Goal: Task Accomplishment & Management: Manage account settings

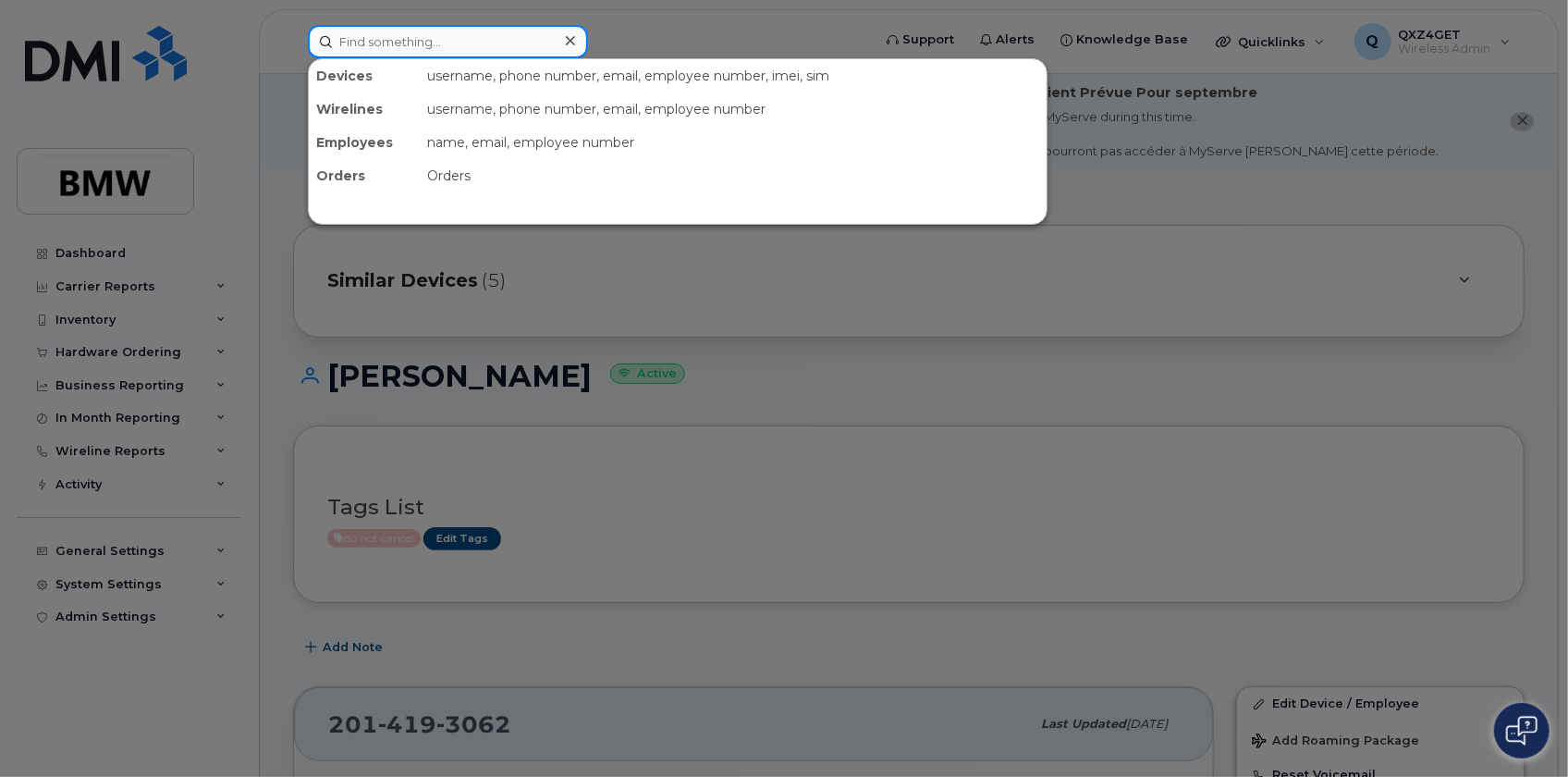
click at [373, 39] on input at bounding box center [448, 42] width 280 height 33
paste input "Billy Miller"
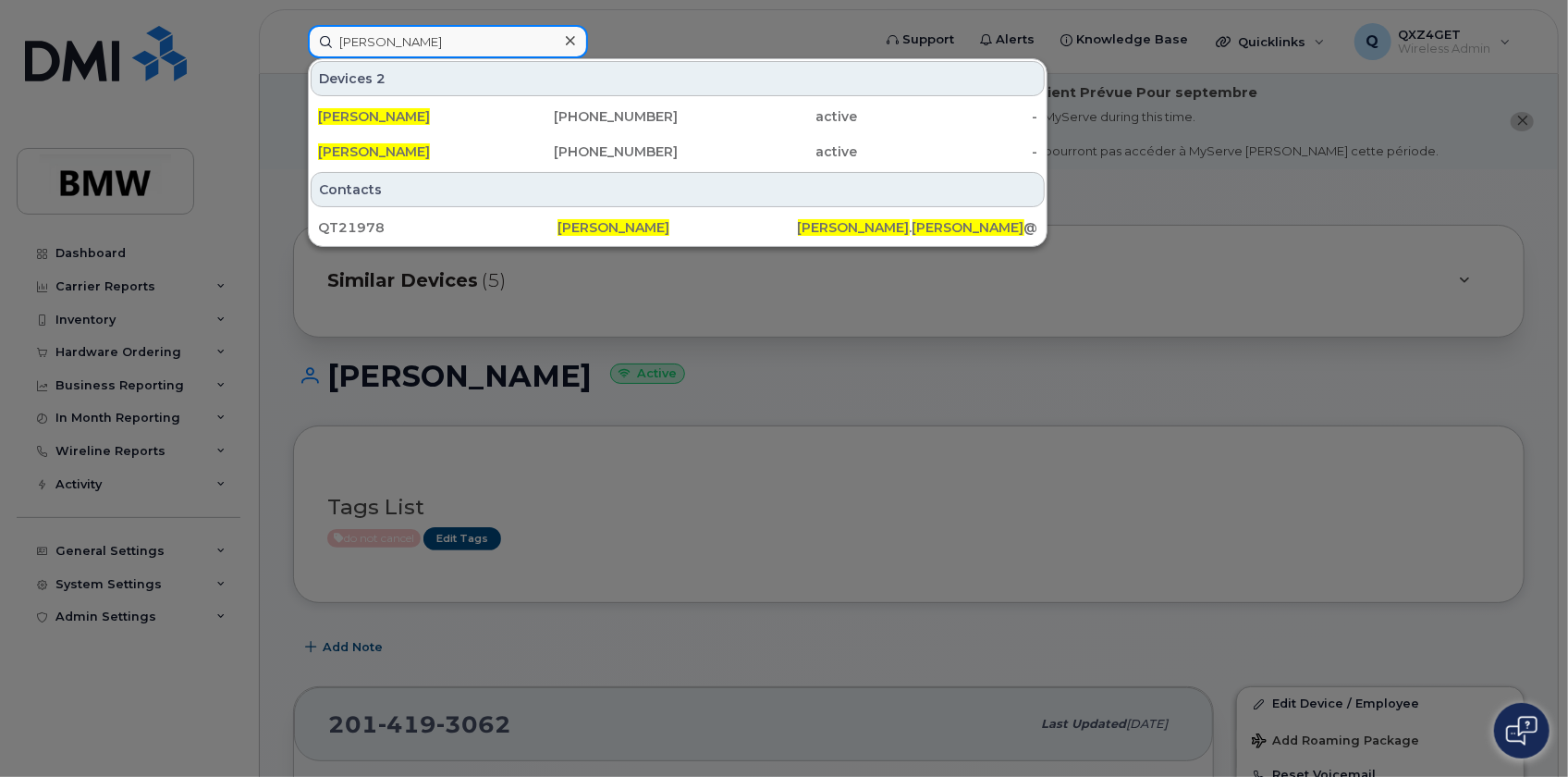
type input "Billy Miller"
drag, startPoint x: 574, startPoint y: 32, endPoint x: 557, endPoint y: 37, distance: 17.7
click at [574, 33] on div at bounding box center [570, 41] width 27 height 27
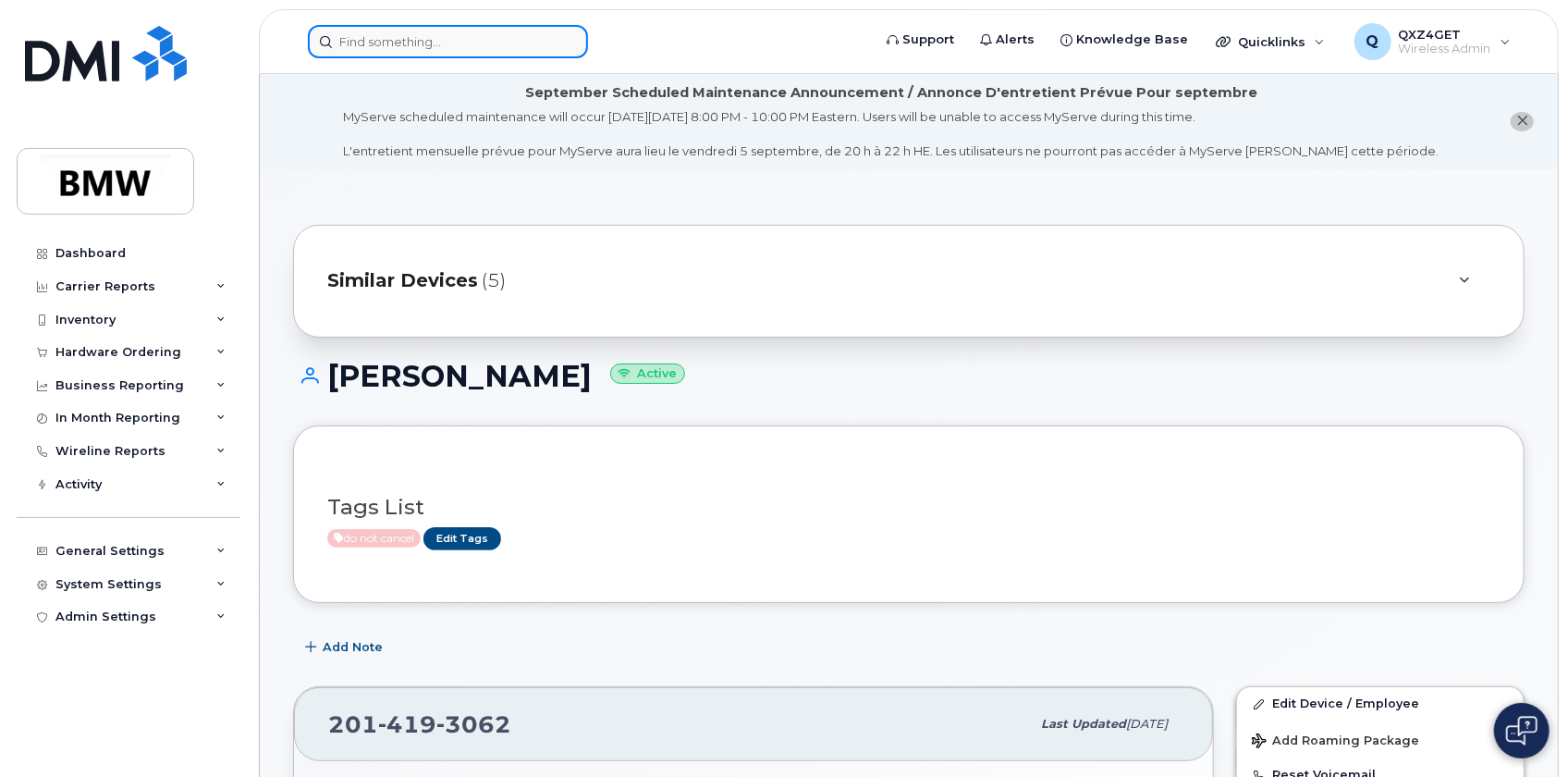
click at [404, 30] on input at bounding box center [448, 42] width 280 height 33
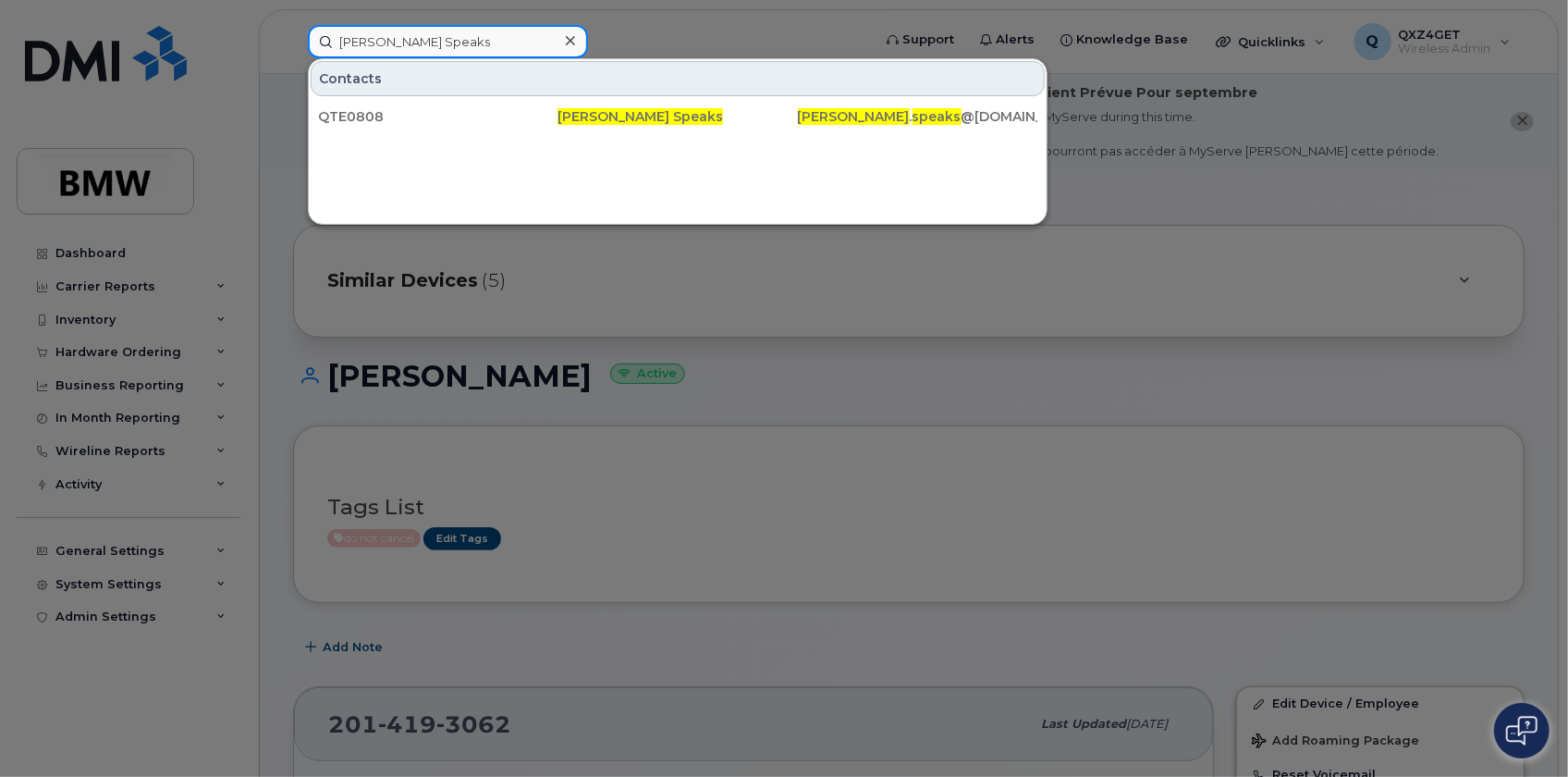
click at [427, 50] on input "Larry Speaks" at bounding box center [448, 42] width 280 height 33
drag, startPoint x: 415, startPoint y: 45, endPoint x: 158, endPoint y: 44, distance: 257.0
click at [293, 44] on div "Larry Speaks Contacts QTE0808 Larry Speaks larry . speaks @bmwmc.com" at bounding box center [583, 42] width 580 height 33
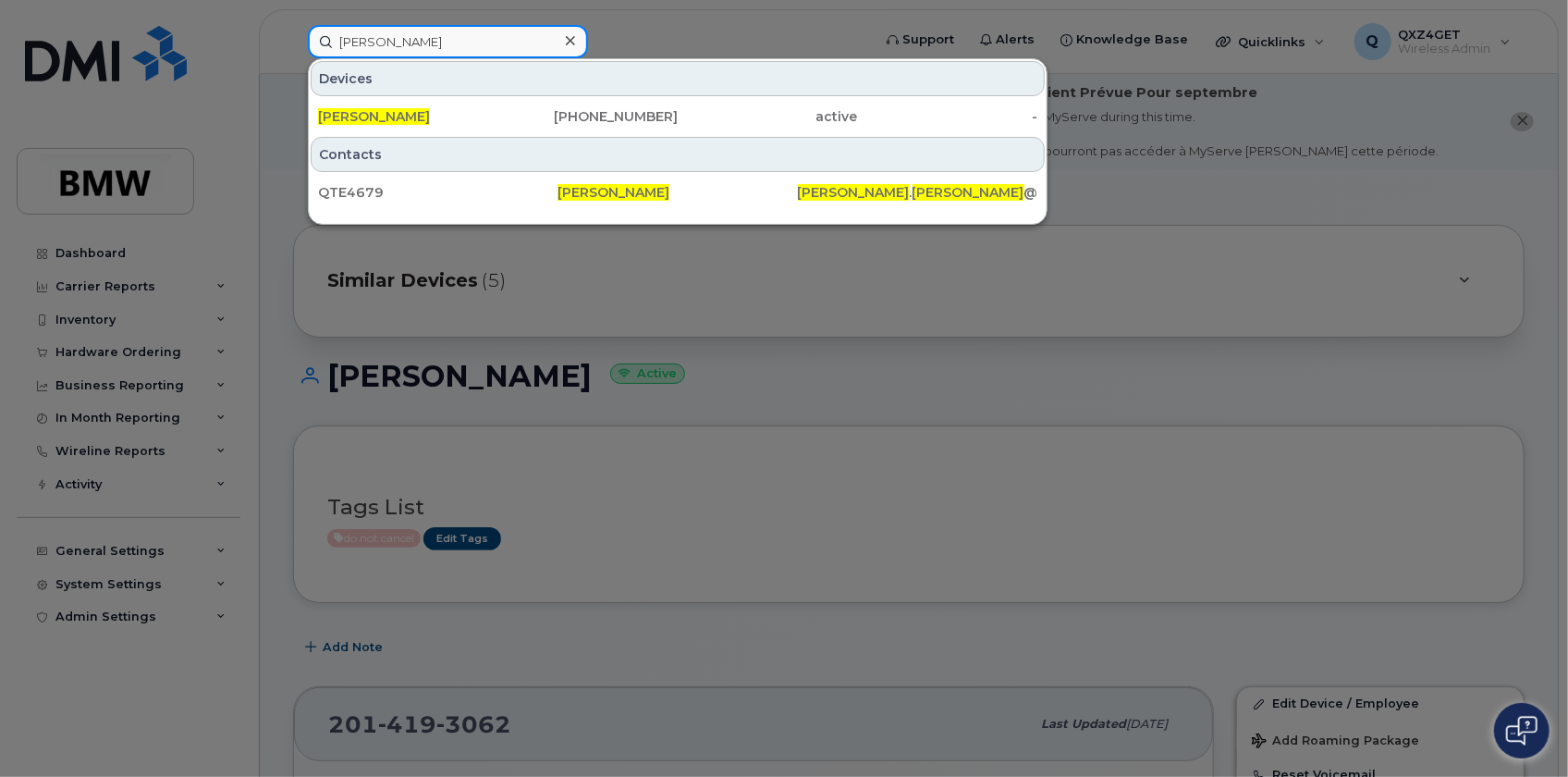
type input "[PERSON_NAME]"
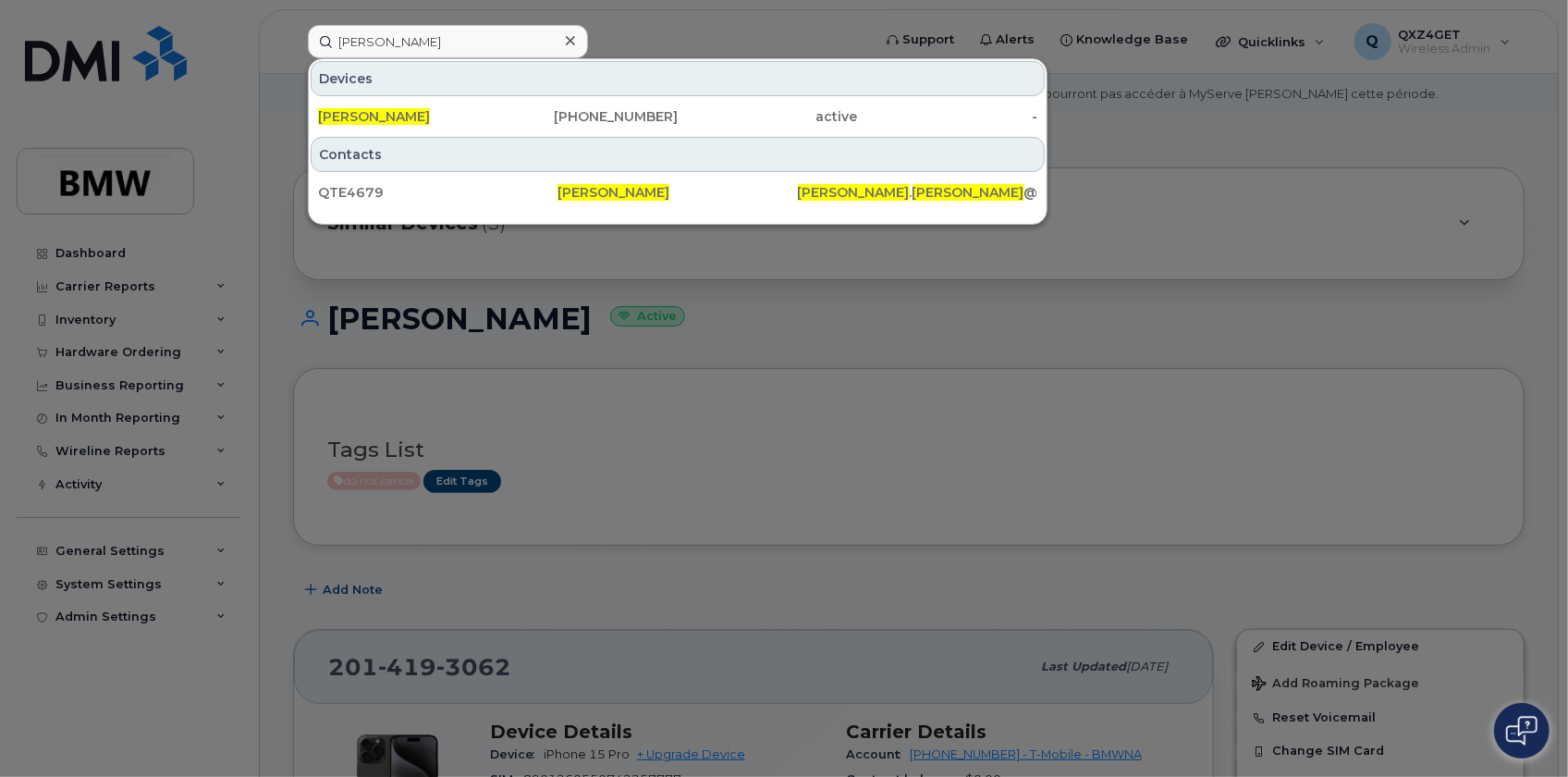
scroll to position [83, 0]
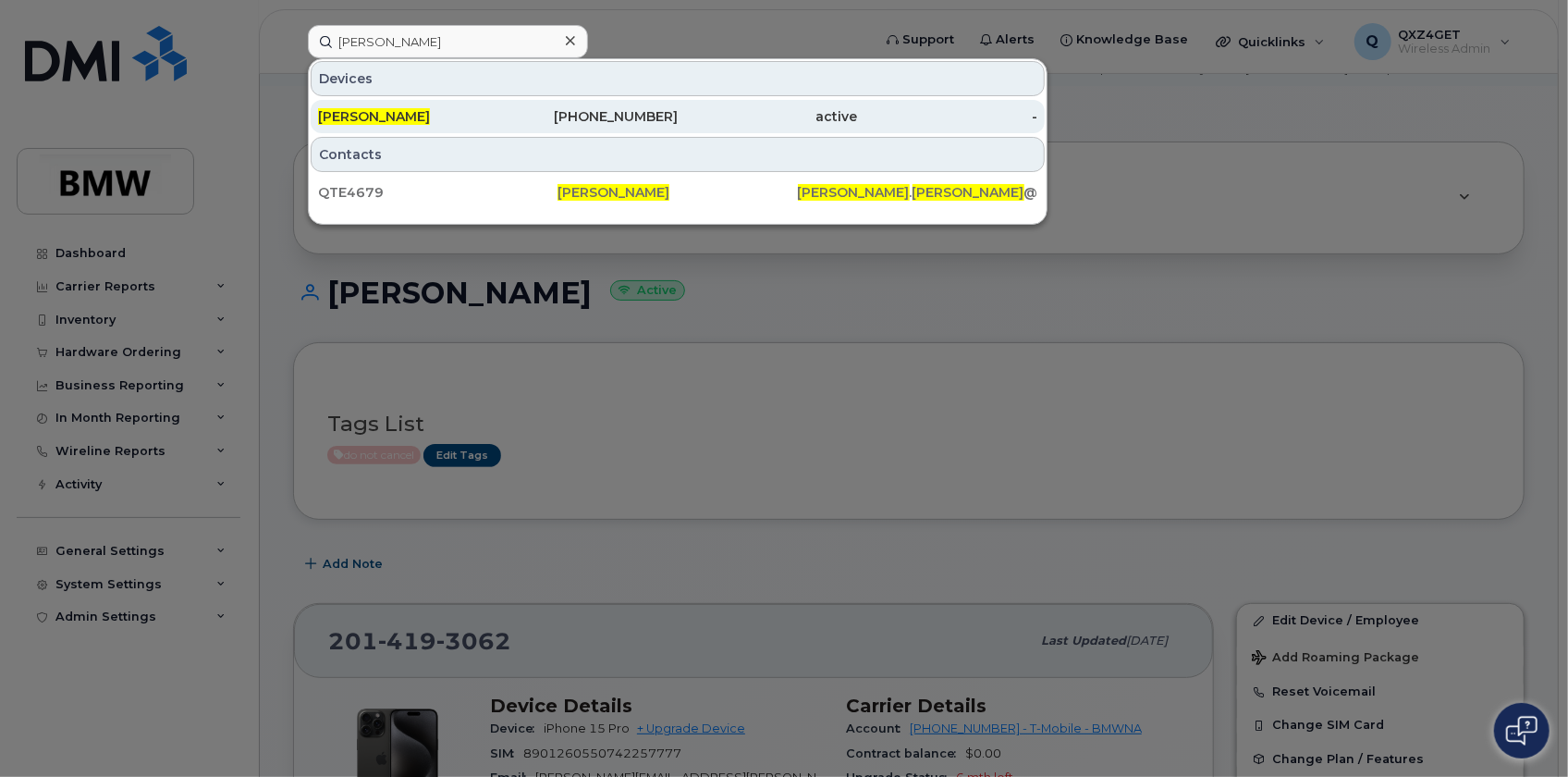
click at [383, 119] on span "[PERSON_NAME]" at bounding box center [373, 117] width 112 height 17
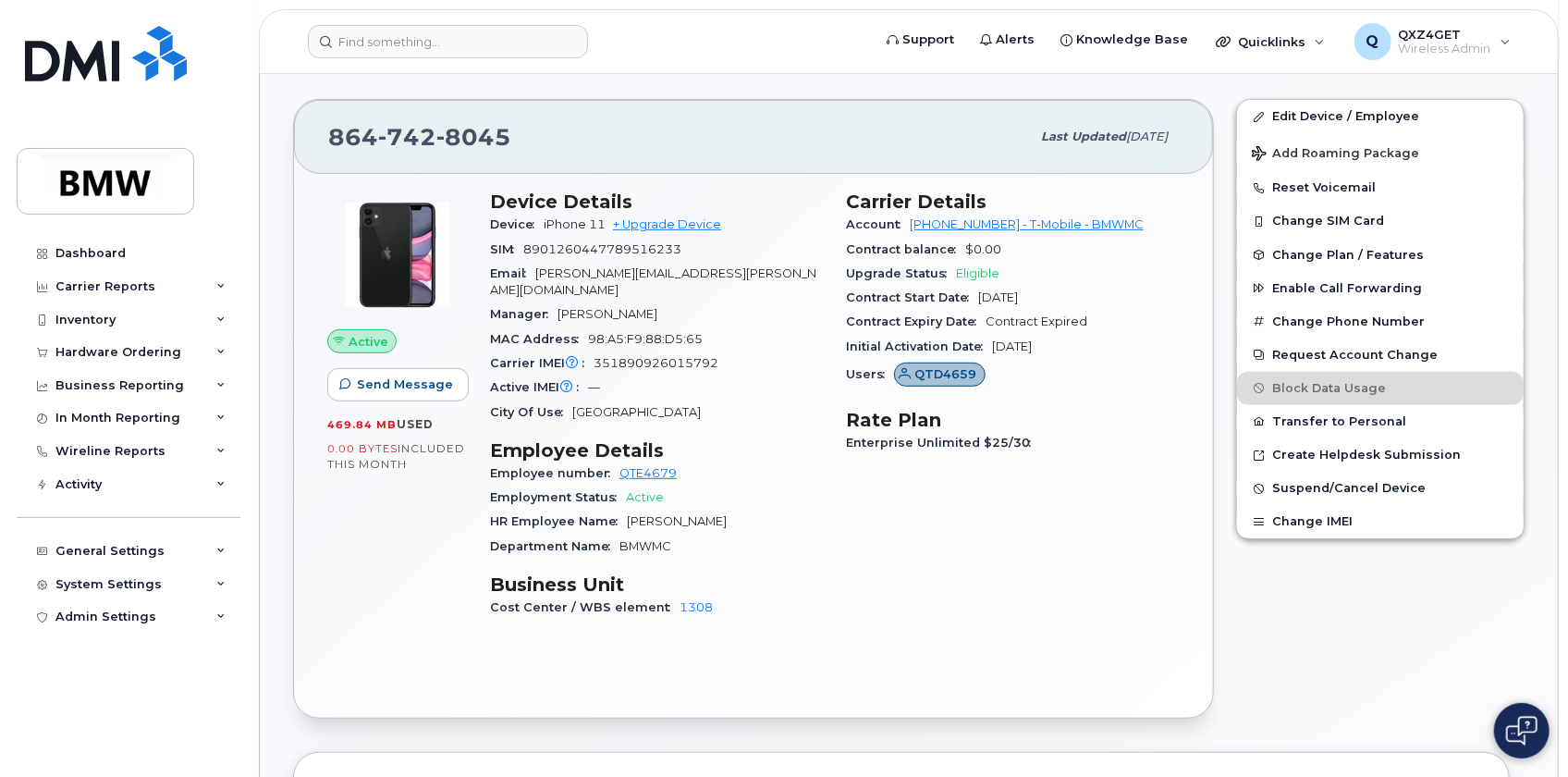
scroll to position [336, 0]
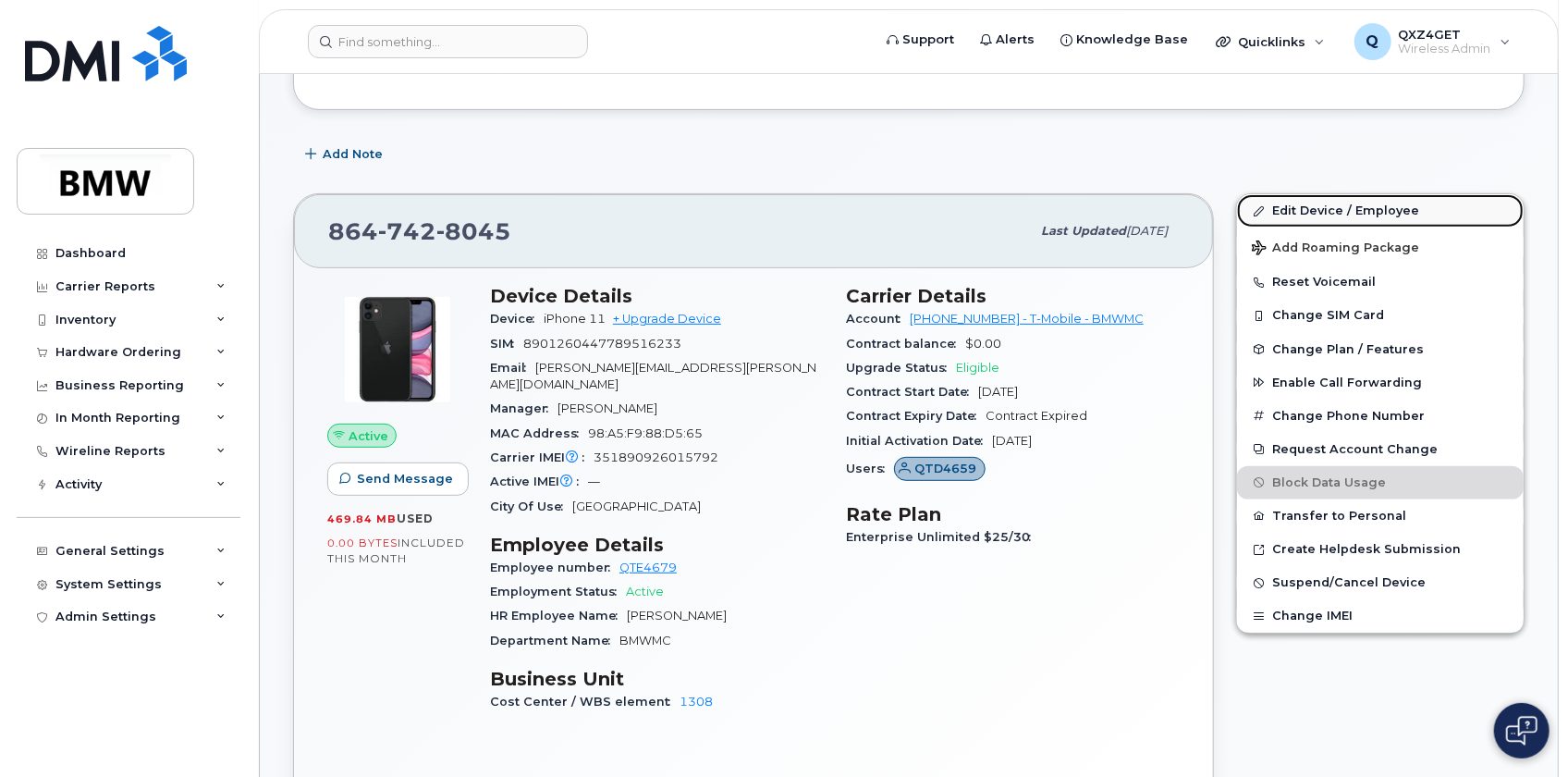
click at [1281, 202] on link "Edit Device / Employee" at bounding box center [1380, 210] width 286 height 33
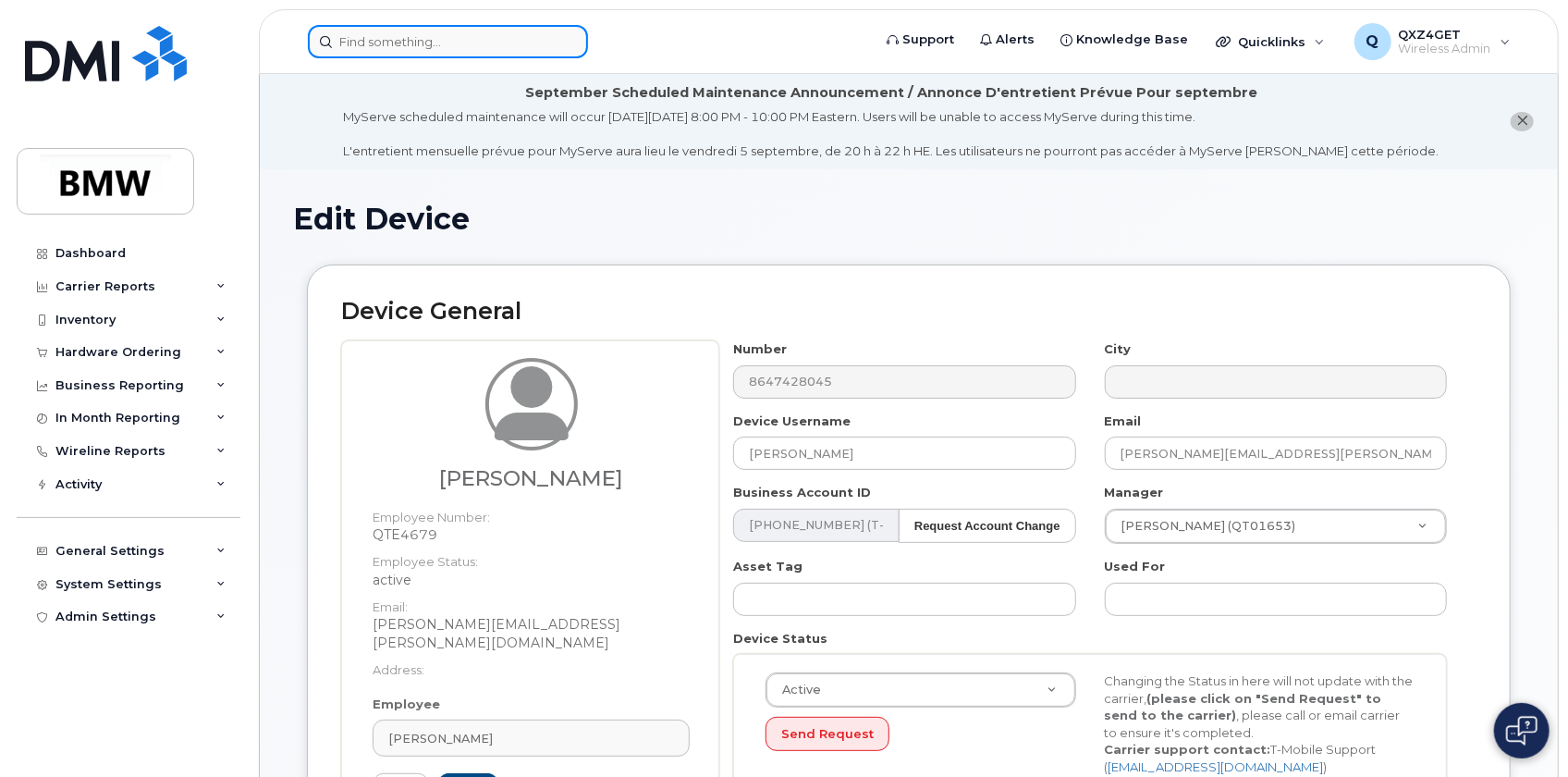
click at [380, 37] on input at bounding box center [448, 42] width 280 height 33
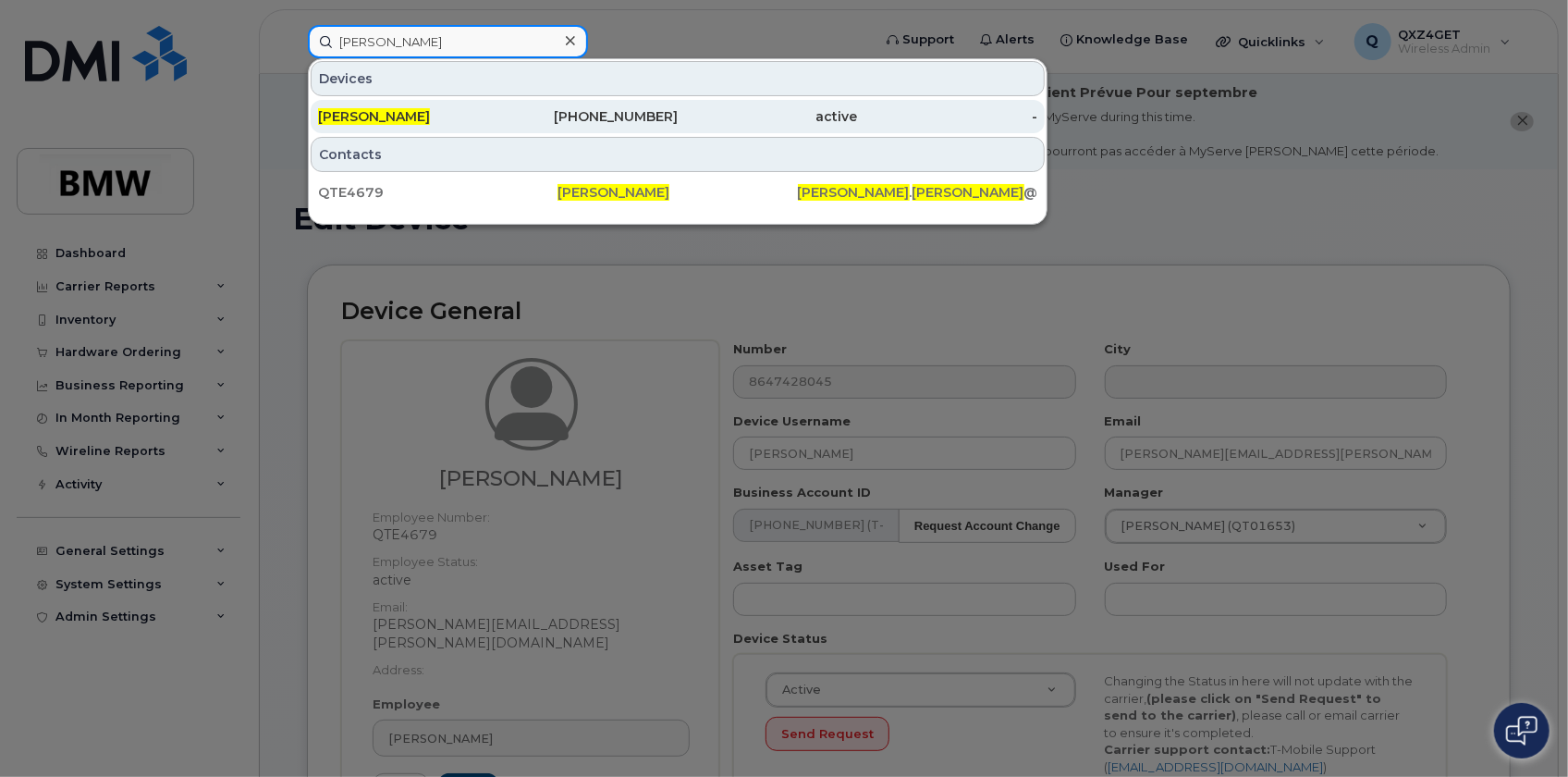
type input "dalton Watson"
click at [337, 121] on span "Dalton Watson" at bounding box center [373, 117] width 112 height 17
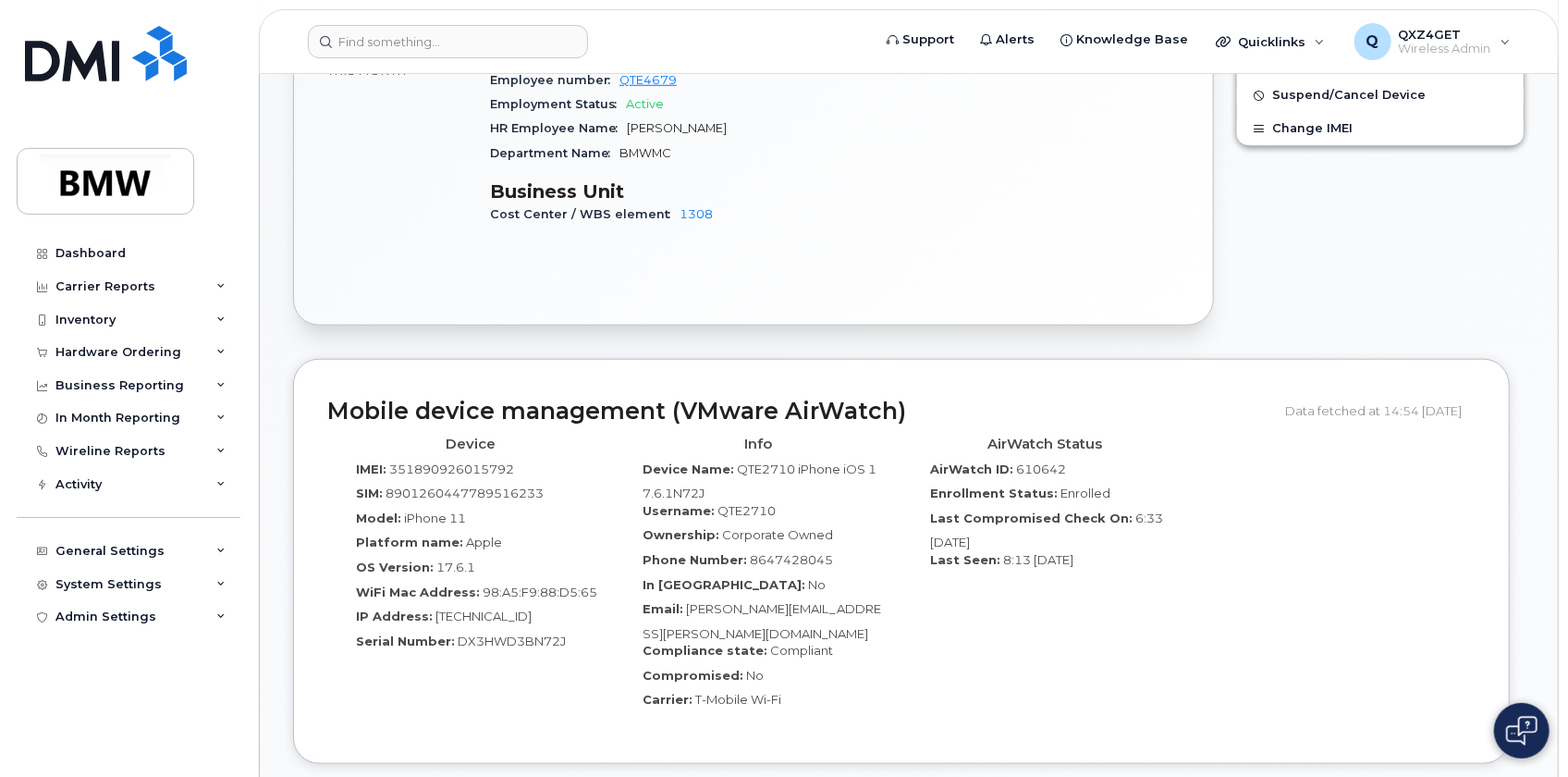
scroll to position [841, 0]
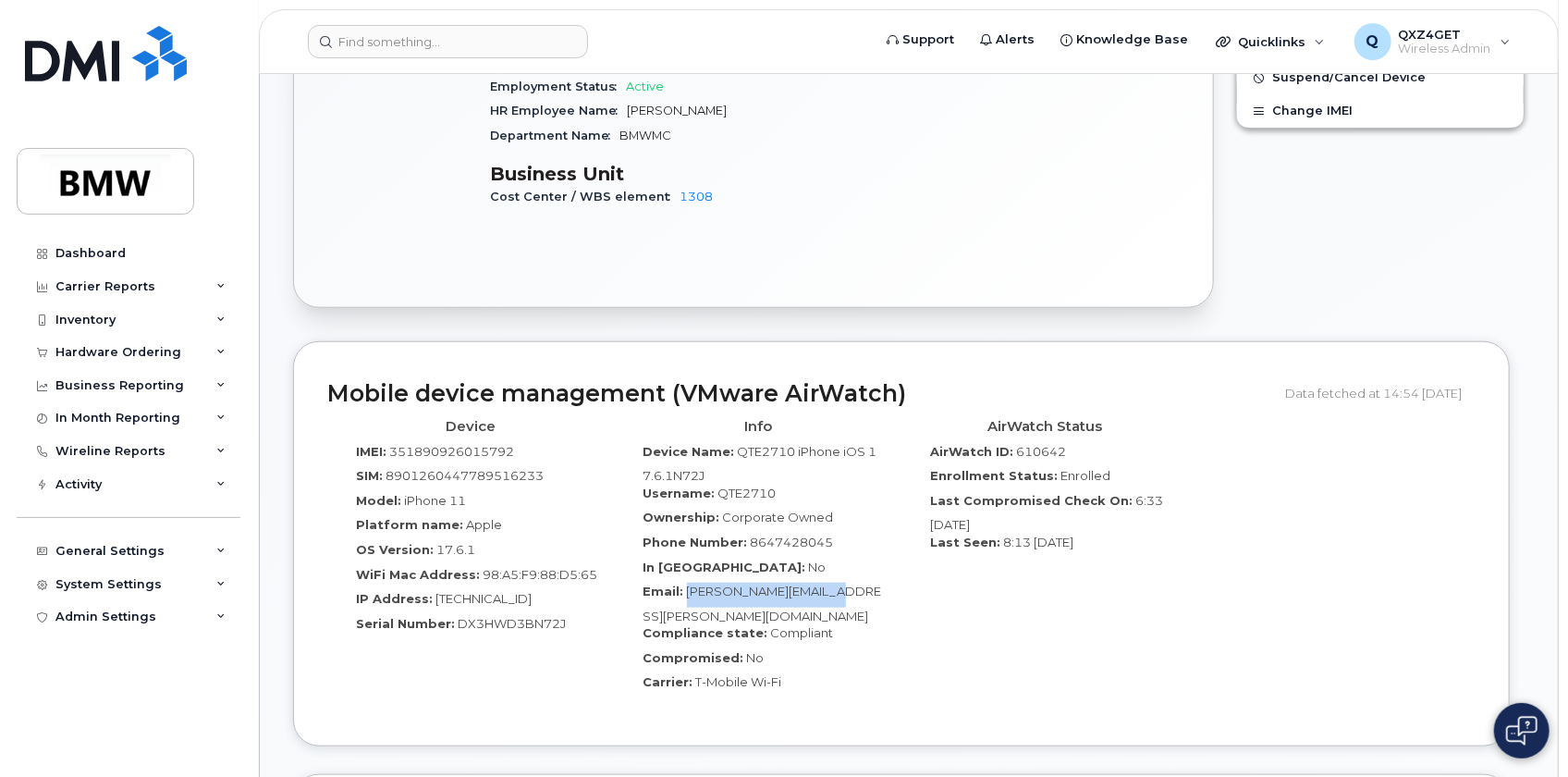
drag, startPoint x: 859, startPoint y: 578, endPoint x: 687, endPoint y: 578, distance: 172.0
click at [687, 582] on div "Email: Nathan.Shaw@bmwmc.com" at bounding box center [758, 603] width 259 height 42
copy span "Nathan.Shaw@bmwmc.com"
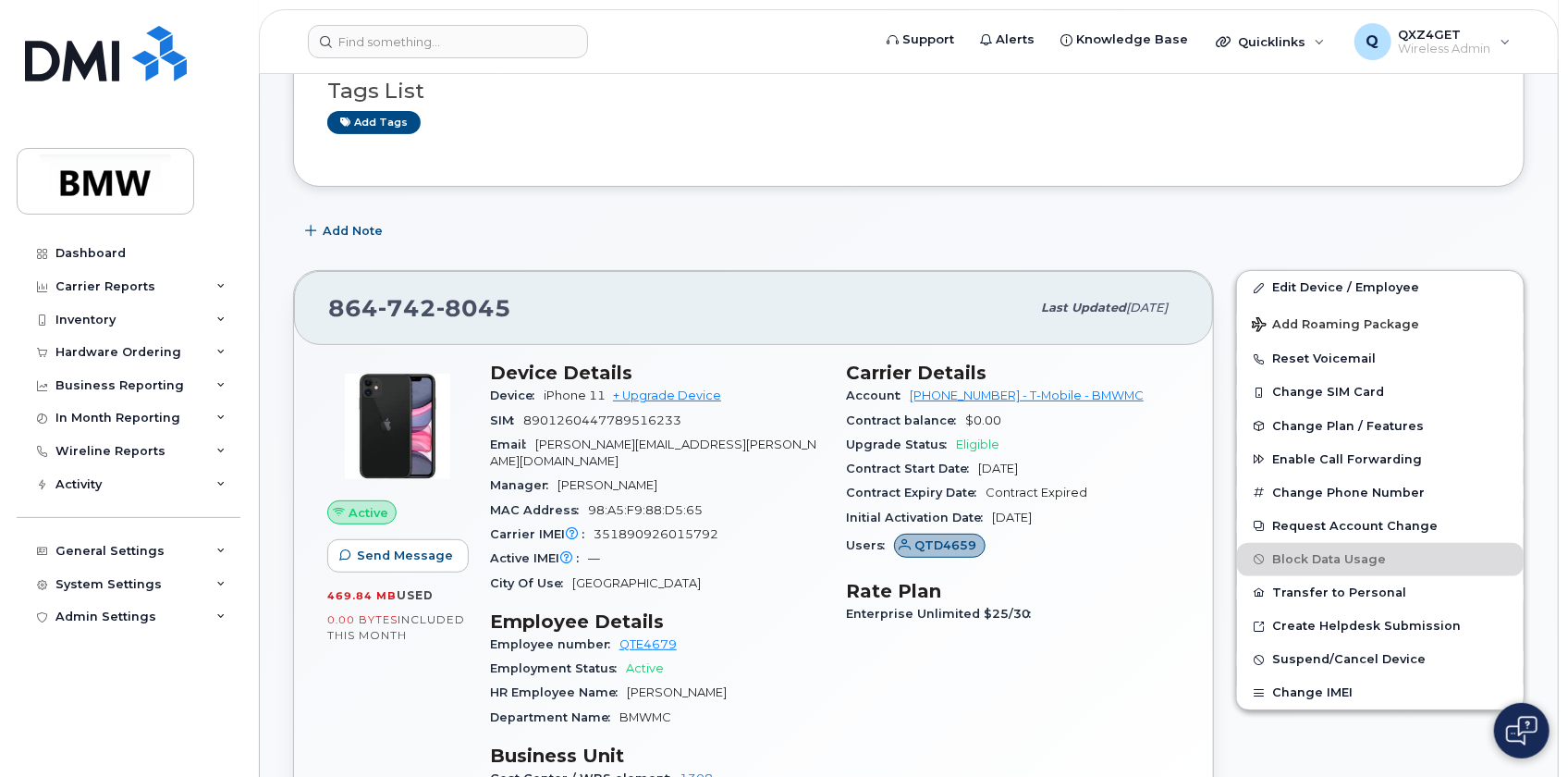
scroll to position [251, 0]
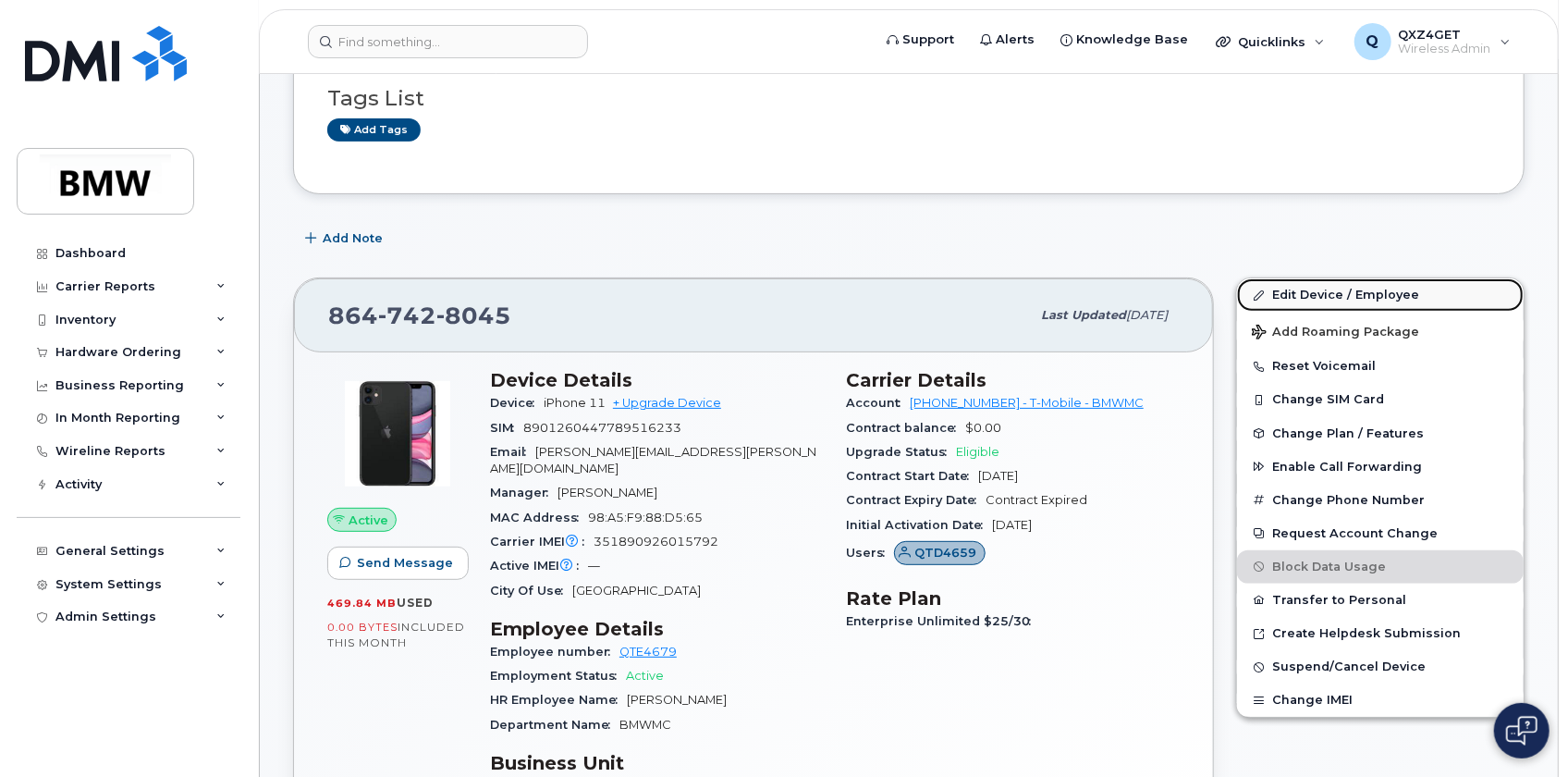
click at [1299, 295] on link "Edit Device / Employee" at bounding box center [1380, 295] width 286 height 33
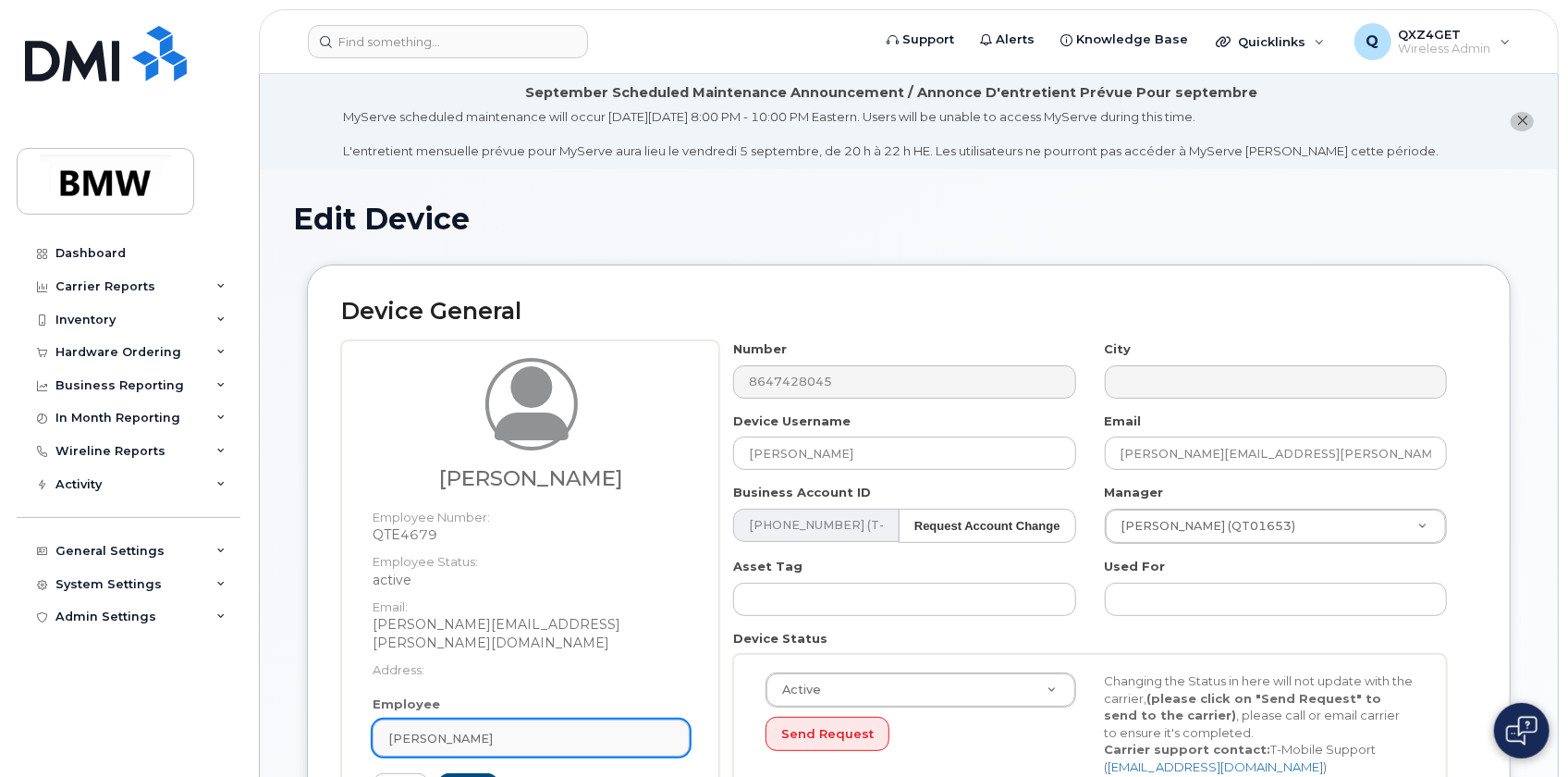
click at [468, 730] on span "[PERSON_NAME]" at bounding box center [440, 738] width 105 height 18
paste input "[PERSON_NAME][EMAIL_ADDRESS][PERSON_NAME][DOMAIN_NAME]"
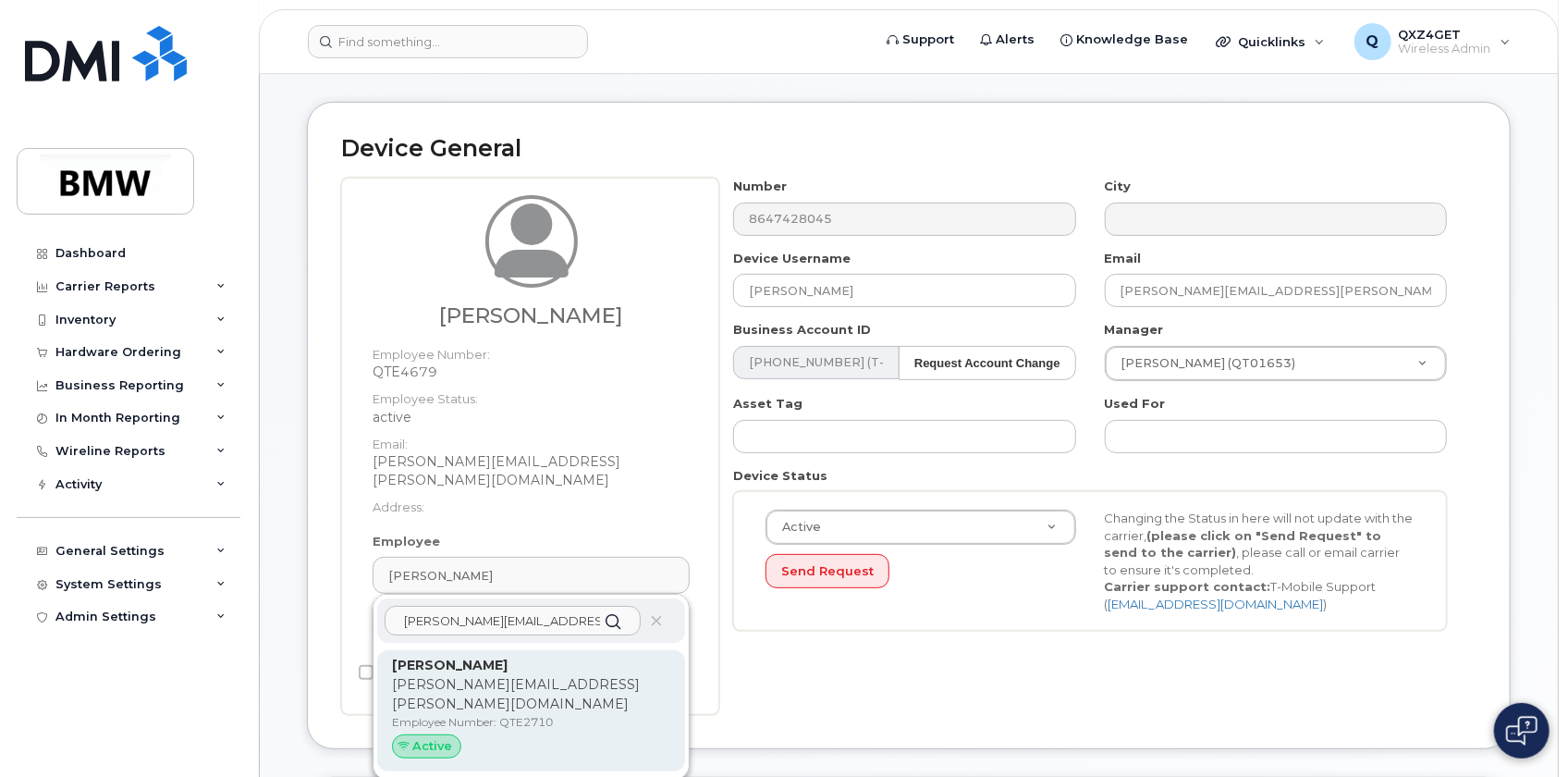
scroll to position [171, 0]
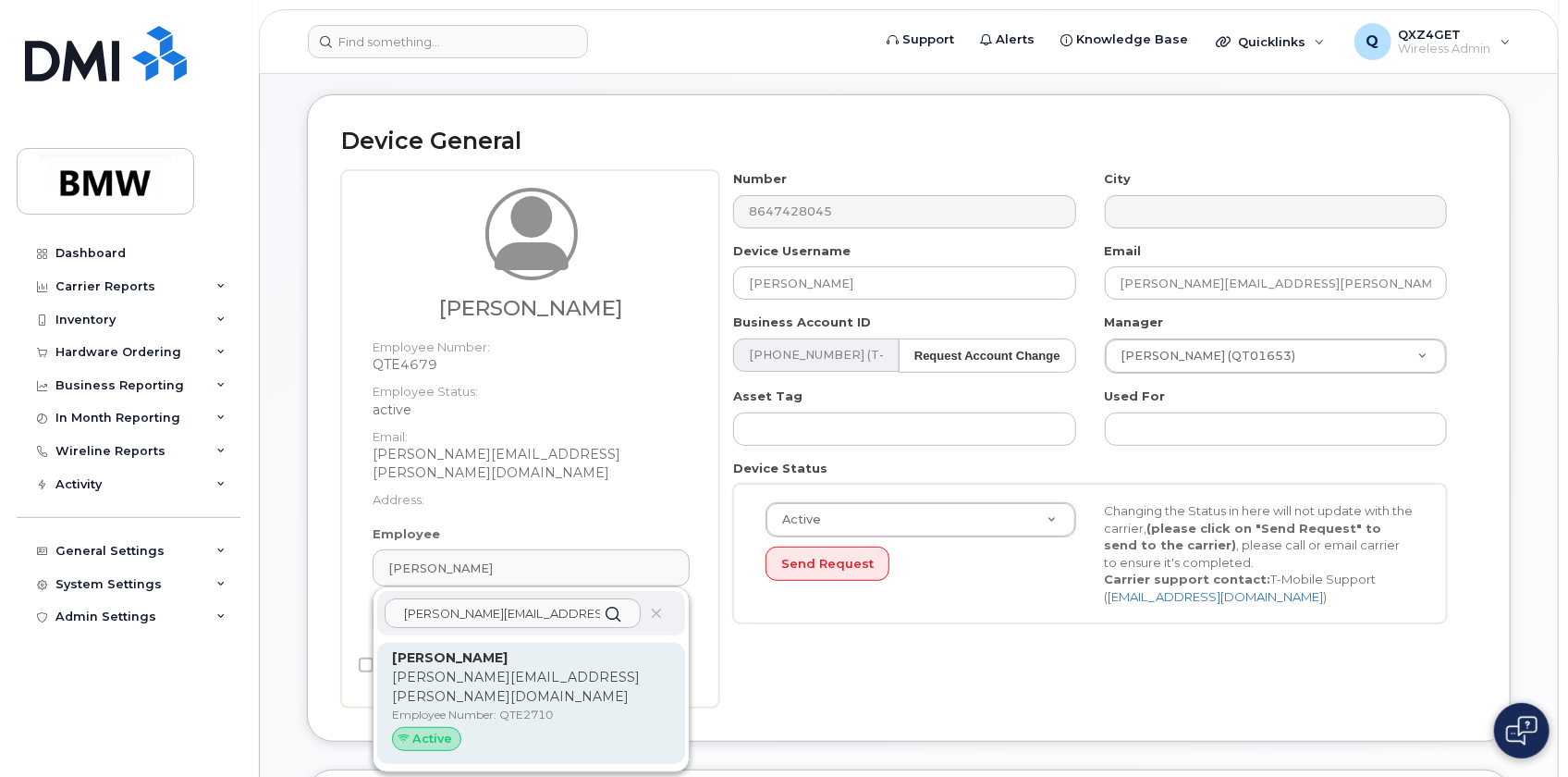
type input "[PERSON_NAME][EMAIL_ADDRESS][PERSON_NAME][DOMAIN_NAME]"
click at [504, 668] on p "[PERSON_NAME][EMAIL_ADDRESS][PERSON_NAME][DOMAIN_NAME]" at bounding box center [531, 687] width 278 height 39
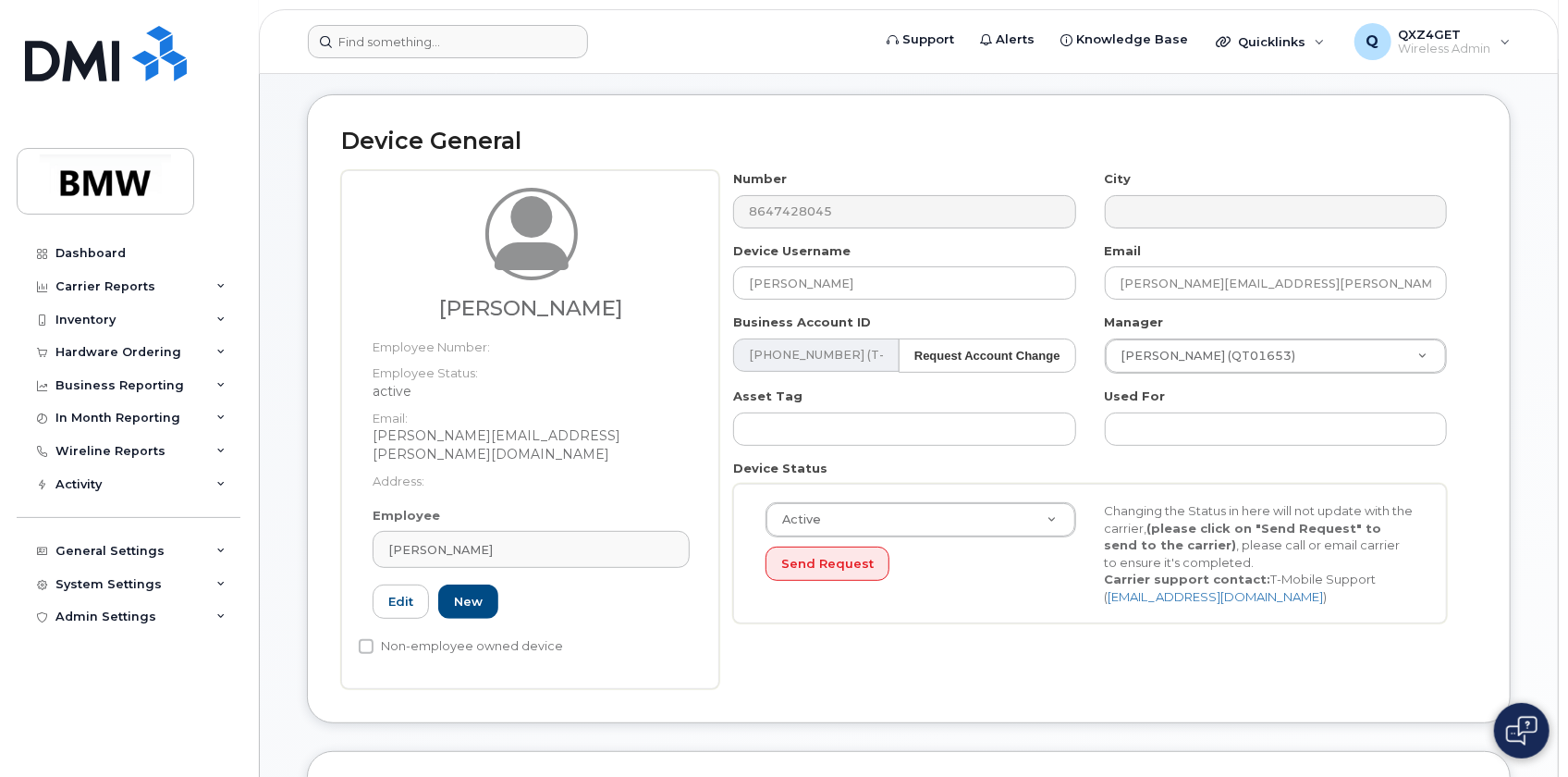
type input "QTE2710"
type input "[PERSON_NAME]"
type input "[PERSON_NAME][EMAIL_ADDRESS][PERSON_NAME][DOMAIN_NAME]"
type input "14966938"
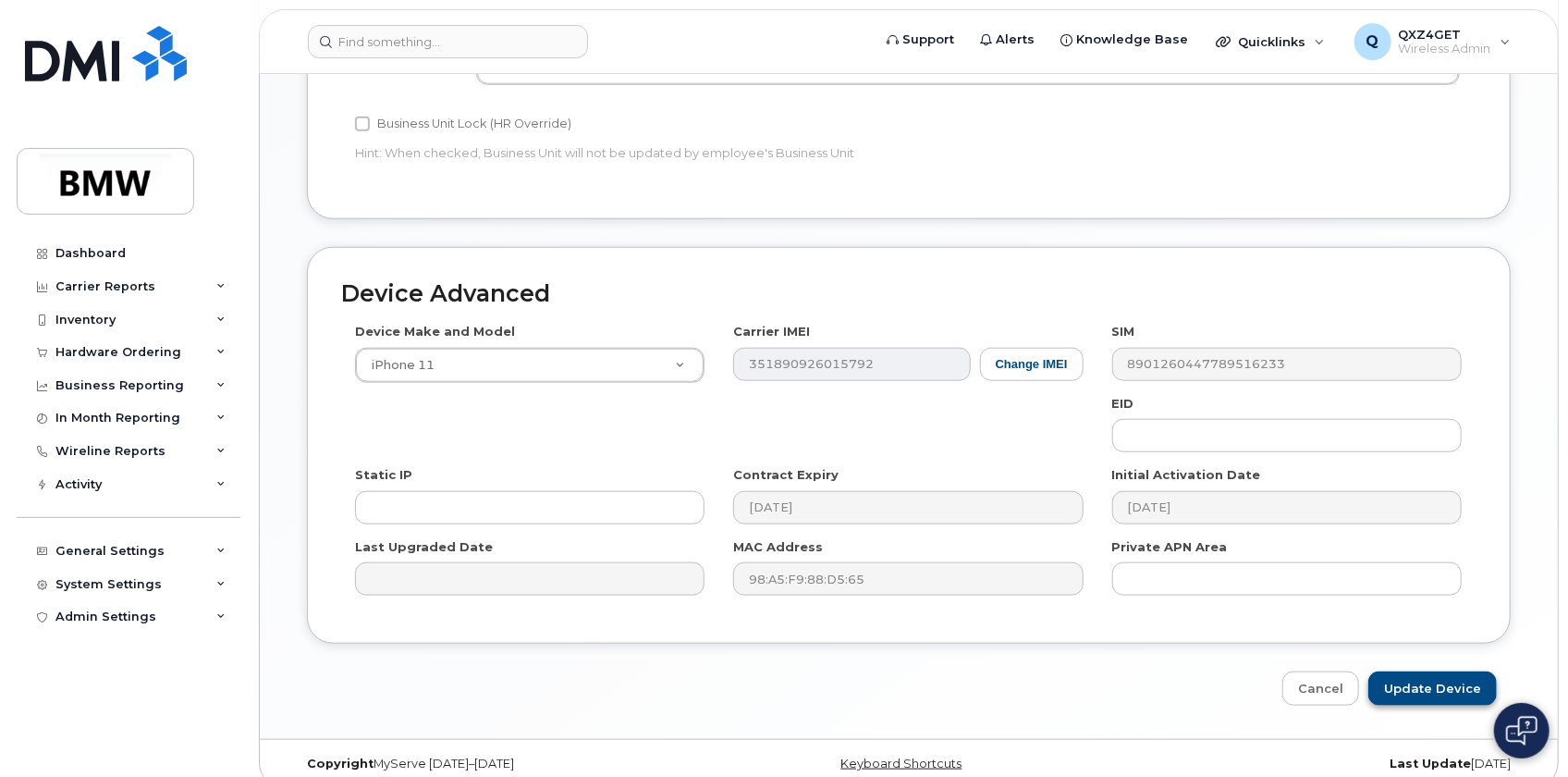
scroll to position [994, 0]
click at [1426, 670] on input "Update Device" at bounding box center [1432, 687] width 129 height 34
type input "Saving..."
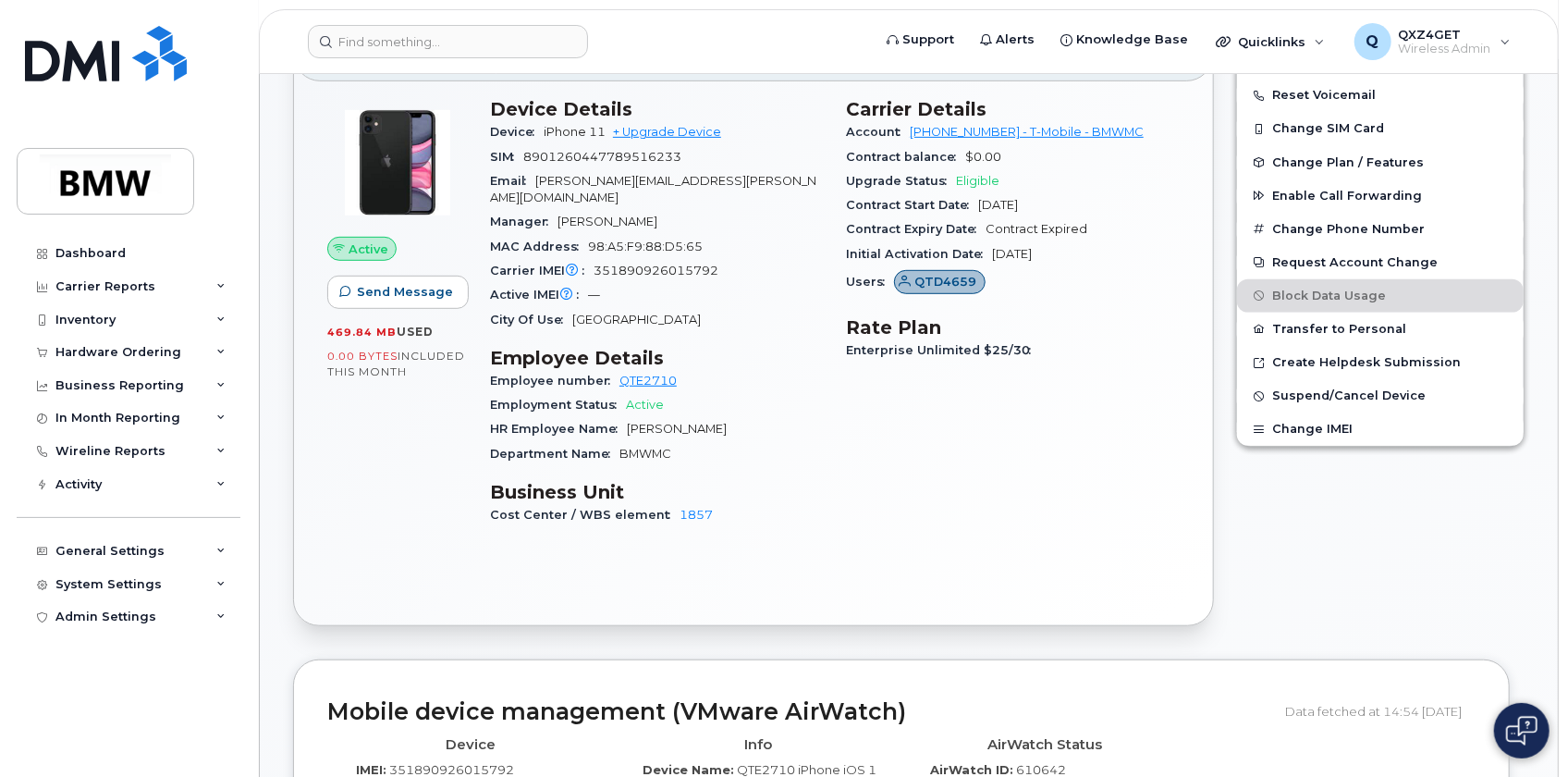
scroll to position [504, 0]
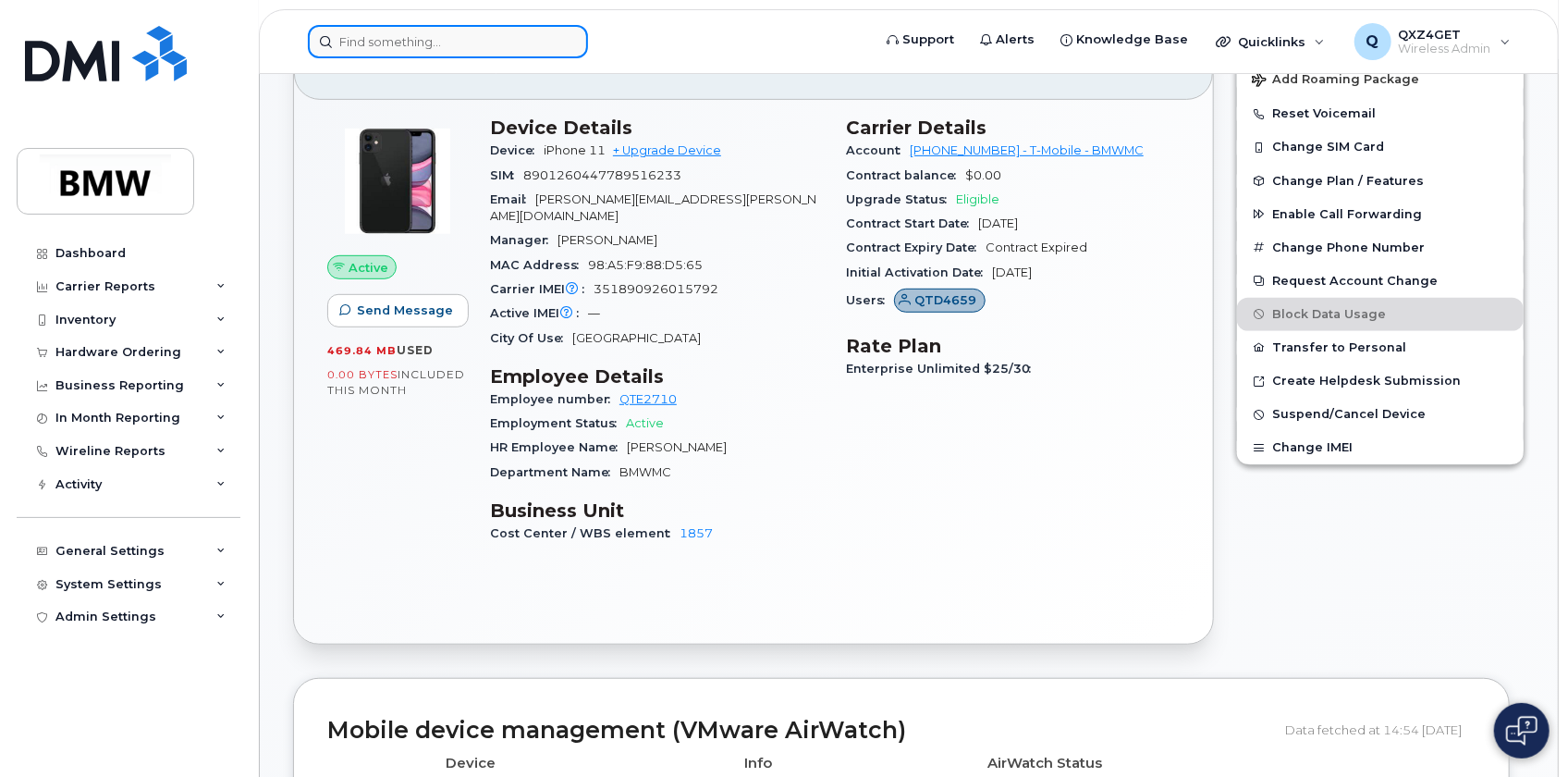
click at [399, 50] on input at bounding box center [448, 42] width 280 height 33
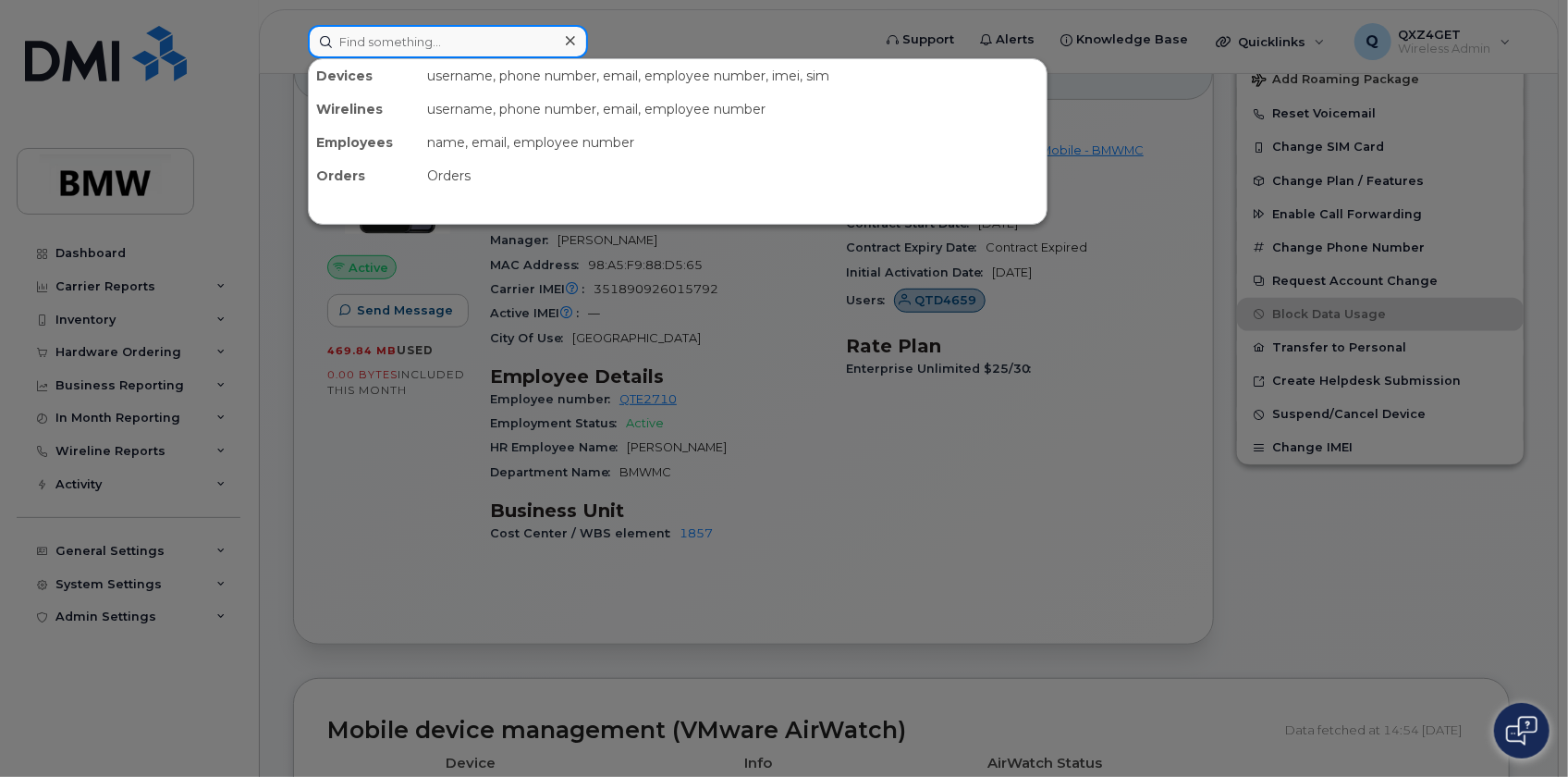
type input "S"
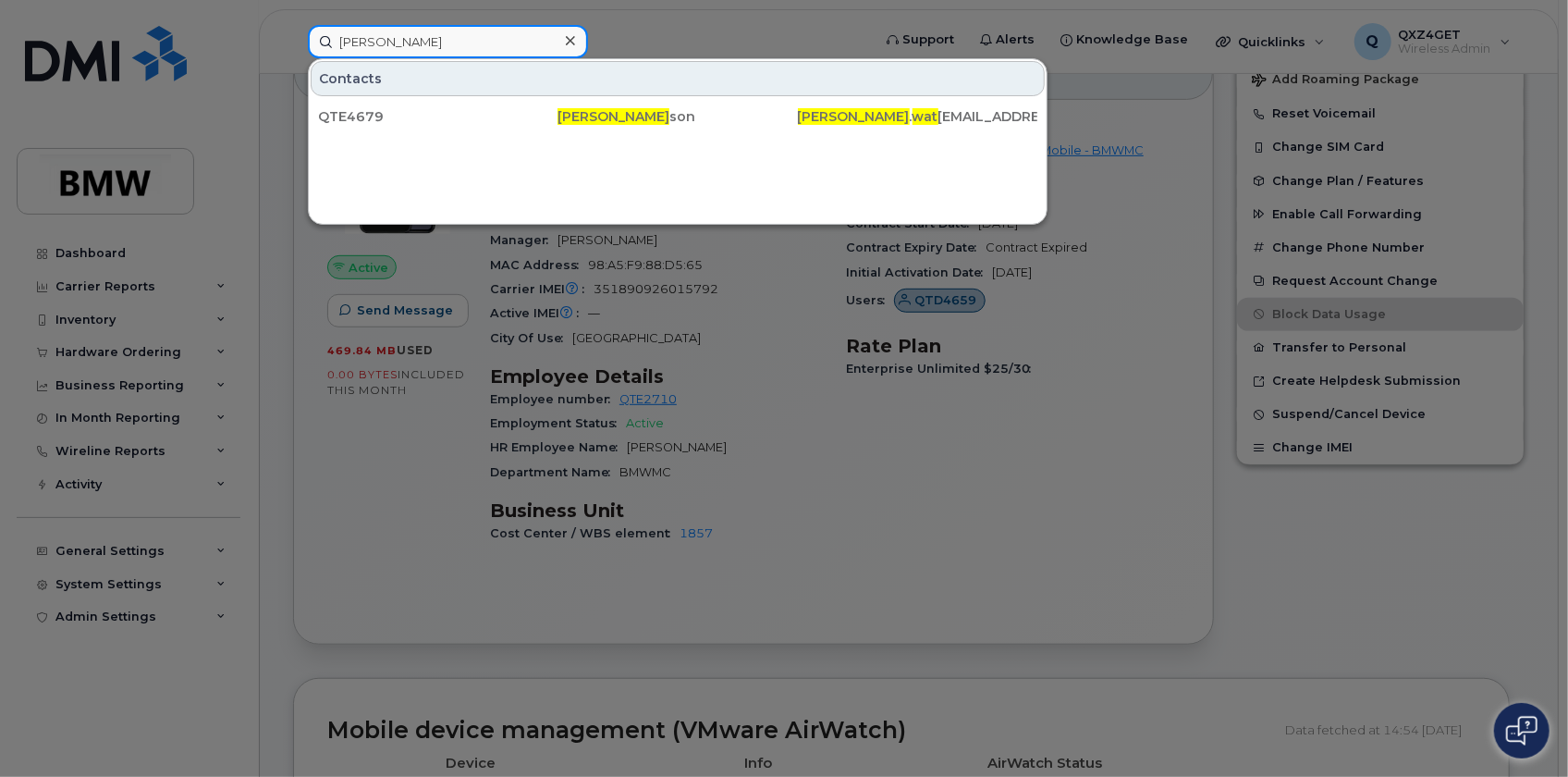
drag, startPoint x: 439, startPoint y: 44, endPoint x: 175, endPoint y: 44, distance: 264.0
click at [293, 44] on div "Dalton Wat Contacts QTE4679 Dalton Wat son dalton . wat son@bmwmc.com" at bounding box center [583, 42] width 580 height 33
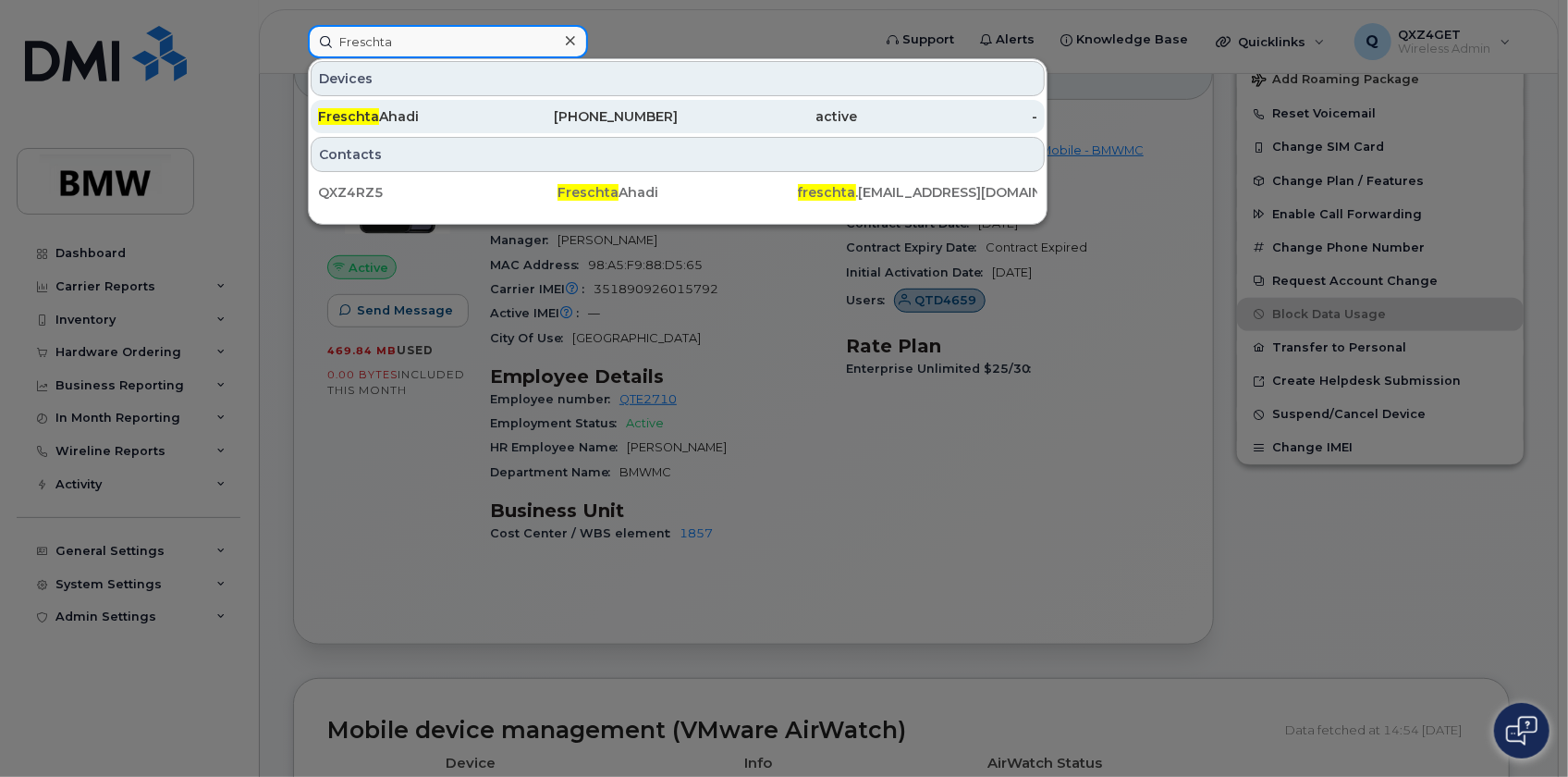
type input "Freschta"
click at [326, 109] on span "Freschta" at bounding box center [348, 117] width 61 height 17
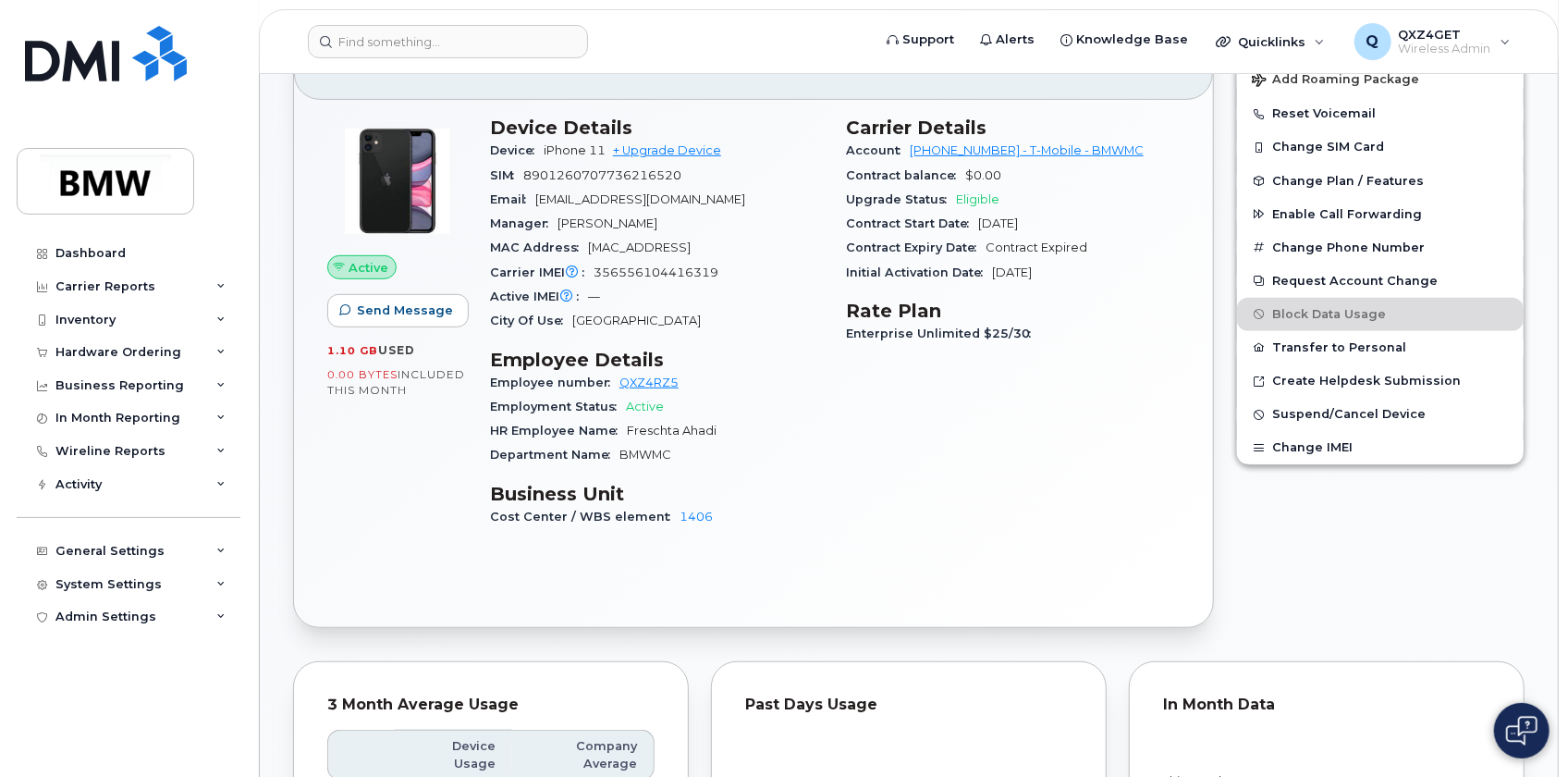
scroll to position [420, 0]
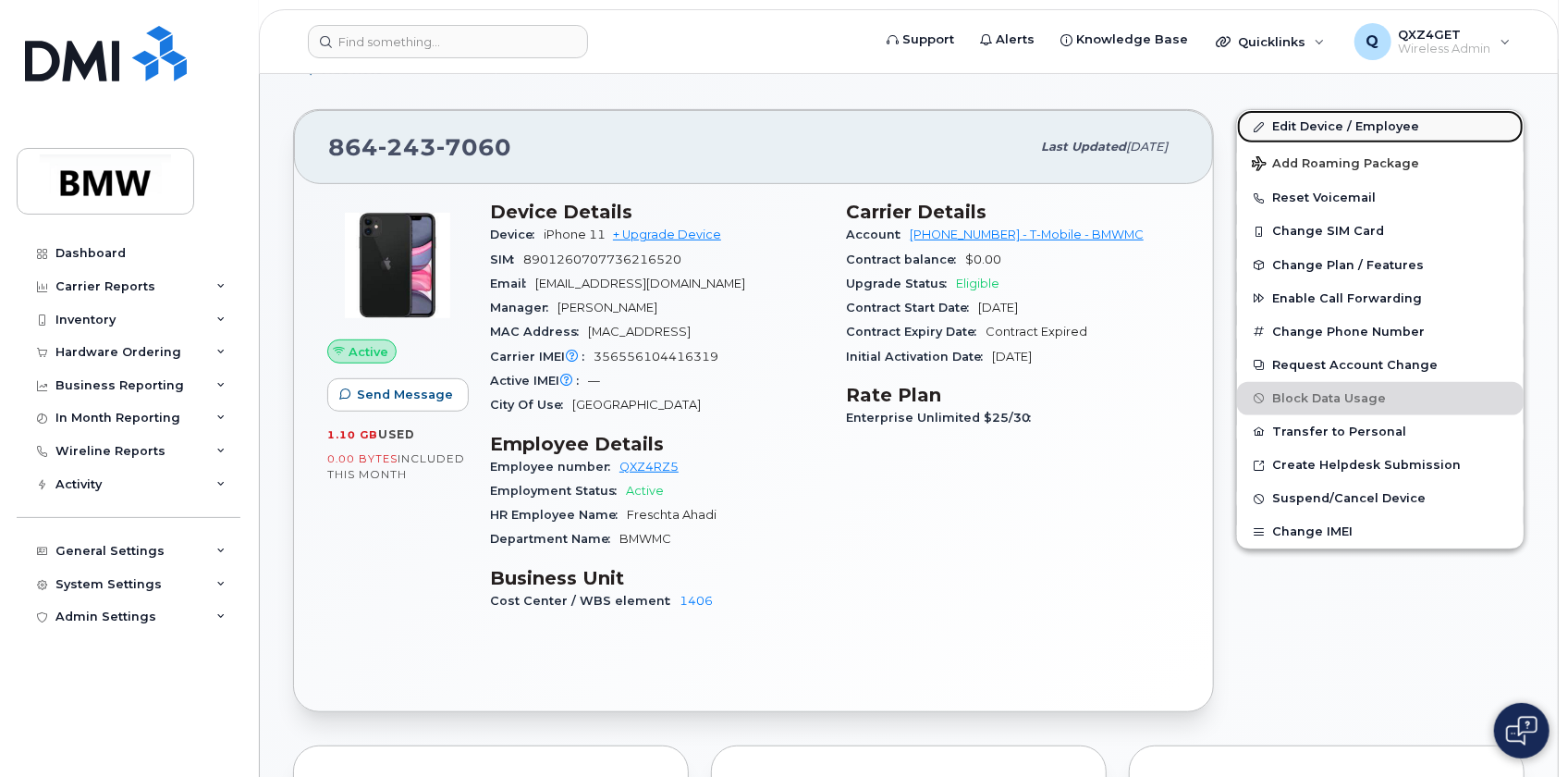
click at [1306, 122] on link "Edit Device / Employee" at bounding box center [1380, 127] width 286 height 33
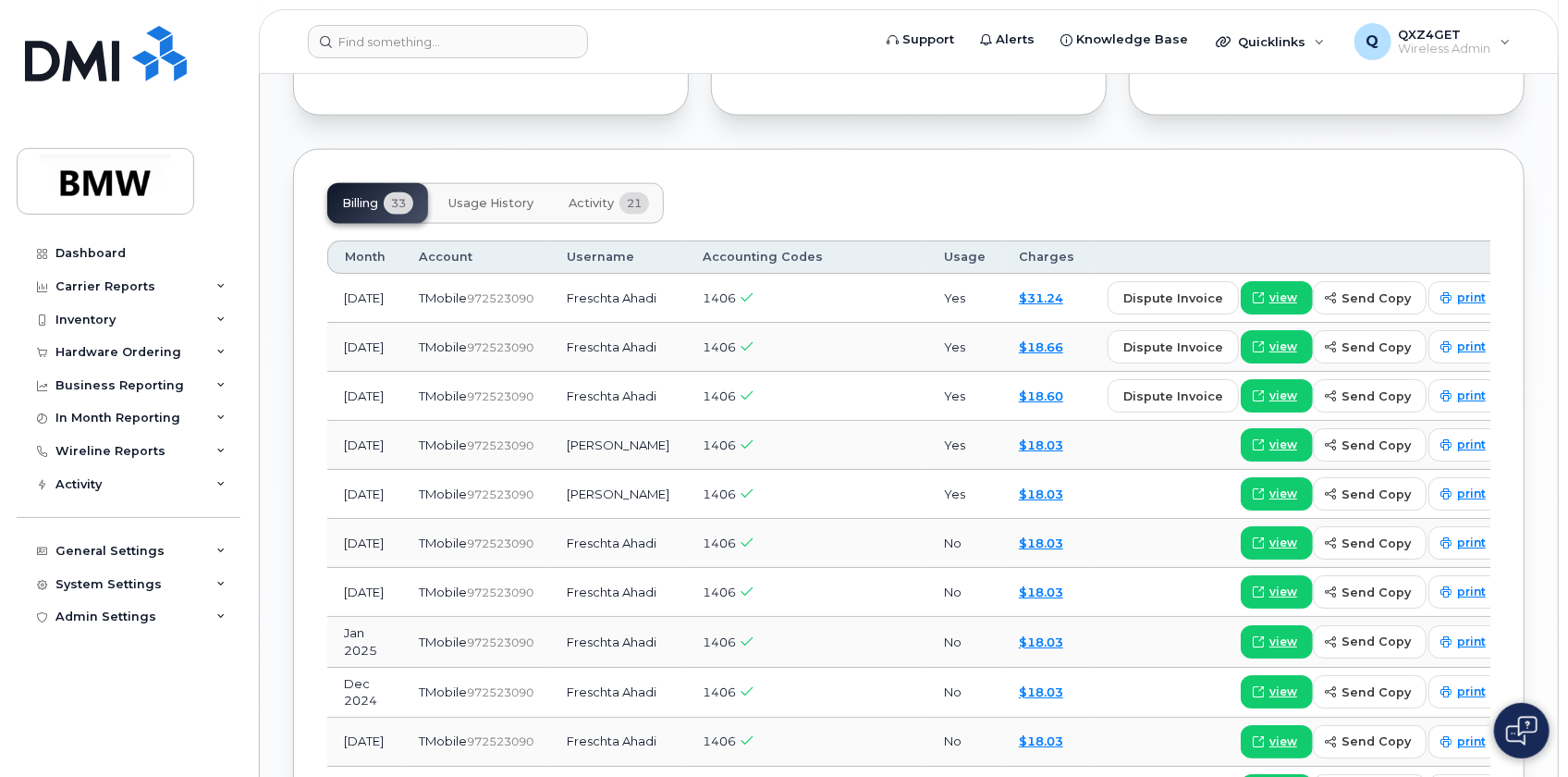
scroll to position [1429, 0]
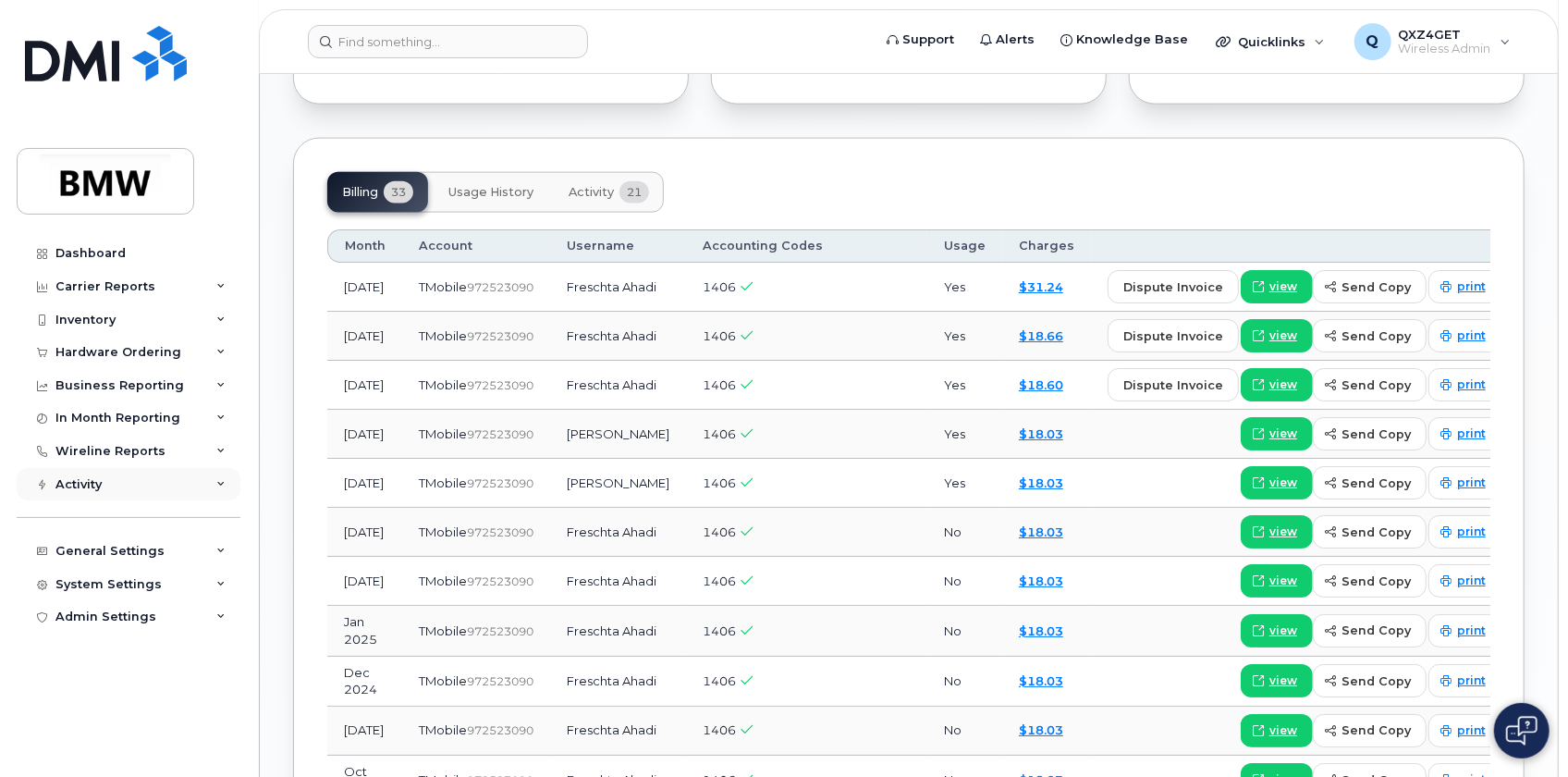
click at [89, 490] on div "Activity" at bounding box center [79, 485] width 46 height 15
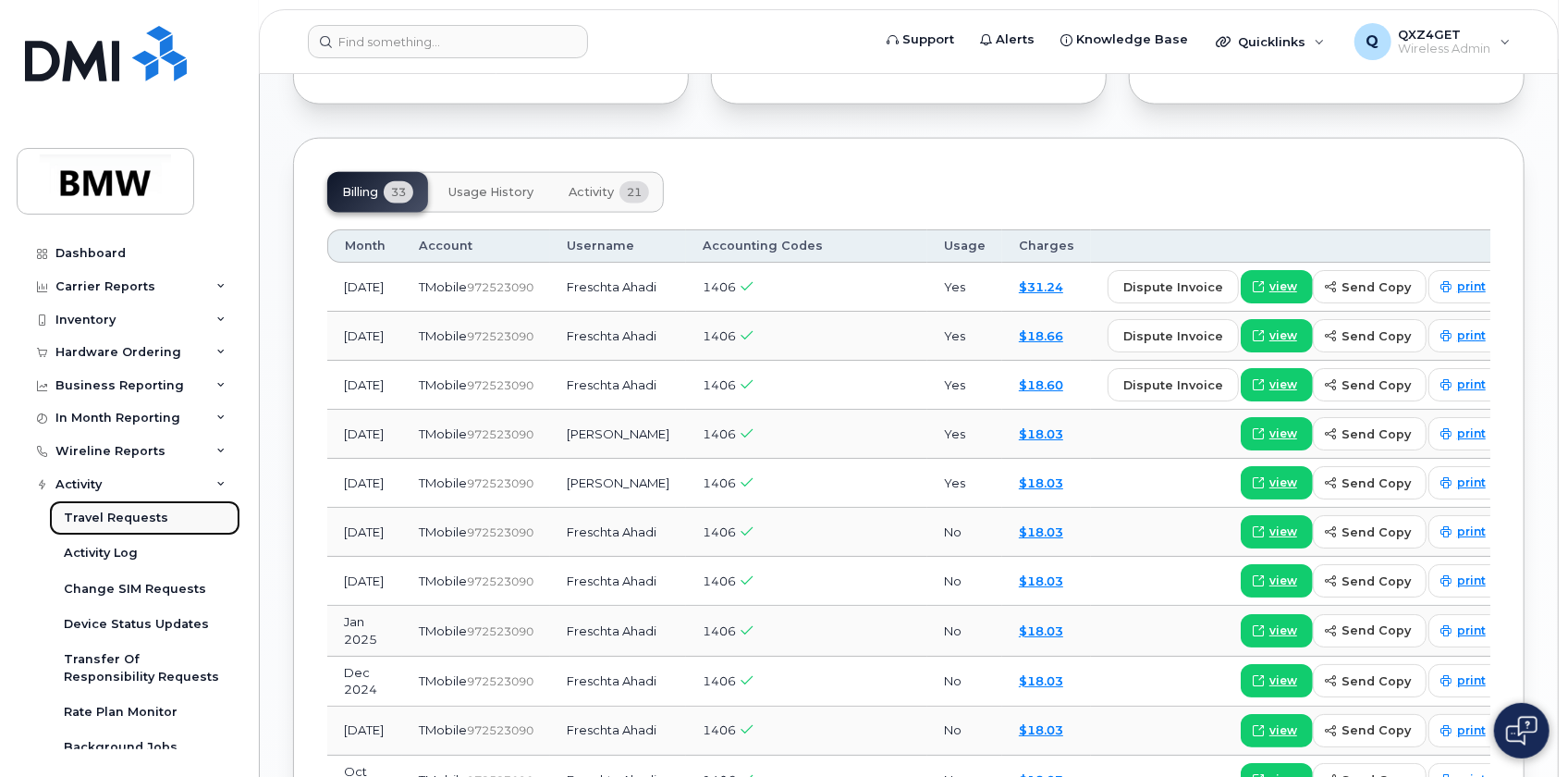
click at [120, 519] on div "Travel Requests" at bounding box center [116, 518] width 105 height 17
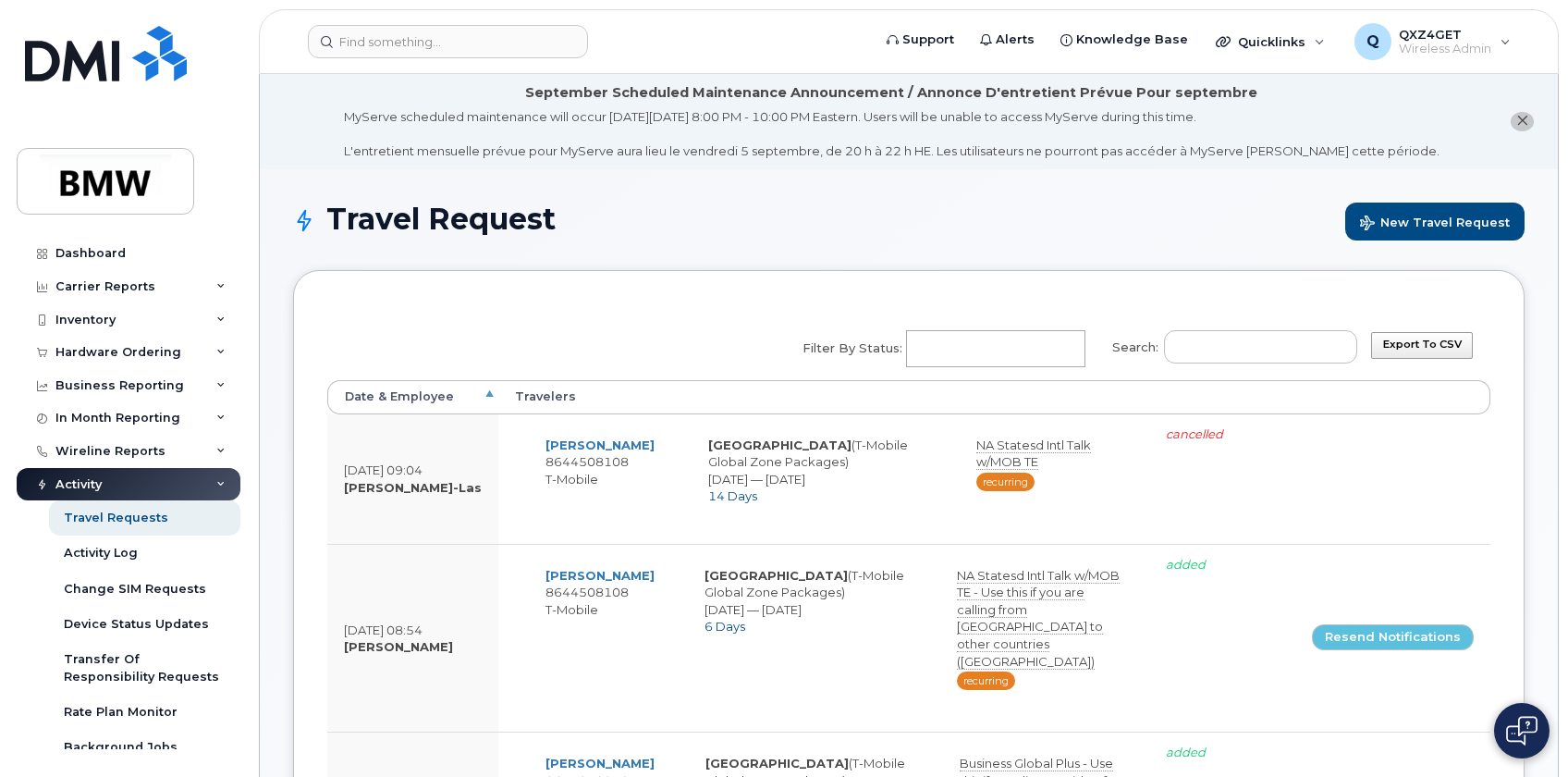
select select
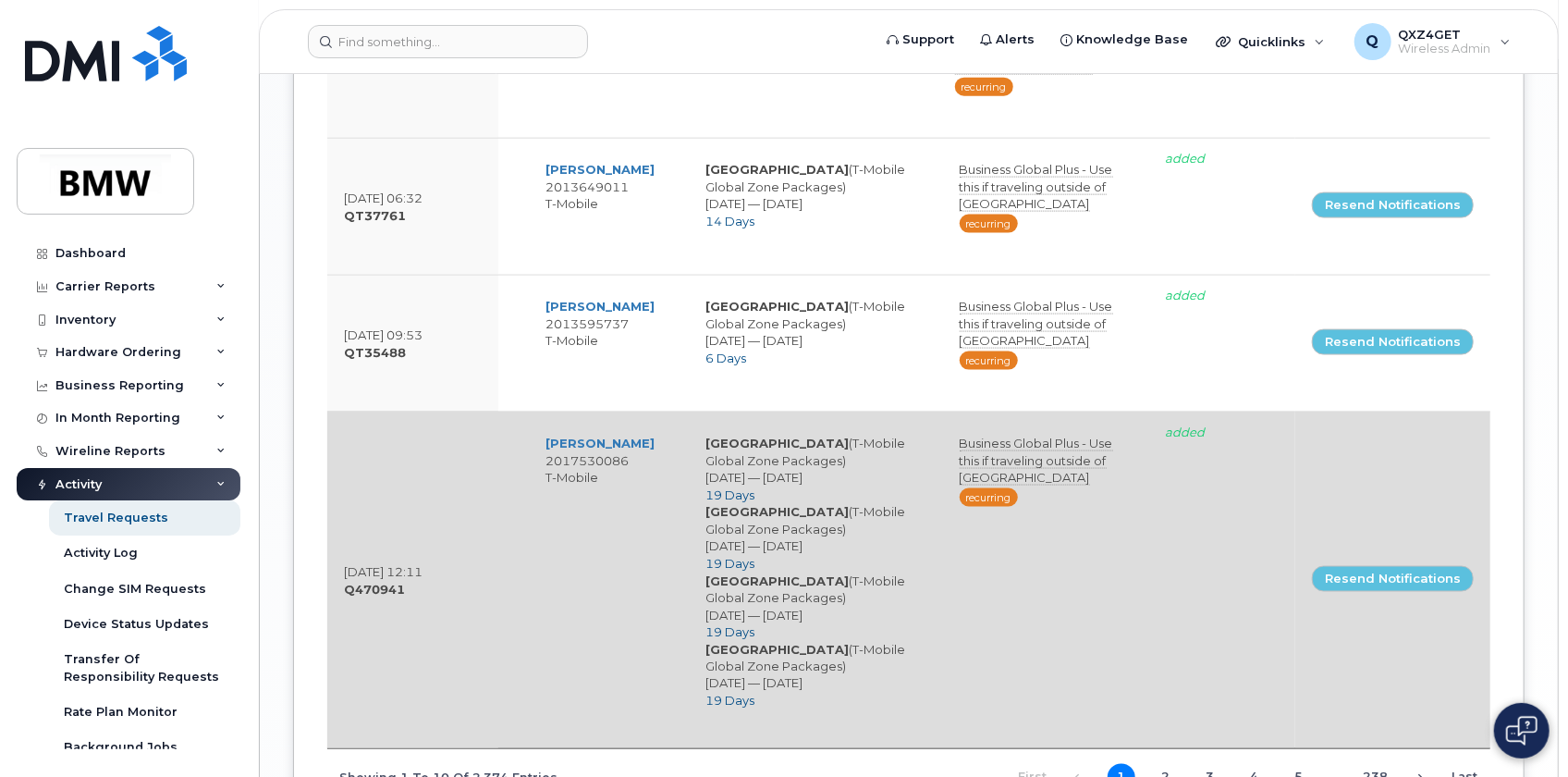
scroll to position [1606, 0]
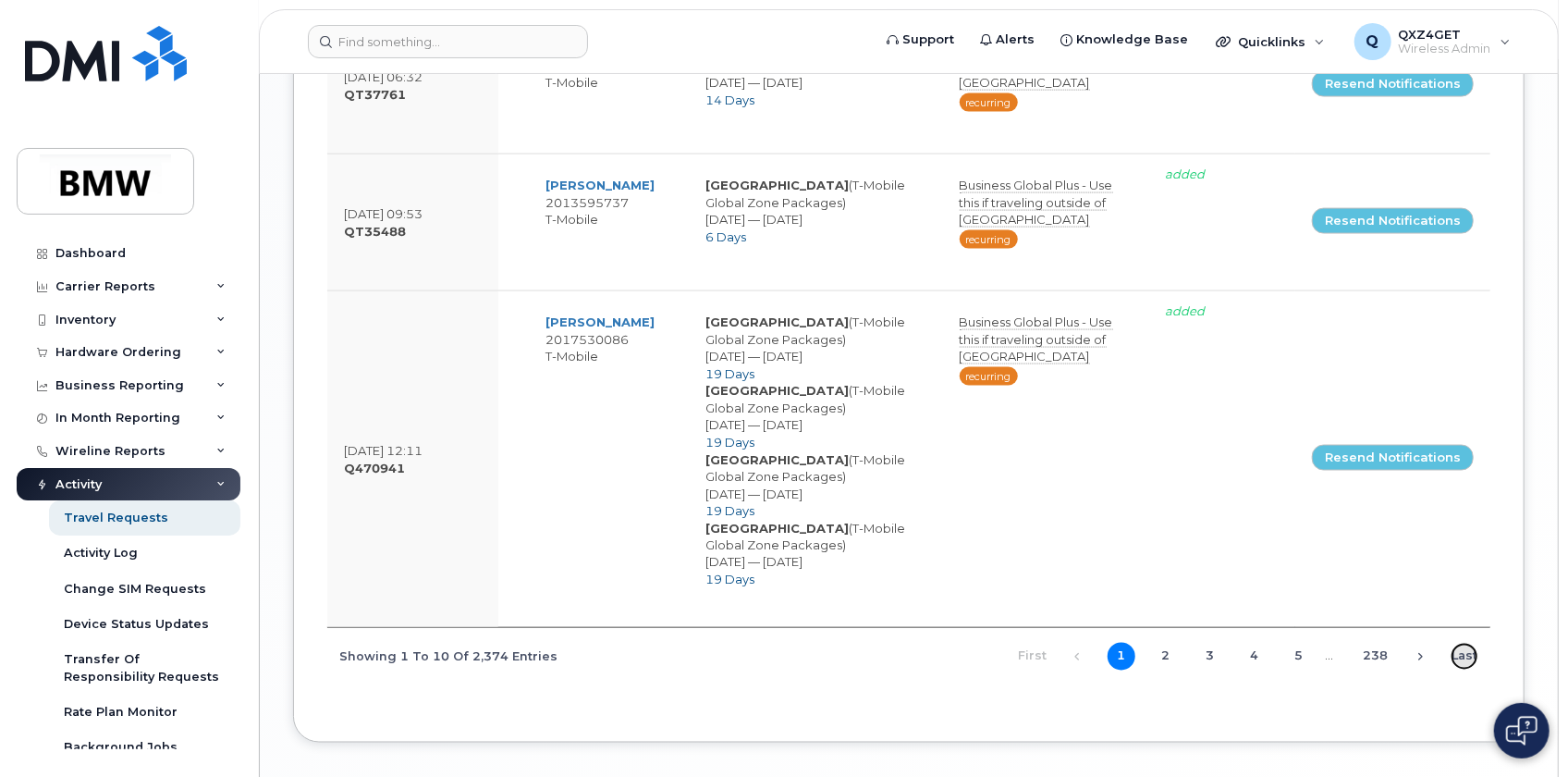
click at [1461, 643] on link "Last" at bounding box center [1464, 656] width 28 height 28
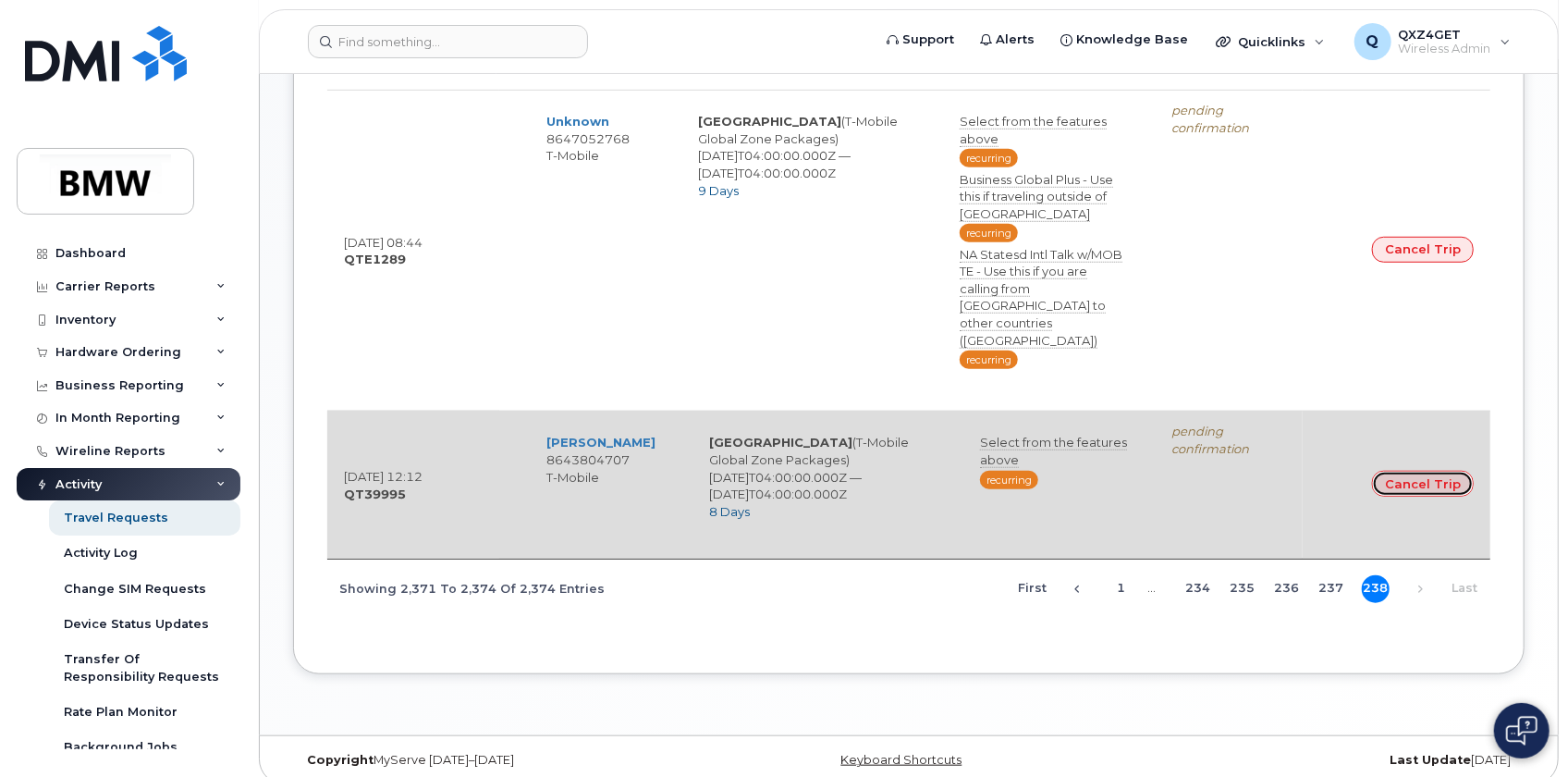
click at [1404, 471] on link "Cancel Trip" at bounding box center [1423, 484] width 102 height 26
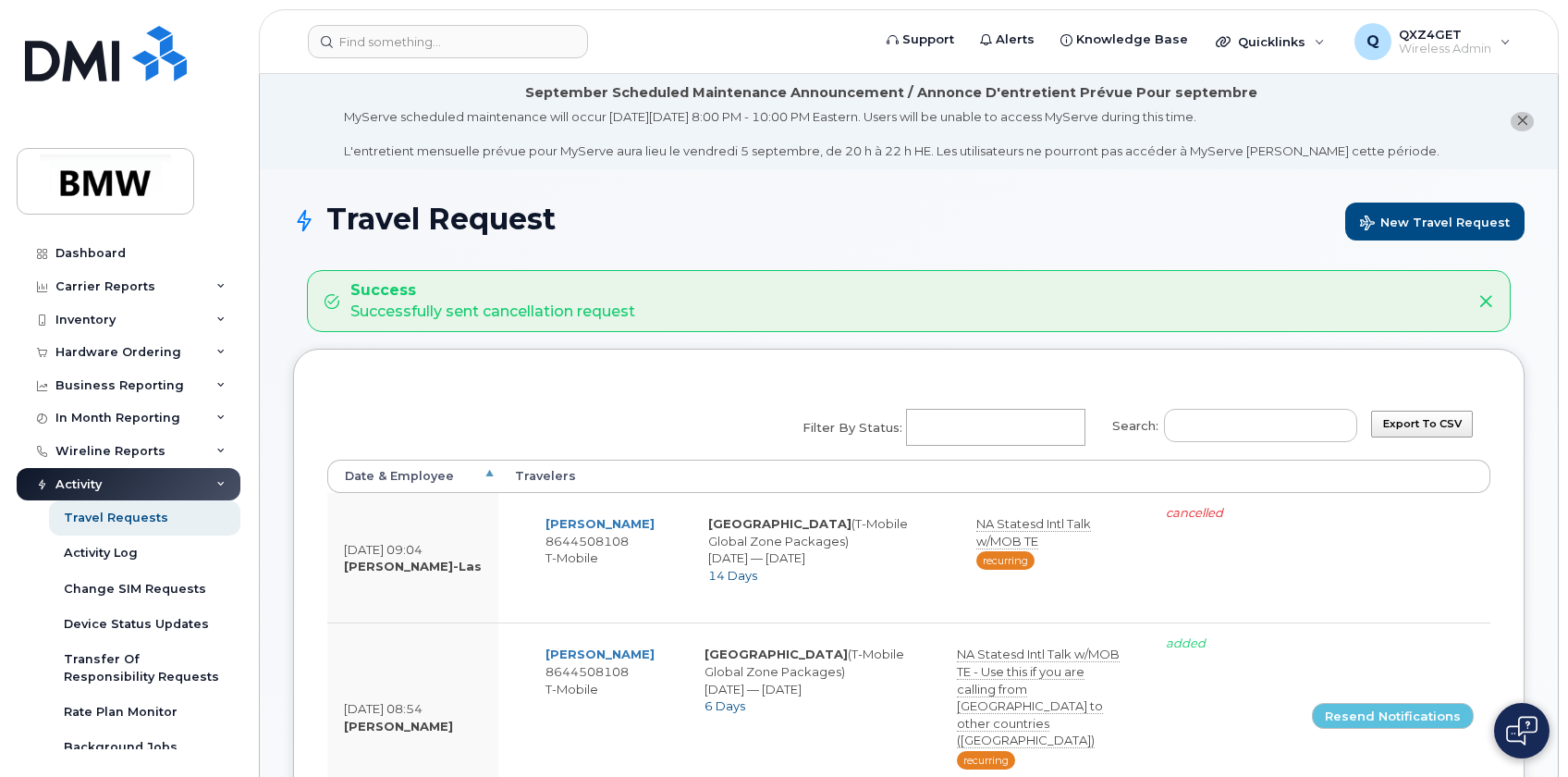
select select
click at [380, 38] on input at bounding box center [448, 42] width 280 height 33
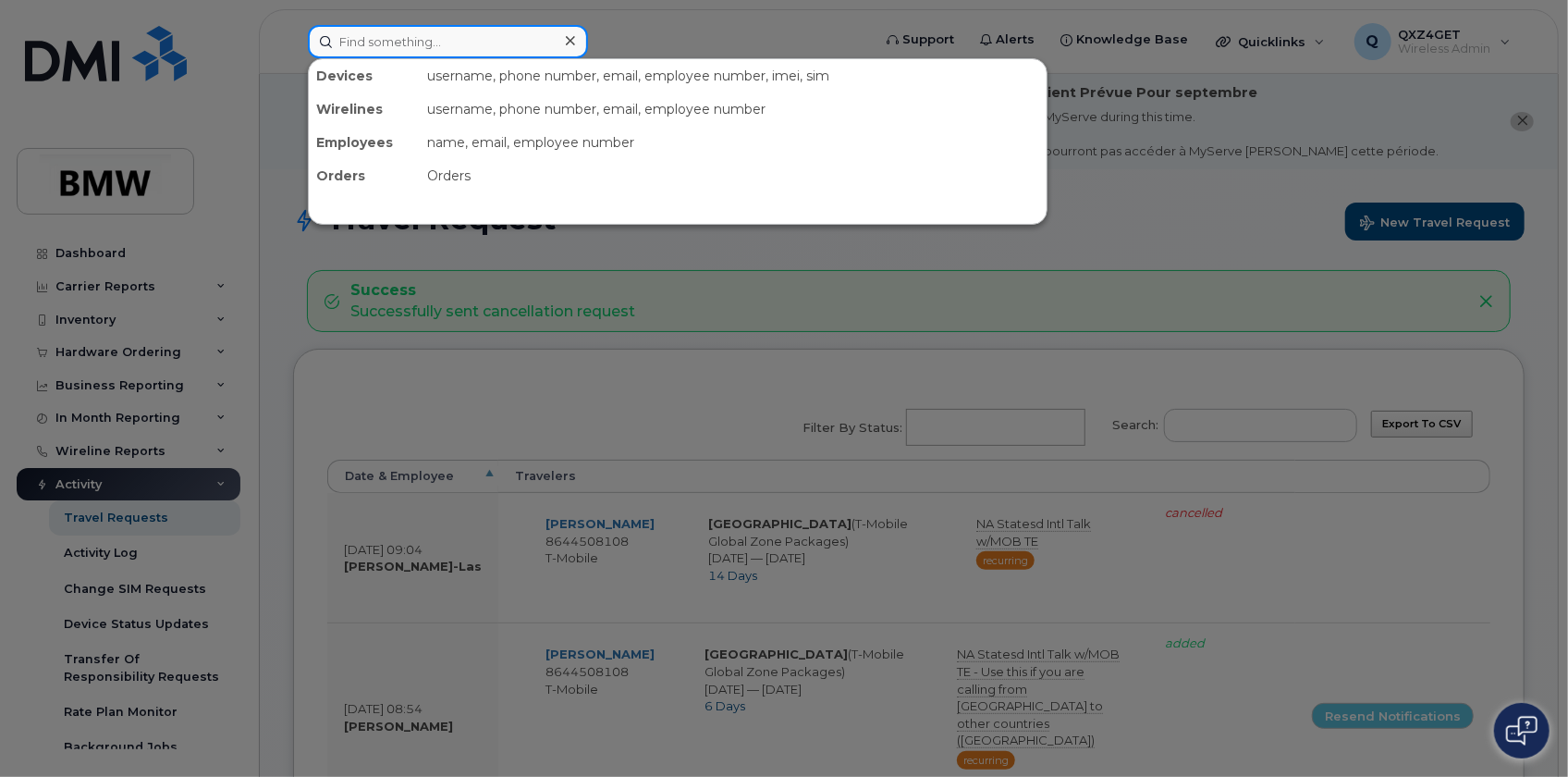
paste input "864-326-7345"
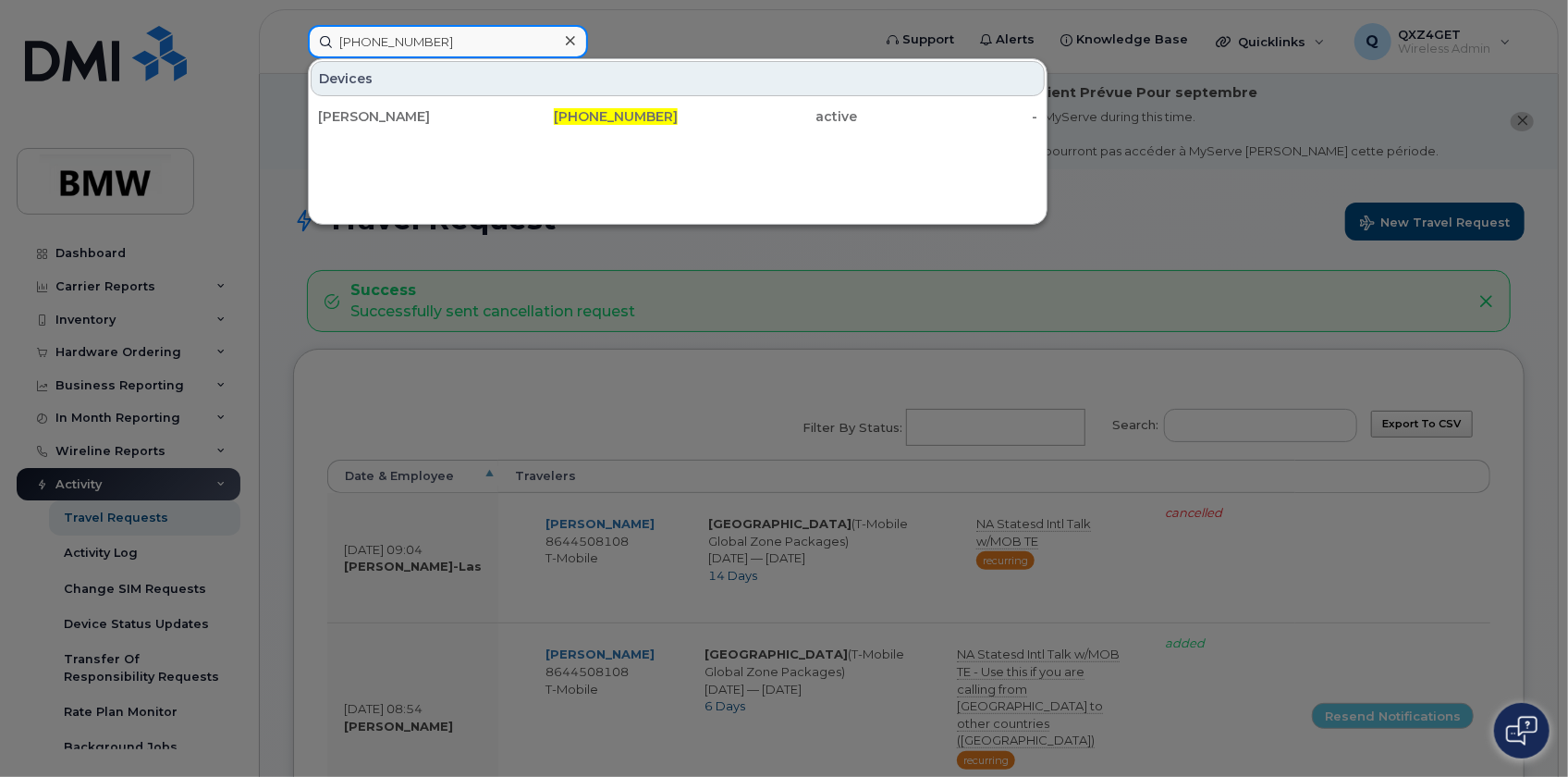
click at [471, 46] on input "864-326-7345" at bounding box center [448, 42] width 280 height 33
drag, startPoint x: 469, startPoint y: 45, endPoint x: 133, endPoint y: 34, distance: 336.2
click at [293, 34] on div "864-326-7345 Devices Christoph Kozub 864-326-7345 active -" at bounding box center [583, 42] width 580 height 33
type input "8642437060"
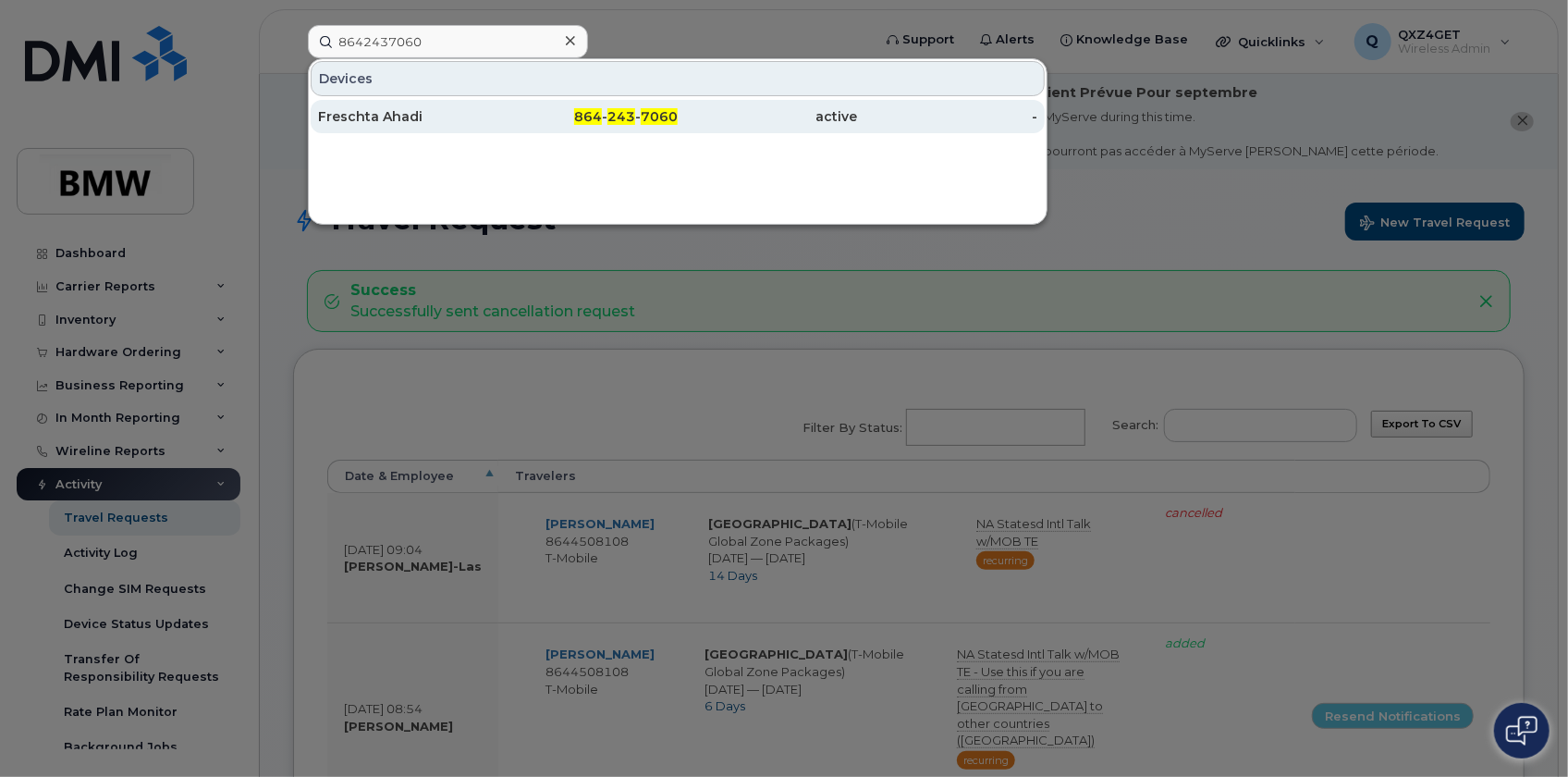
click at [373, 121] on div "Freschta Ahadi" at bounding box center [408, 117] width 181 height 19
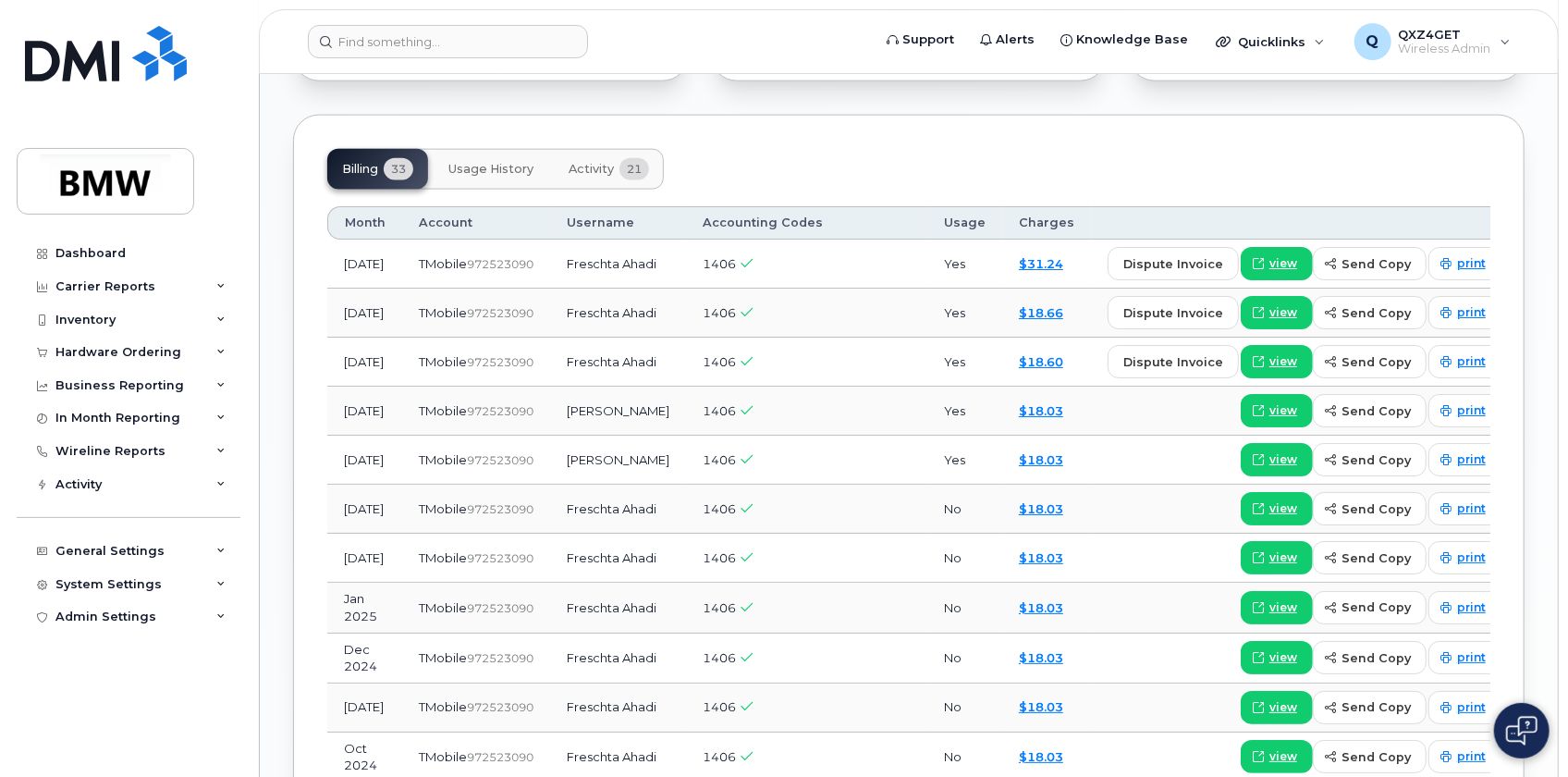
scroll to position [1424, 0]
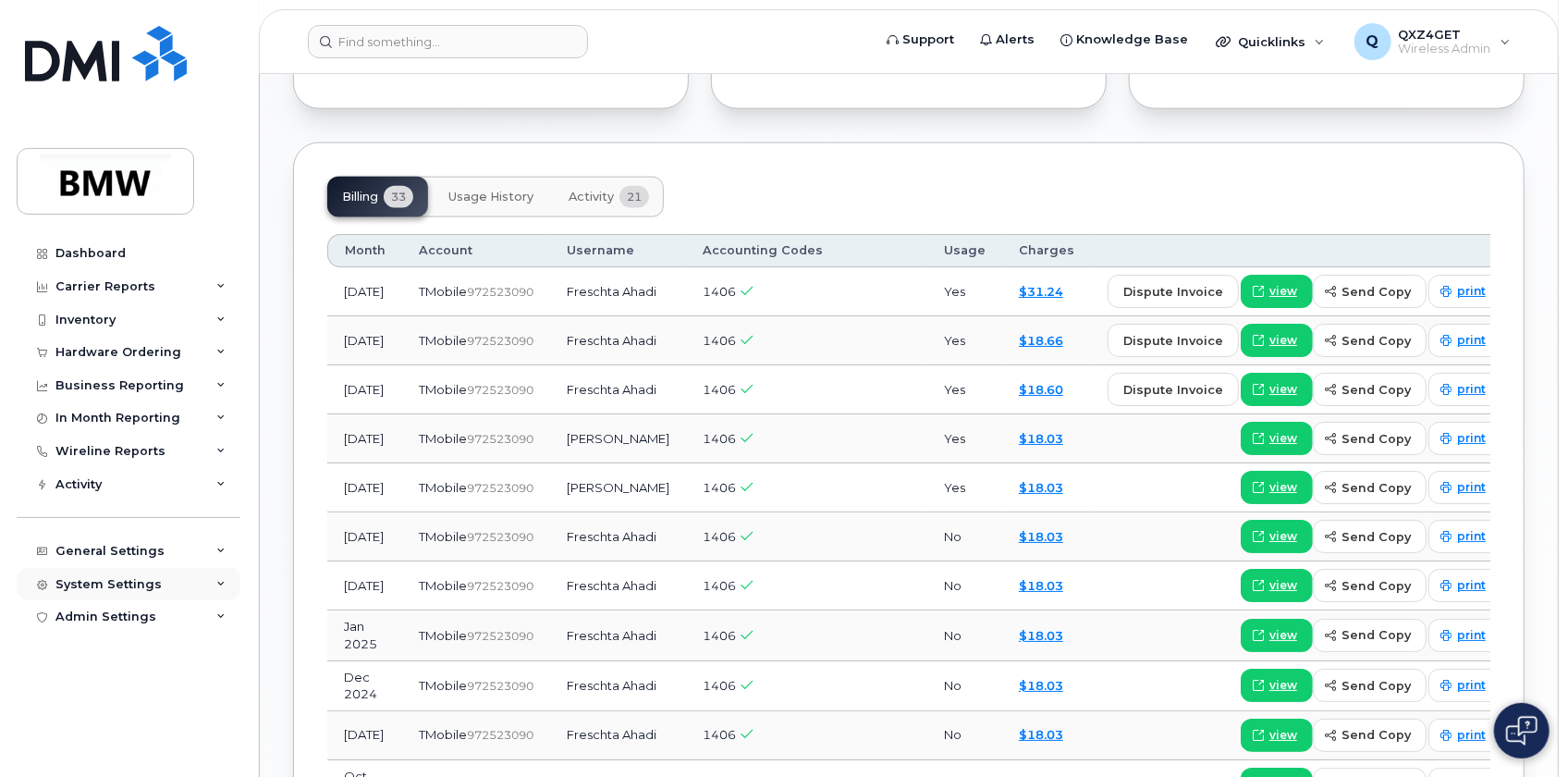
click at [76, 578] on div "System Settings" at bounding box center [108, 584] width 107 height 15
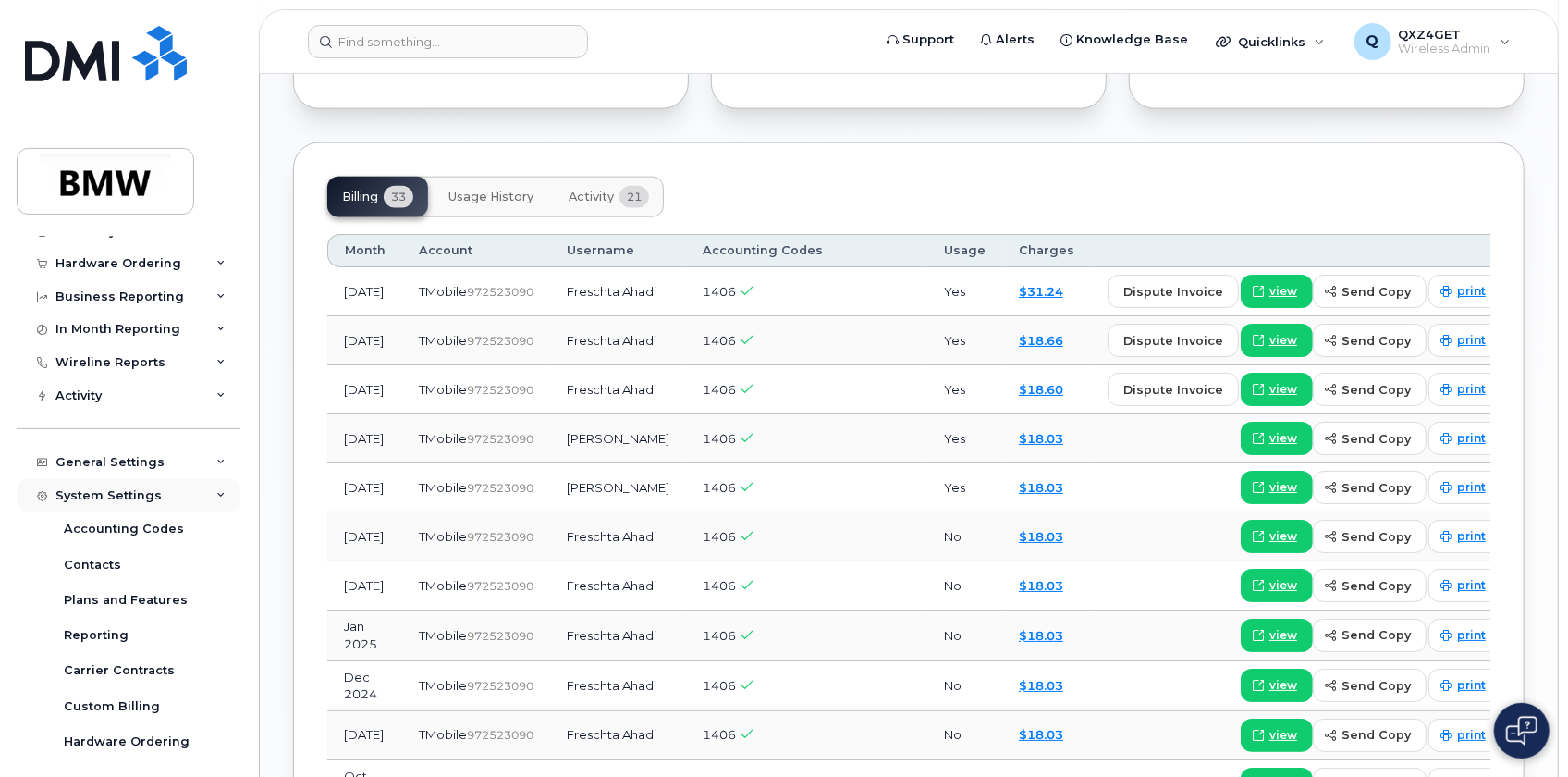
scroll to position [202, 0]
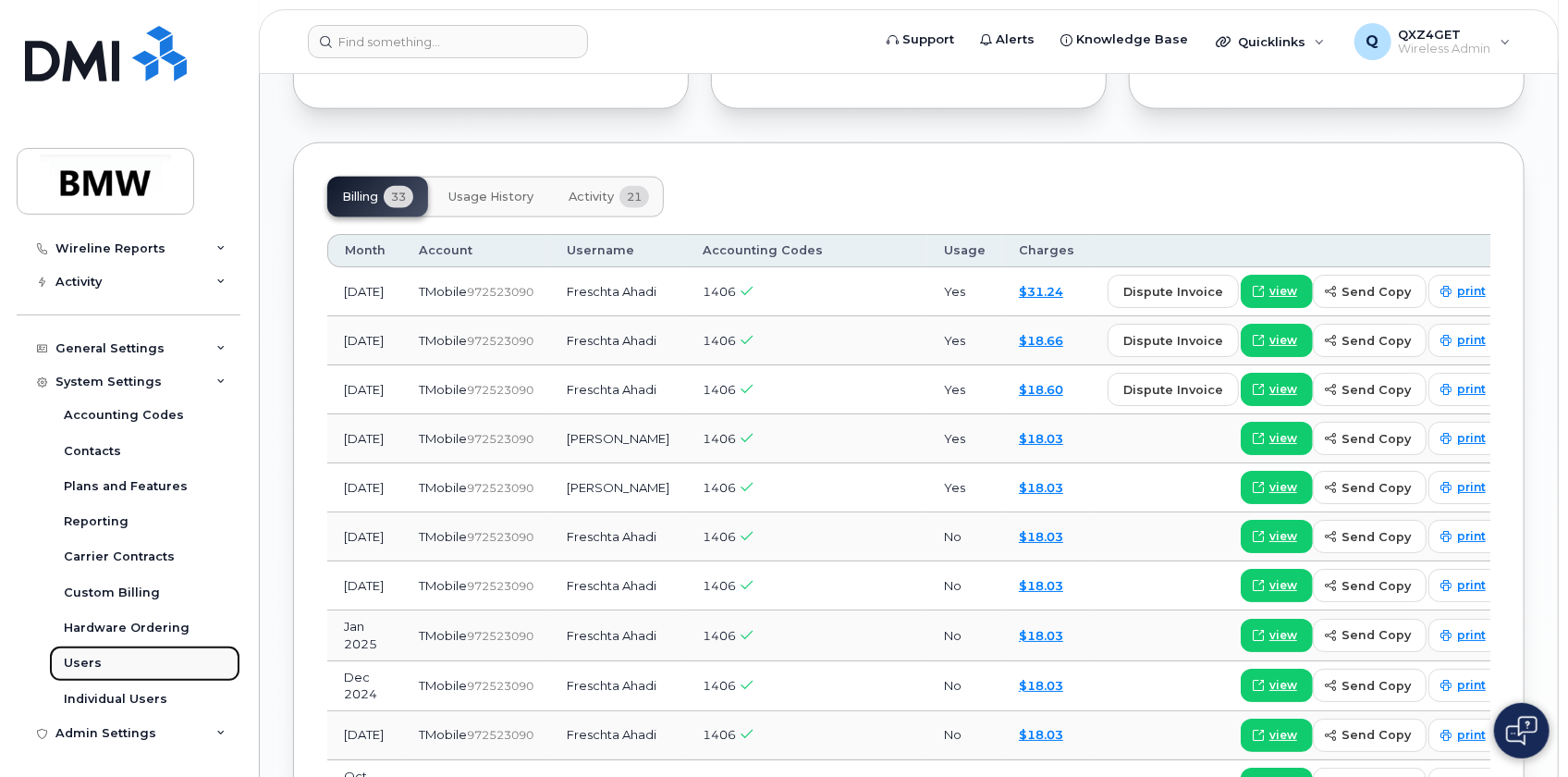
click at [82, 662] on div "Users" at bounding box center [82, 663] width 38 height 17
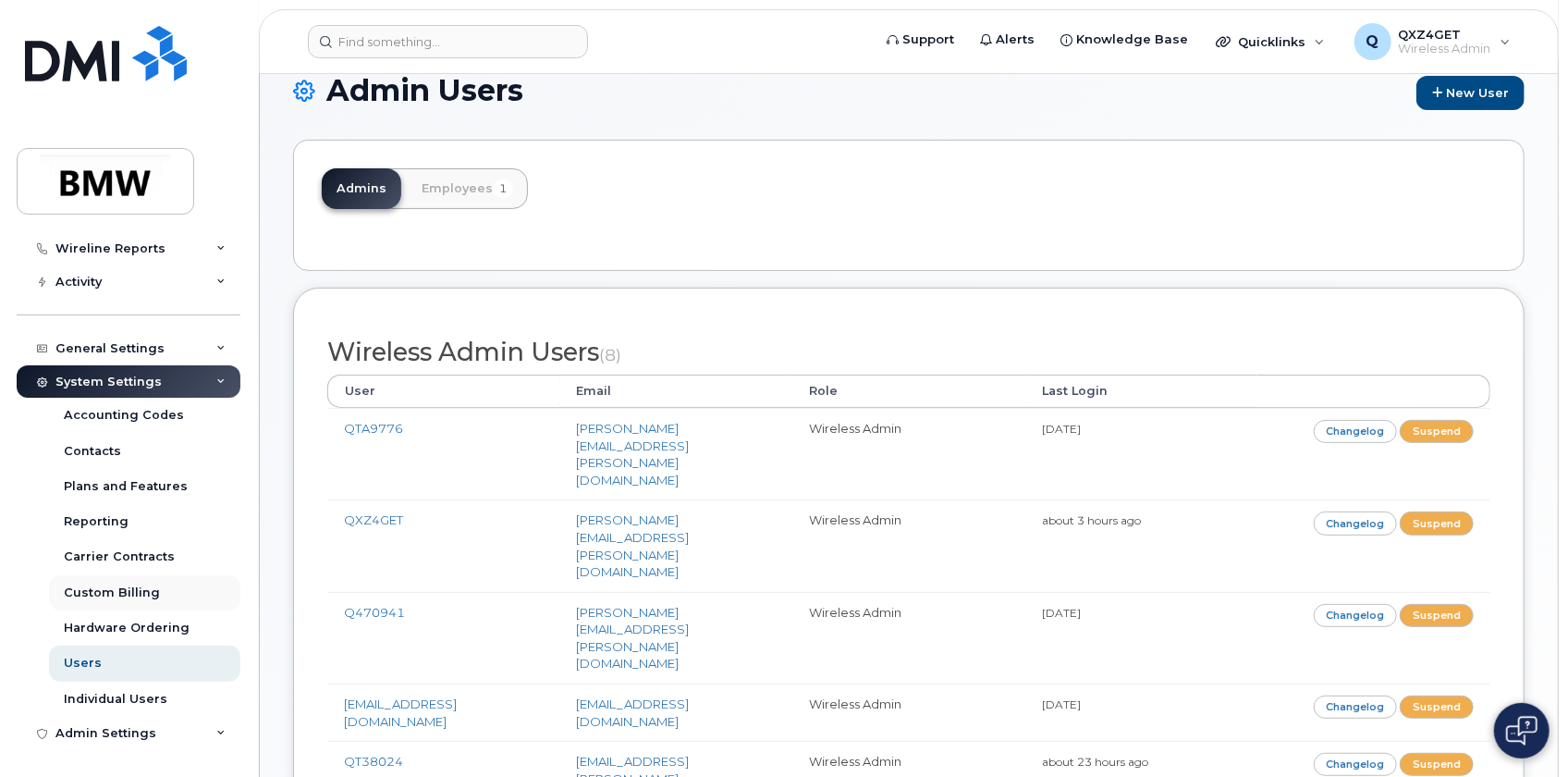
scroll to position [168, 0]
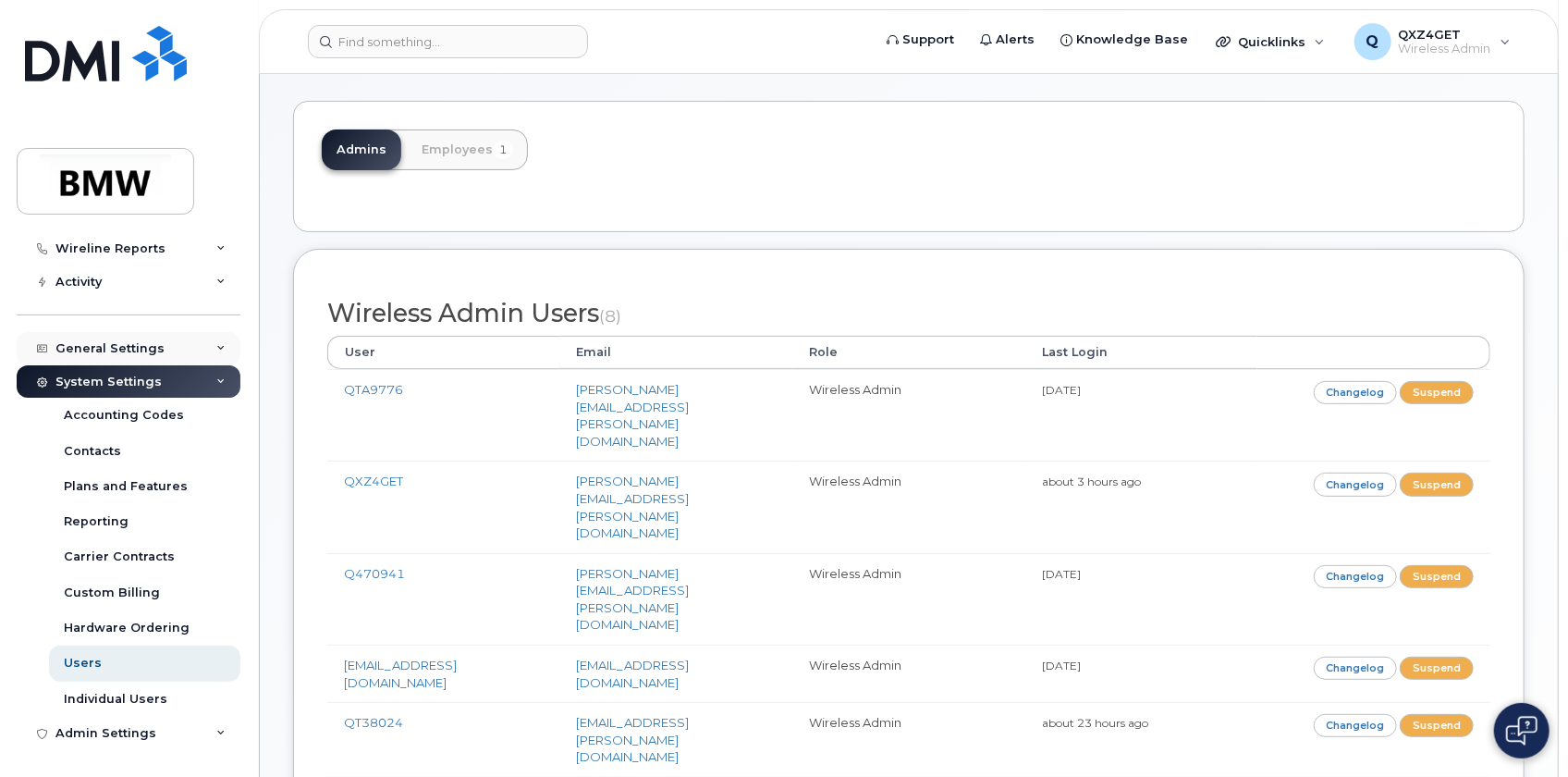
click at [101, 348] on div "General Settings" at bounding box center [110, 349] width 109 height 15
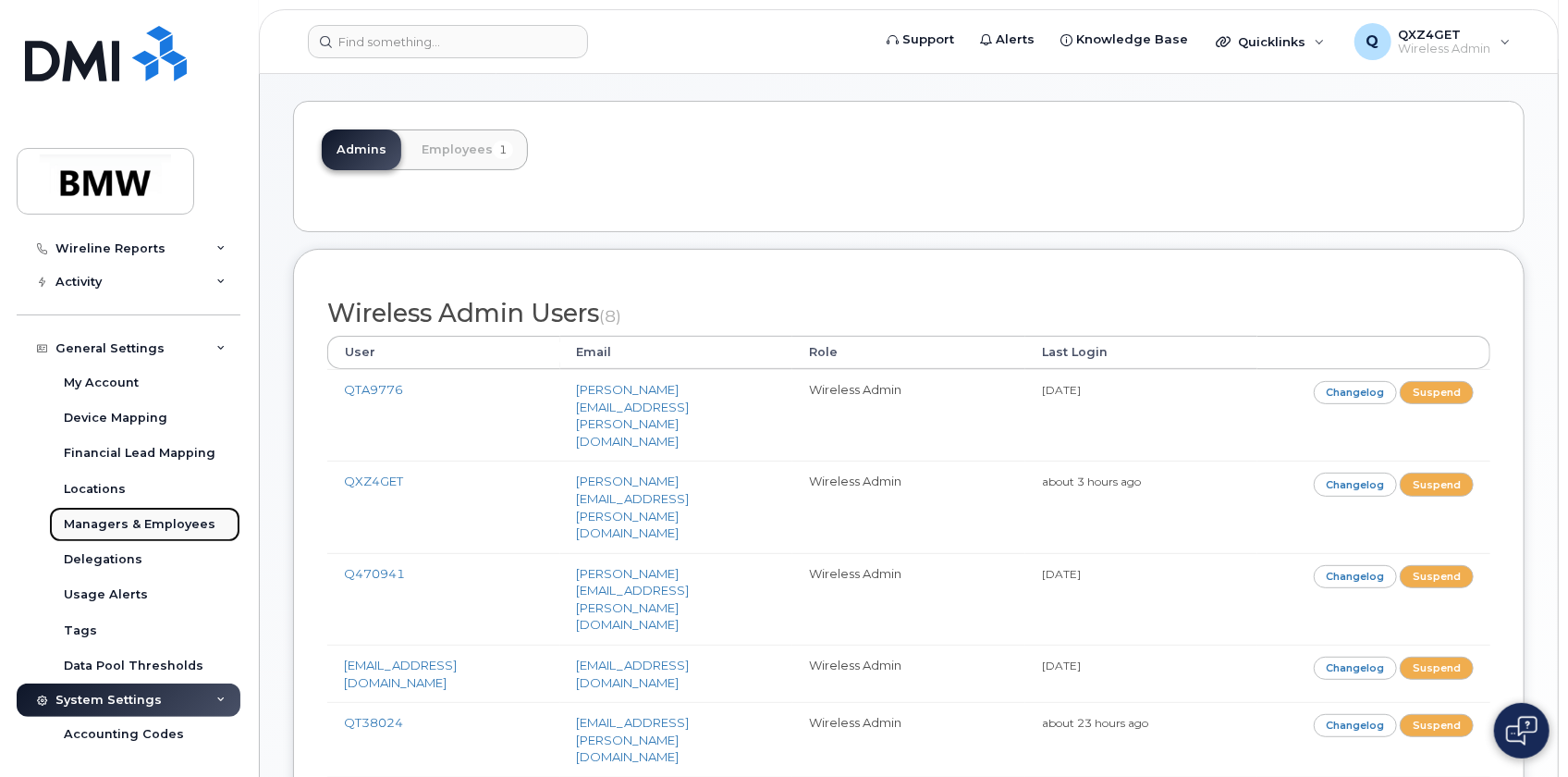
click at [132, 517] on div "Managers & Employees" at bounding box center [140, 525] width 152 height 17
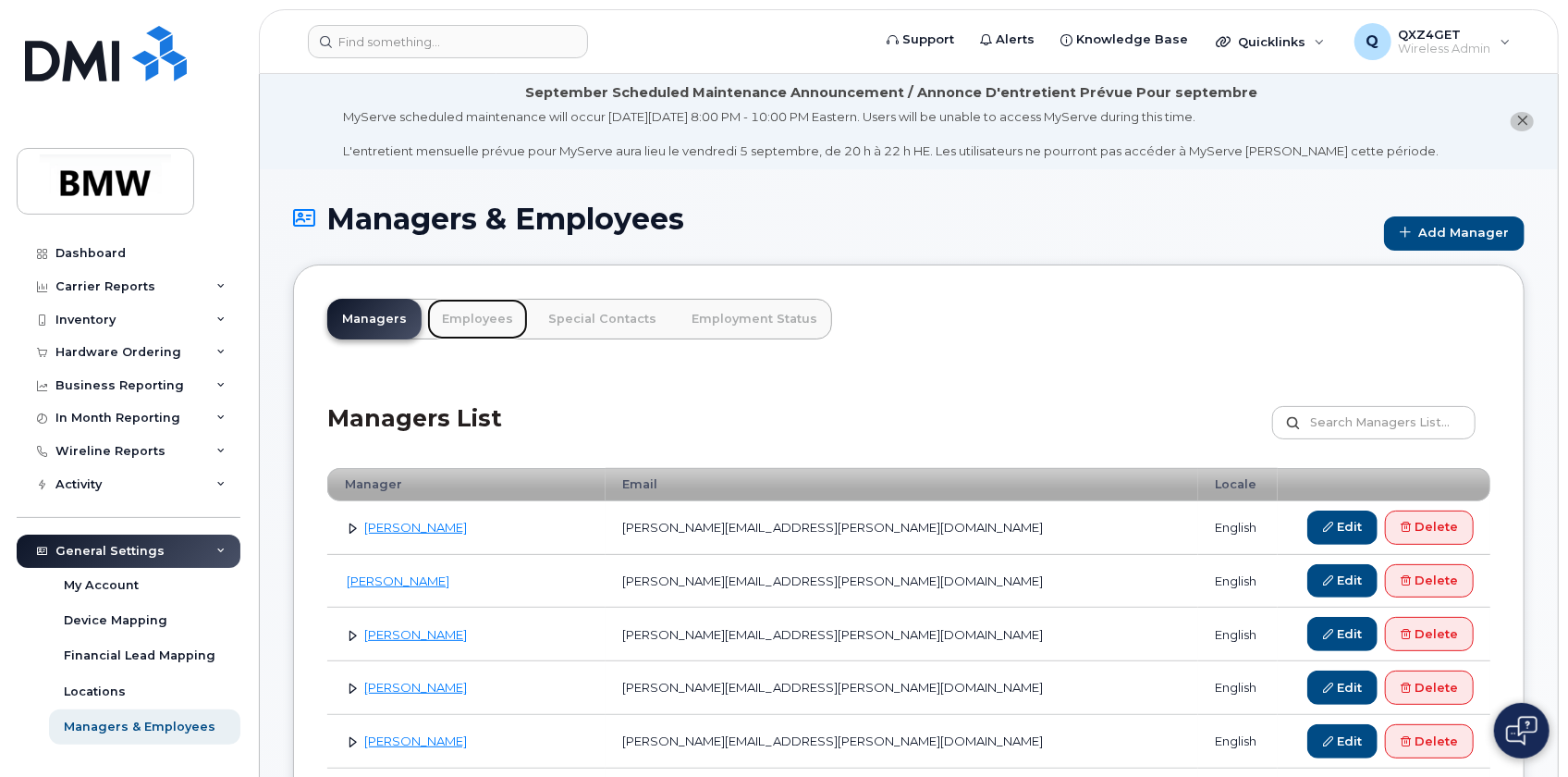
click at [461, 321] on link "Employees" at bounding box center [477, 319] width 101 height 41
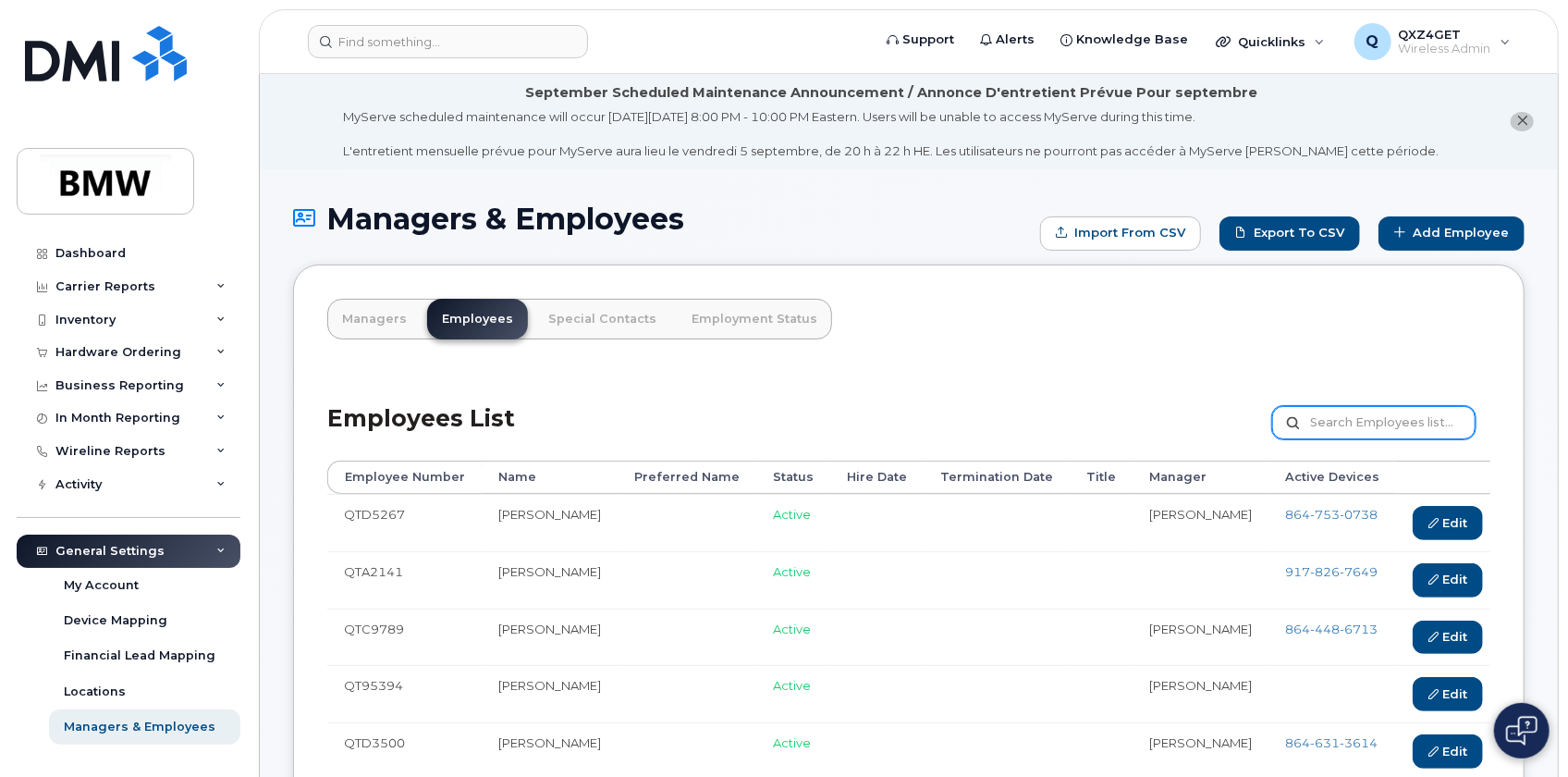
click at [1339, 423] on input "text" at bounding box center [1373, 423] width 203 height 33
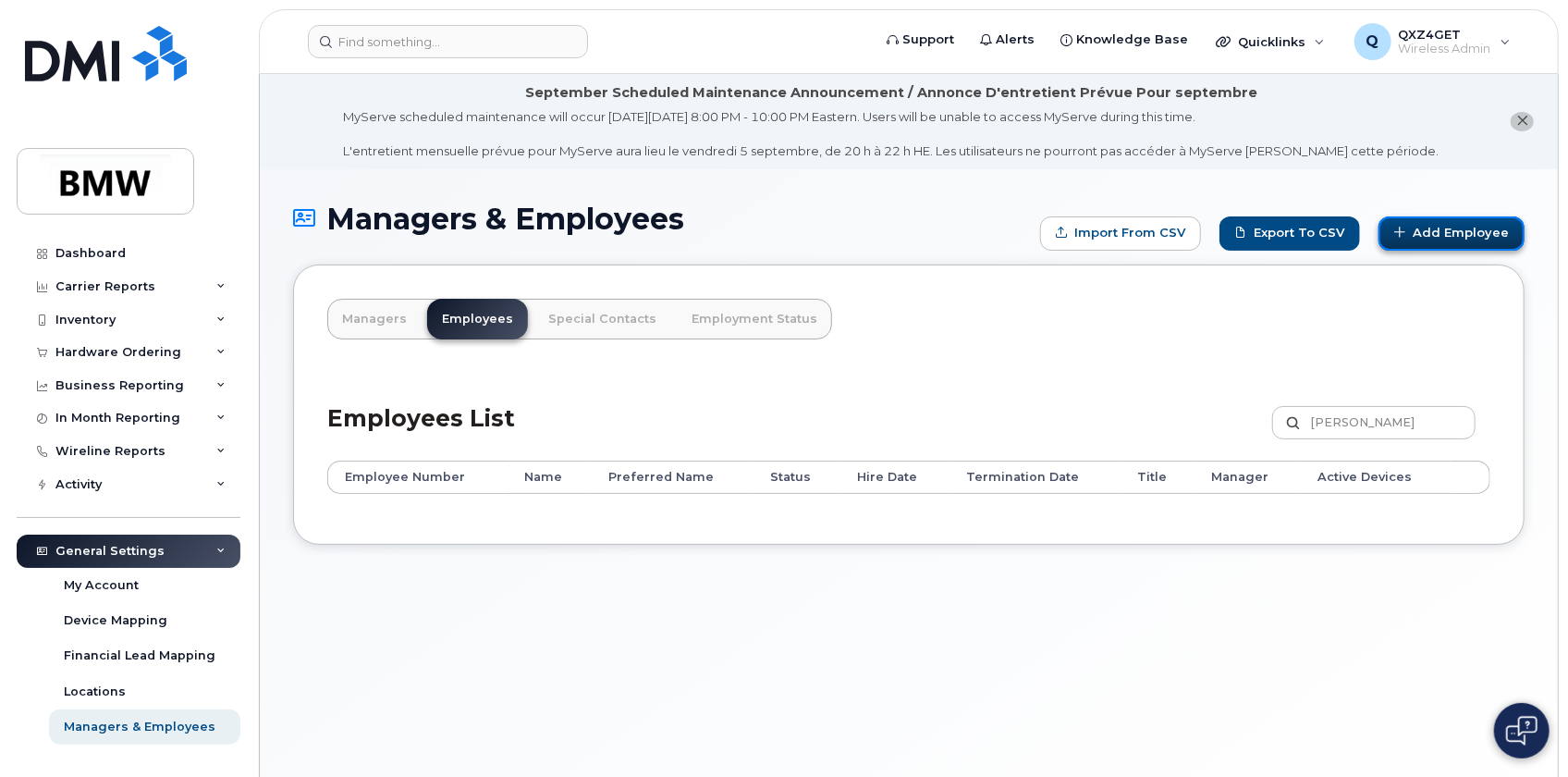
click at [1459, 230] on link "Add Employee" at bounding box center [1451, 233] width 146 height 34
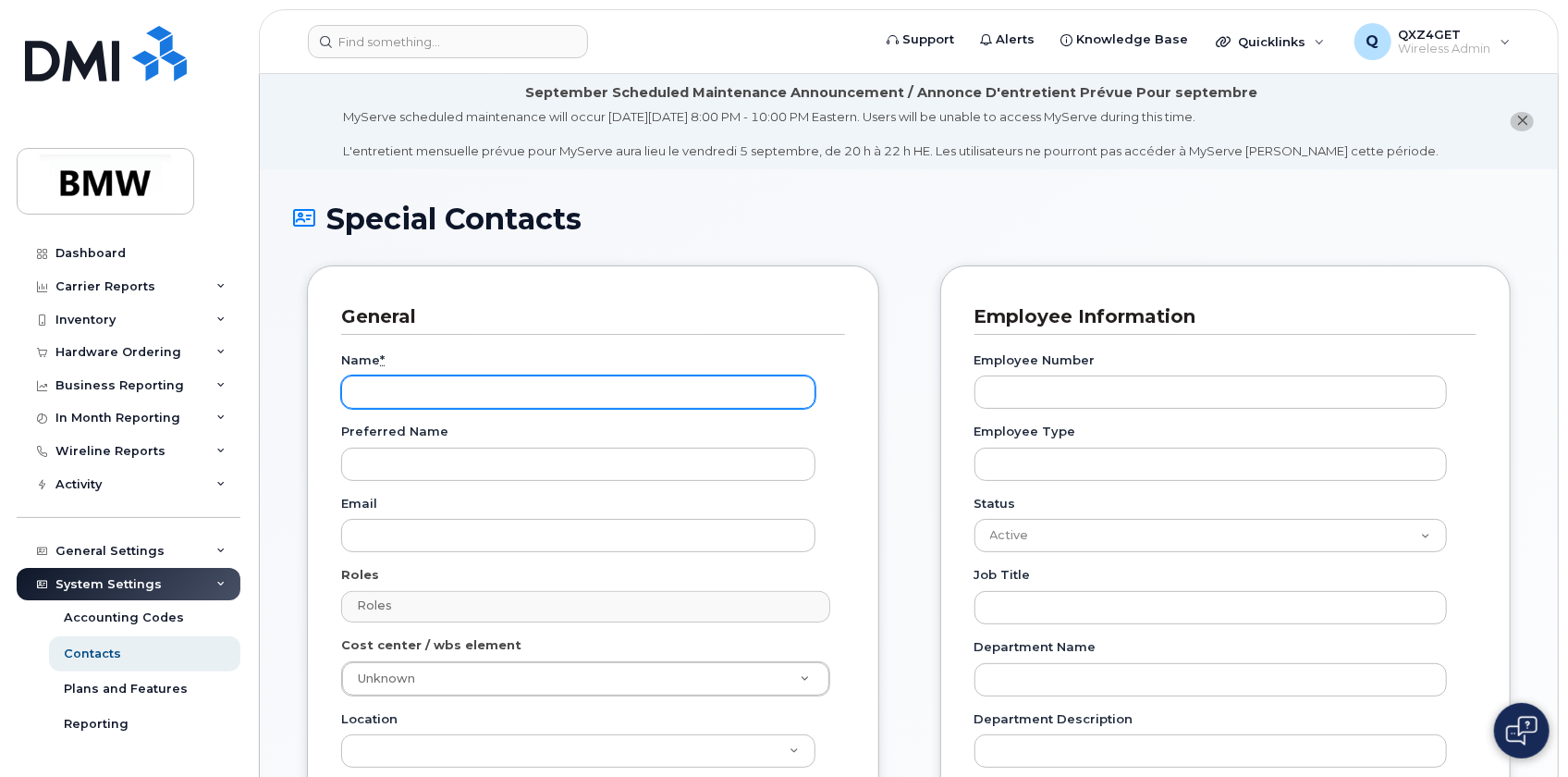
click at [395, 393] on input "Name *" at bounding box center [578, 392] width 474 height 33
paste input "[PERSON_NAME]"
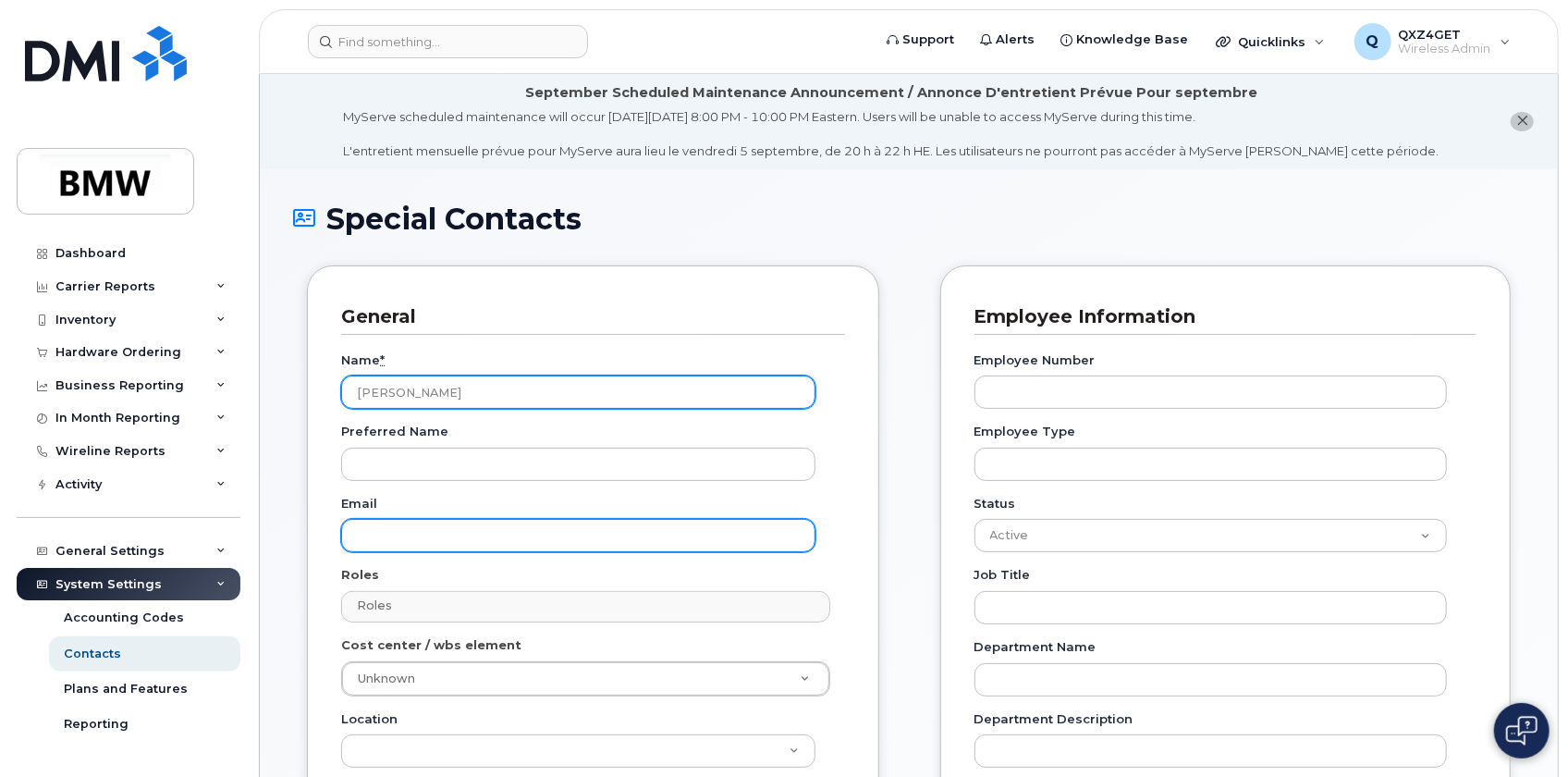
type input "[PERSON_NAME]"
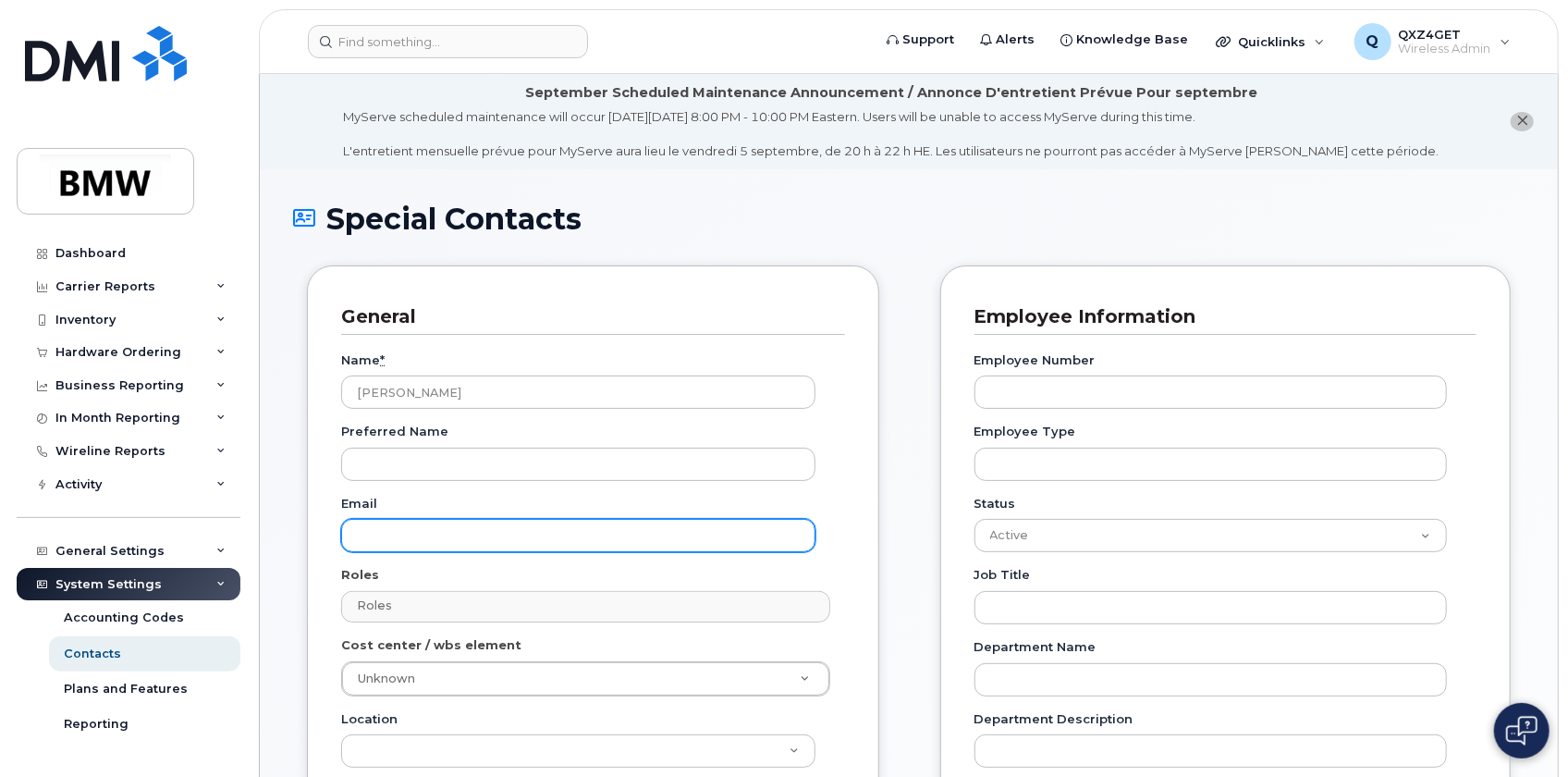
click at [362, 534] on input "Email" at bounding box center [578, 536] width 474 height 33
paste input "Johannes.Reicheneder@bmwgroup.com"
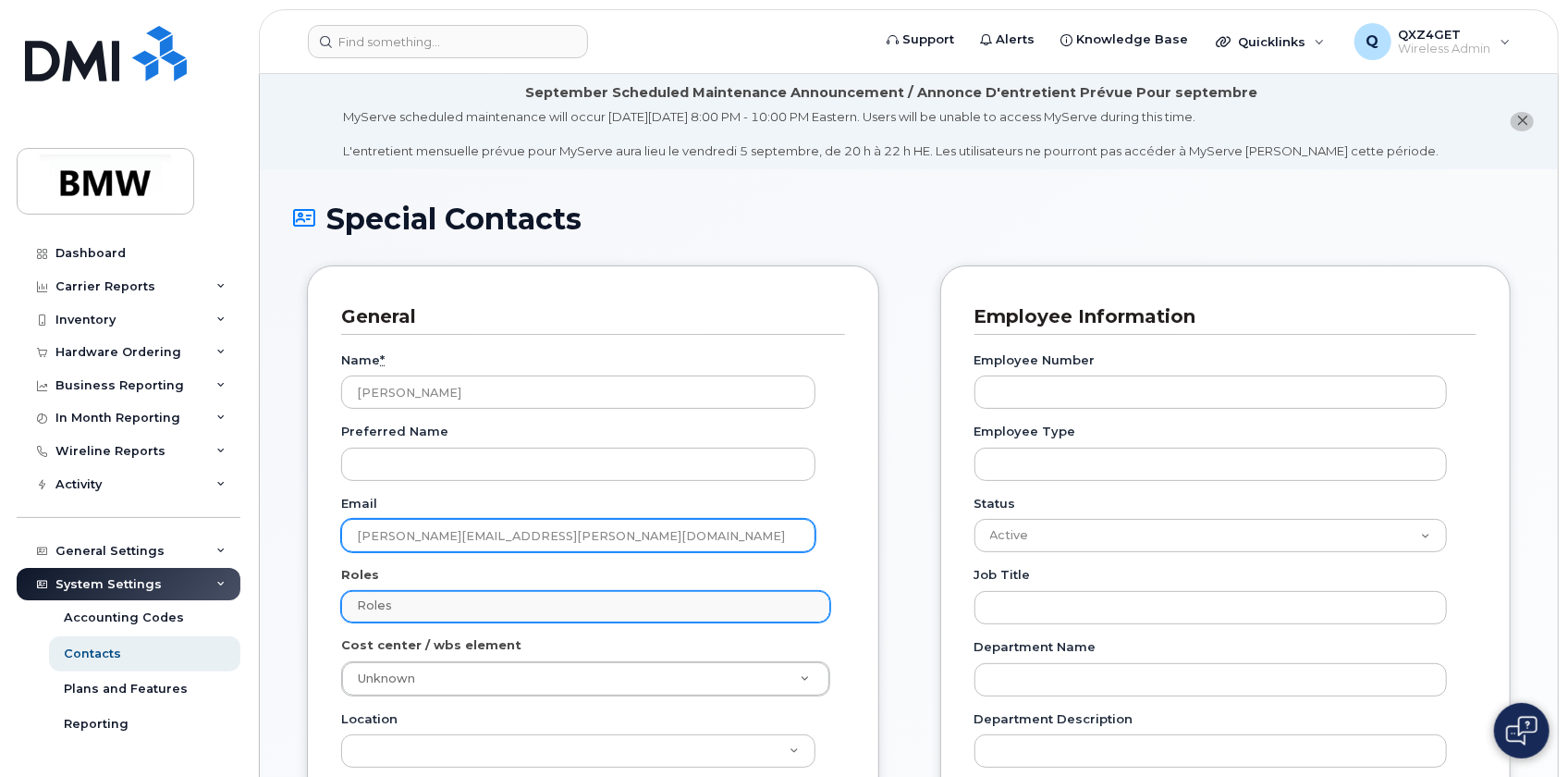
type input "Johannes.Reicheneder@bmwgroup.com"
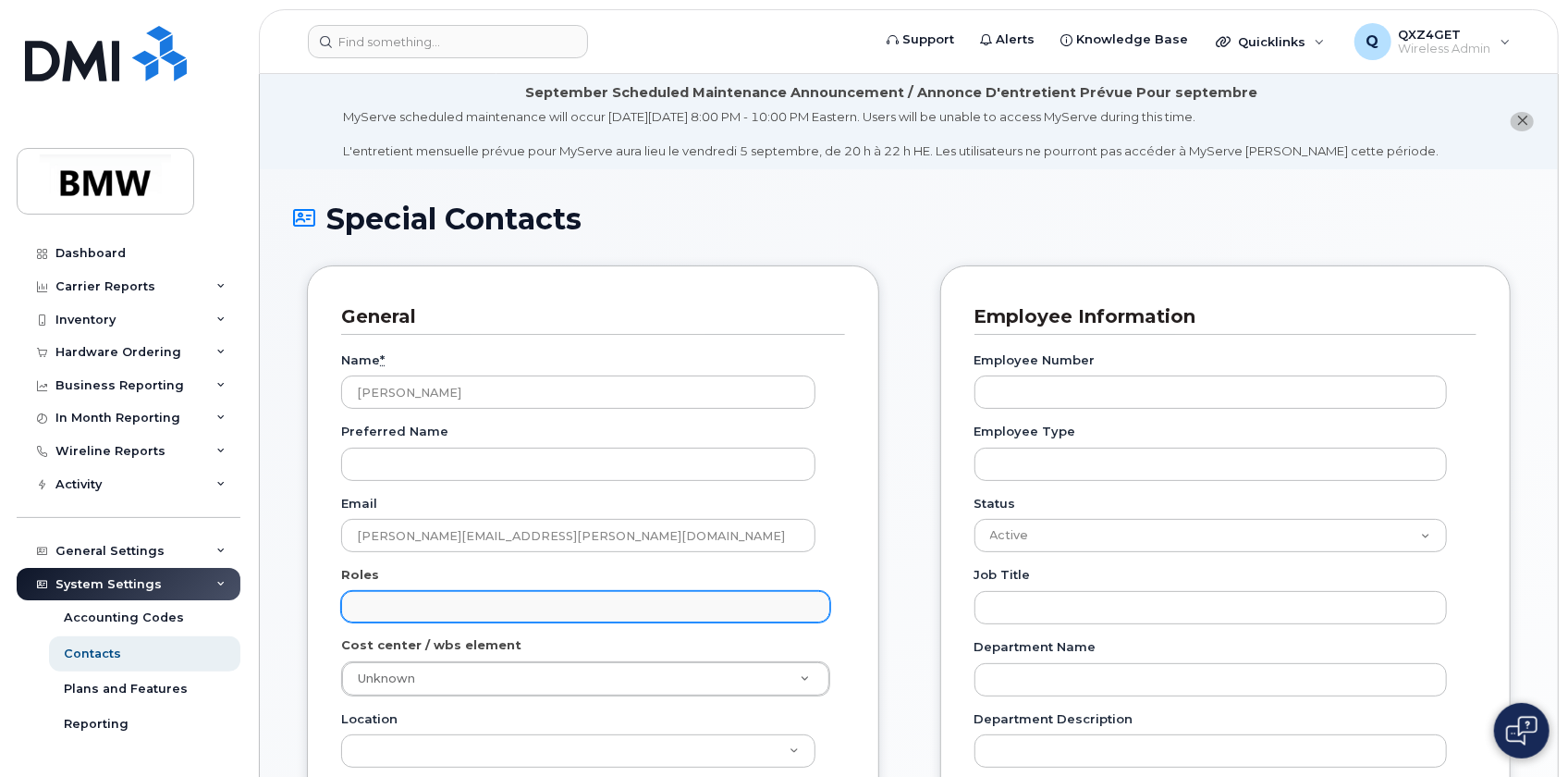
click at [420, 599] on input "text" at bounding box center [588, 605] width 473 height 26
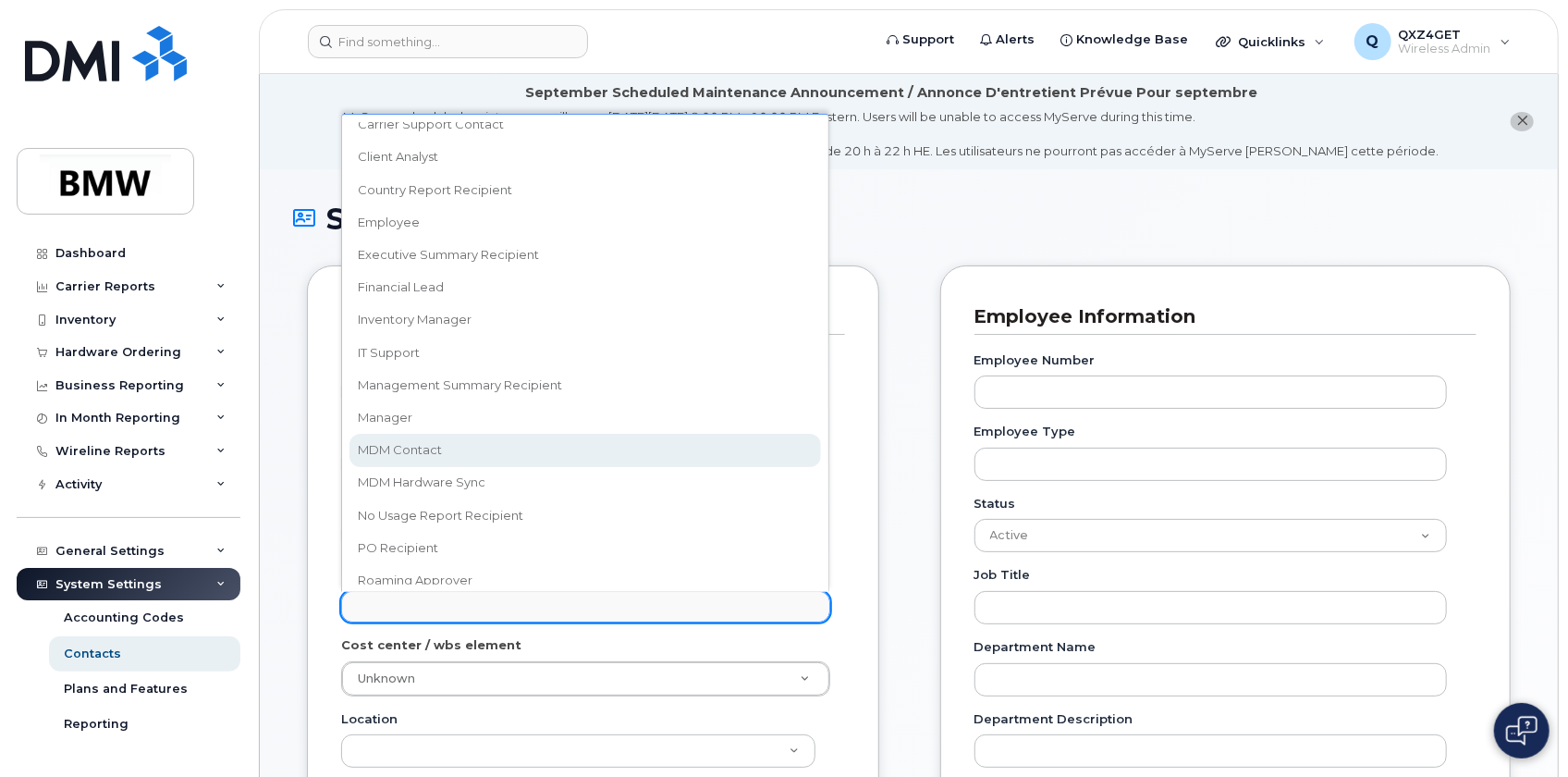
scroll to position [110, 0]
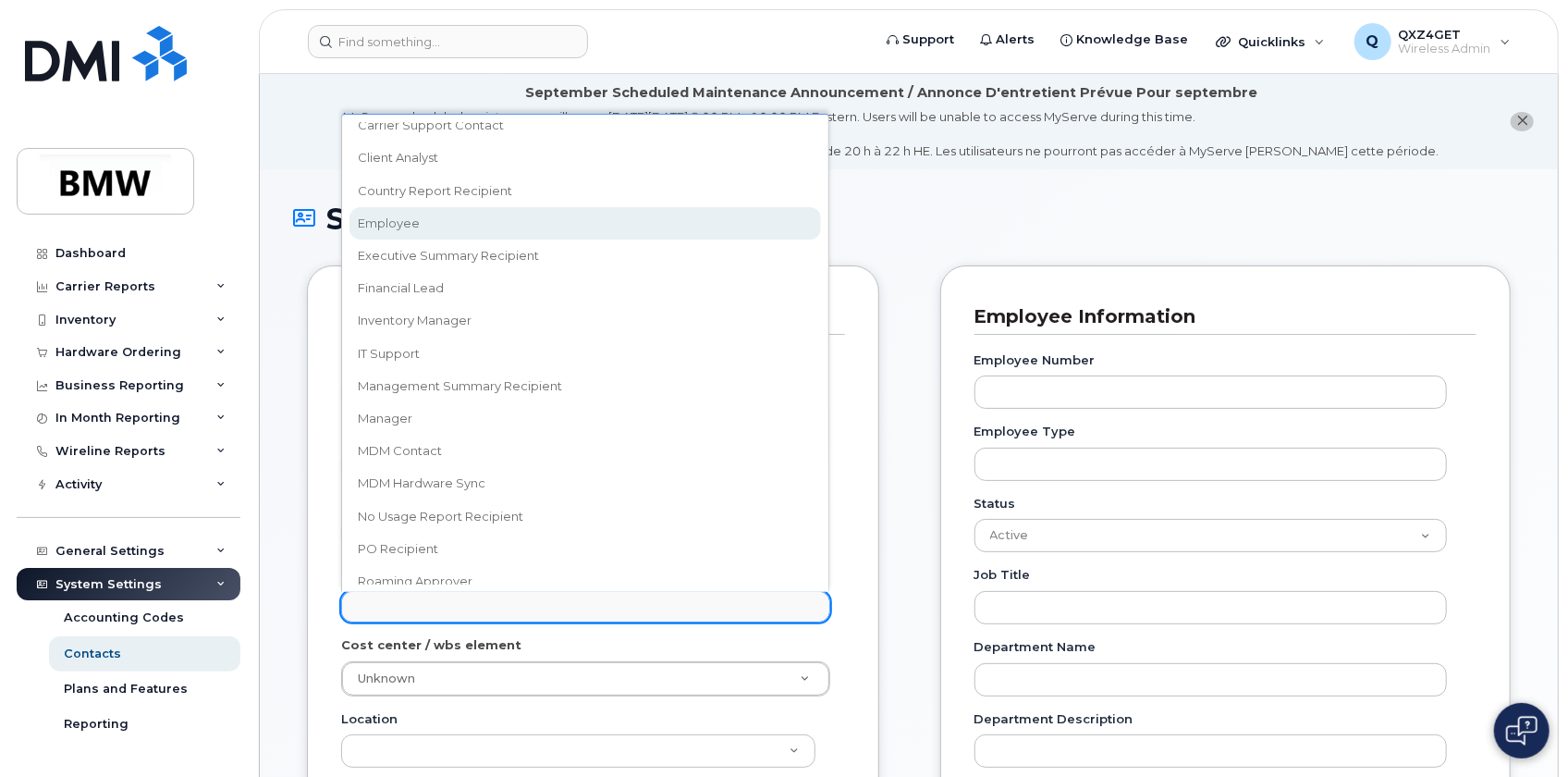
select select "16"
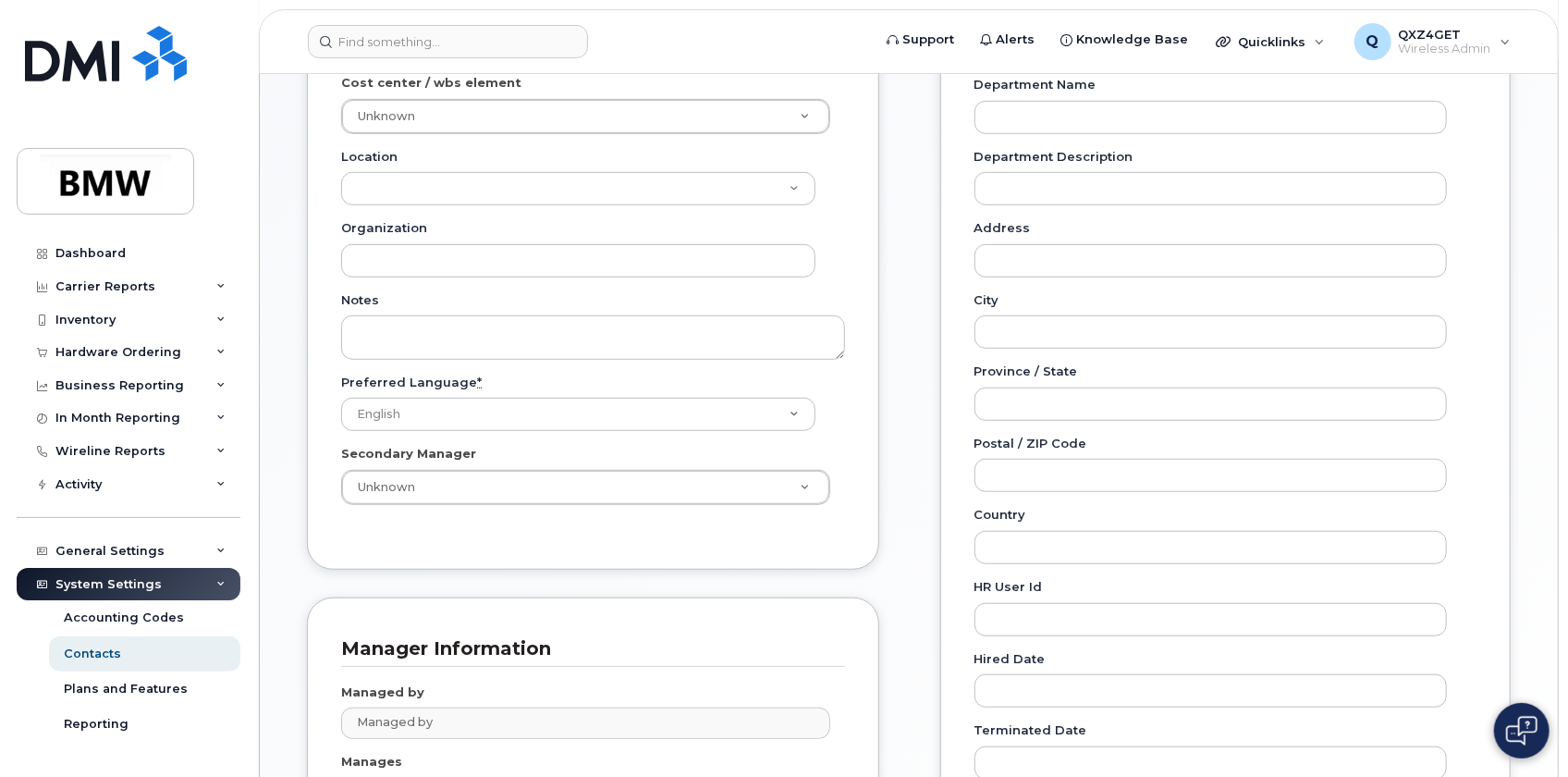
scroll to position [672, 0]
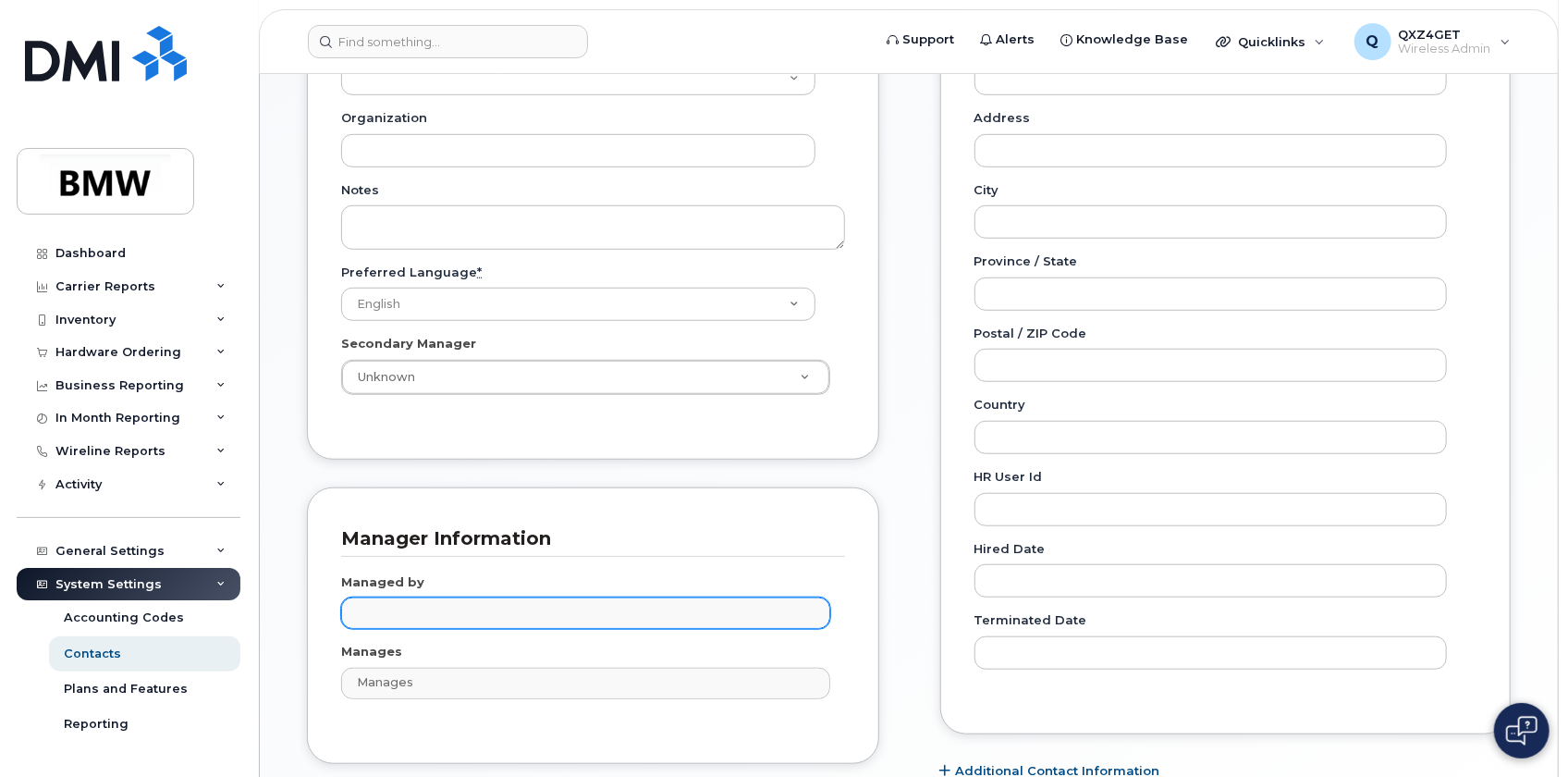
click at [489, 617] on input "text" at bounding box center [588, 612] width 473 height 26
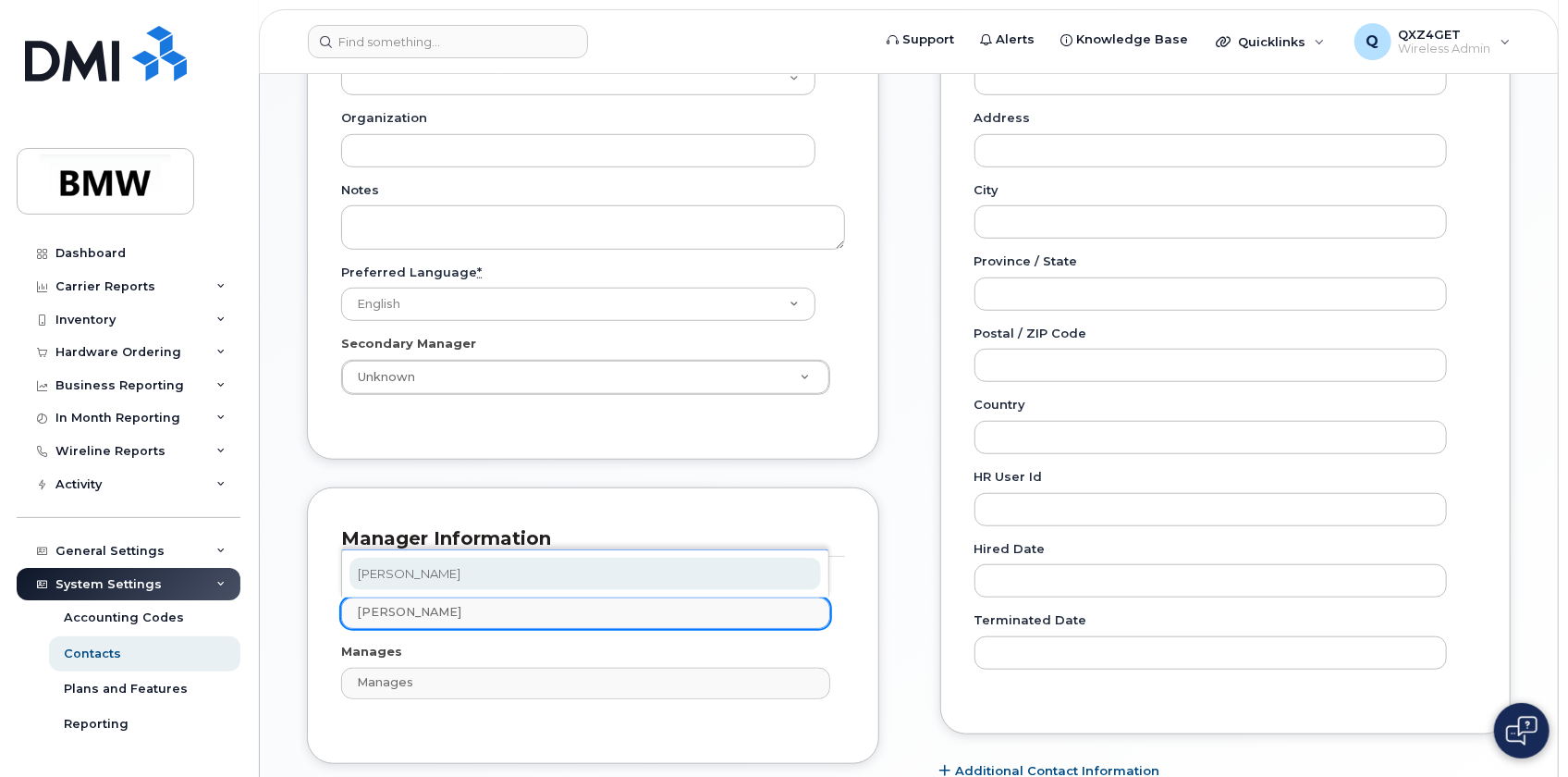
type input "marco NEs"
type input "1895494"
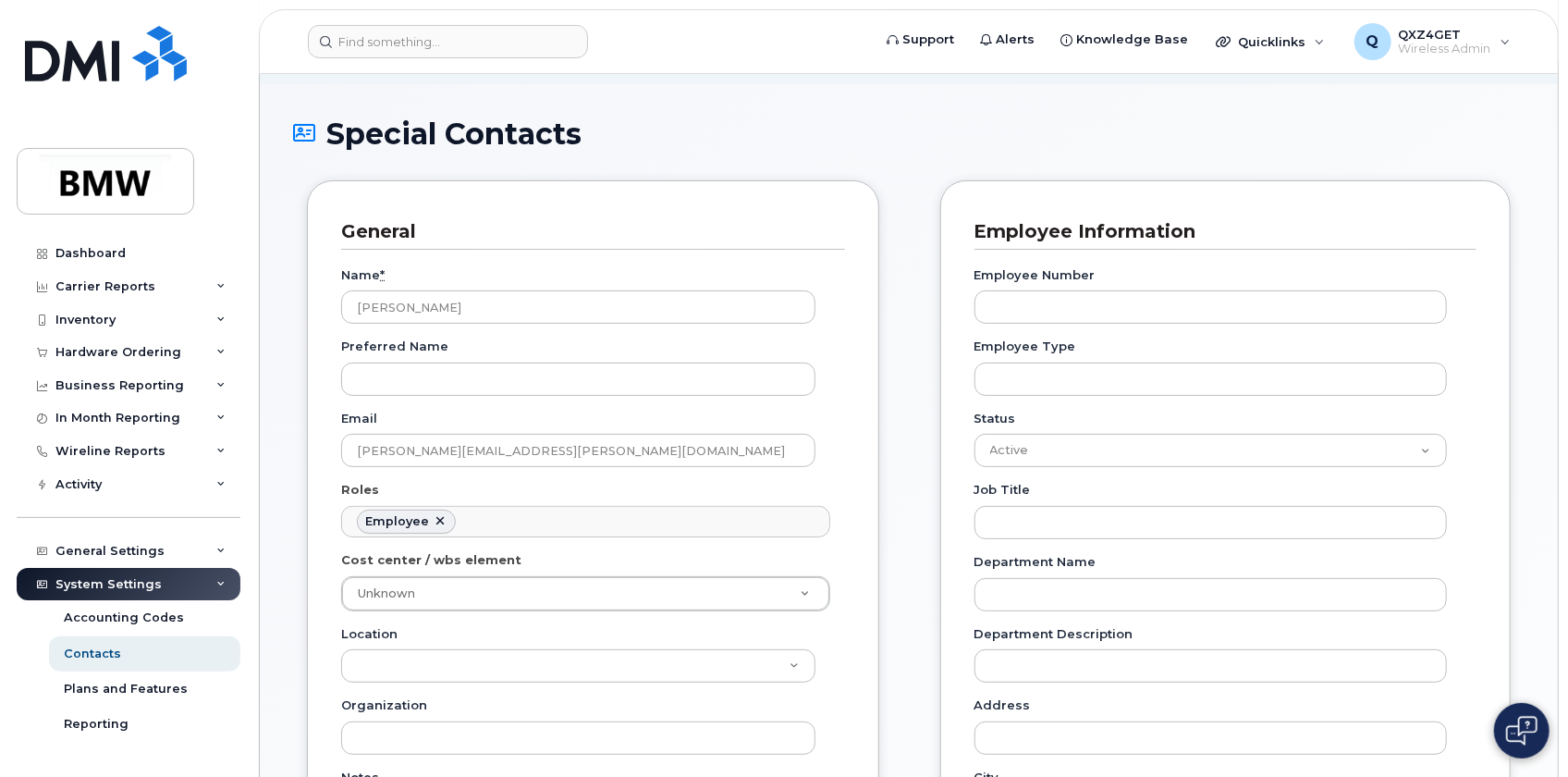
scroll to position [83, 0]
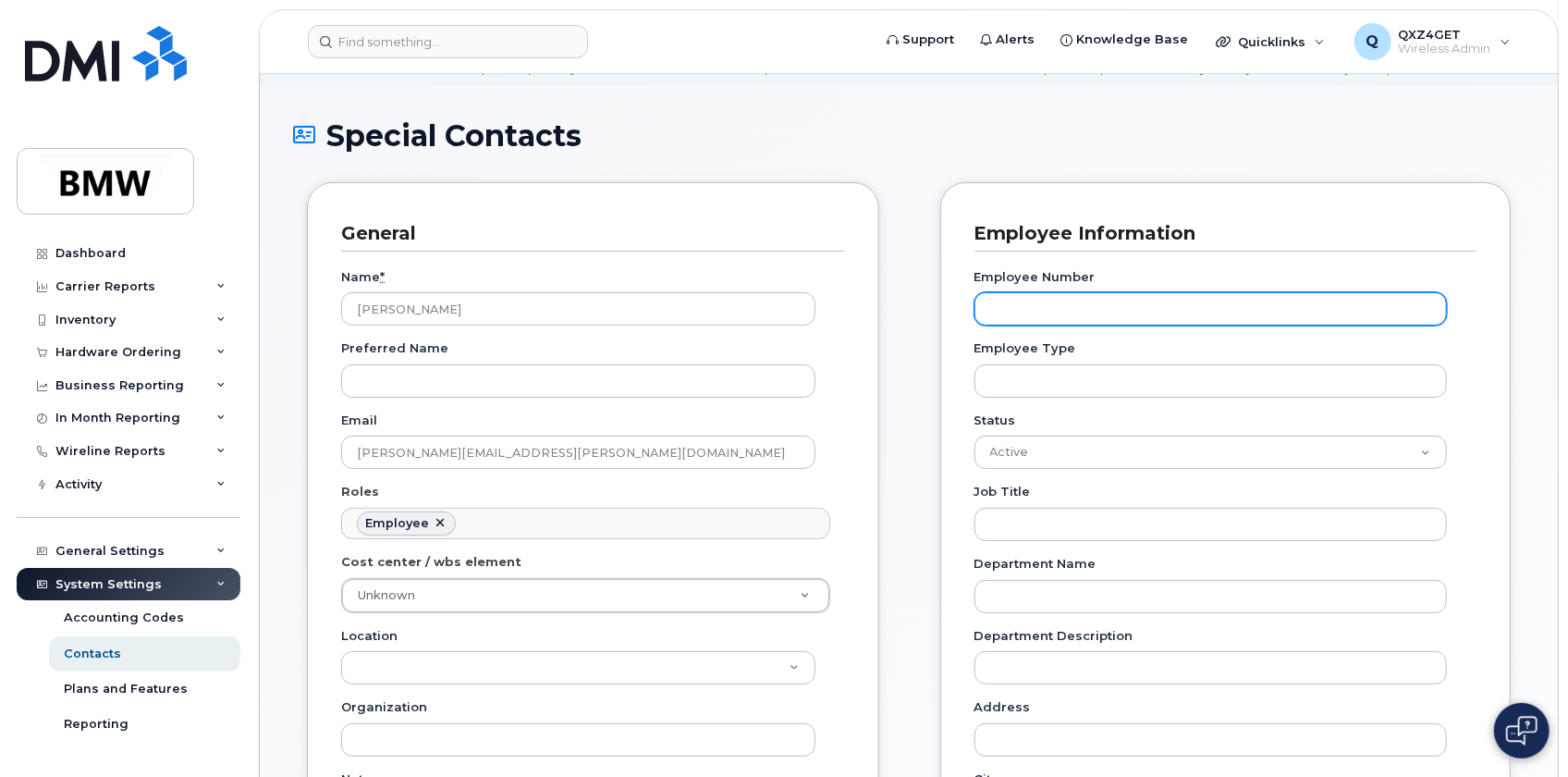
click at [1113, 309] on input "Employee Number" at bounding box center [1210, 309] width 473 height 33
click at [1108, 303] on input "Employee Number" at bounding box center [1210, 309] width 473 height 33
paste input "Q381995"
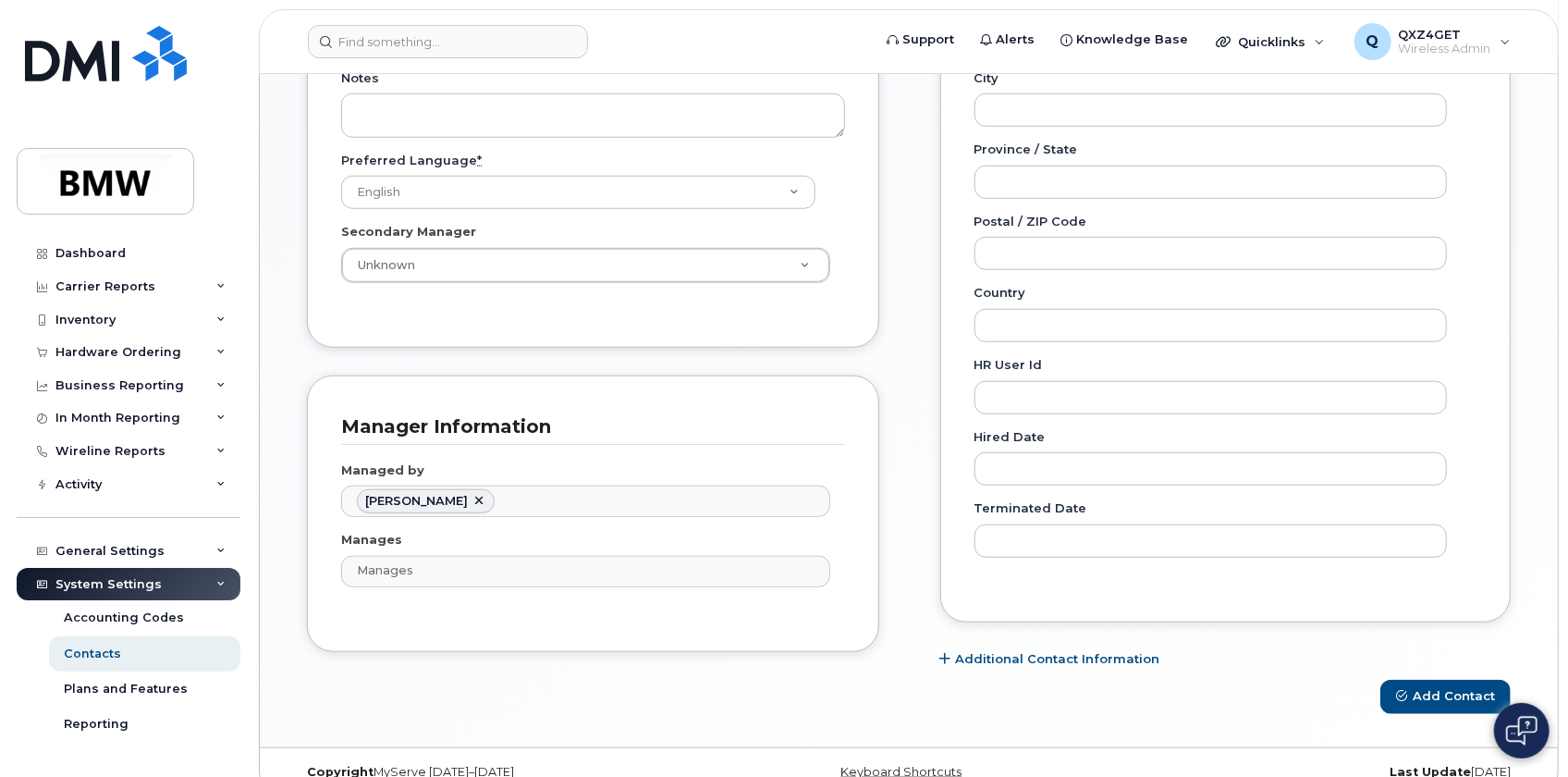
scroll to position [811, 0]
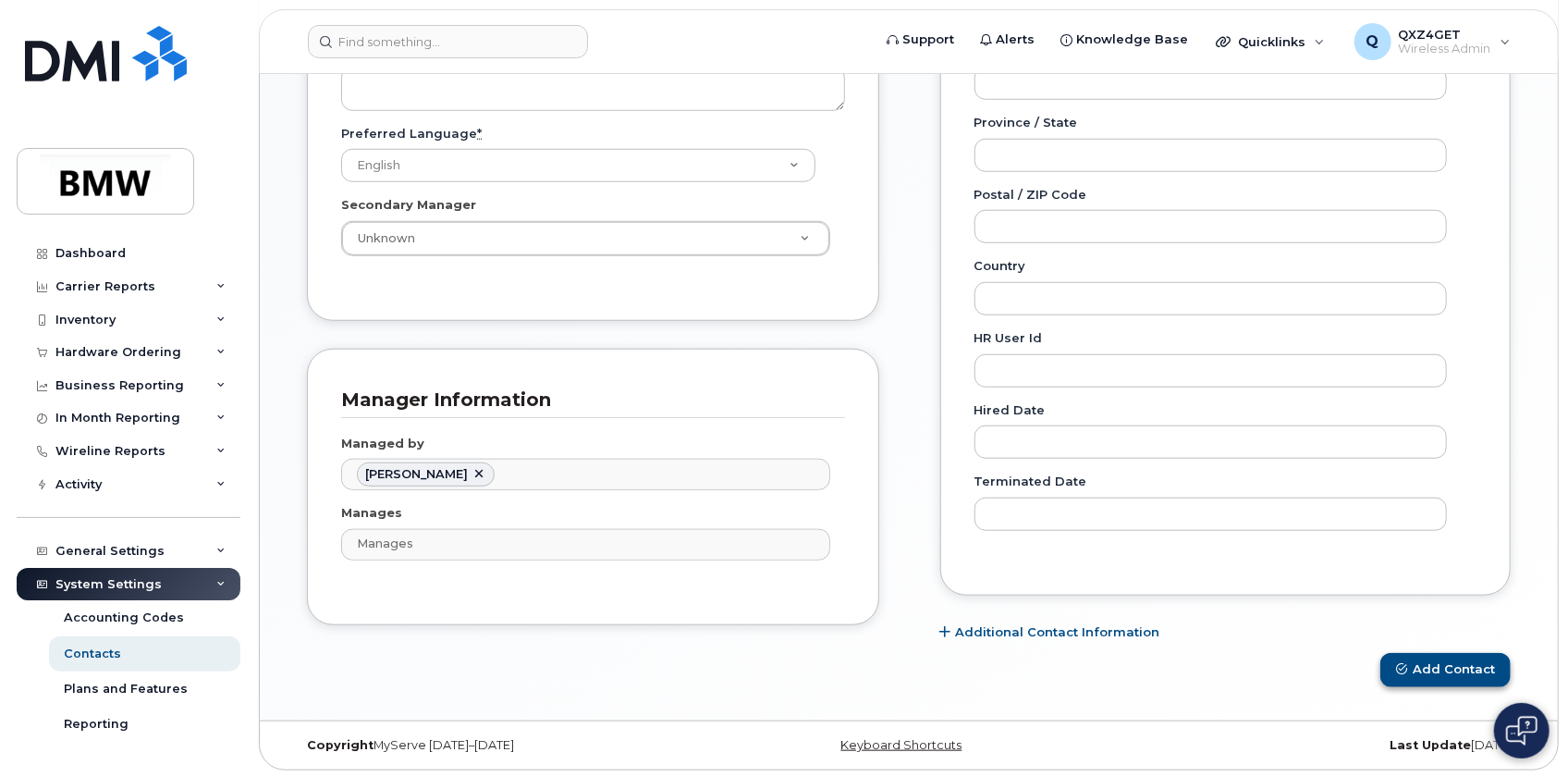
type input "Q381995"
click at [1470, 664] on button "Add Contact" at bounding box center [1445, 669] width 131 height 34
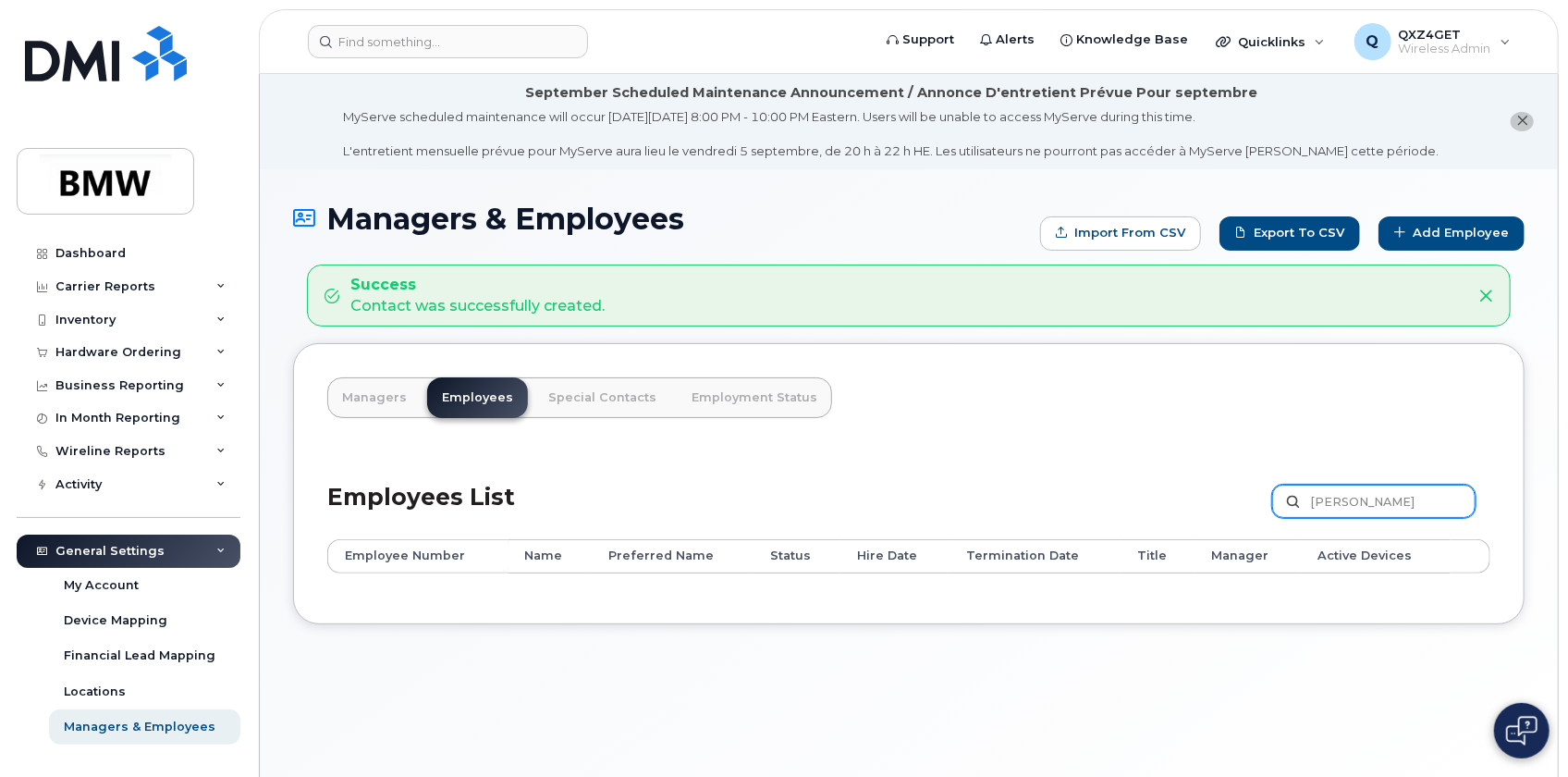
click at [1449, 497] on input "[PERSON_NAME]" at bounding box center [1373, 502] width 203 height 33
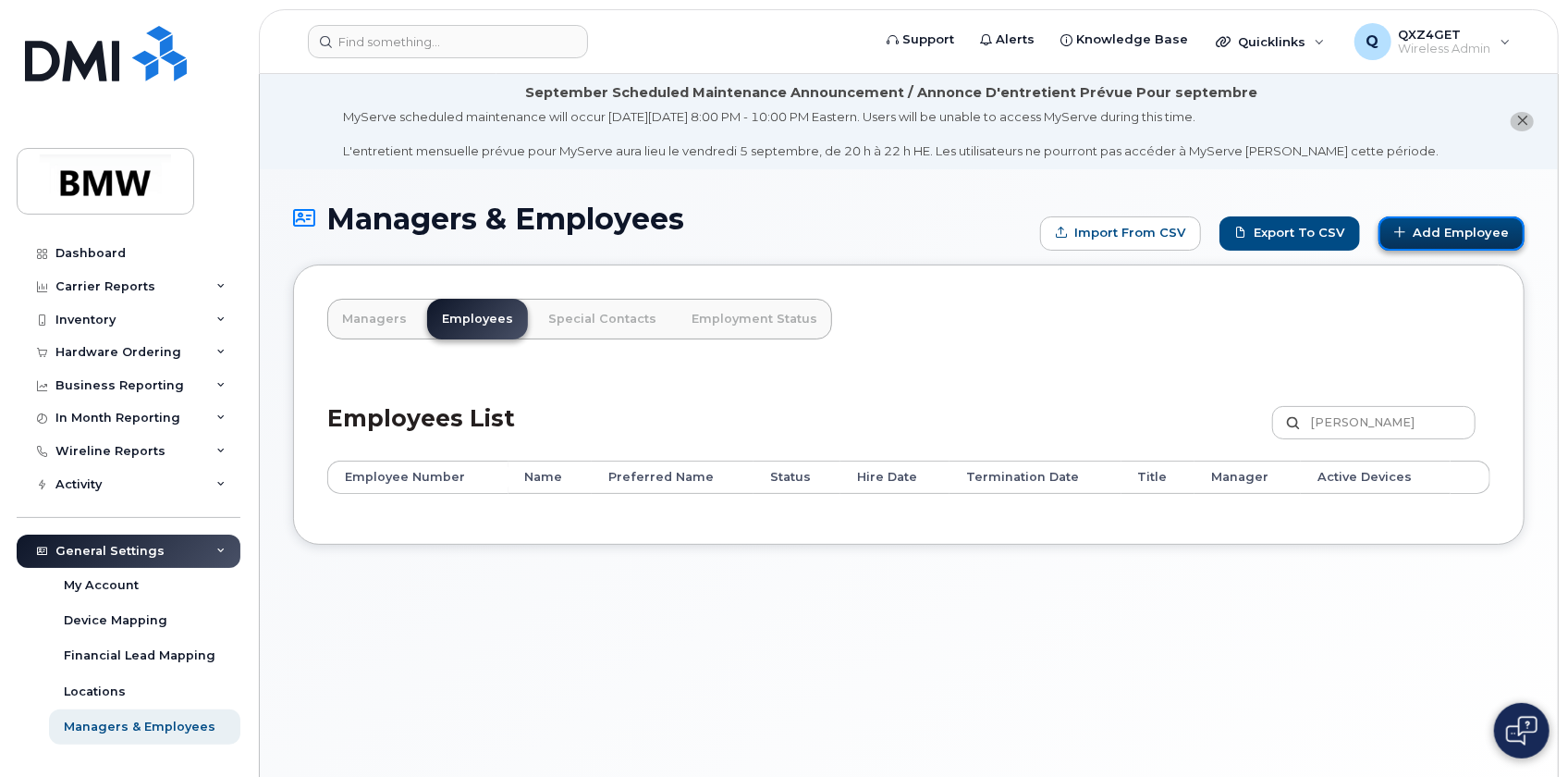
click at [1445, 225] on link "Add Employee" at bounding box center [1451, 233] width 146 height 34
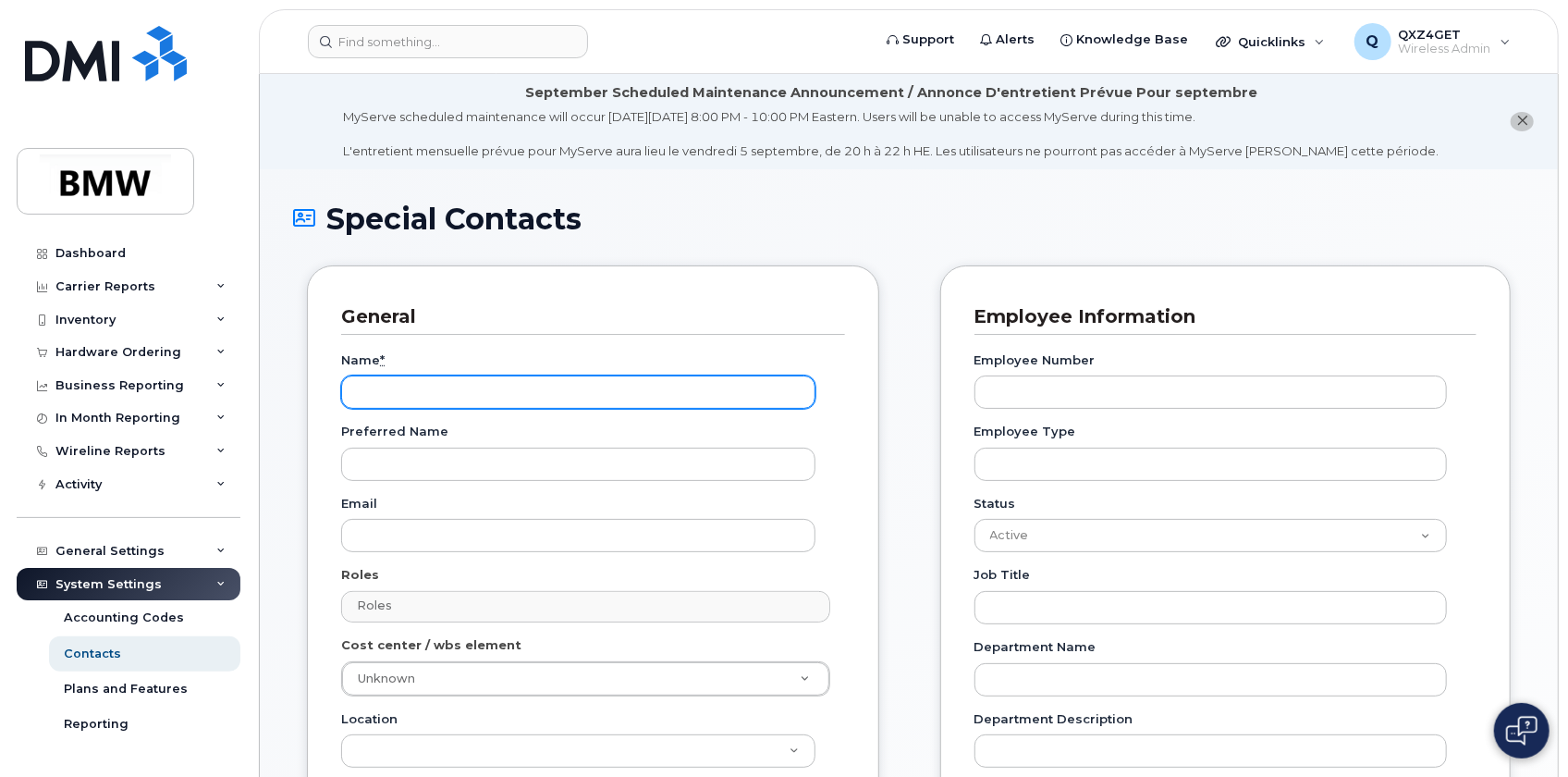
click at [404, 391] on input "Name *" at bounding box center [578, 392] width 474 height 33
paste input "Q381995"
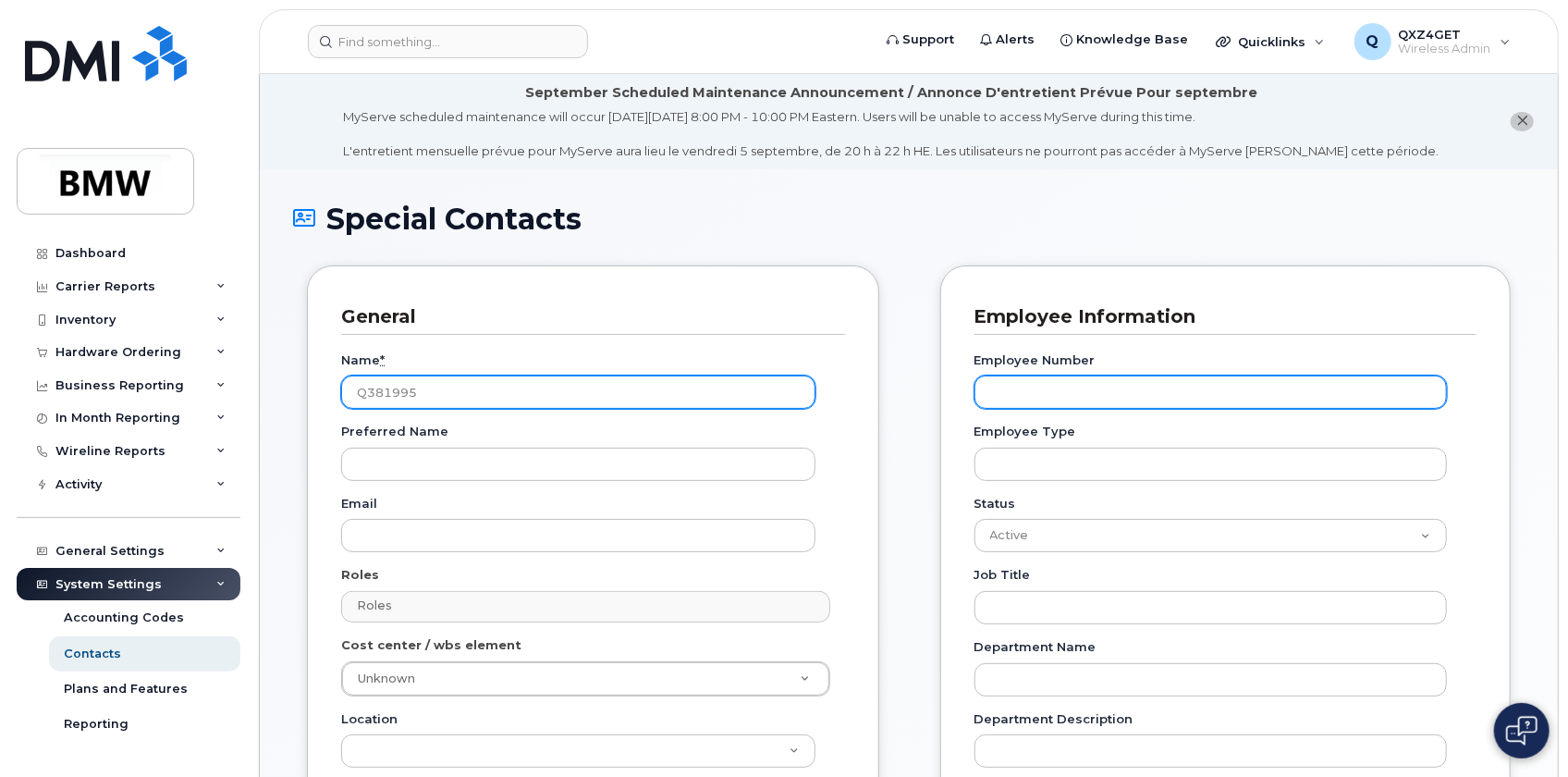
type input "Q381995"
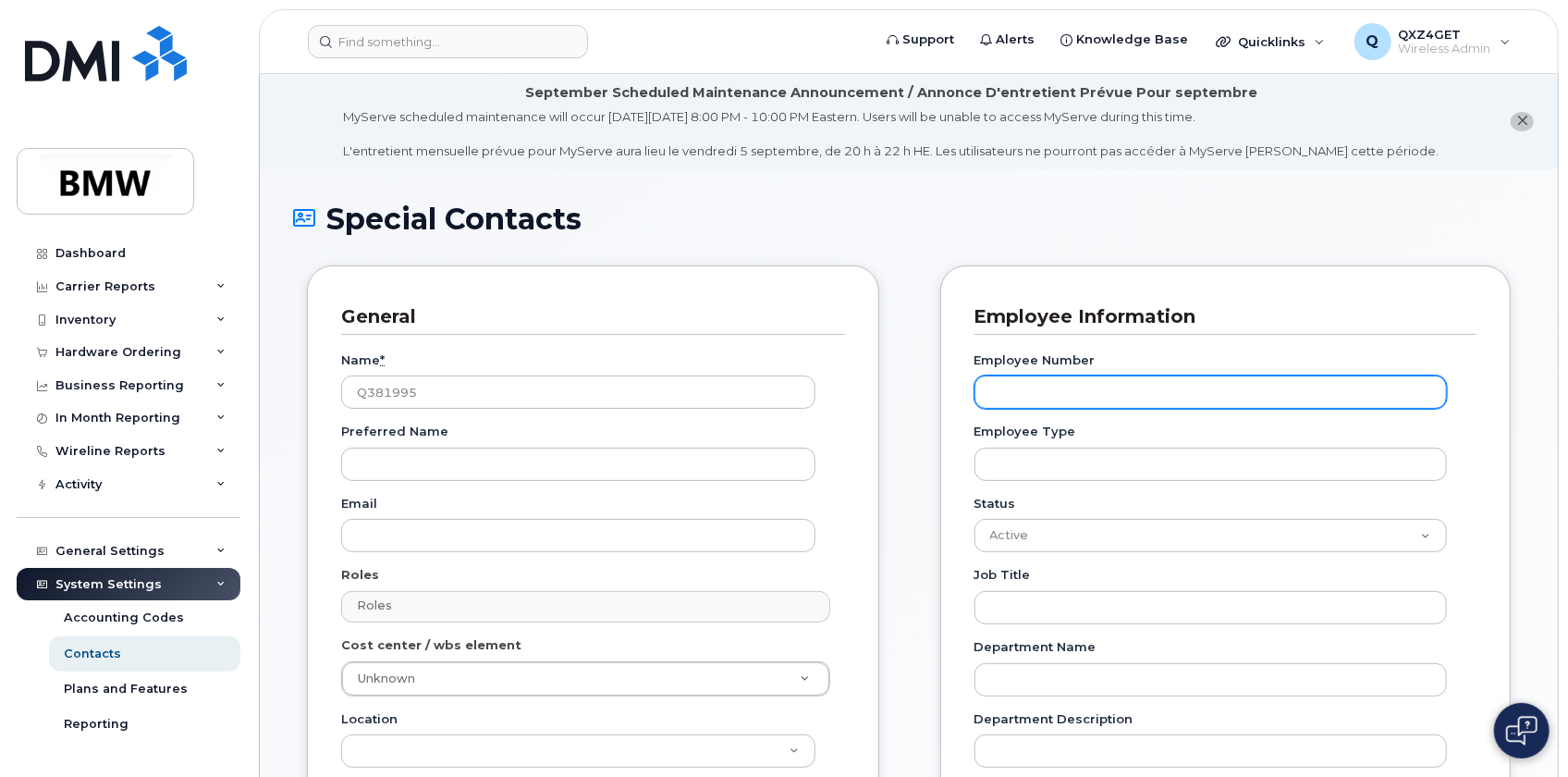
click at [1048, 404] on input "Employee Number" at bounding box center [1210, 392] width 473 height 33
paste input "Q381995"
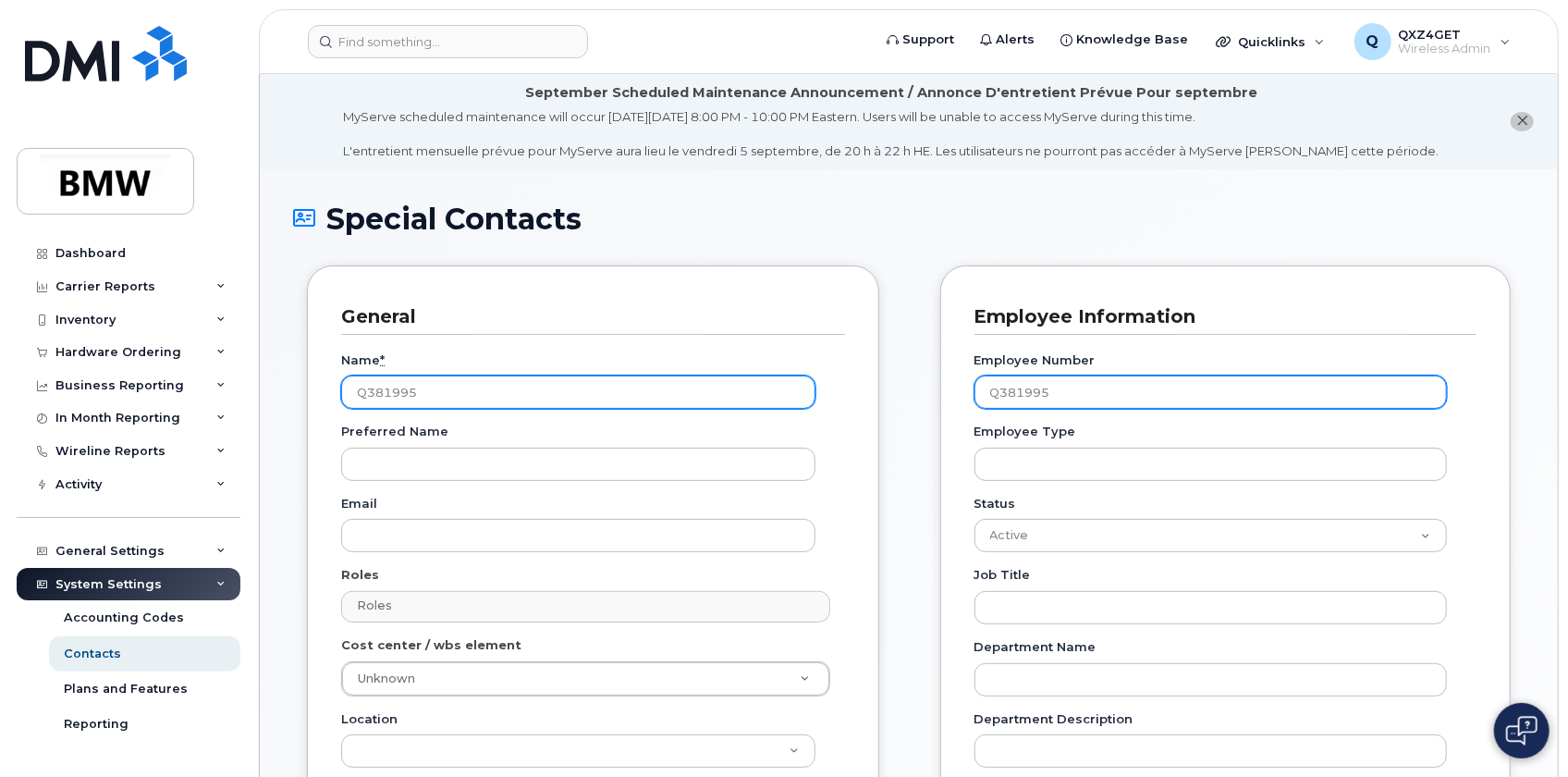
type input "Q381995"
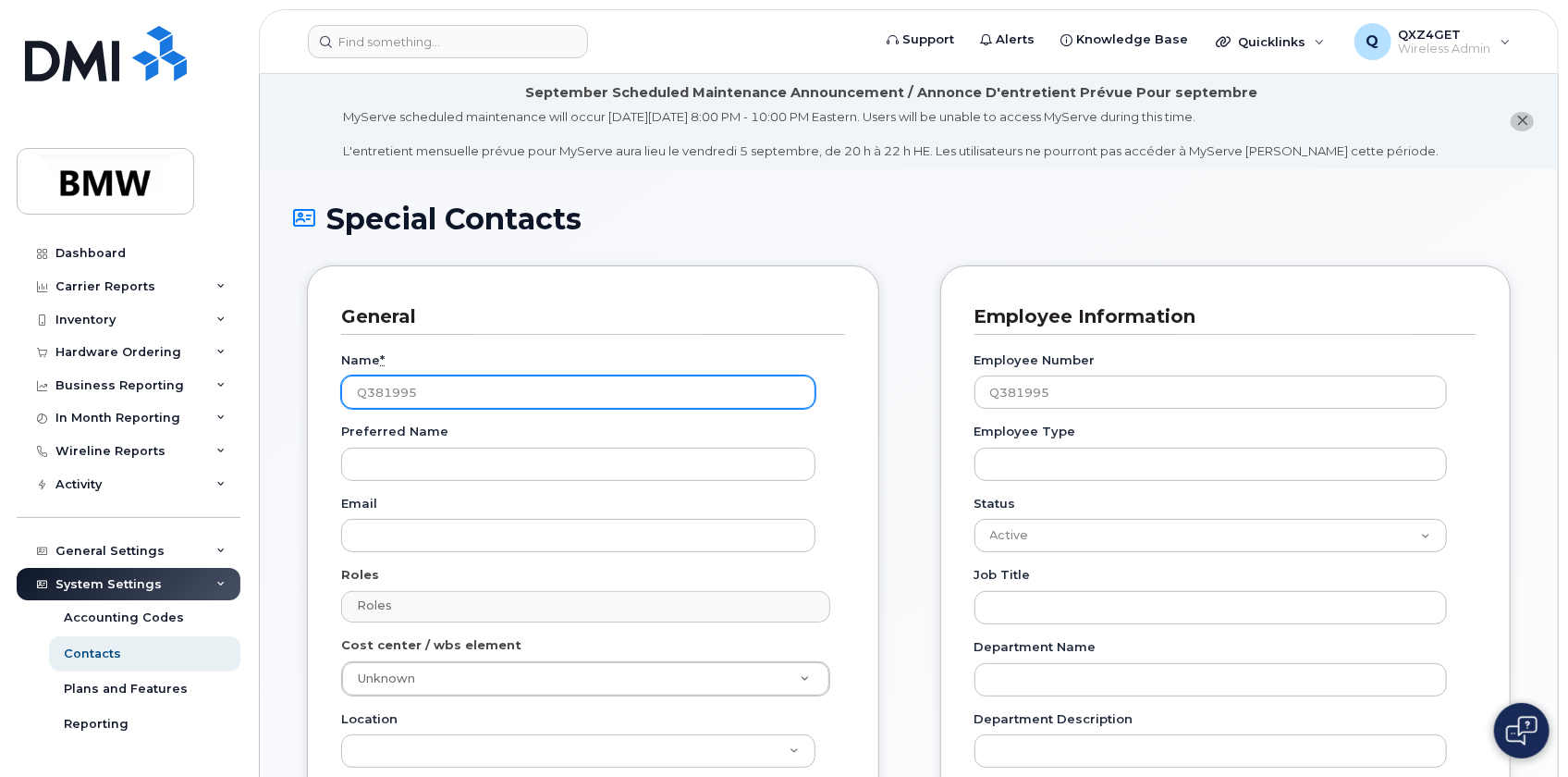
drag, startPoint x: 537, startPoint y: 388, endPoint x: 522, endPoint y: 397, distance: 17.5
click at [531, 392] on input "Q381995" at bounding box center [578, 392] width 474 height 33
drag, startPoint x: 510, startPoint y: 401, endPoint x: 215, endPoint y: 394, distance: 295.1
type input "\"
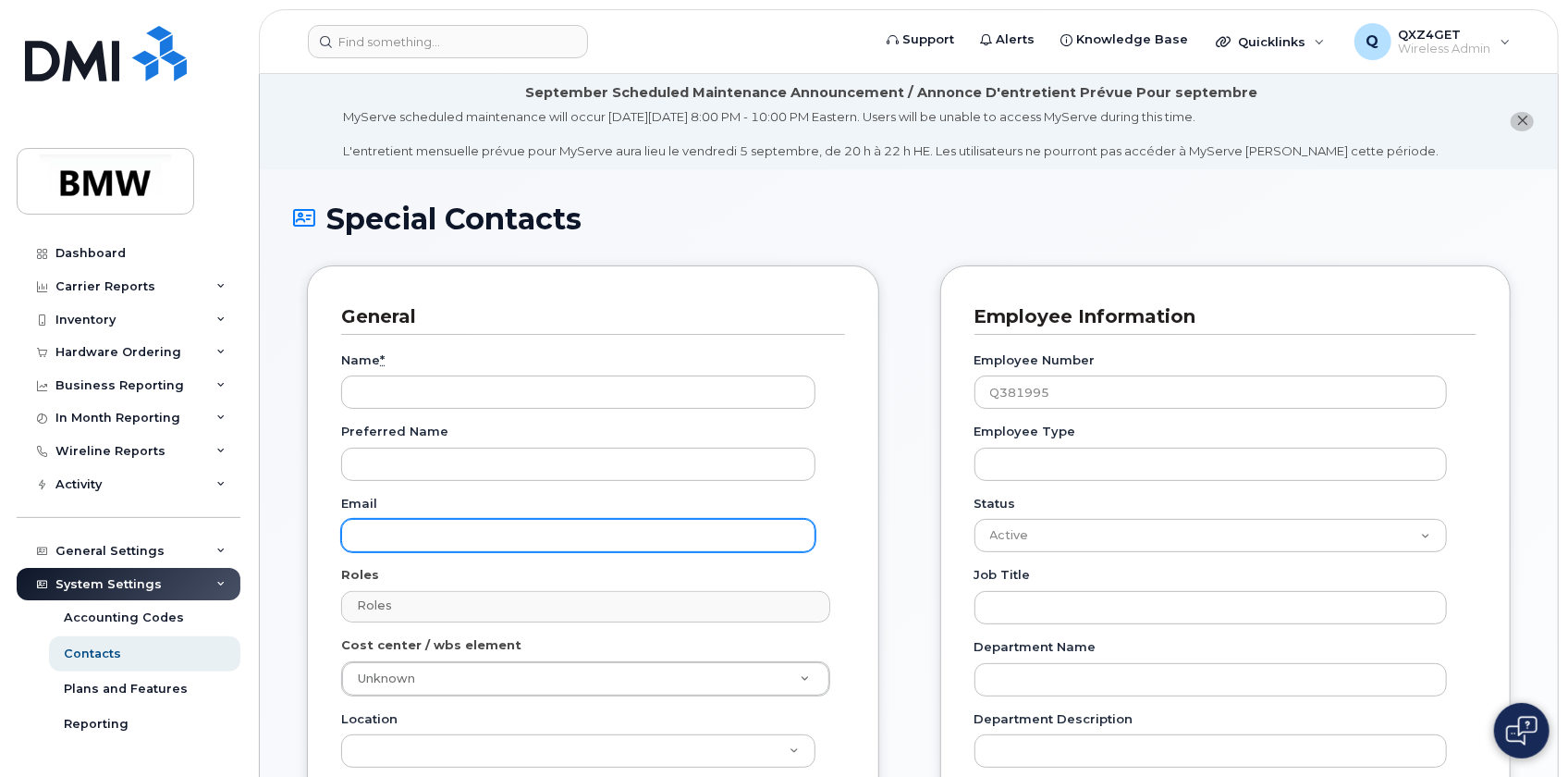
click at [389, 548] on input "Email" at bounding box center [578, 536] width 474 height 33
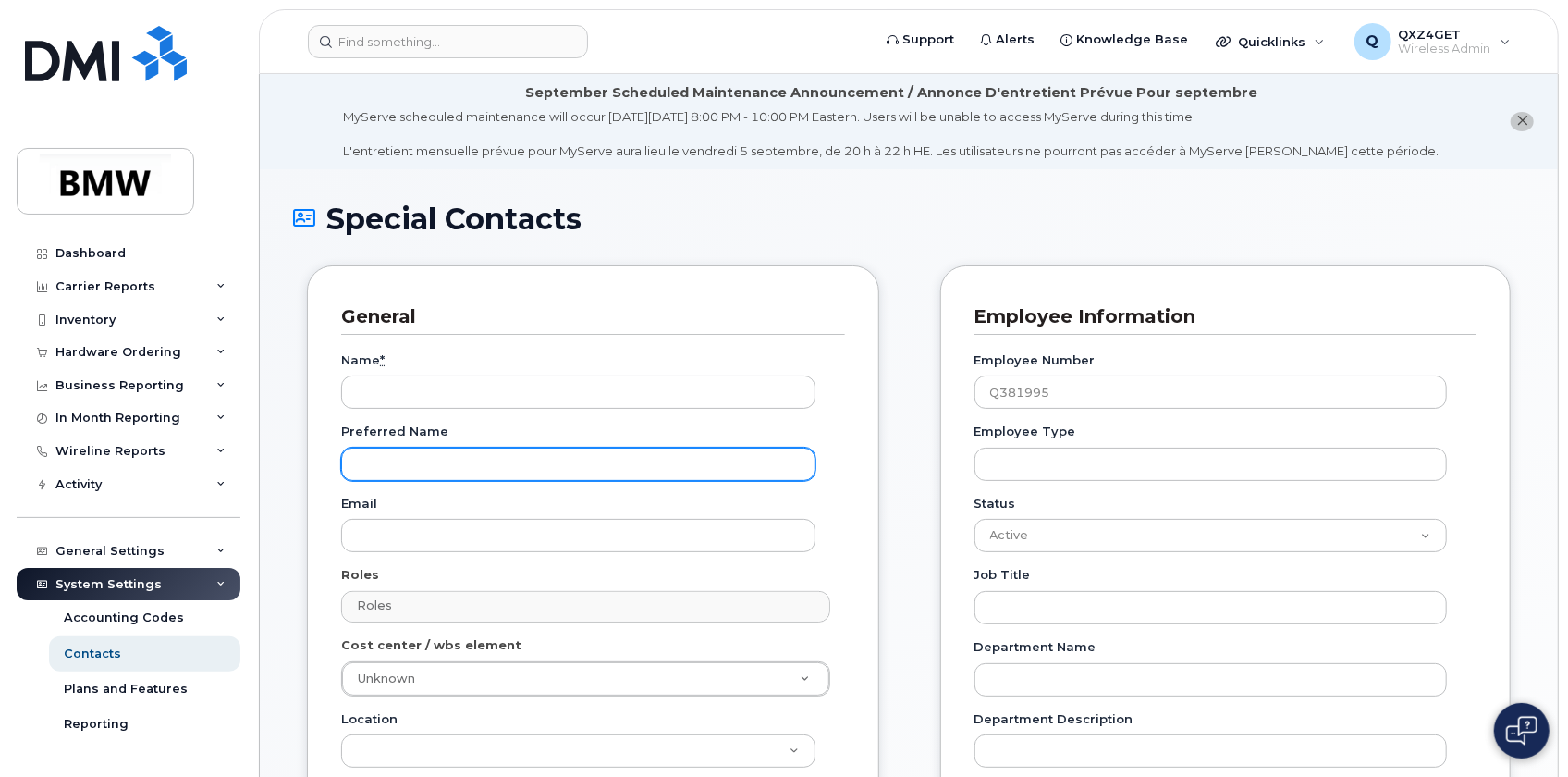
drag, startPoint x: 427, startPoint y: 468, endPoint x: 506, endPoint y: 464, distance: 79.1
click at [428, 468] on input "Preferred Name" at bounding box center [578, 465] width 474 height 33
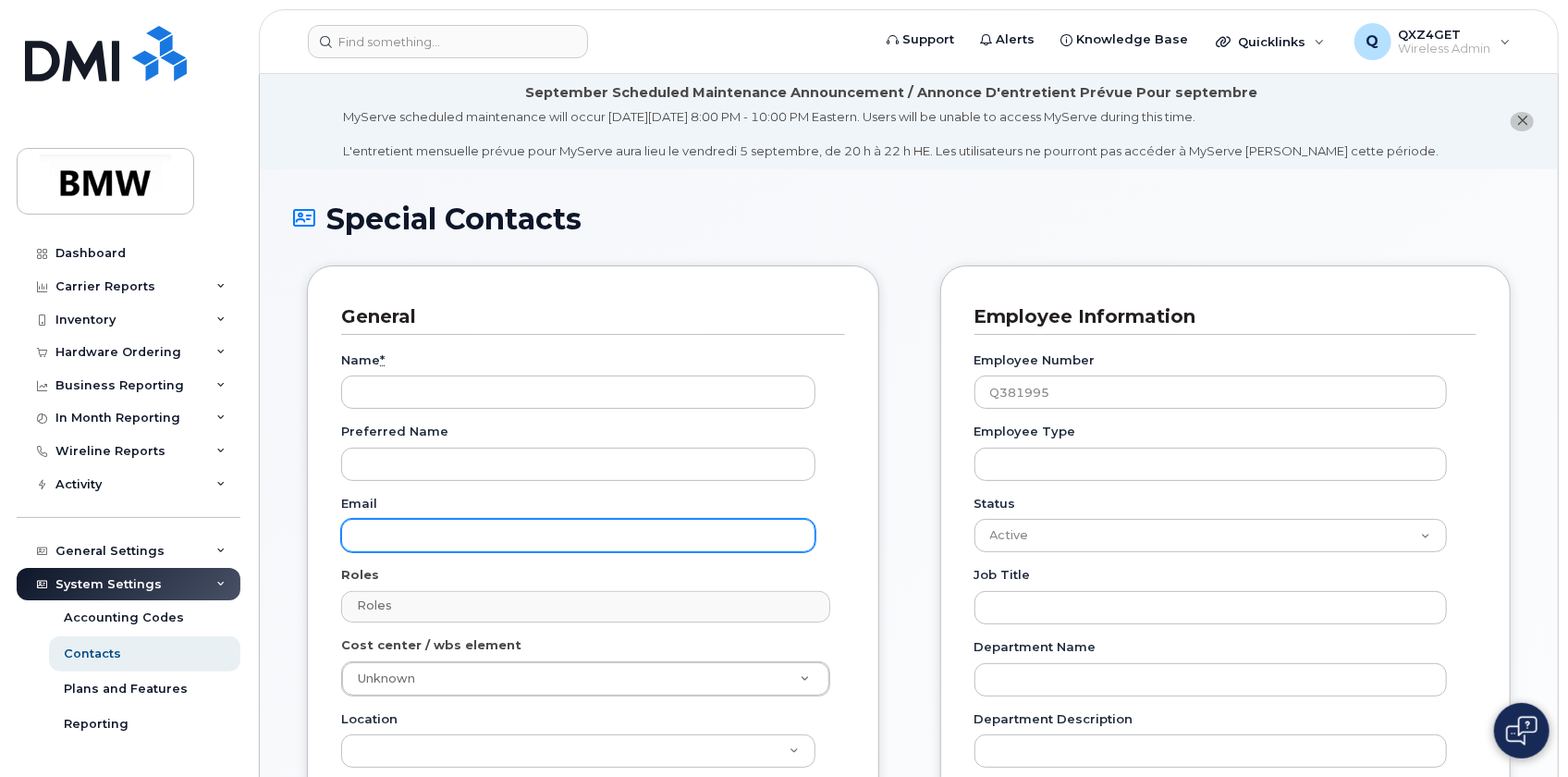
click at [408, 530] on input "Email" at bounding box center [578, 536] width 474 height 33
paste input "Johannes.Reicheneder@bmwgroup.com"
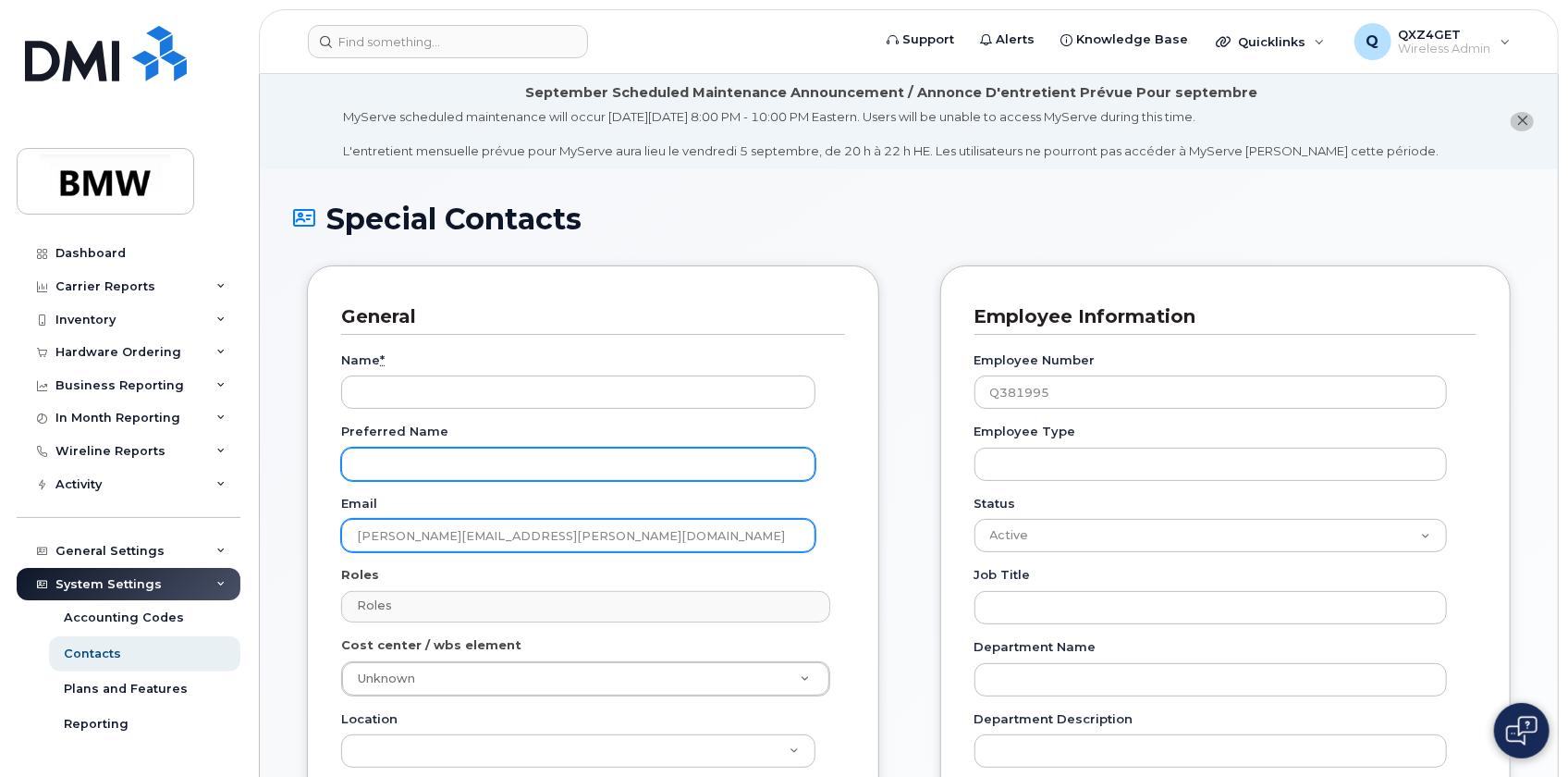
type input "Johannes.Reicheneder@bmwgroup.com"
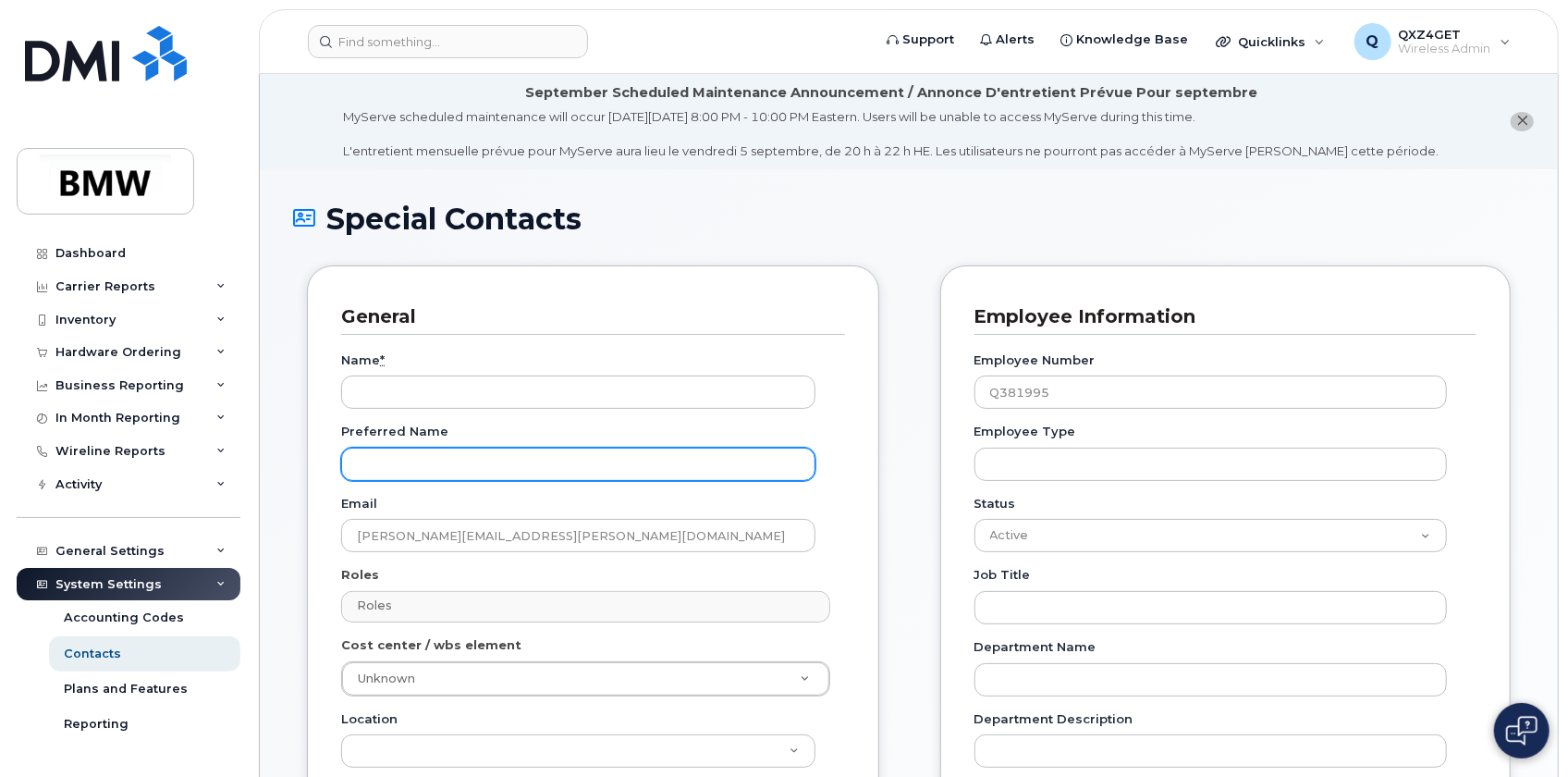
click at [411, 463] on input "Preferred Name" at bounding box center [578, 465] width 474 height 33
click at [410, 370] on div "Name *" at bounding box center [586, 380] width 489 height 58
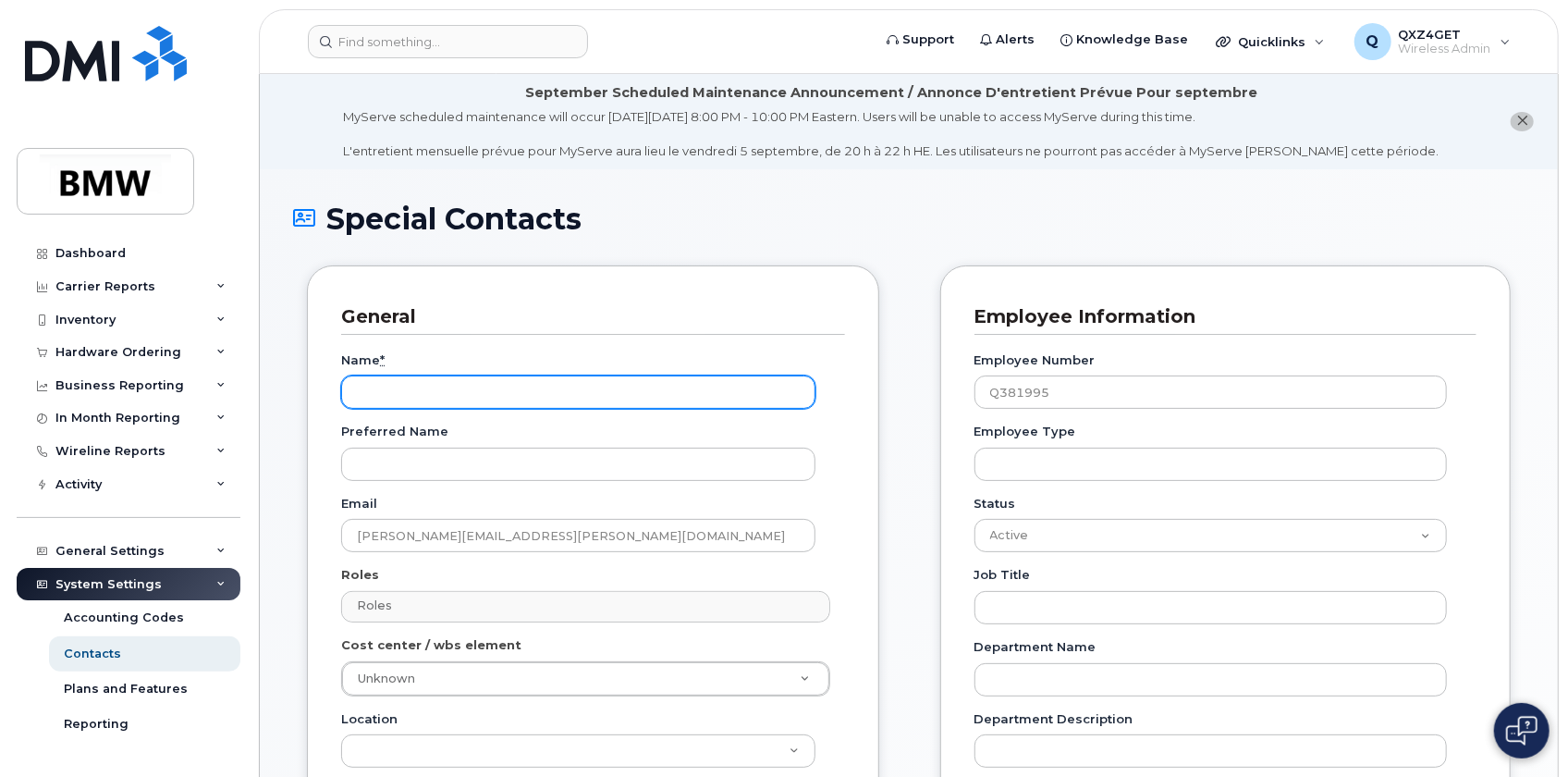
click at [424, 396] on input "Name *" at bounding box center [578, 392] width 474 height 33
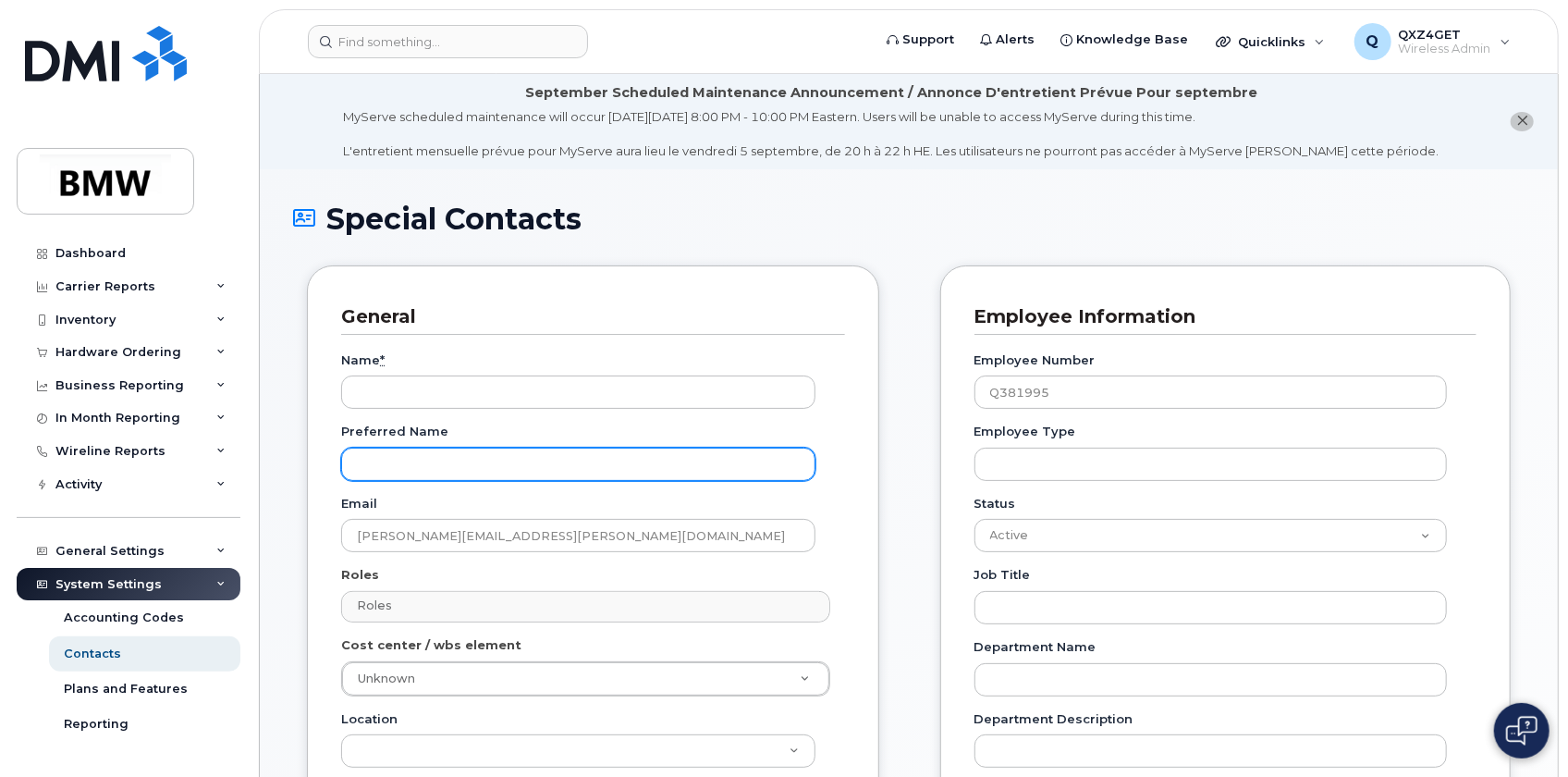
click at [366, 452] on input "Preferred Name" at bounding box center [578, 465] width 474 height 33
paste input "[PERSON_NAME]"
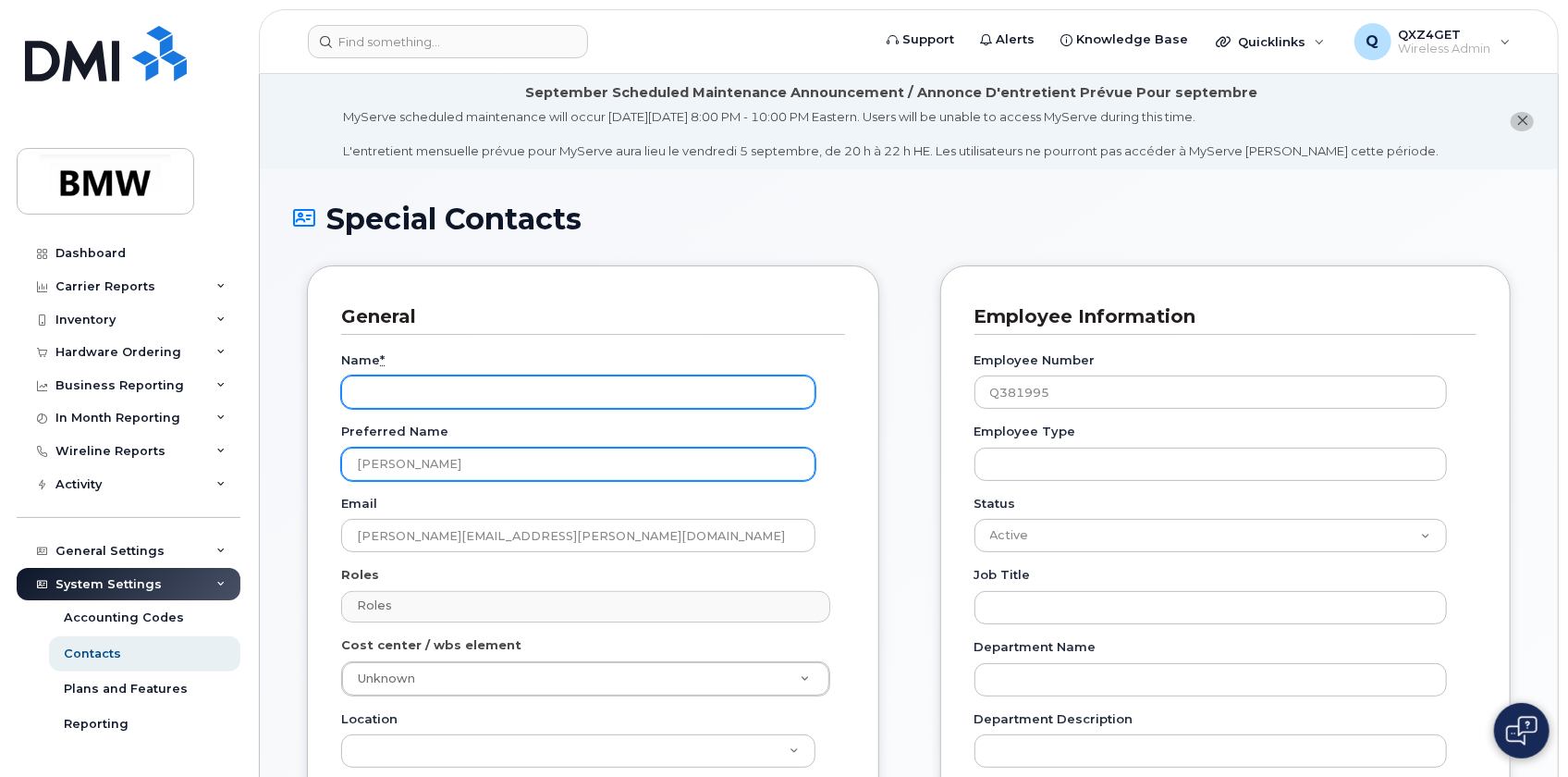
type input "[PERSON_NAME]"
click at [374, 388] on input "Name *" at bounding box center [578, 392] width 474 height 33
paste input "[PERSON_NAME]"
type input "[PERSON_NAME]"
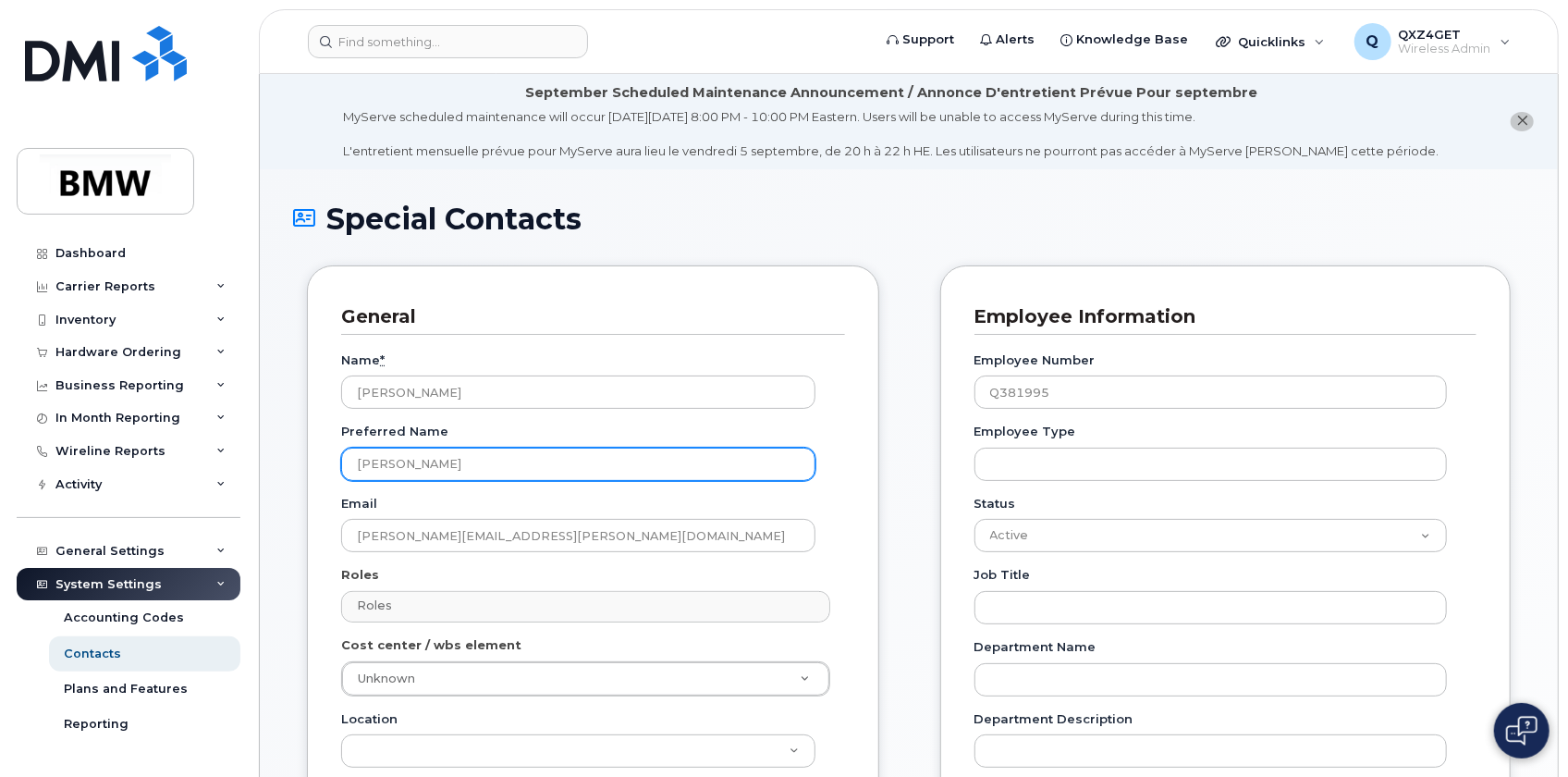
drag, startPoint x: 510, startPoint y: 461, endPoint x: 268, endPoint y: 454, distance: 242.1
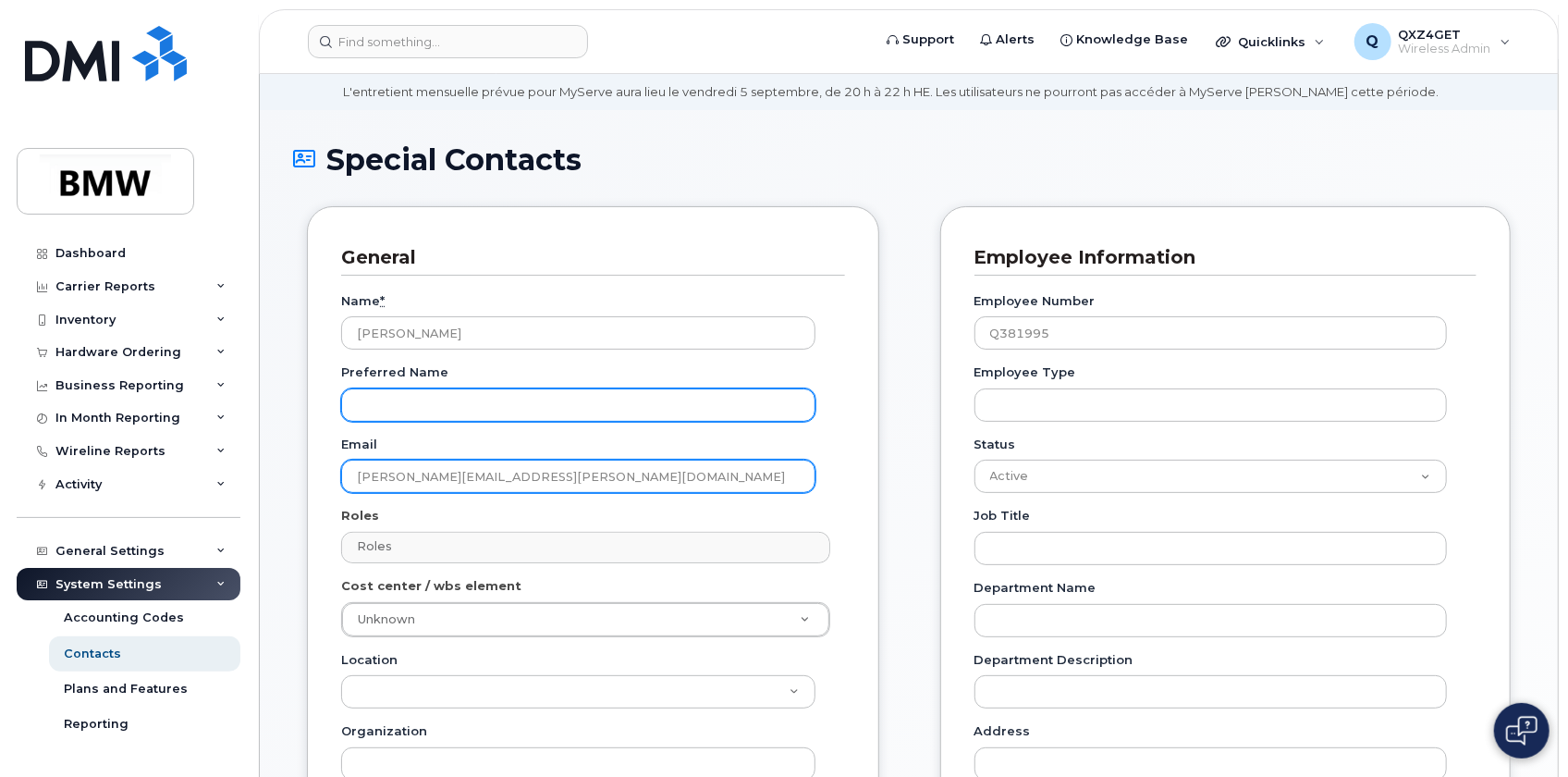
scroll to position [251, 0]
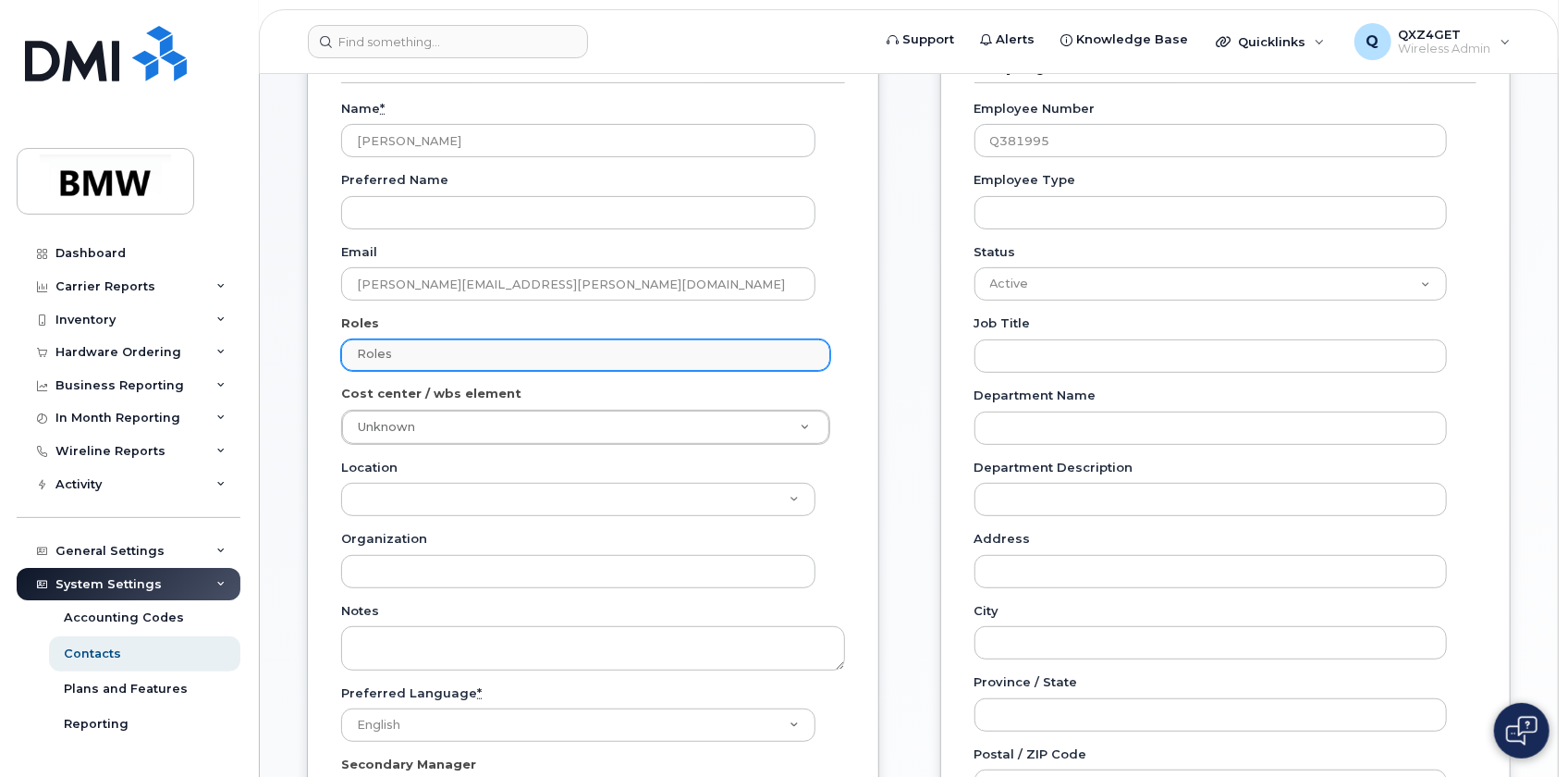
click at [463, 369] on div "Roles No matches found No matches found" at bounding box center [586, 355] width 489 height 32
click at [463, 366] on ul "Roles" at bounding box center [586, 355] width 487 height 30
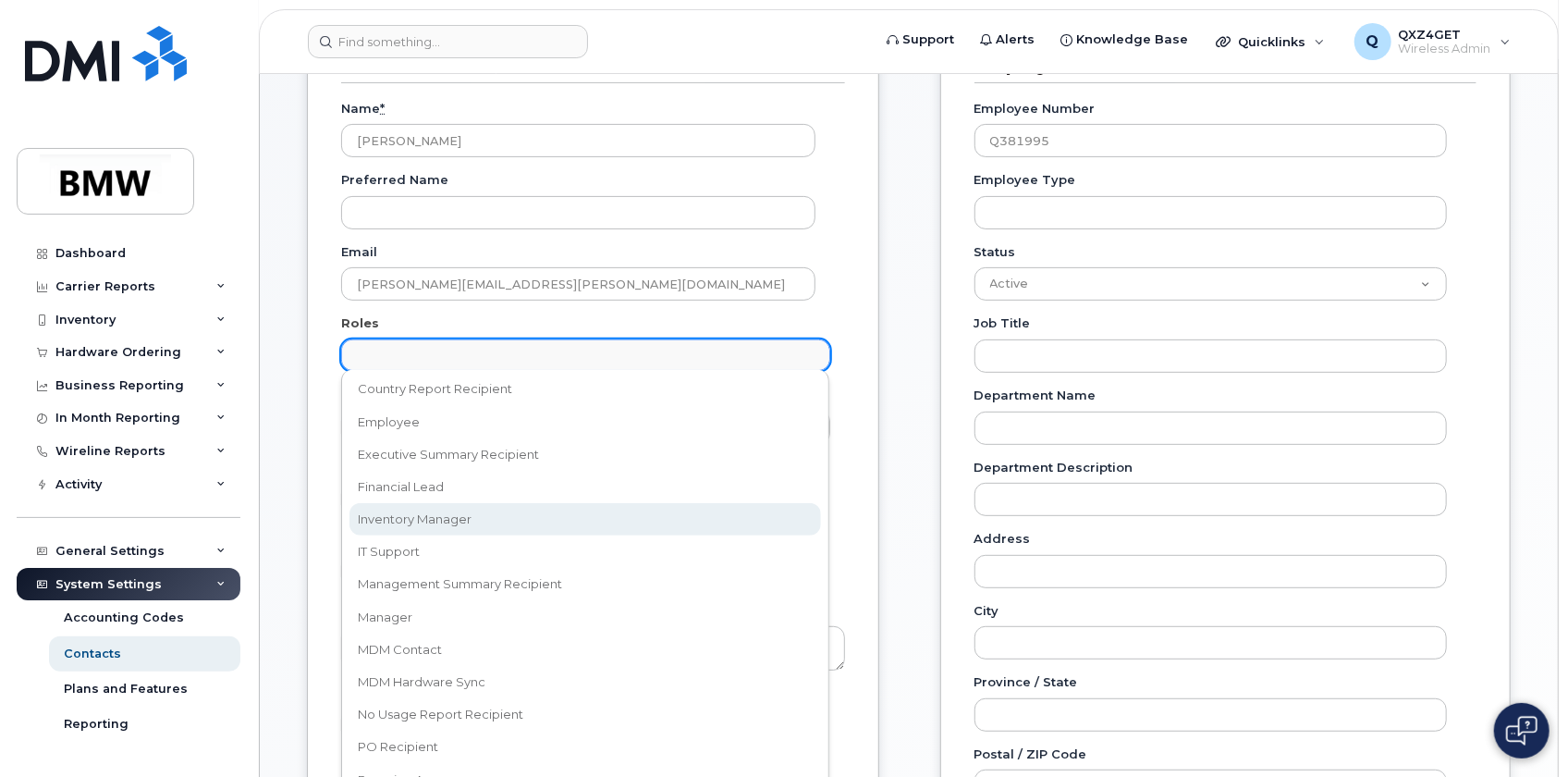
scroll to position [168, 0]
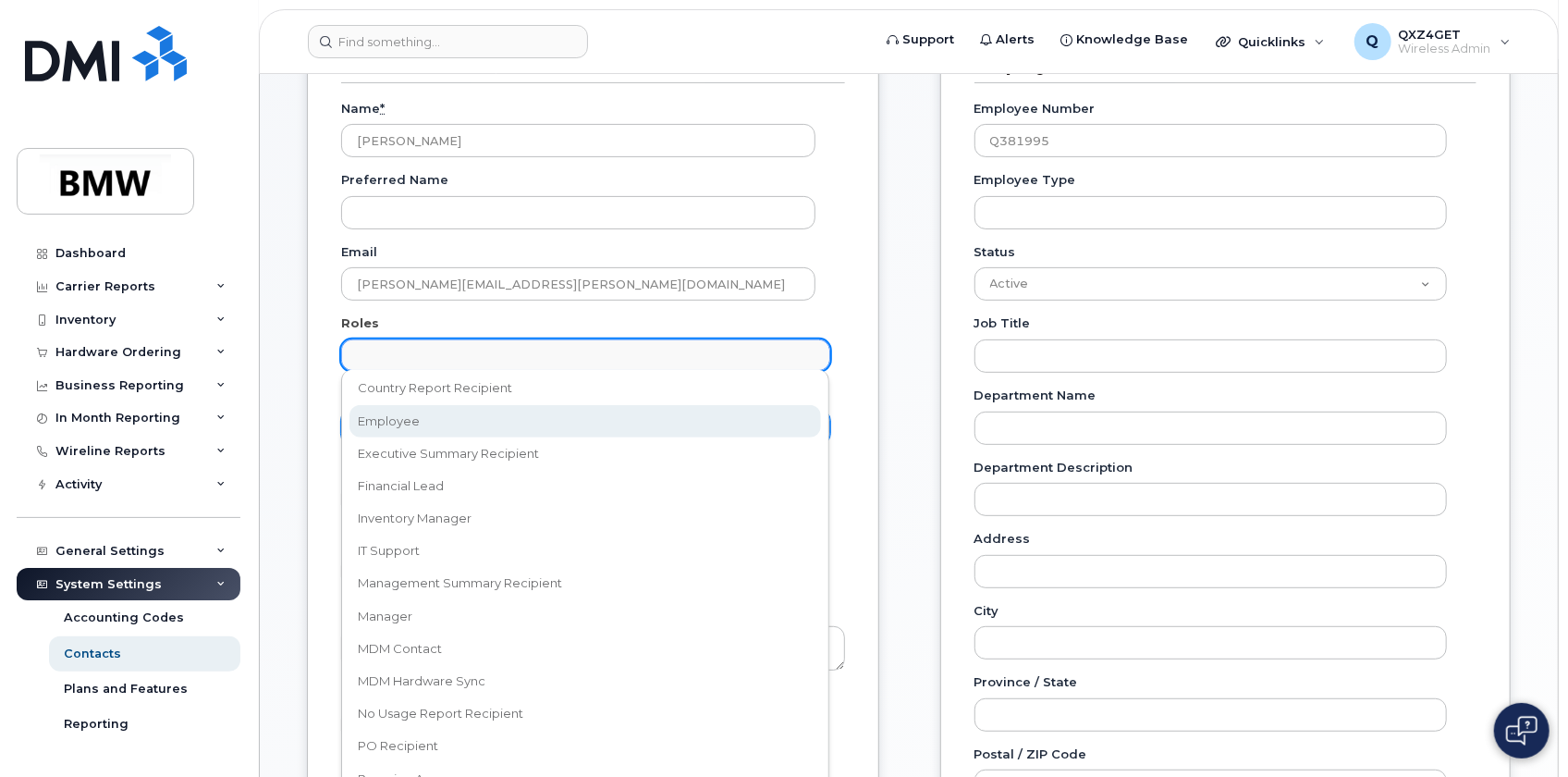
select select "16"
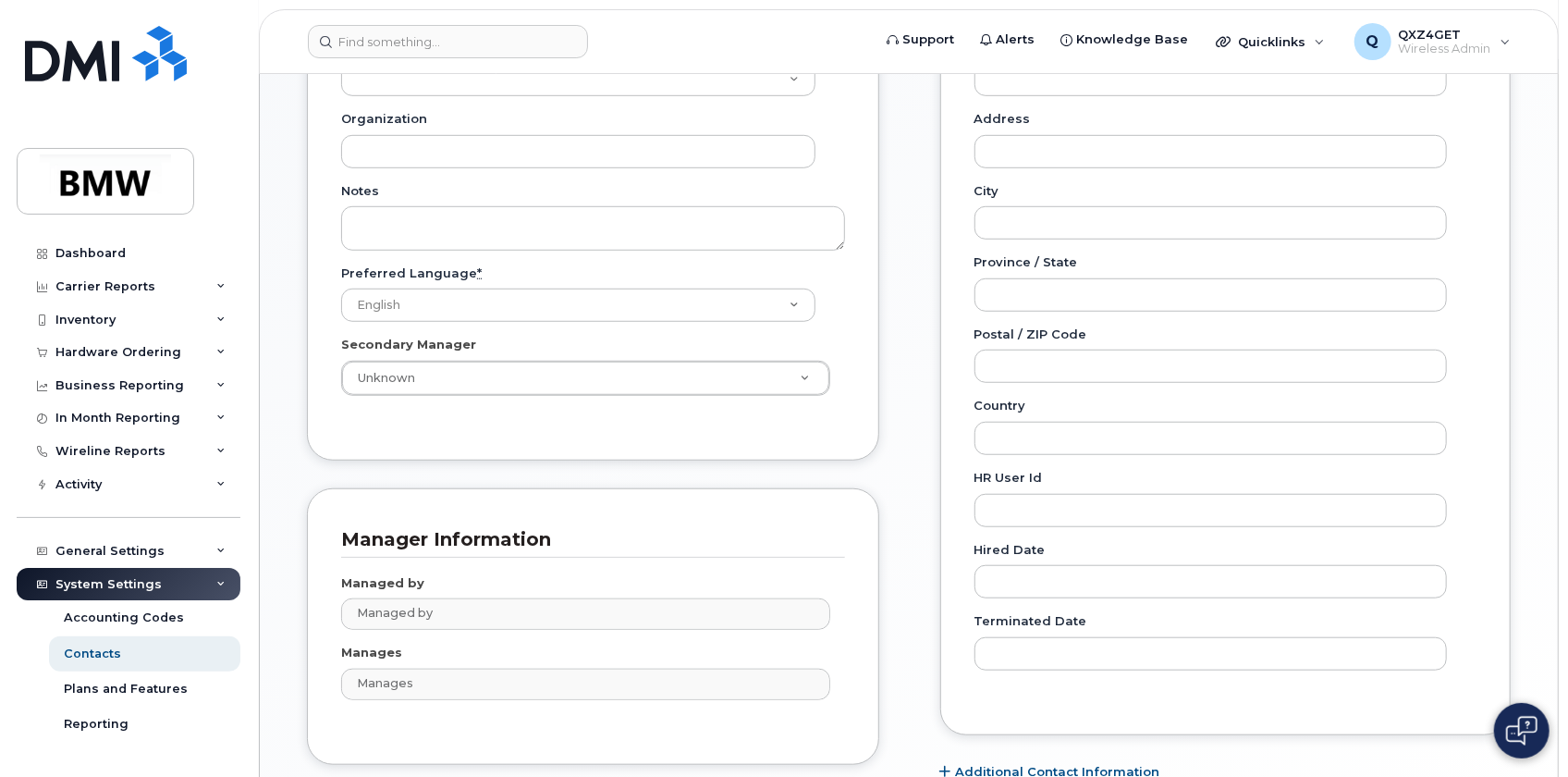
scroll to position [672, 0]
click at [409, 624] on li at bounding box center [588, 612] width 473 height 28
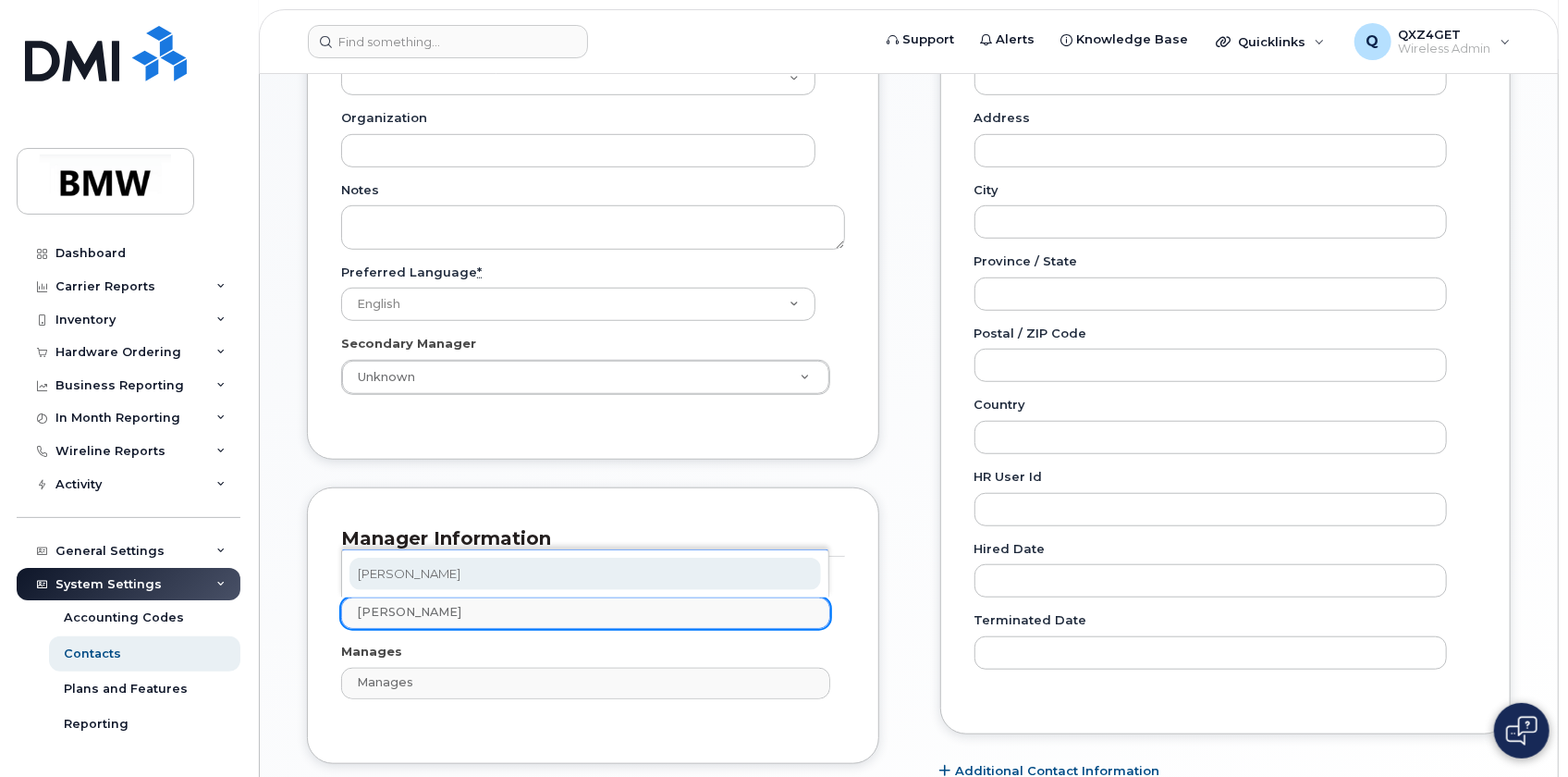
type input "marco nestola"
type input "1895494"
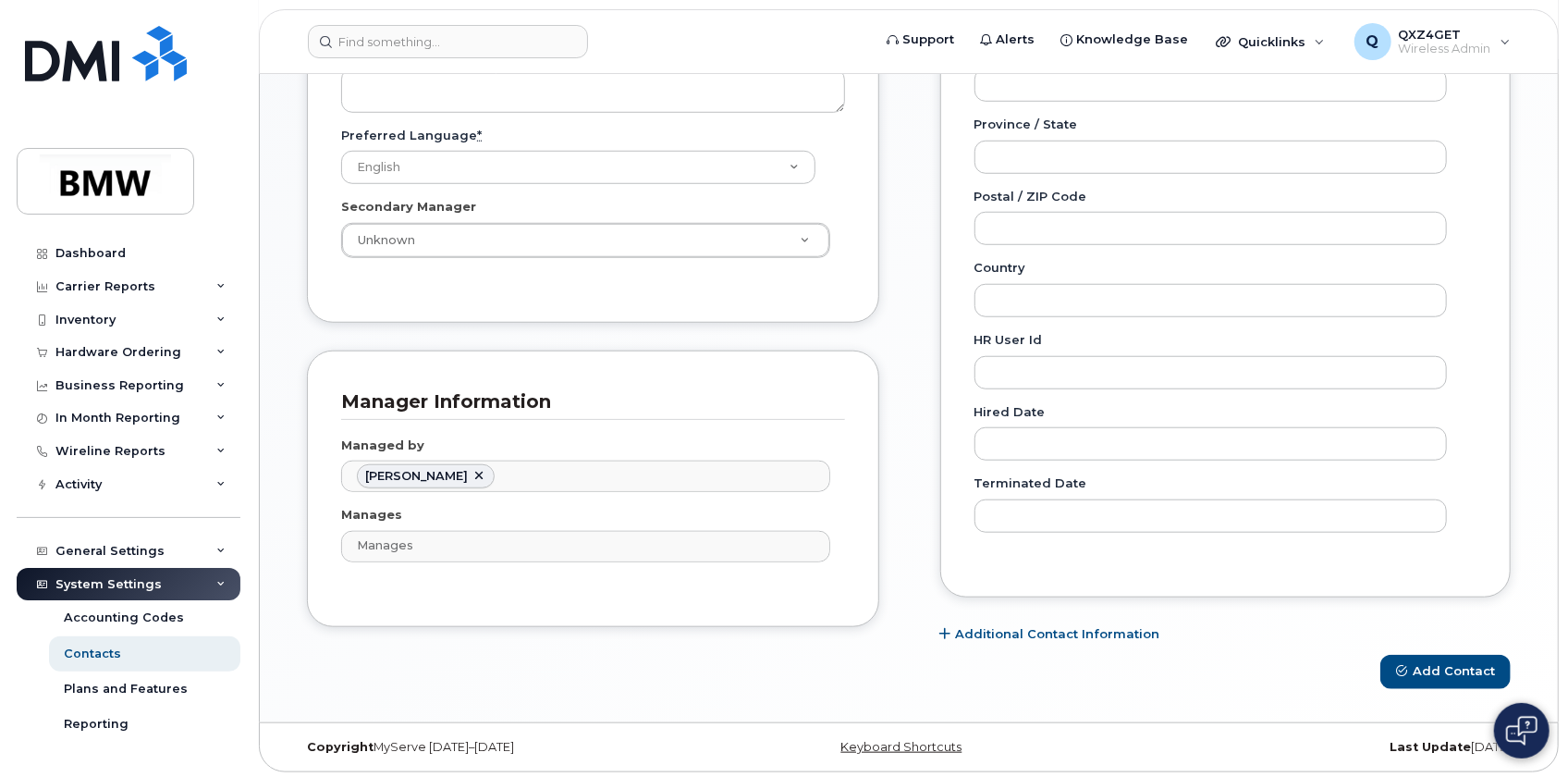
scroll to position [811, 0]
click at [1454, 665] on button "Add Contact" at bounding box center [1445, 669] width 131 height 34
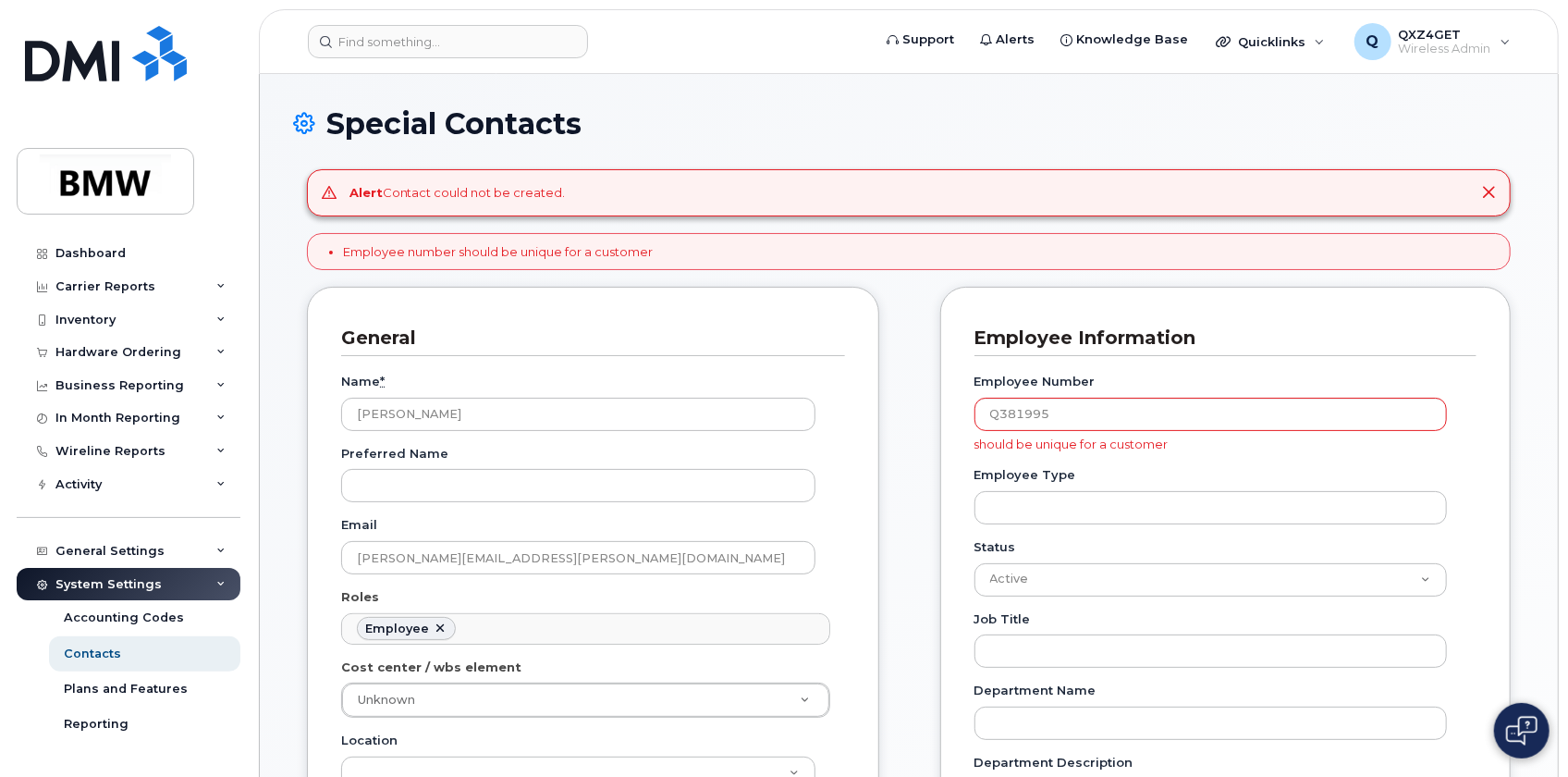
scroll to position [58, 0]
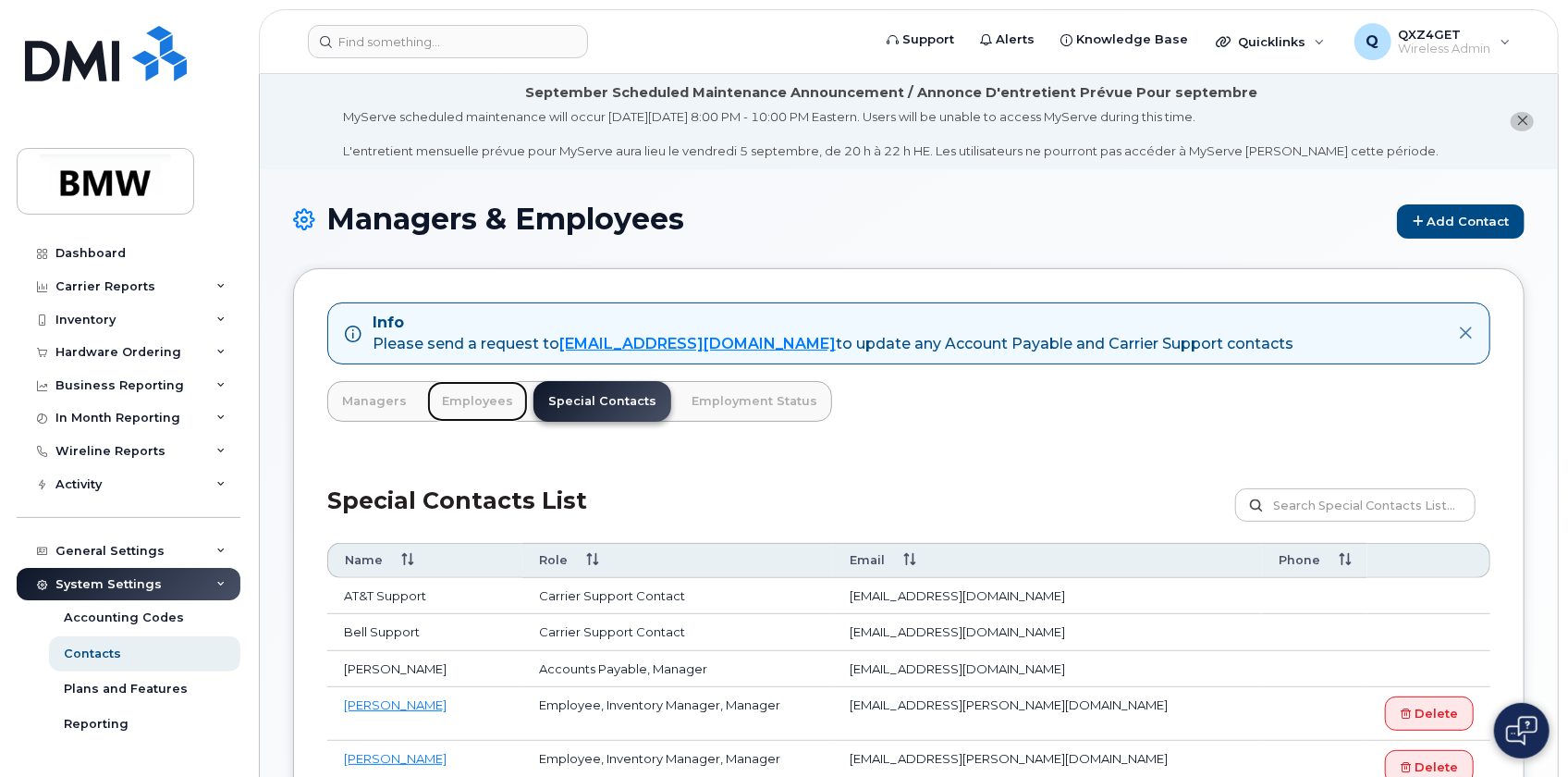
click at [462, 401] on link "Employees" at bounding box center [477, 401] width 101 height 41
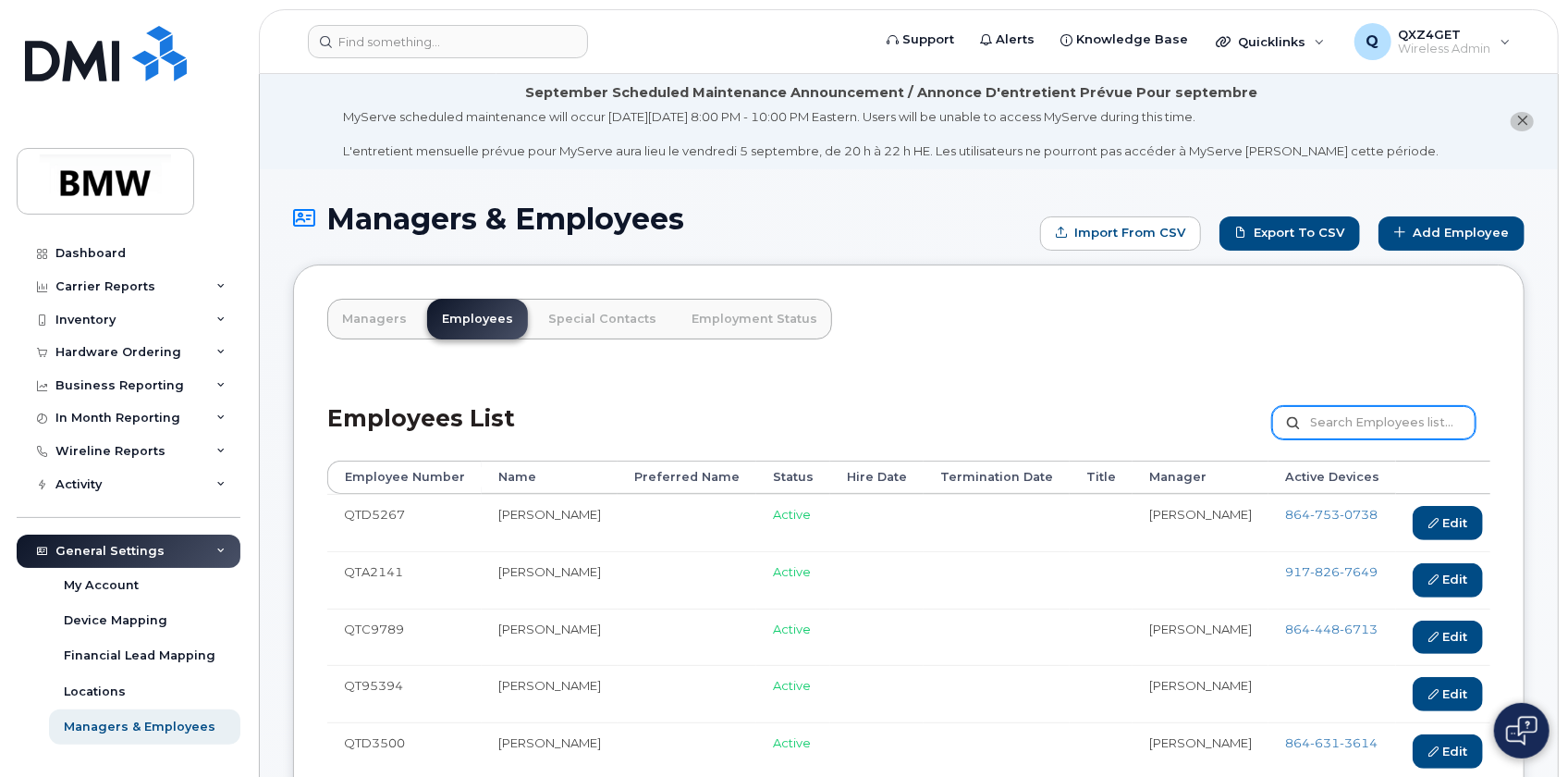
click at [1321, 428] on input "text" at bounding box center [1373, 423] width 203 height 33
paste input "[PERSON_NAME]"
type input "[PERSON_NAME]"
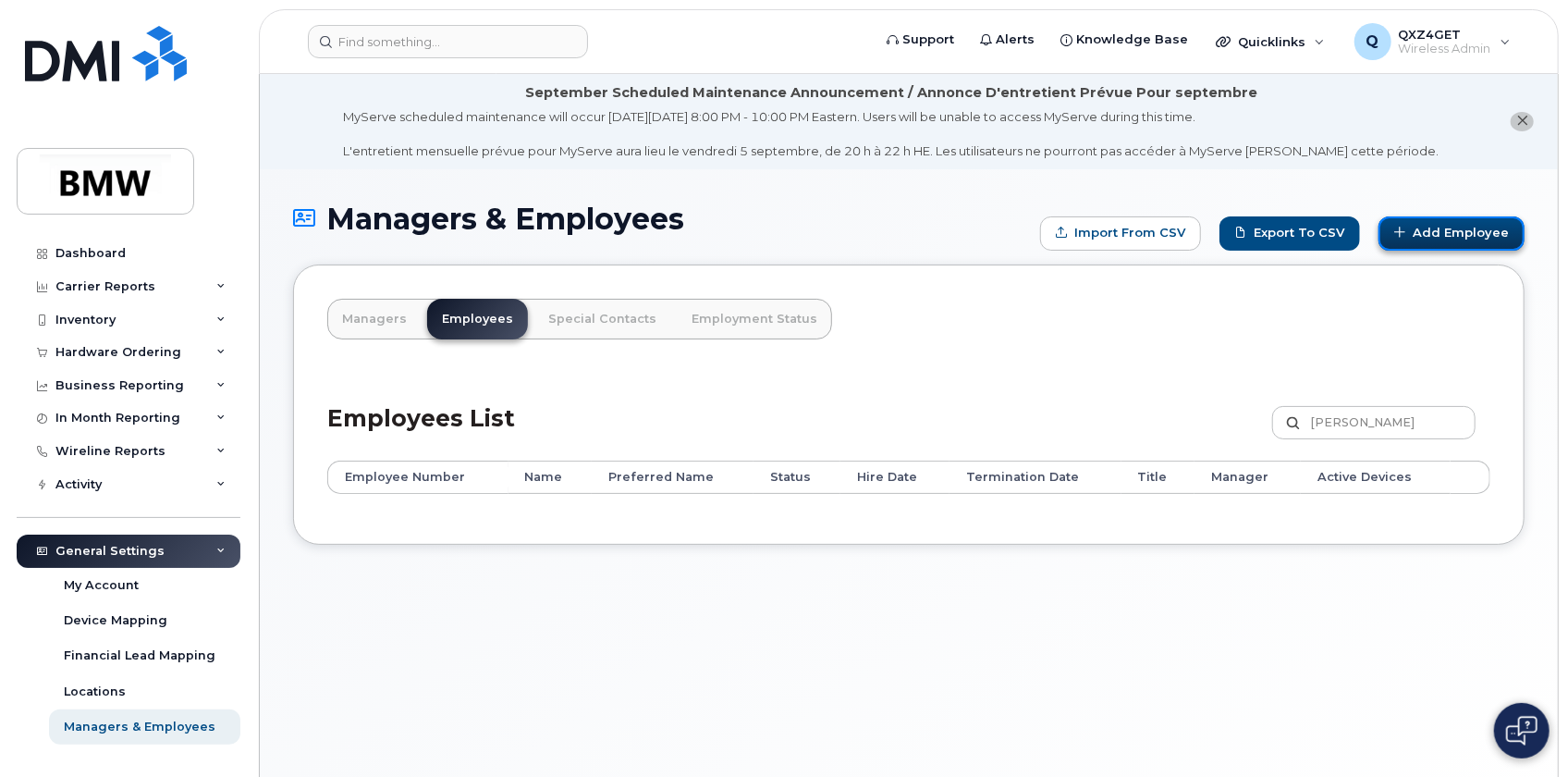
click at [1448, 236] on link "Add Employee" at bounding box center [1451, 233] width 146 height 34
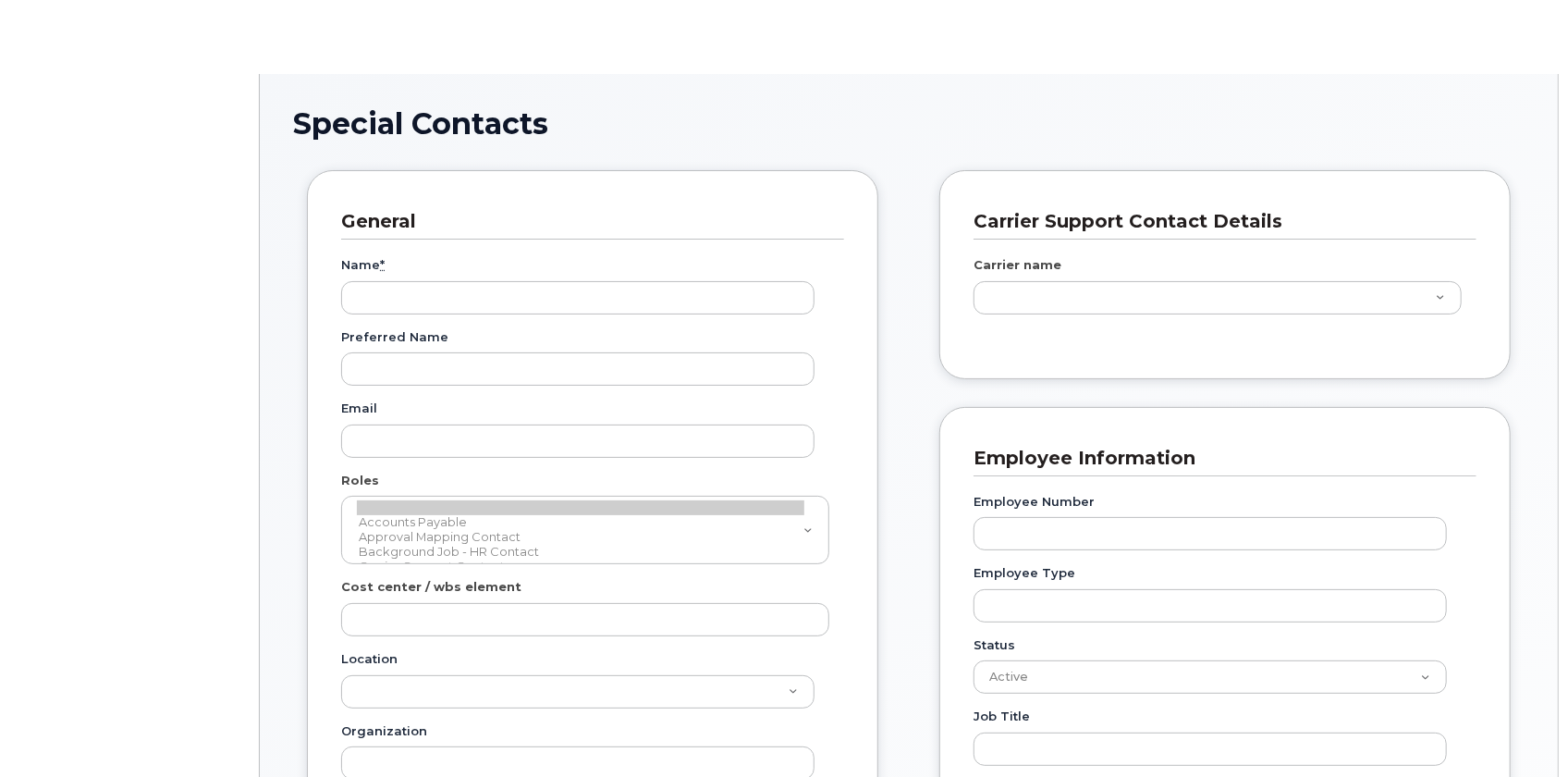
type input "14966313"
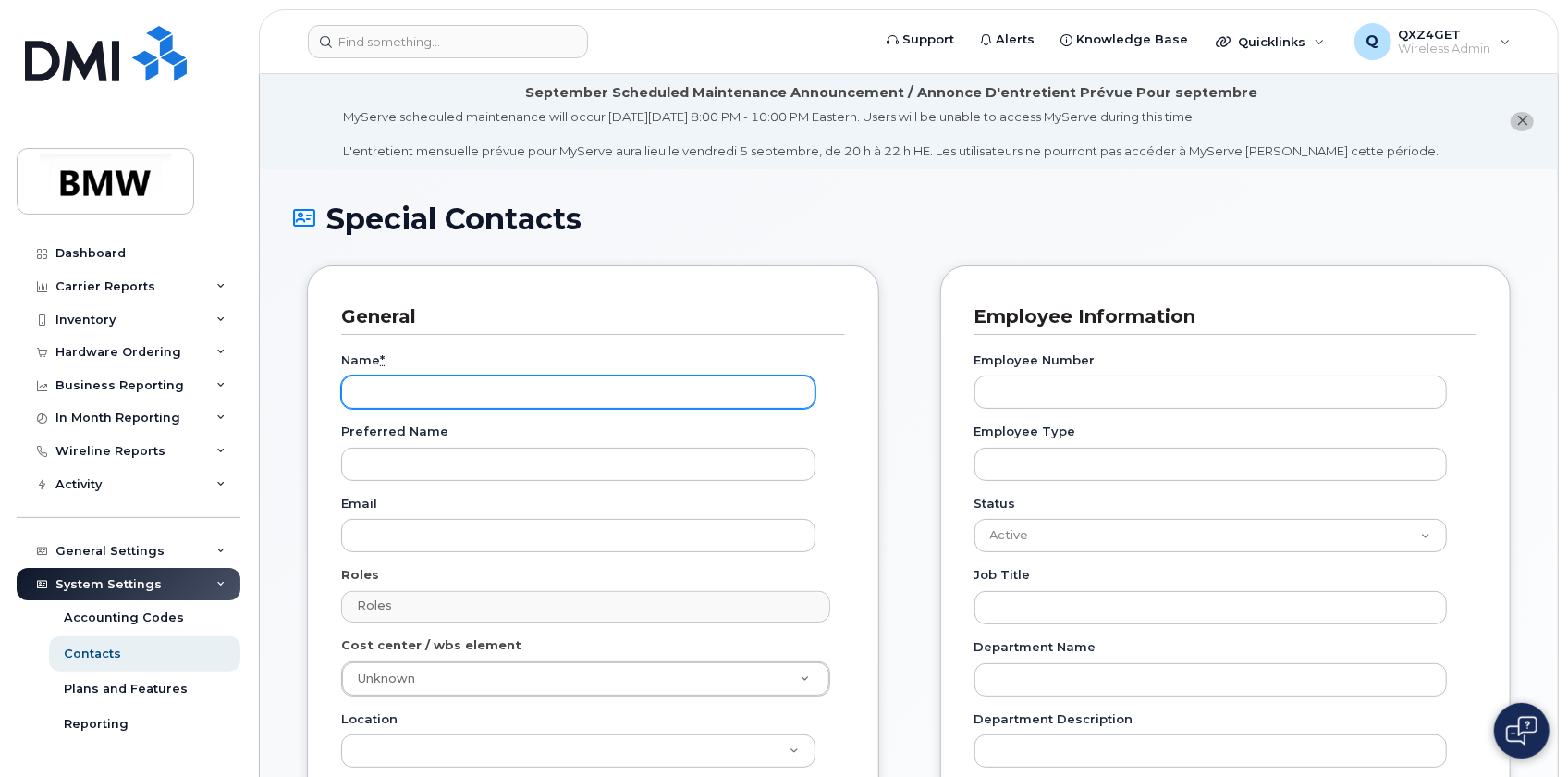
click at [463, 400] on input "Name *" at bounding box center [578, 392] width 474 height 33
paste input "[PERSON_NAME]"
type input "[PERSON_NAME]"
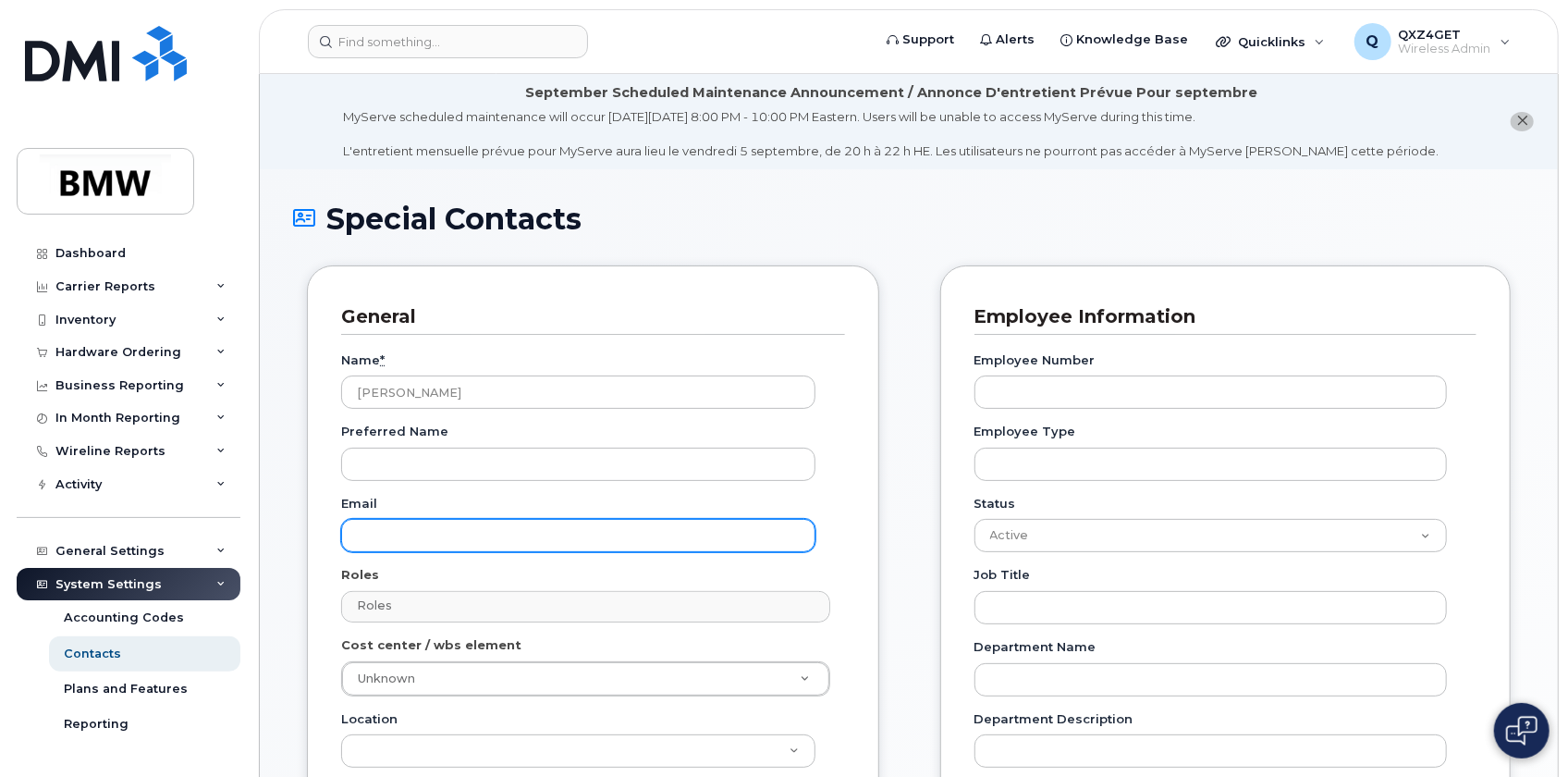
click at [423, 545] on input "Email" at bounding box center [578, 536] width 474 height 33
paste input "[EMAIL_ADDRESS][PERSON_NAME][DOMAIN_NAME]"
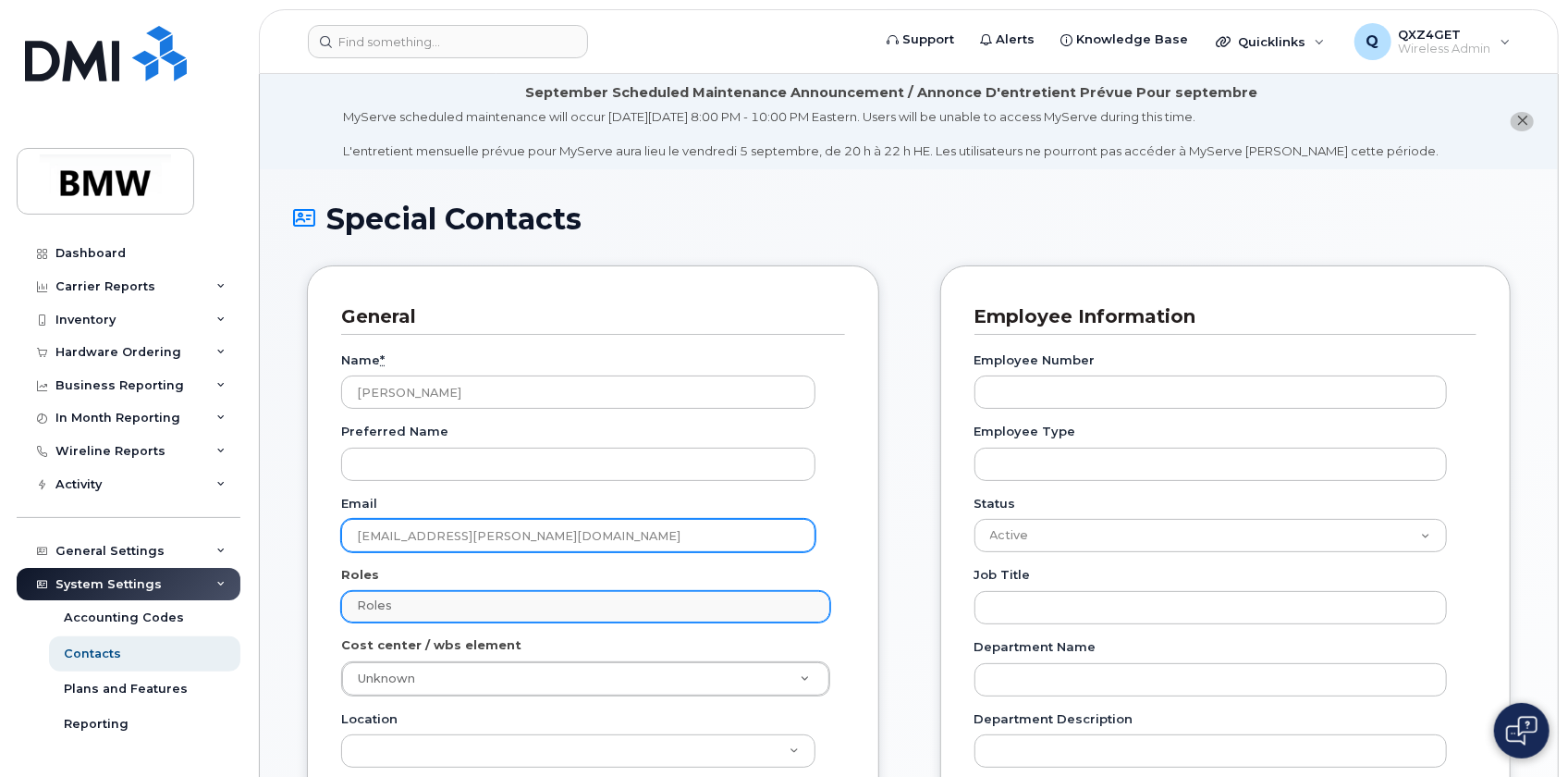
type input "[EMAIL_ADDRESS][PERSON_NAME][DOMAIN_NAME]"
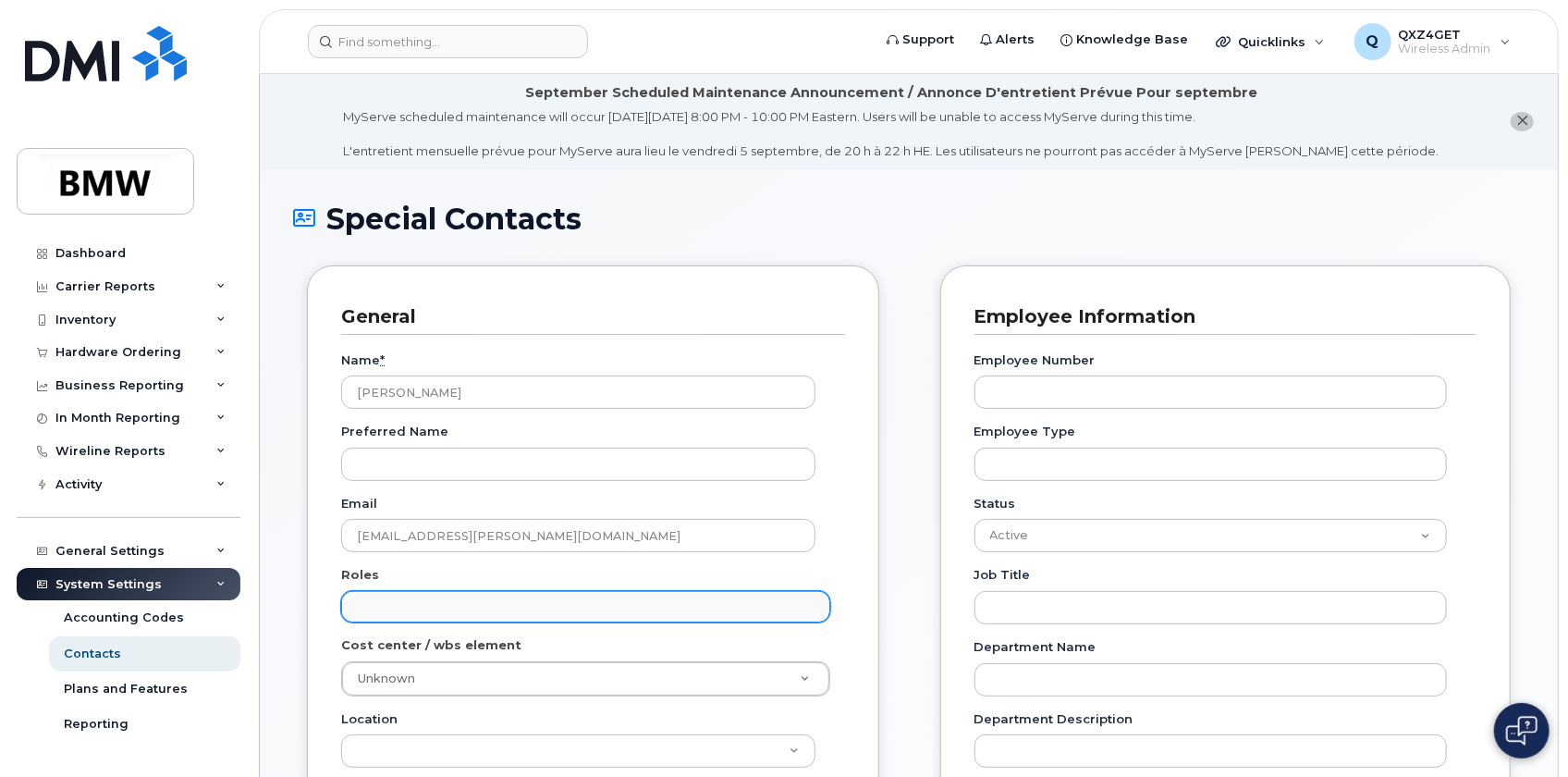
click at [491, 600] on input "text" at bounding box center [588, 605] width 473 height 26
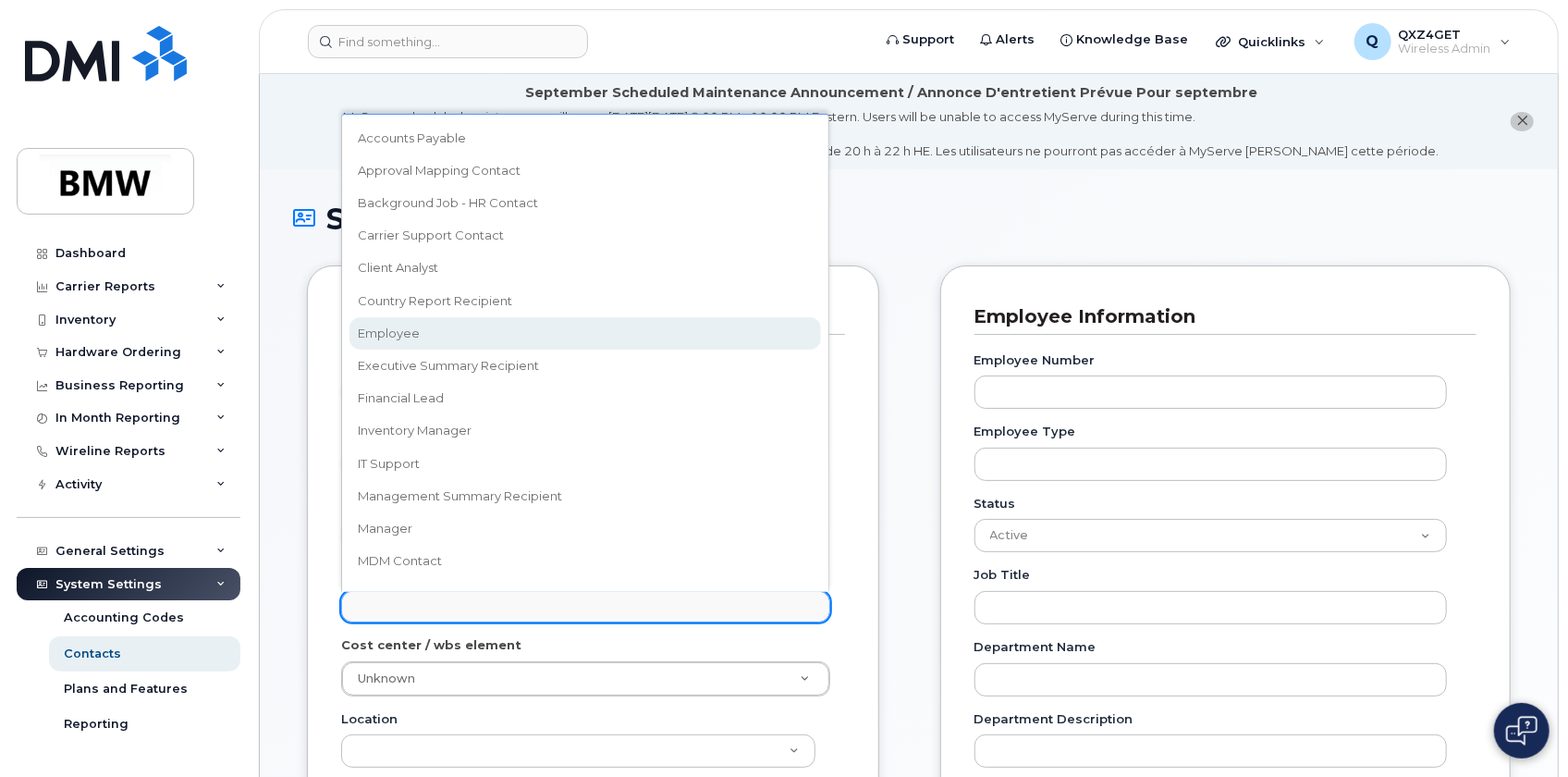
select select "16"
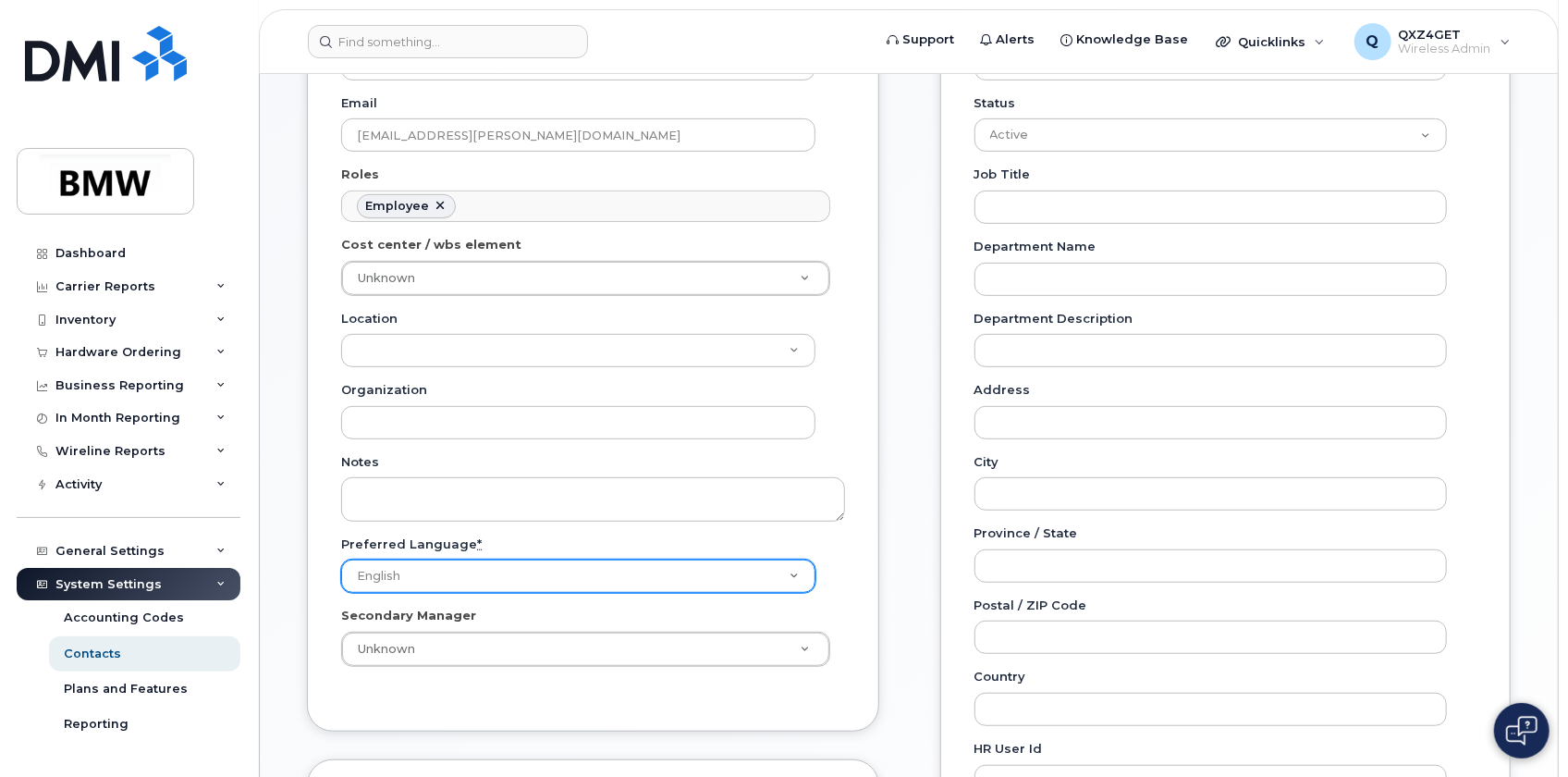
scroll to position [420, 0]
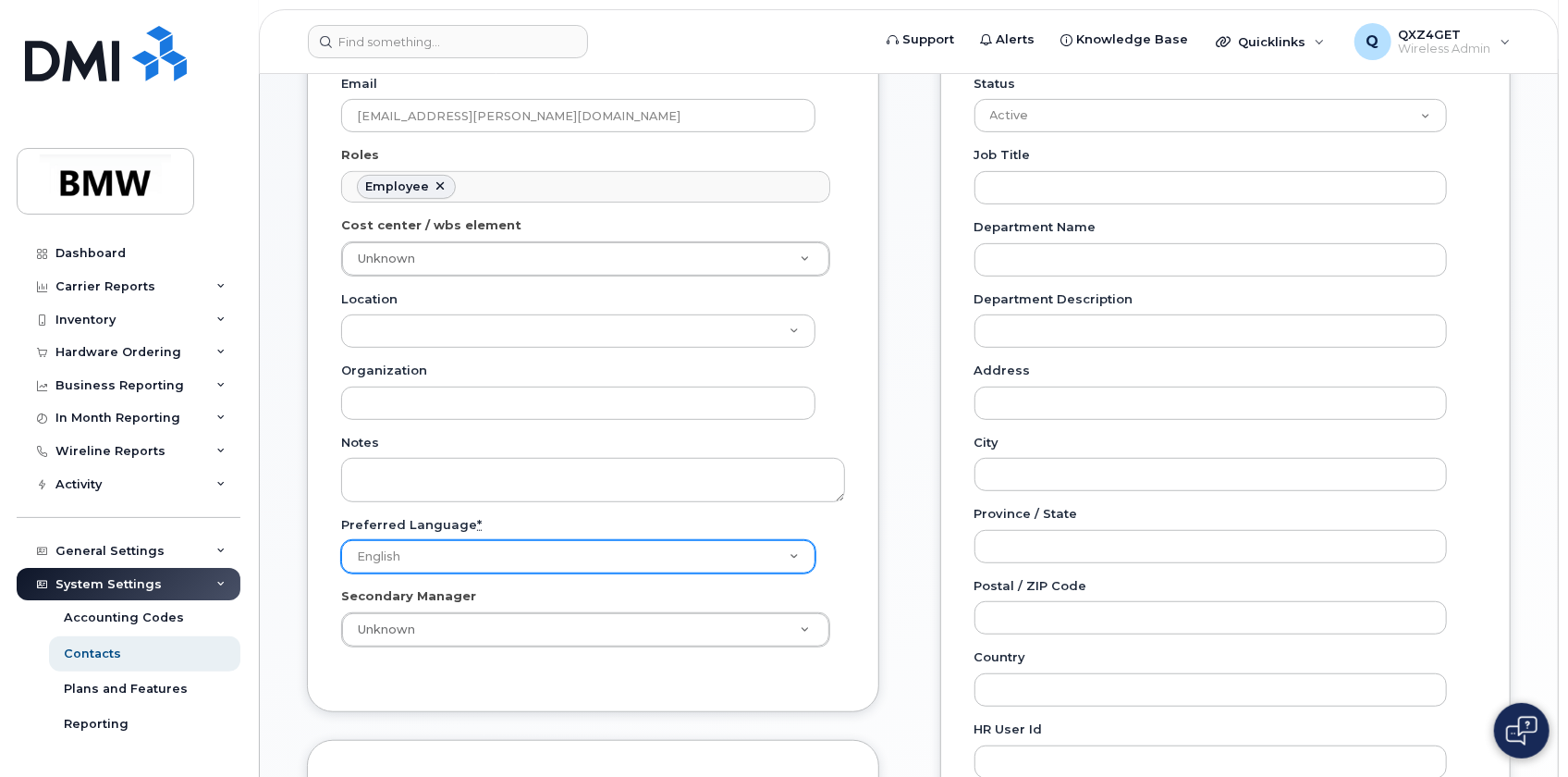
drag, startPoint x: 460, startPoint y: 541, endPoint x: 454, endPoint y: 551, distance: 11.7
click at [458, 543] on select "English French" at bounding box center [578, 557] width 474 height 33
click at [487, 687] on div "General Name * [PERSON_NAME] Preferred Name Email [EMAIL_ADDRESS][PERSON_NAME][…" at bounding box center [593, 278] width 573 height 867
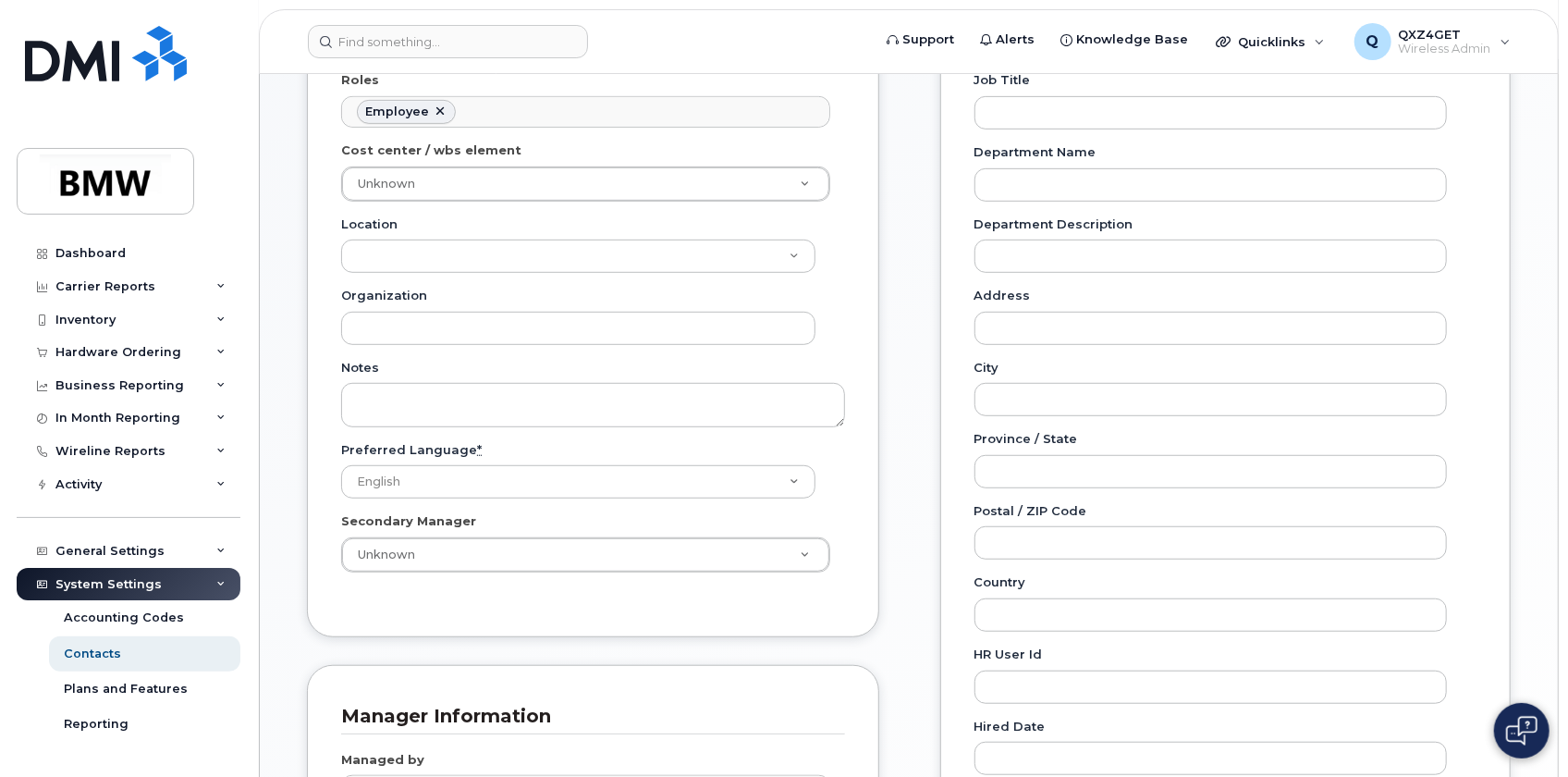
scroll to position [588, 0]
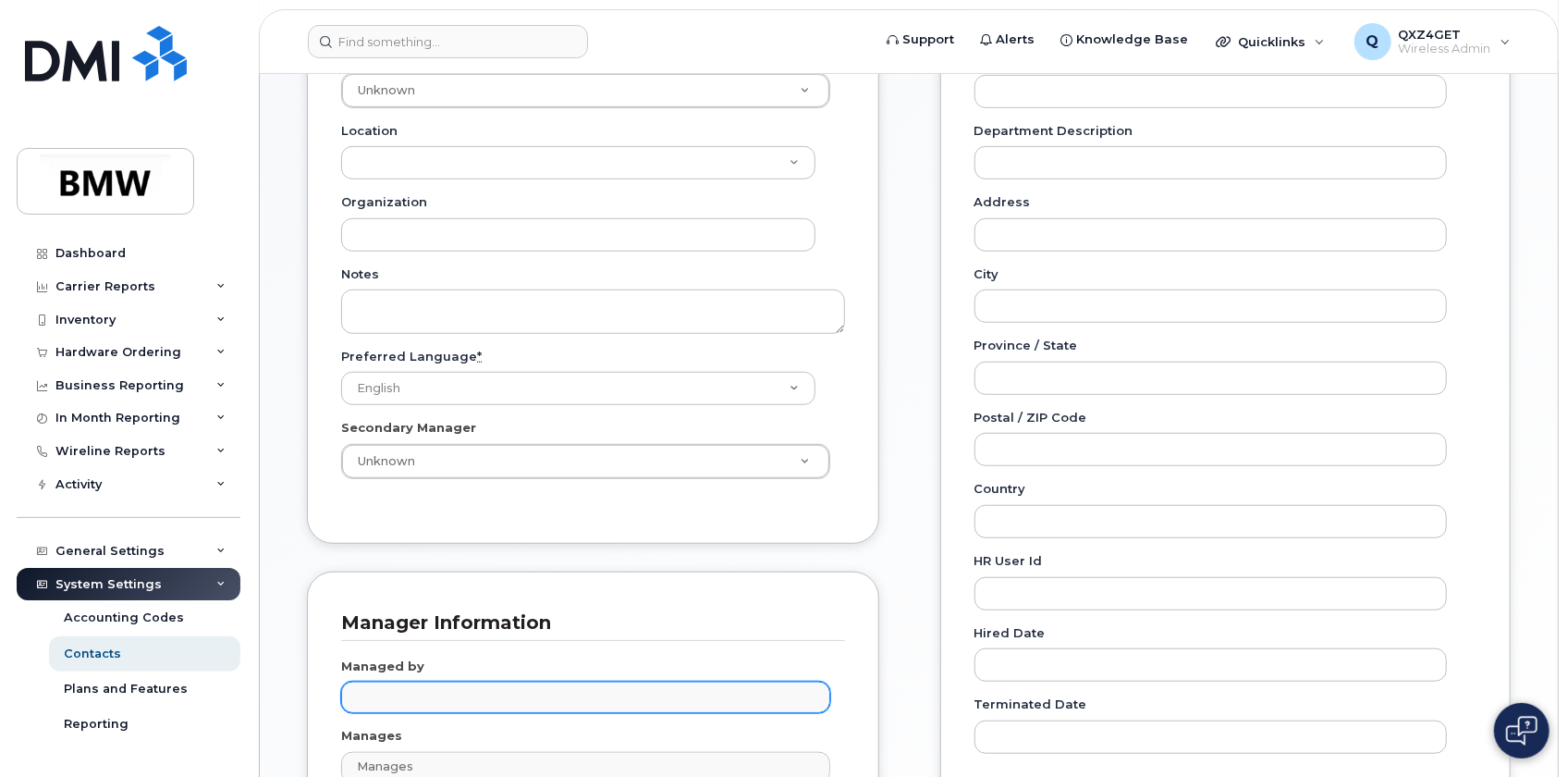
click at [443, 694] on input "text" at bounding box center [588, 696] width 473 height 26
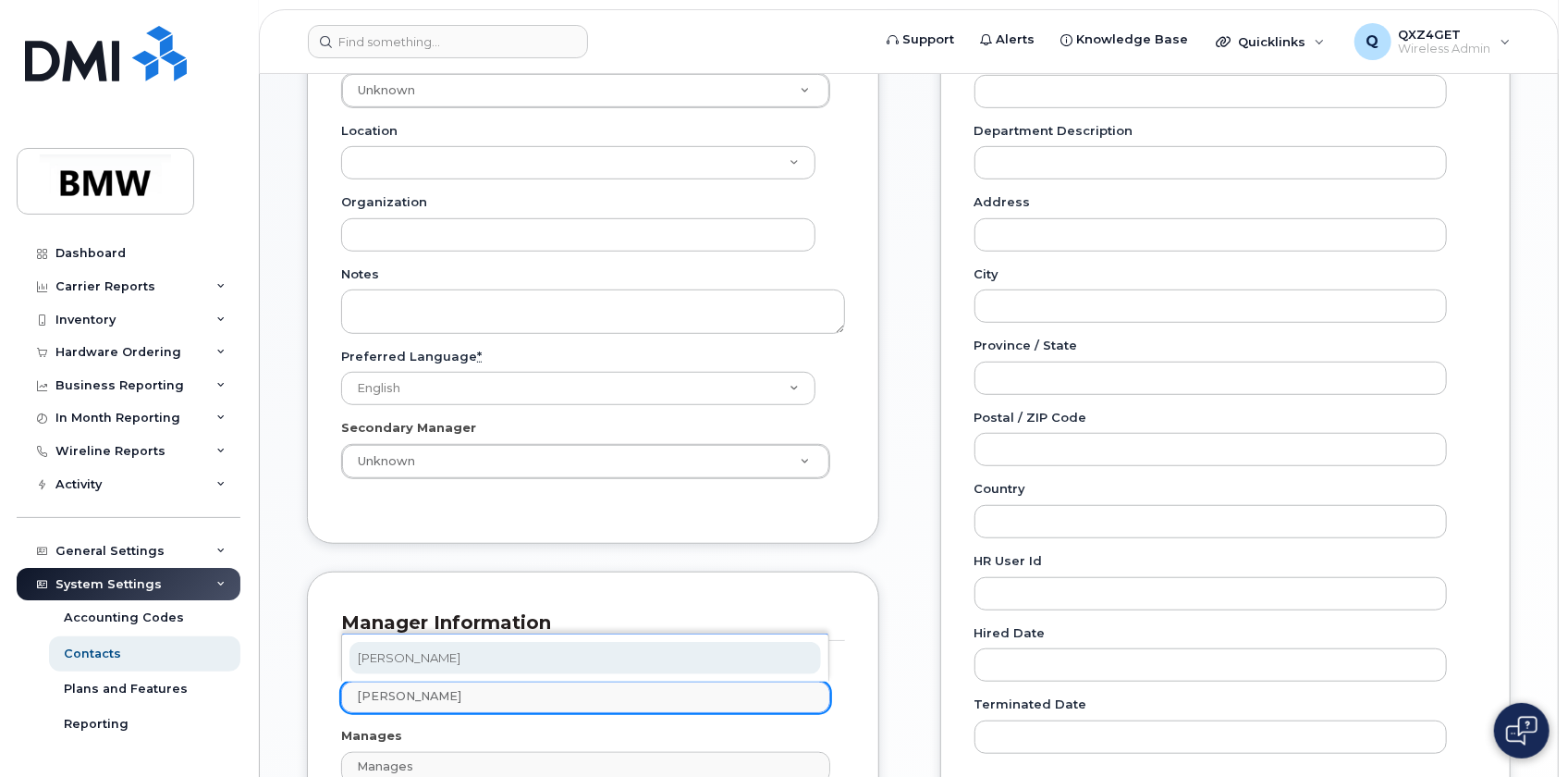
type input "[PERSON_NAME]"
type input "1895494"
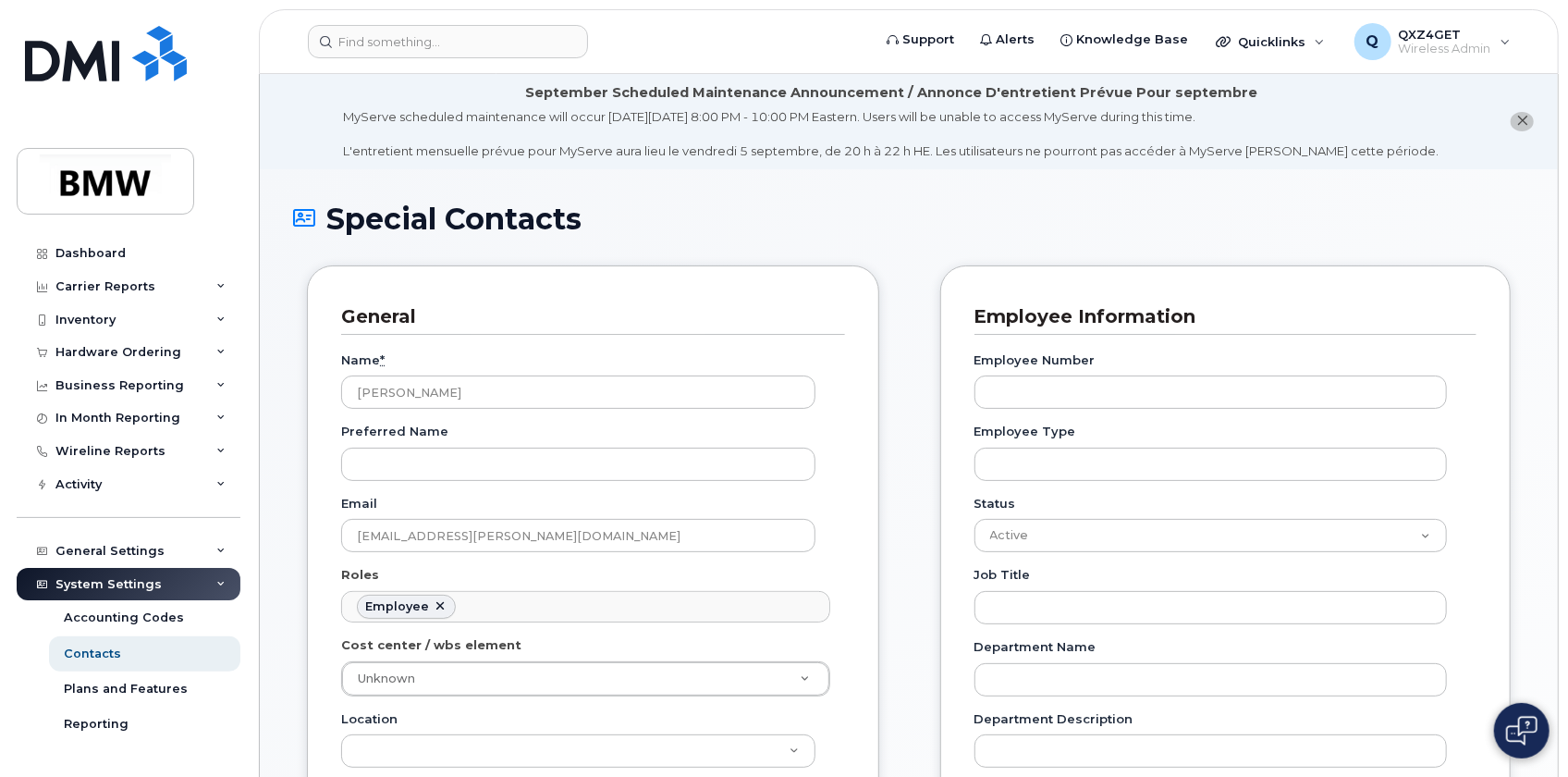
scroll to position [0, 0]
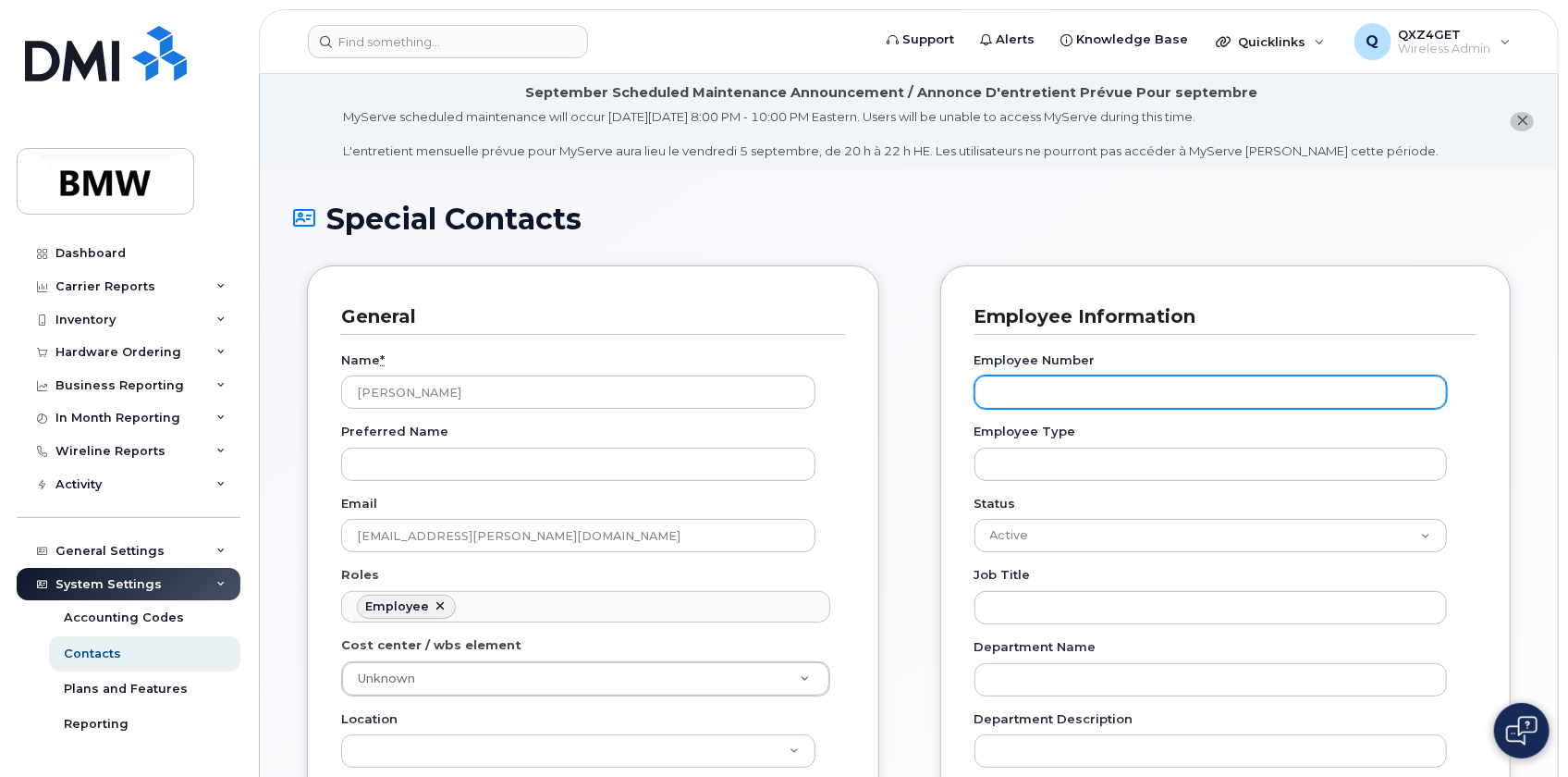
click at [1023, 393] on input "Employee Number" at bounding box center [1210, 392] width 473 height 33
paste input "QXZ6H9H"
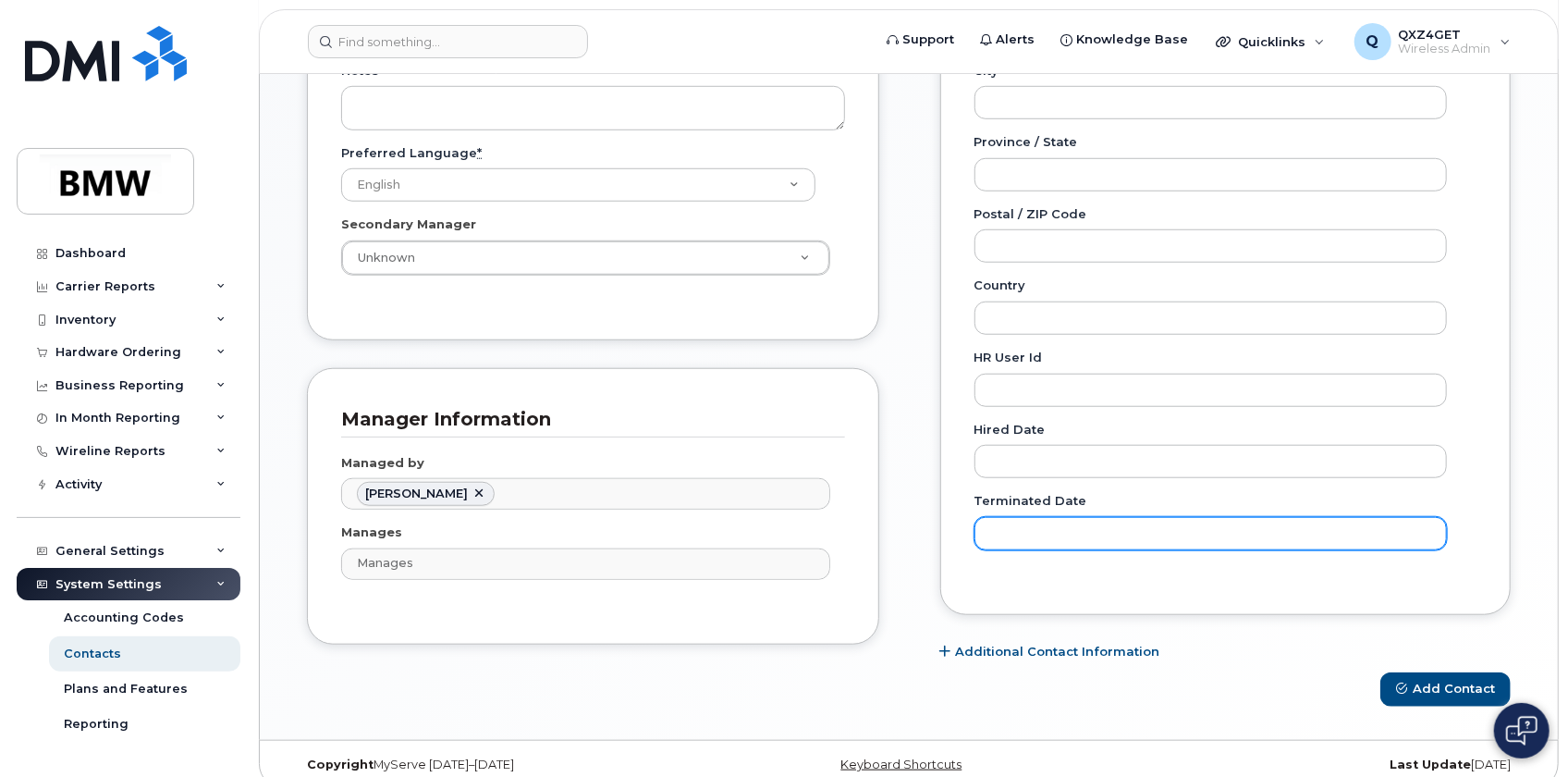
scroll to position [811, 0]
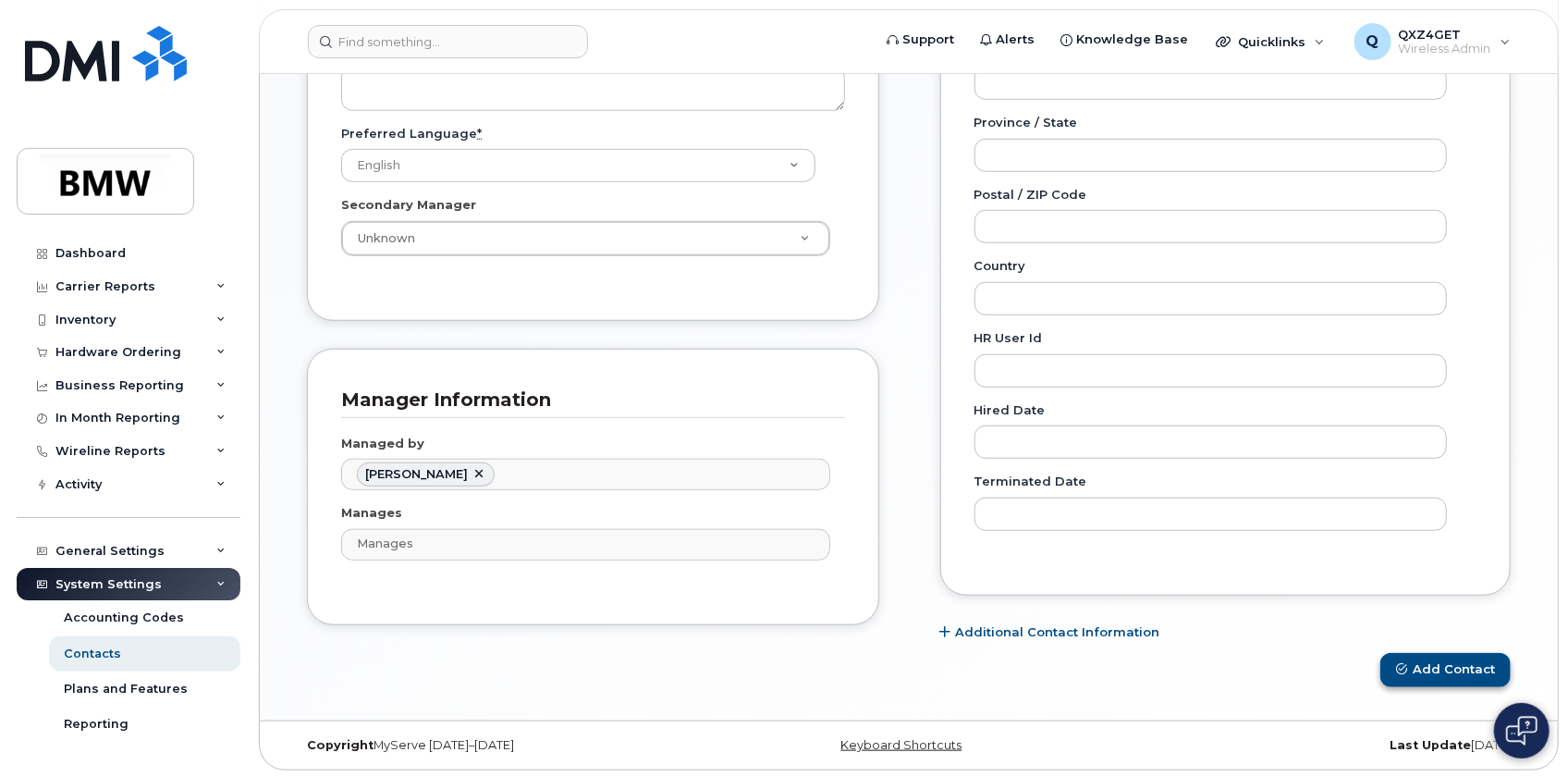
type input "QXZ6H9H"
click at [1473, 666] on button "Add Contact" at bounding box center [1445, 669] width 131 height 34
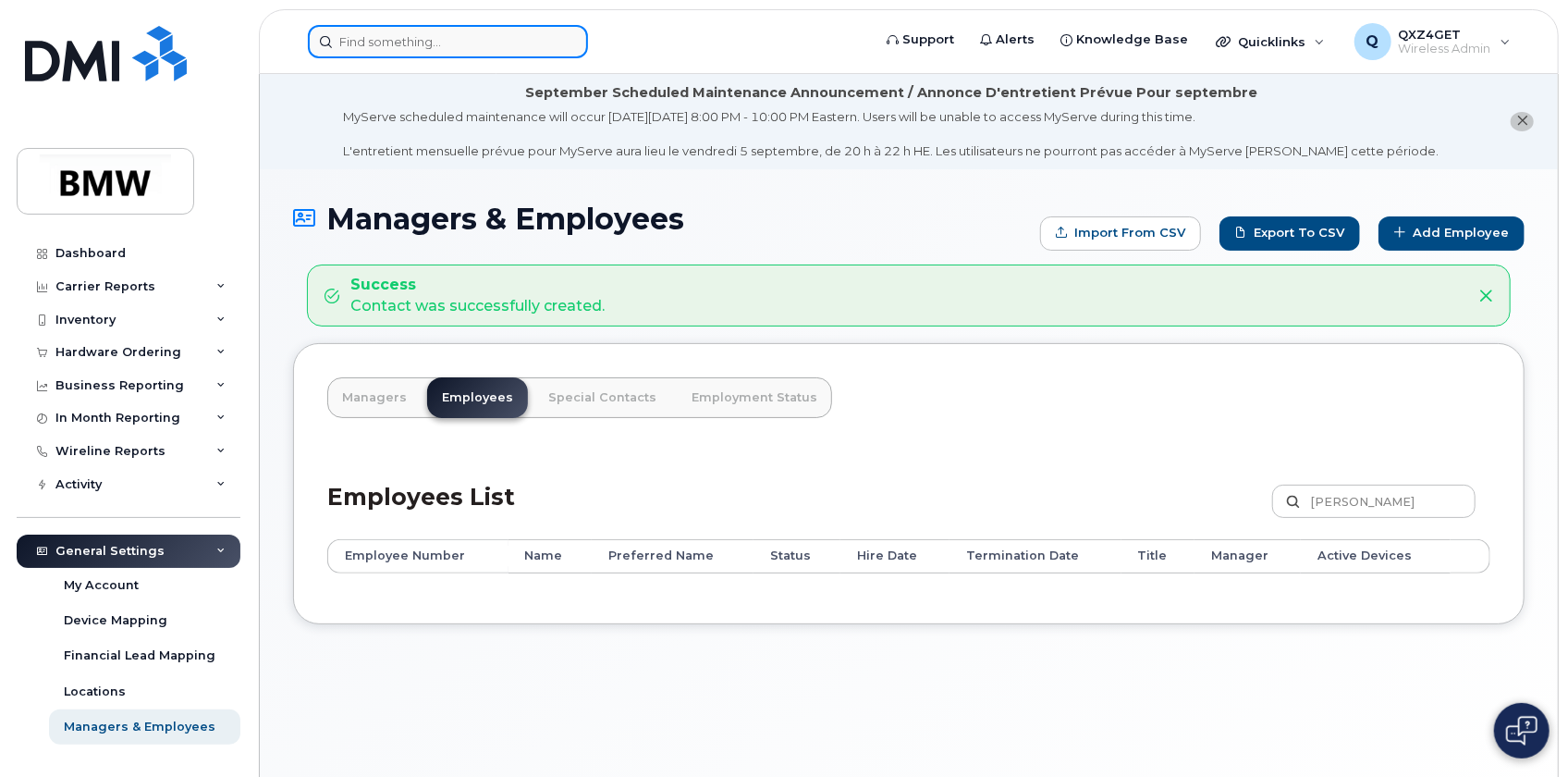
click at [402, 40] on input at bounding box center [448, 42] width 280 height 33
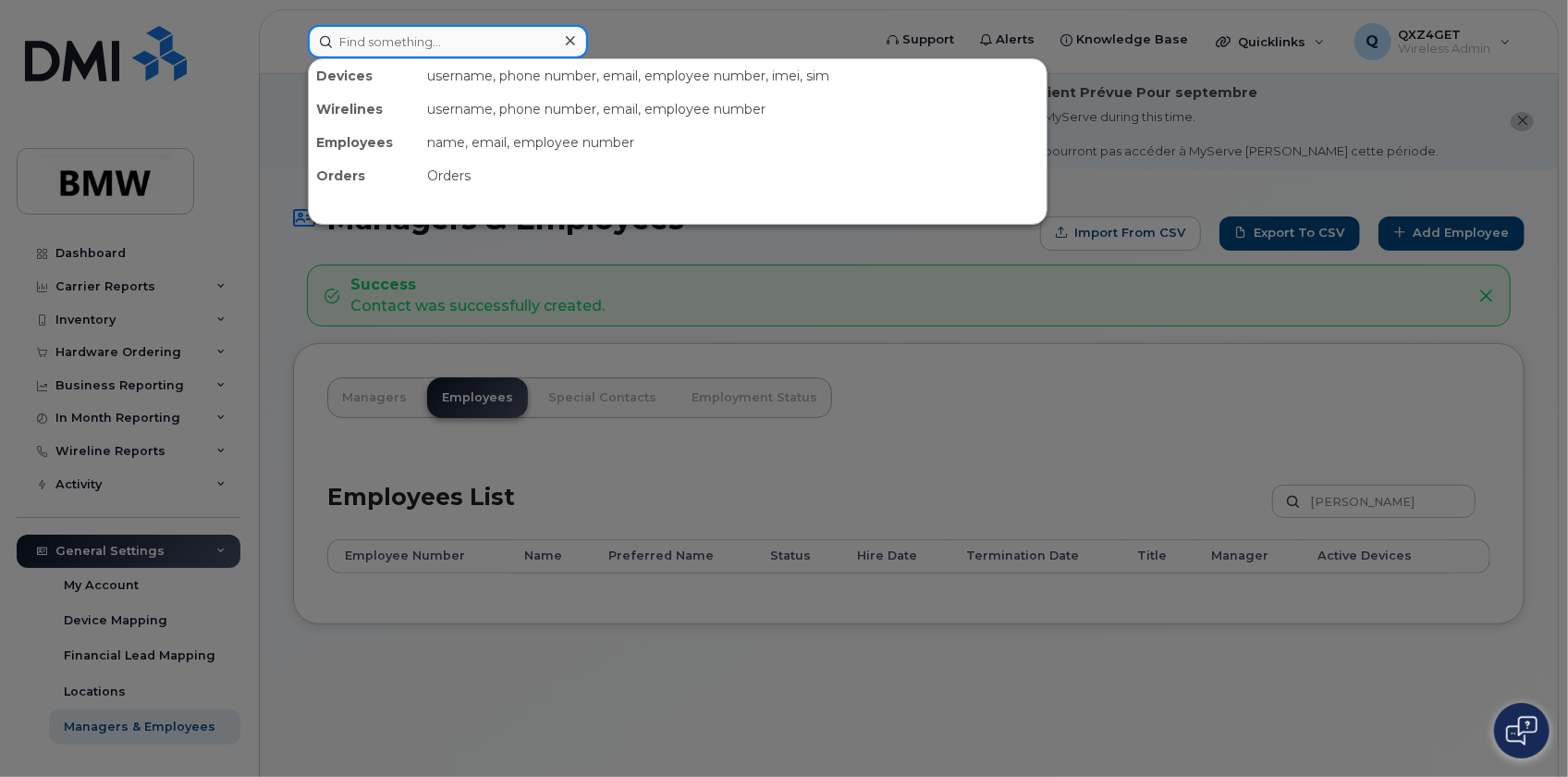
paste input "[PERSON_NAME]"
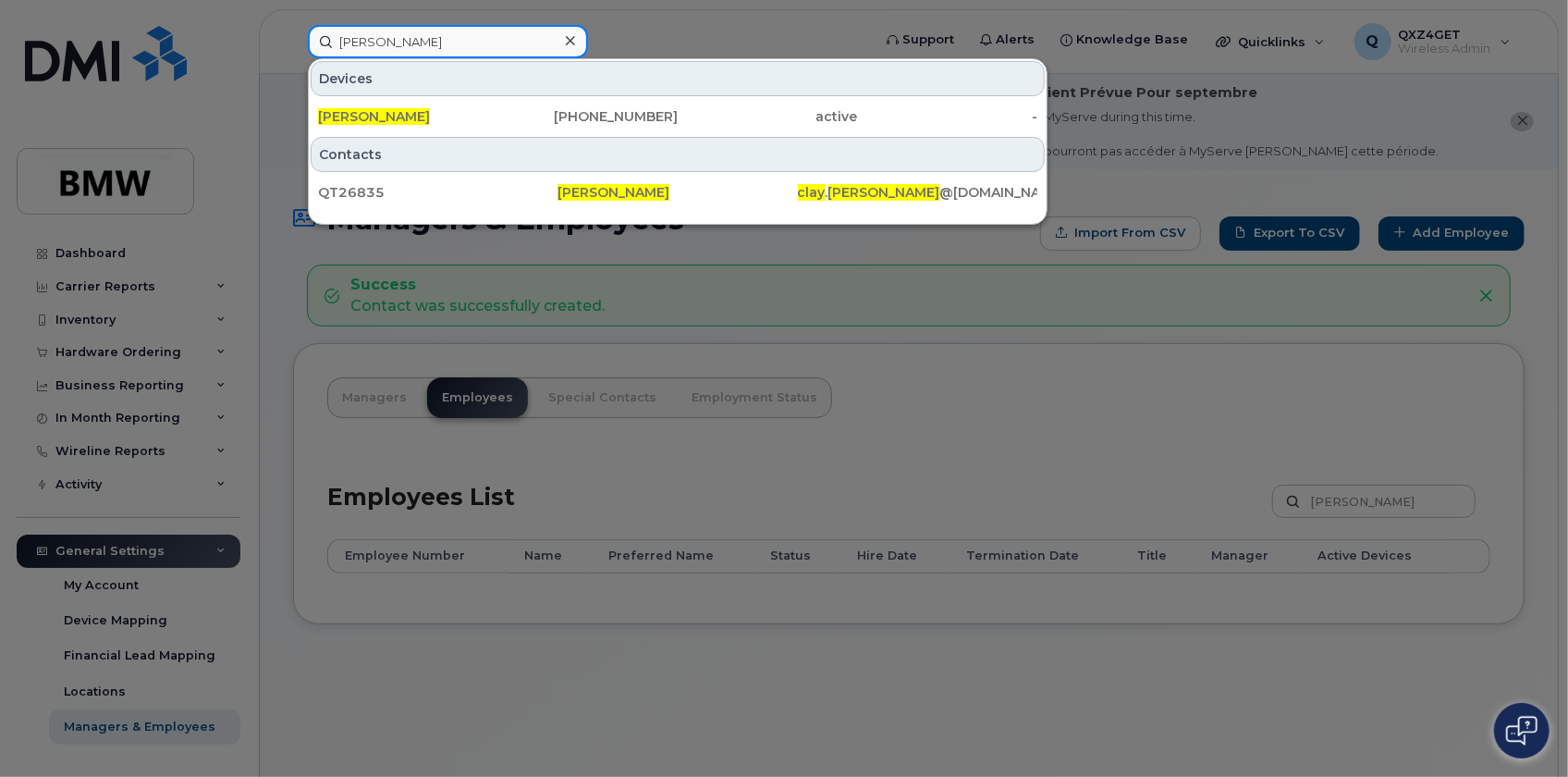
type input "[PERSON_NAME]"
click at [444, 29] on input "[PERSON_NAME]" at bounding box center [448, 42] width 280 height 33
drag, startPoint x: 440, startPoint y: 38, endPoint x: 330, endPoint y: 43, distance: 110.1
click at [330, 43] on input "[PERSON_NAME]" at bounding box center [448, 42] width 280 height 33
click at [449, 25] on input "[PERSON_NAME]" at bounding box center [448, 42] width 280 height 33
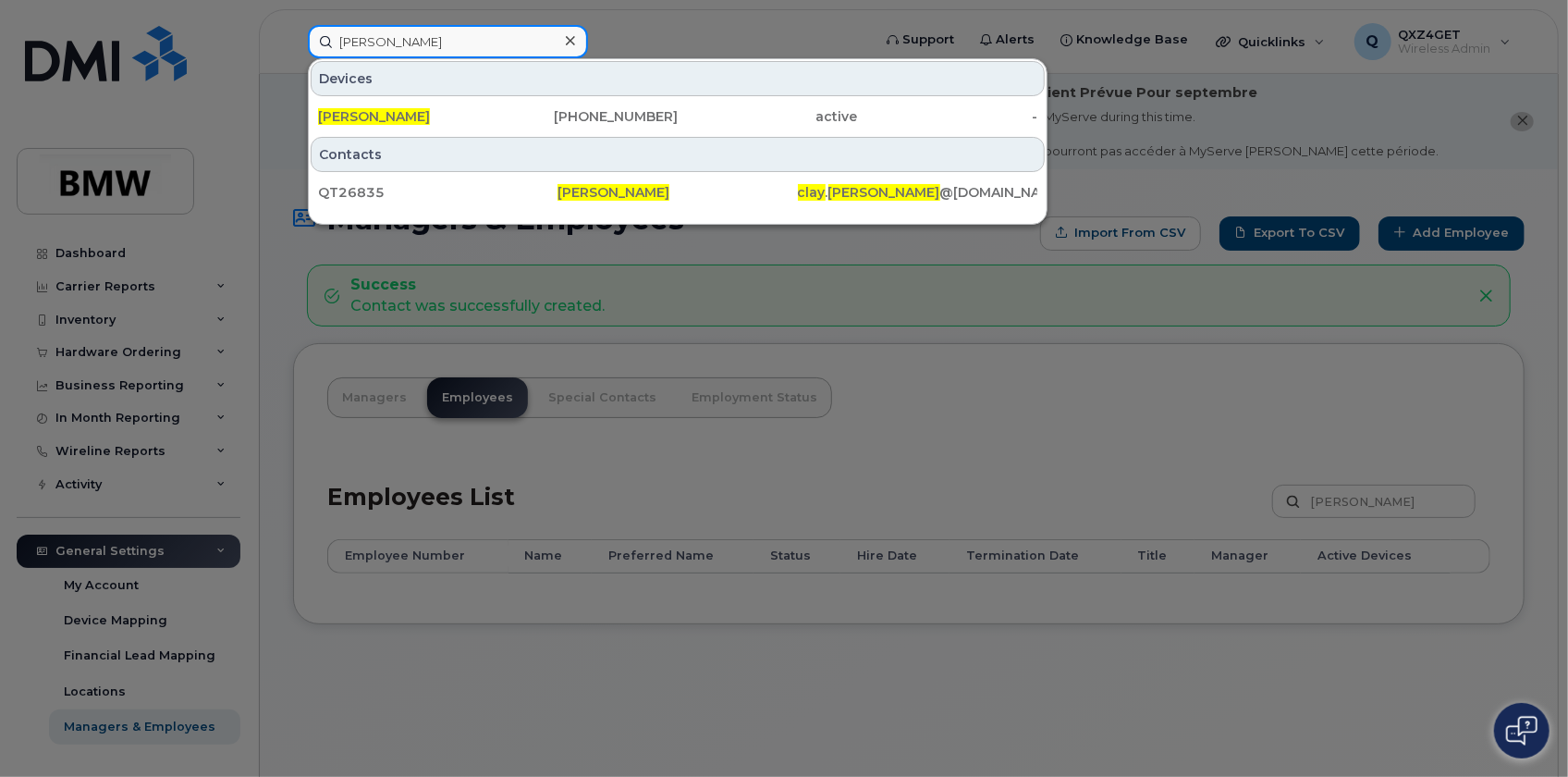
drag, startPoint x: 444, startPoint y: 28, endPoint x: 320, endPoint y: 29, distance: 124.0
click at [320, 29] on input "[PERSON_NAME]" at bounding box center [448, 42] width 280 height 33
click at [452, 41] on input "[PERSON_NAME]" at bounding box center [448, 42] width 280 height 33
click at [582, 40] on div at bounding box center [570, 41] width 27 height 27
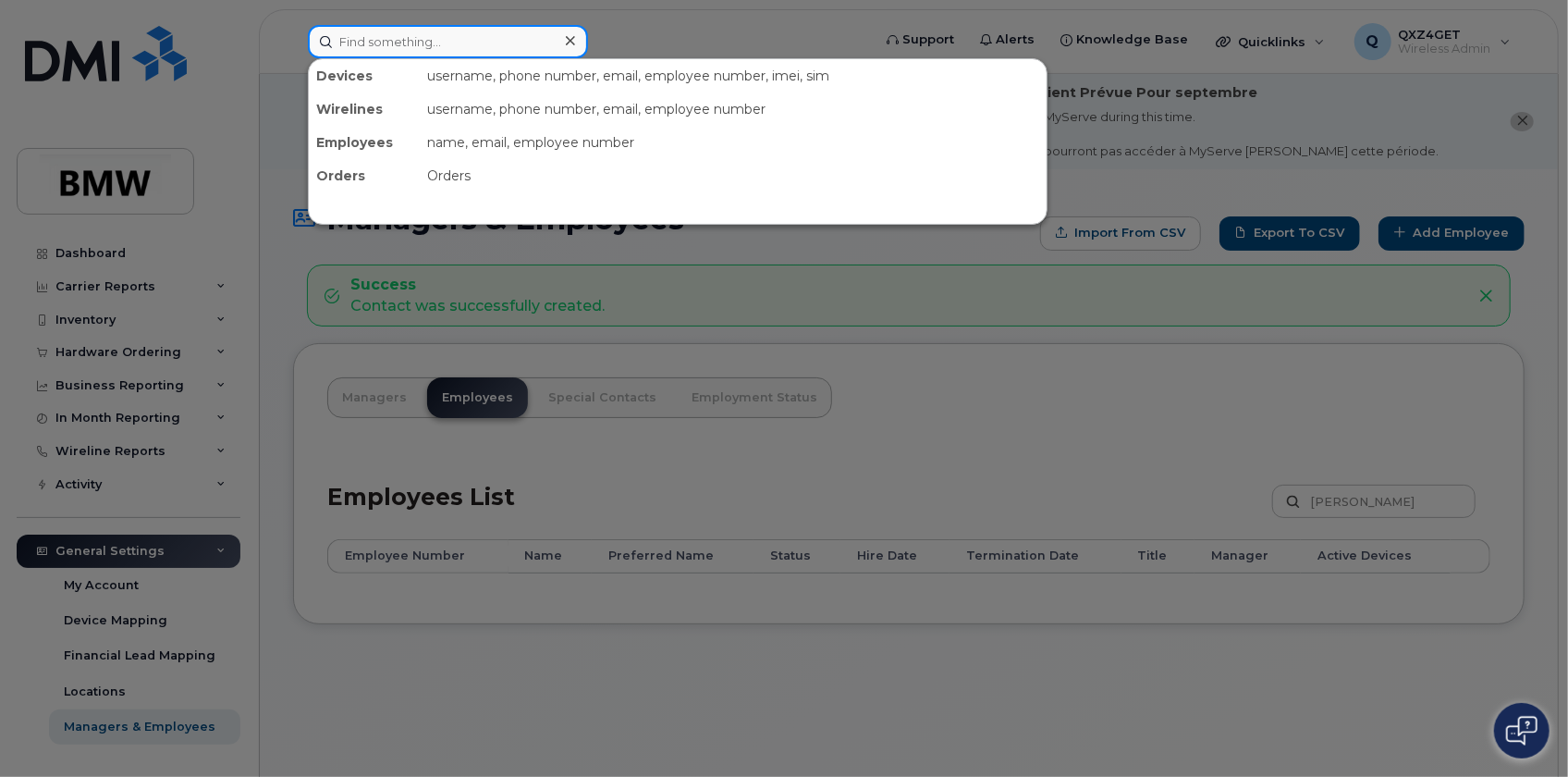
paste input "[PERSON_NAME][EMAIL_ADDRESS][PERSON_NAME][DOMAIN_NAME]"
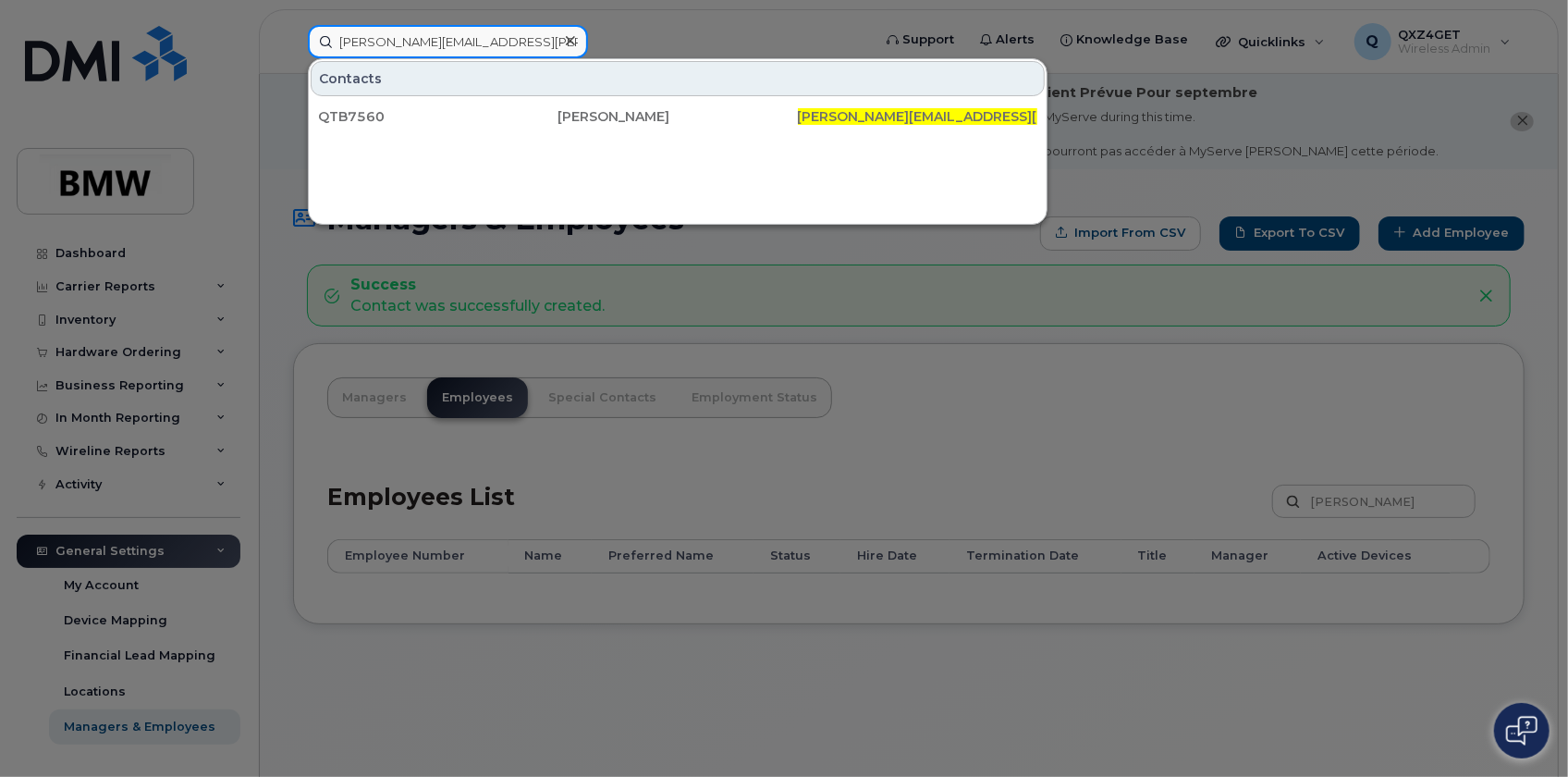
type input "samantha.stubler@bmwmc.com"
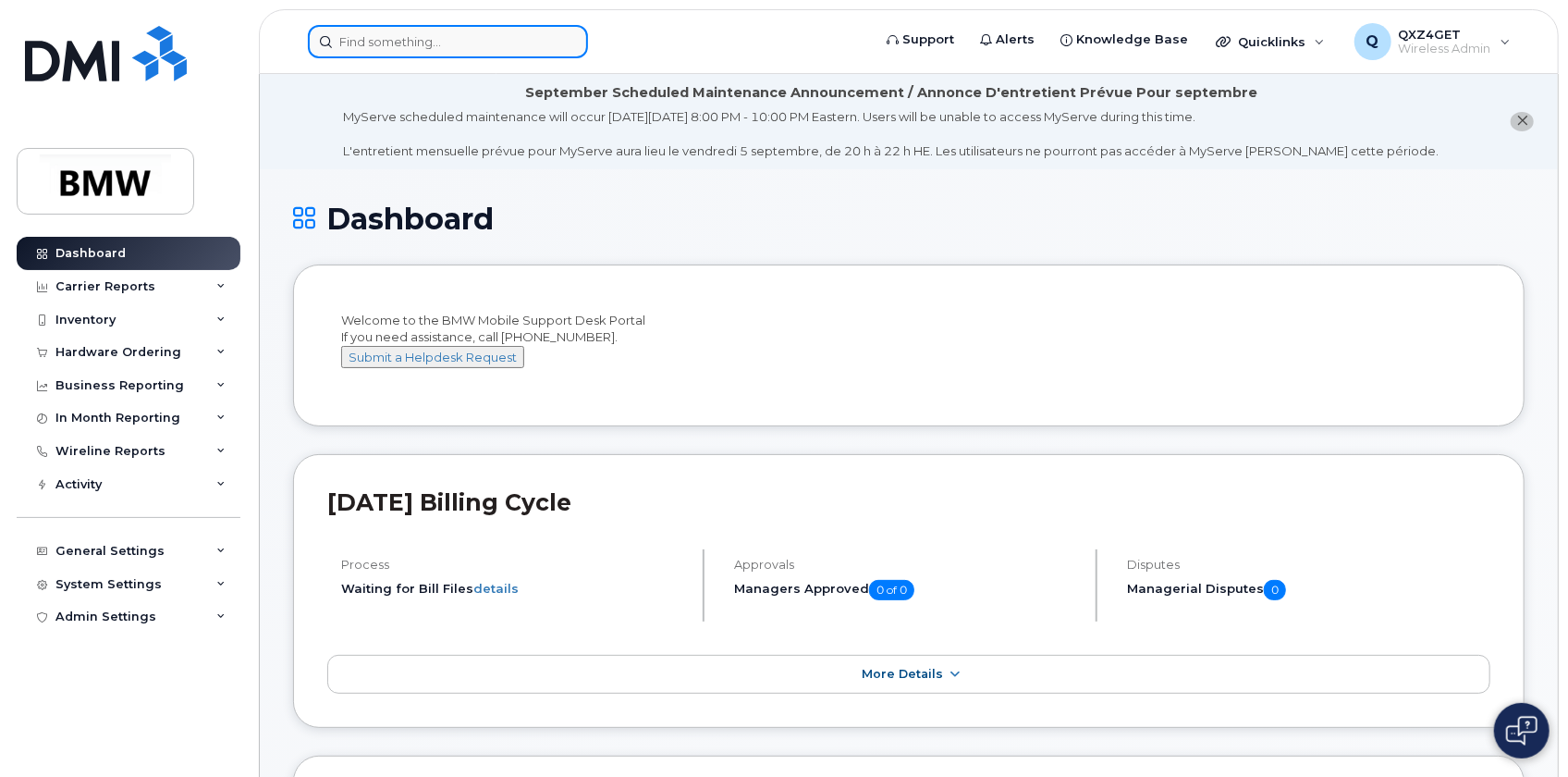
click at [405, 32] on input at bounding box center [448, 42] width 280 height 33
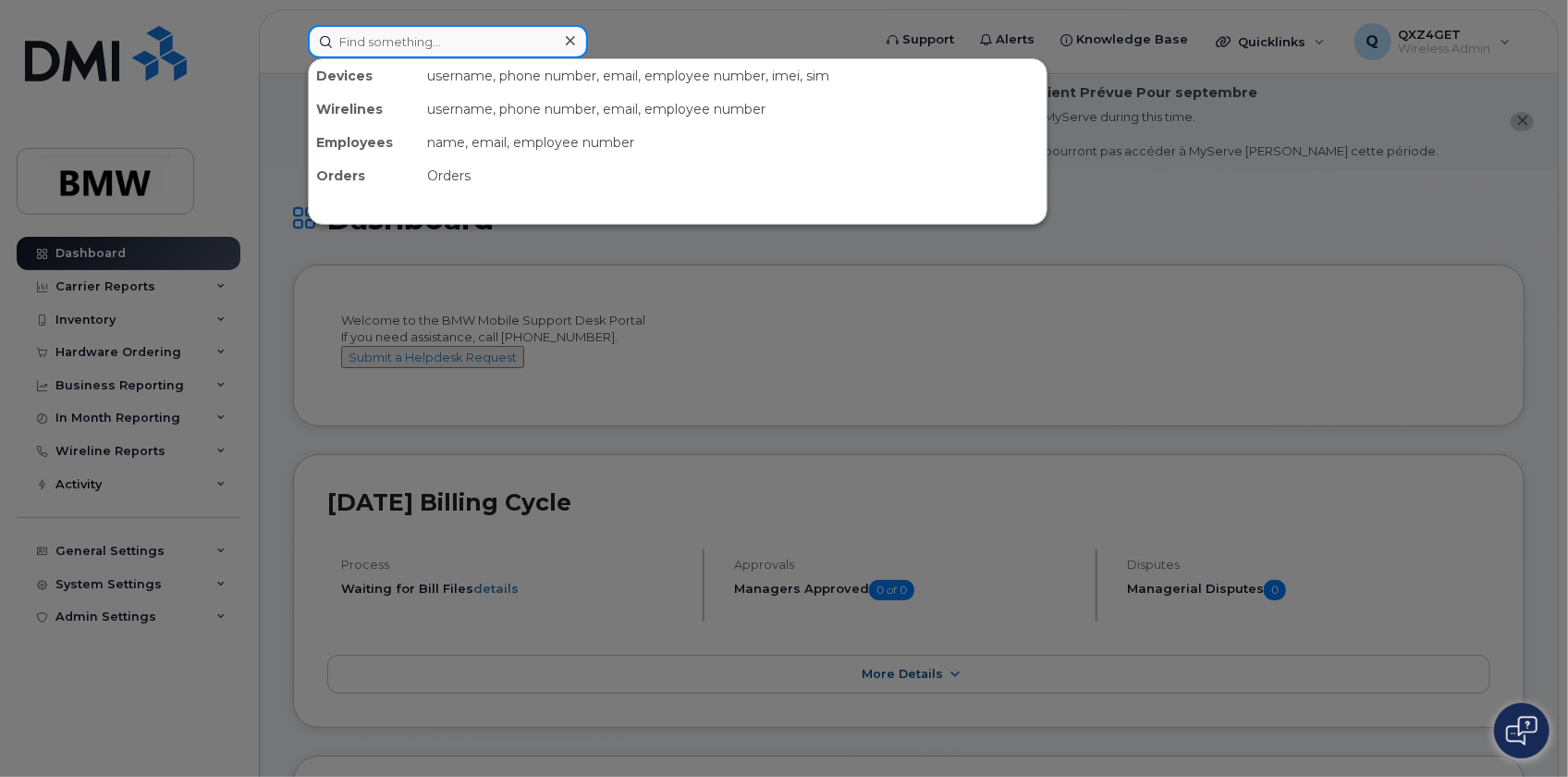
click at [474, 33] on input at bounding box center [448, 42] width 280 height 33
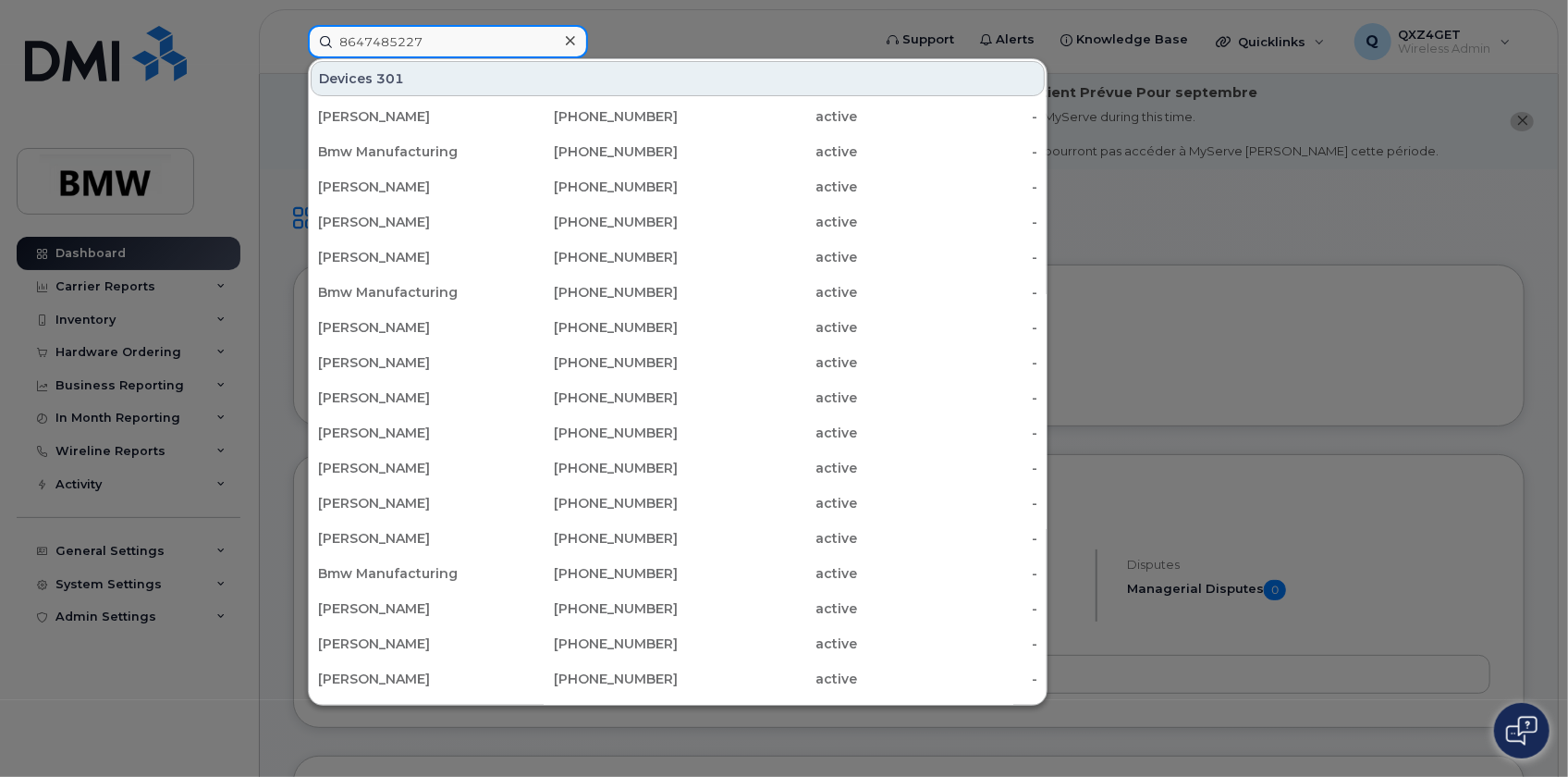
type input "8647485227"
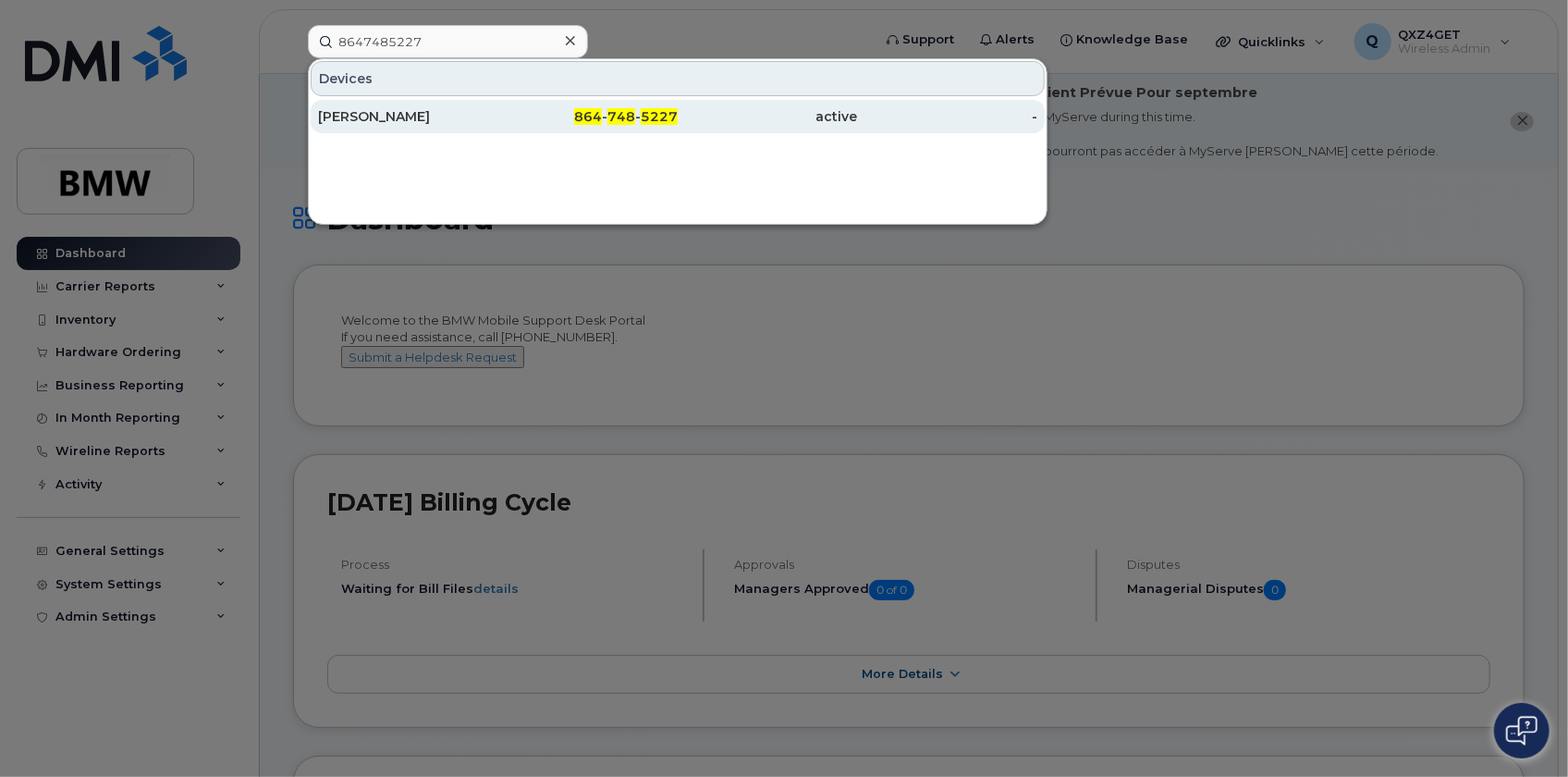
click at [394, 120] on div "[PERSON_NAME]" at bounding box center [408, 117] width 181 height 19
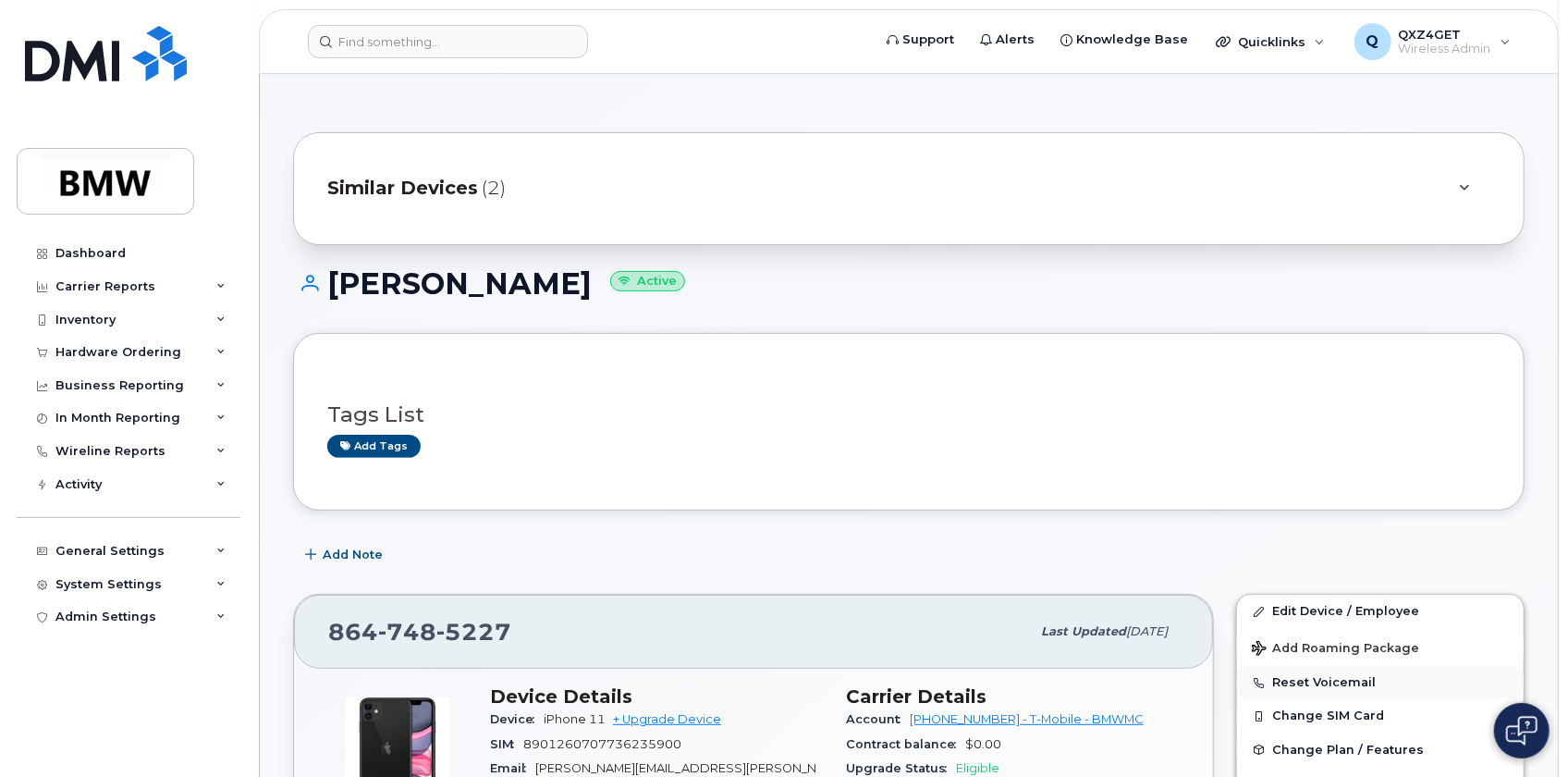
scroll to position [168, 0]
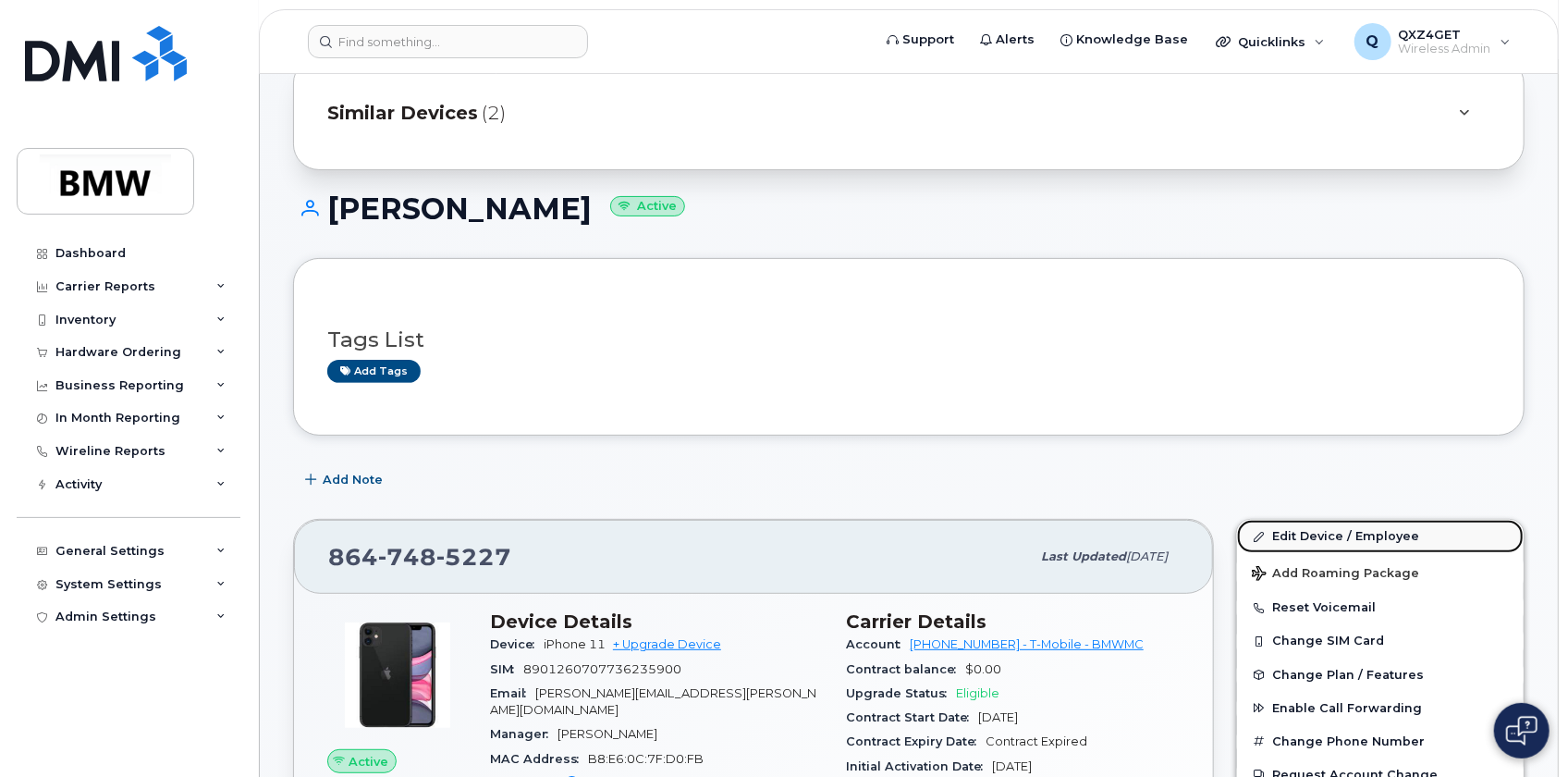
click at [1292, 531] on link "Edit Device / Employee" at bounding box center [1380, 537] width 286 height 33
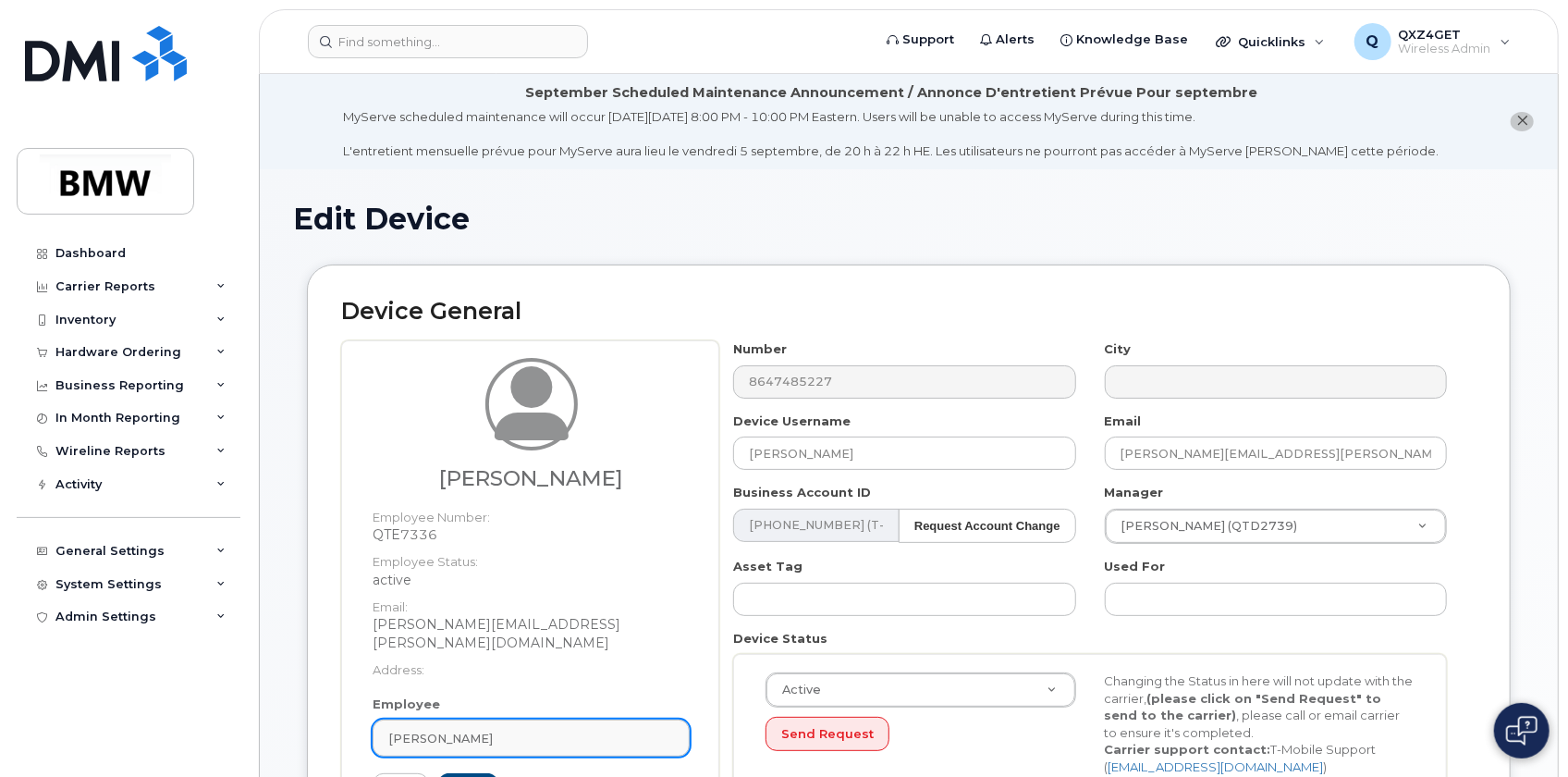
click at [474, 730] on span "[PERSON_NAME]" at bounding box center [440, 738] width 105 height 18
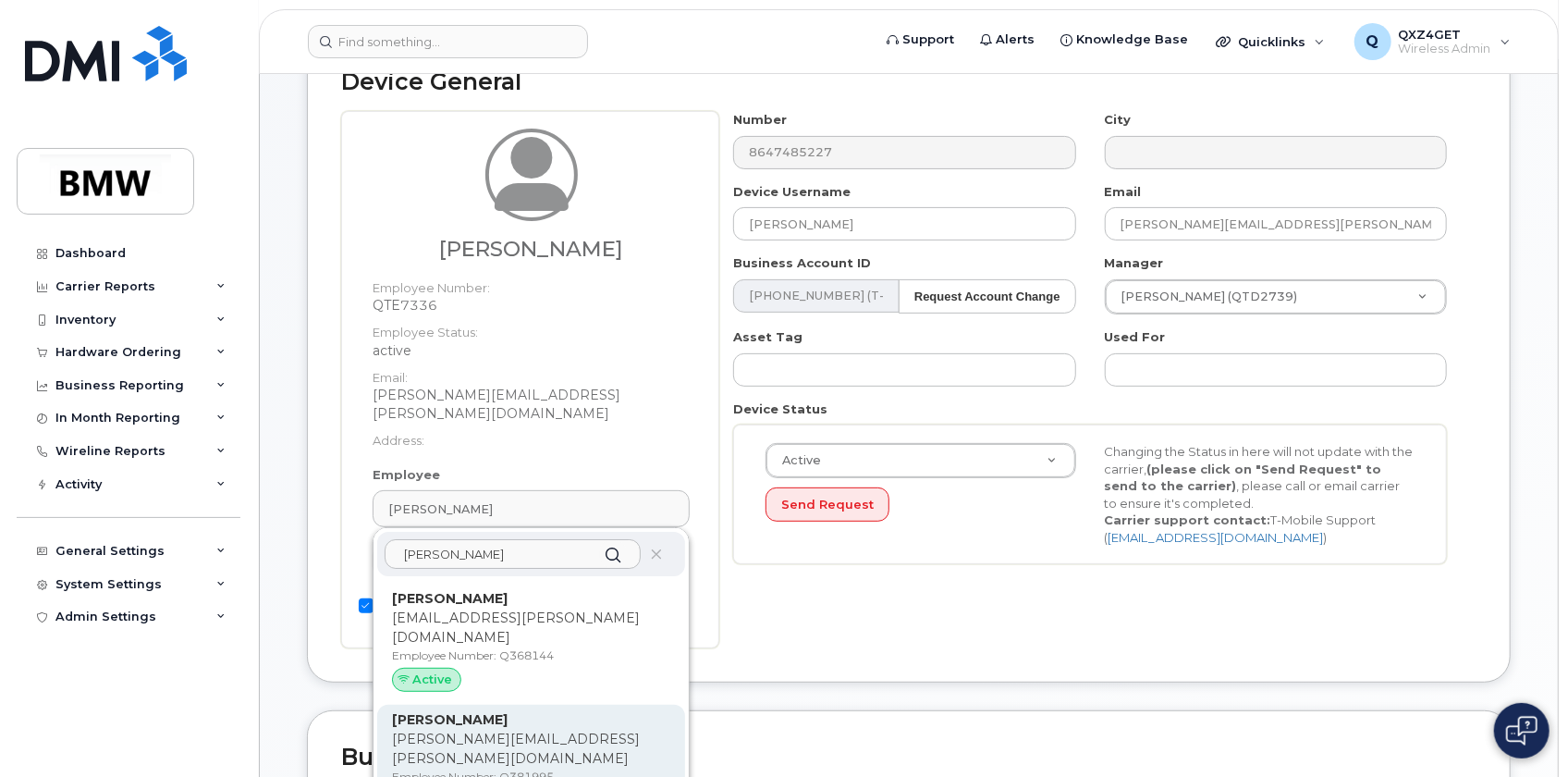
scroll to position [254, 0]
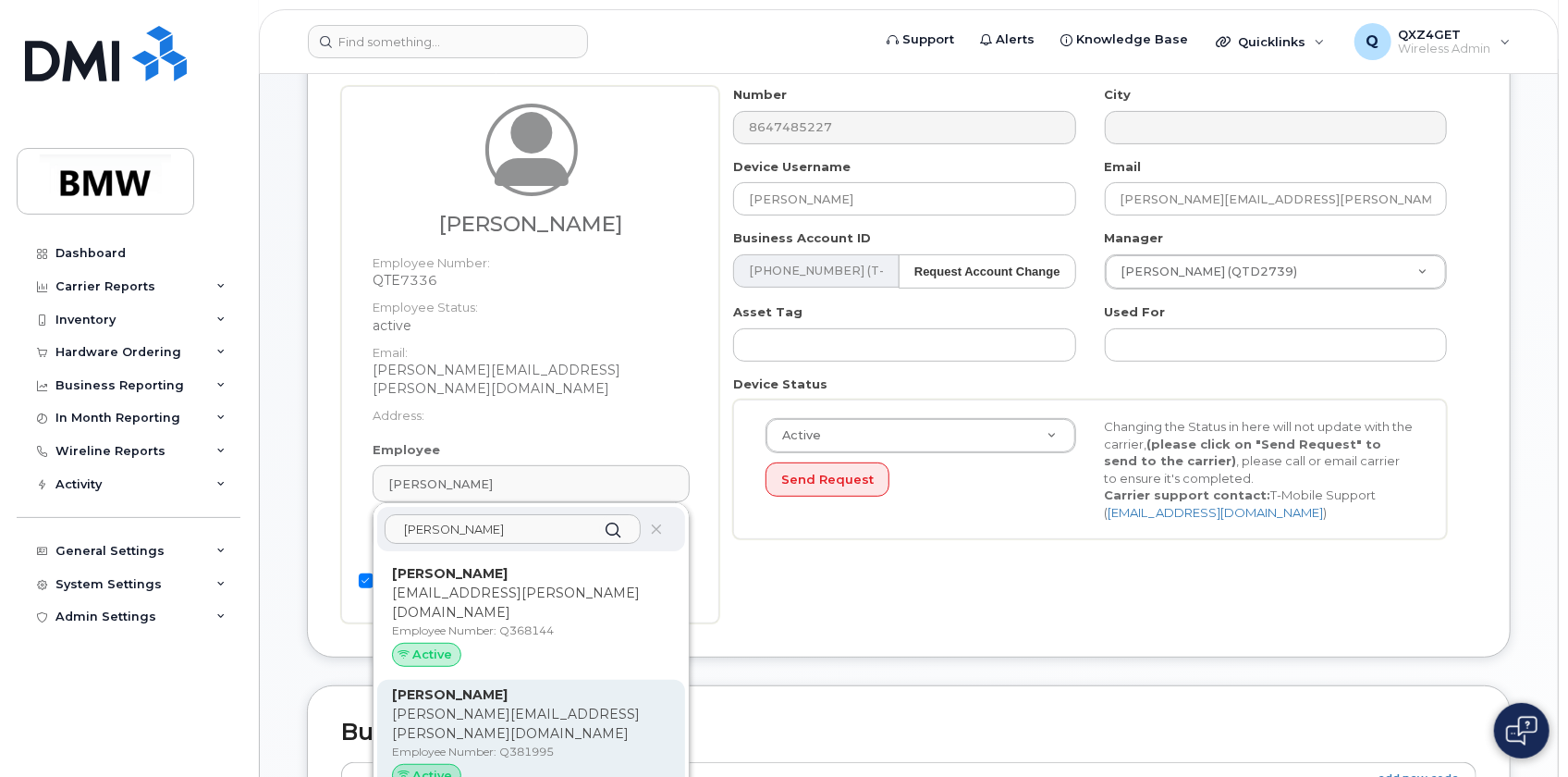
type input "Johannes R"
click at [504, 705] on p "Johannes.Reicheneder@bmwgroup.com" at bounding box center [531, 724] width 278 height 39
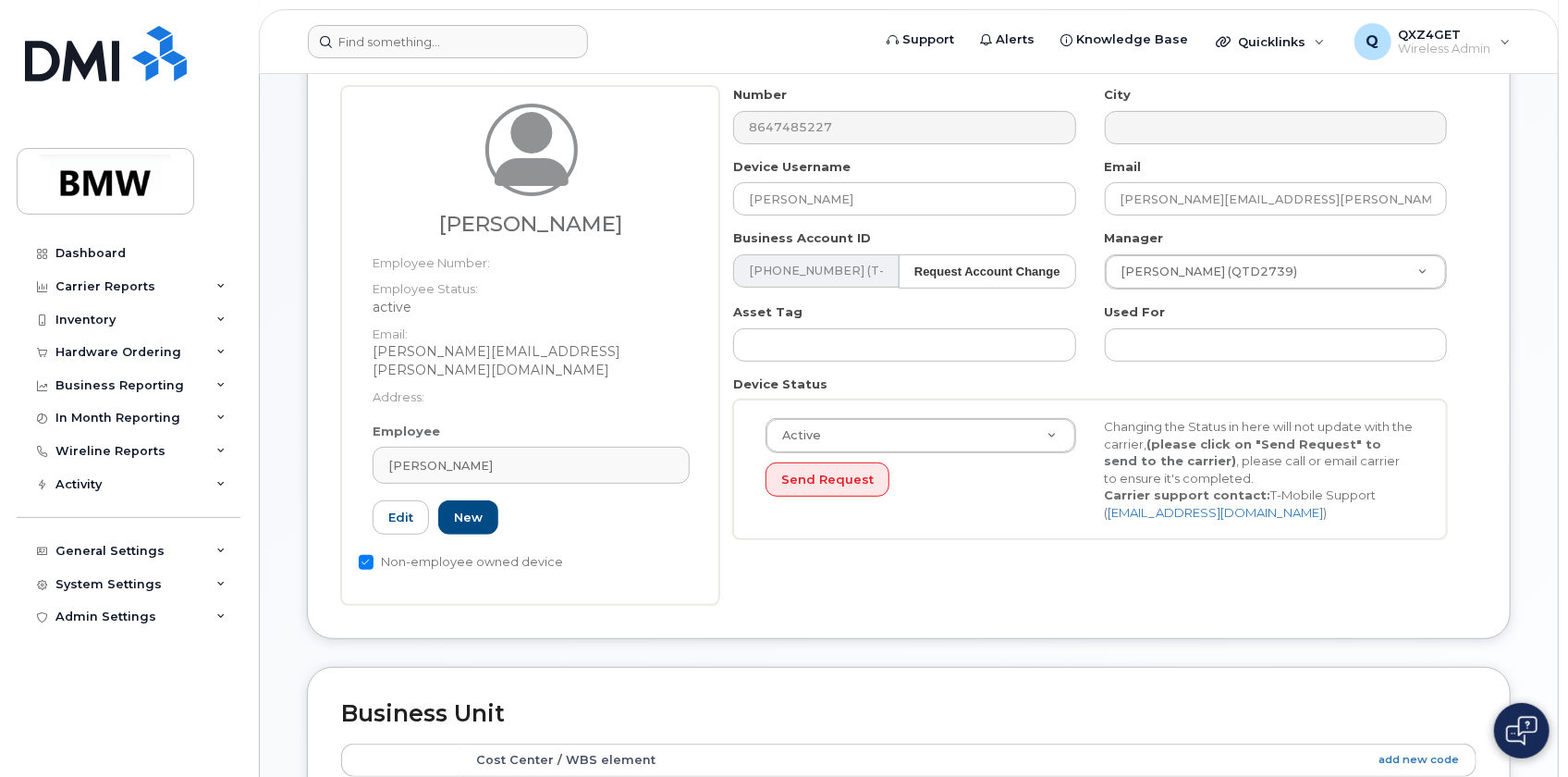
type input "Q381995"
type input "[PERSON_NAME]"
type input "[EMAIL_ADDRESS][DOMAIN_NAME]"
type input "14966313"
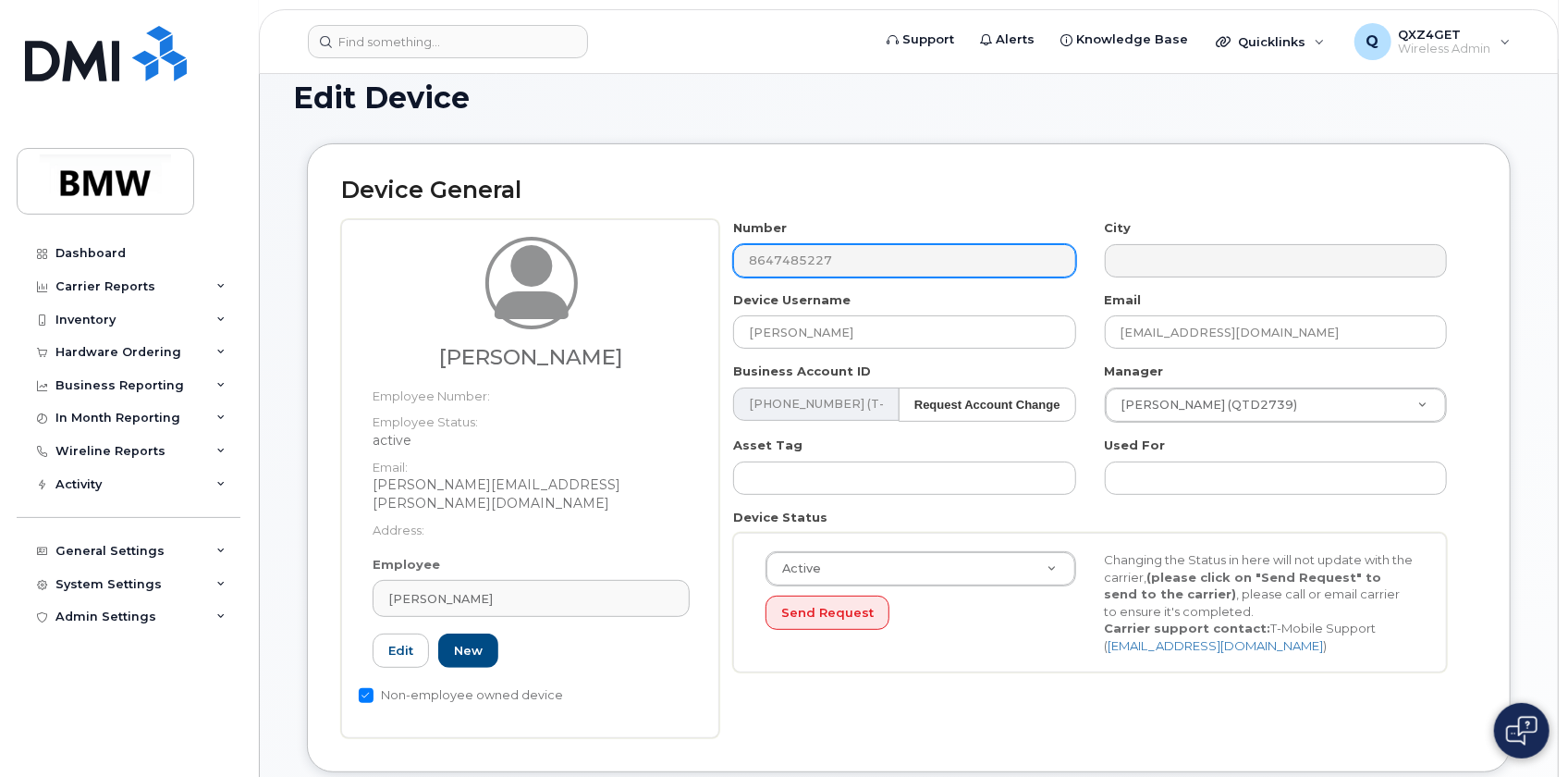
scroll to position [0, 0]
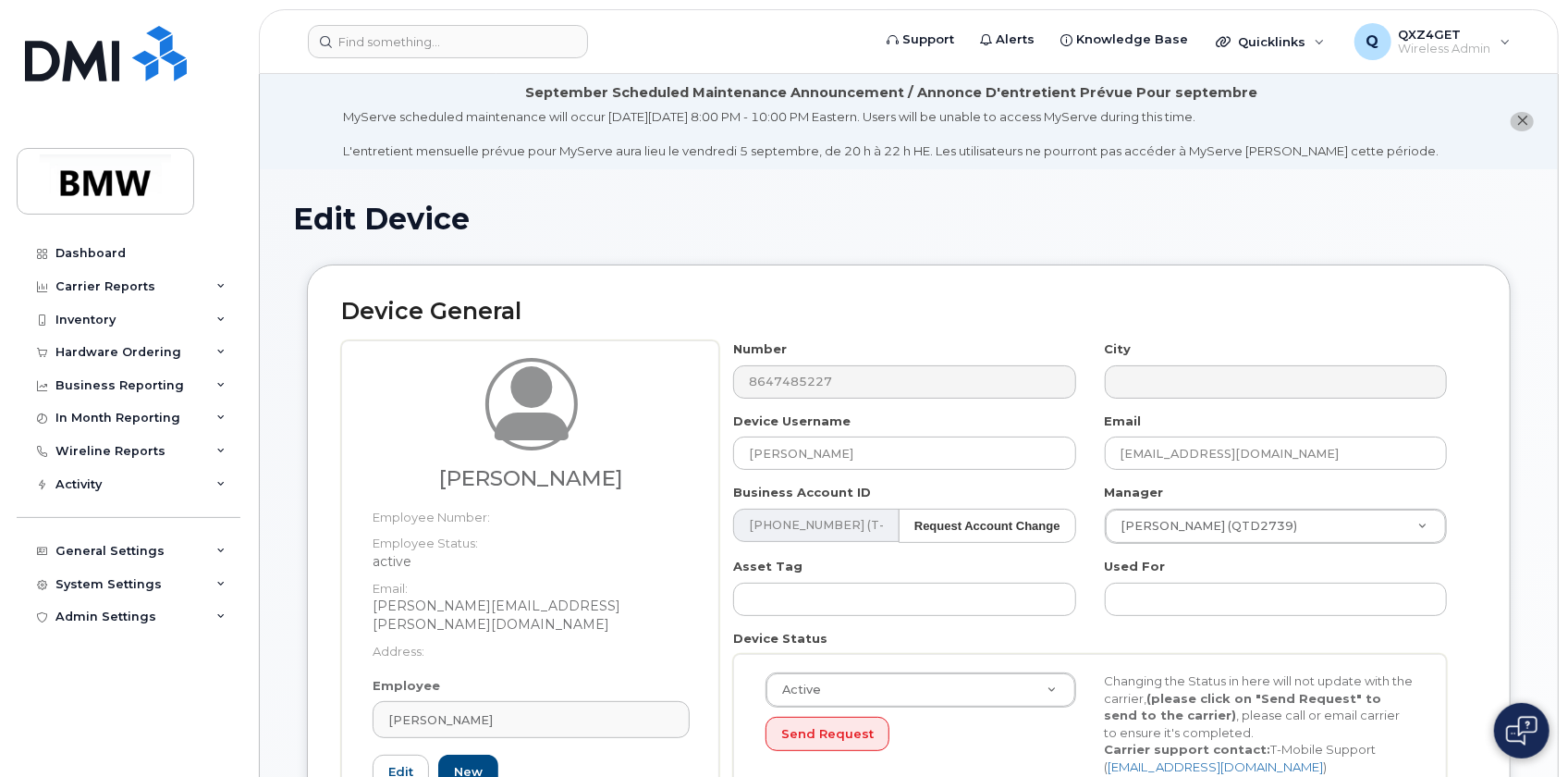
drag, startPoint x: 656, startPoint y: 477, endPoint x: 433, endPoint y: 480, distance: 223.0
click at [344, 480] on div "Johannes Reicheneder Employee Number: Employee Status: active Email: Johannes.R…" at bounding box center [530, 600] width 378 height 519
copy div "[PERSON_NAME]"
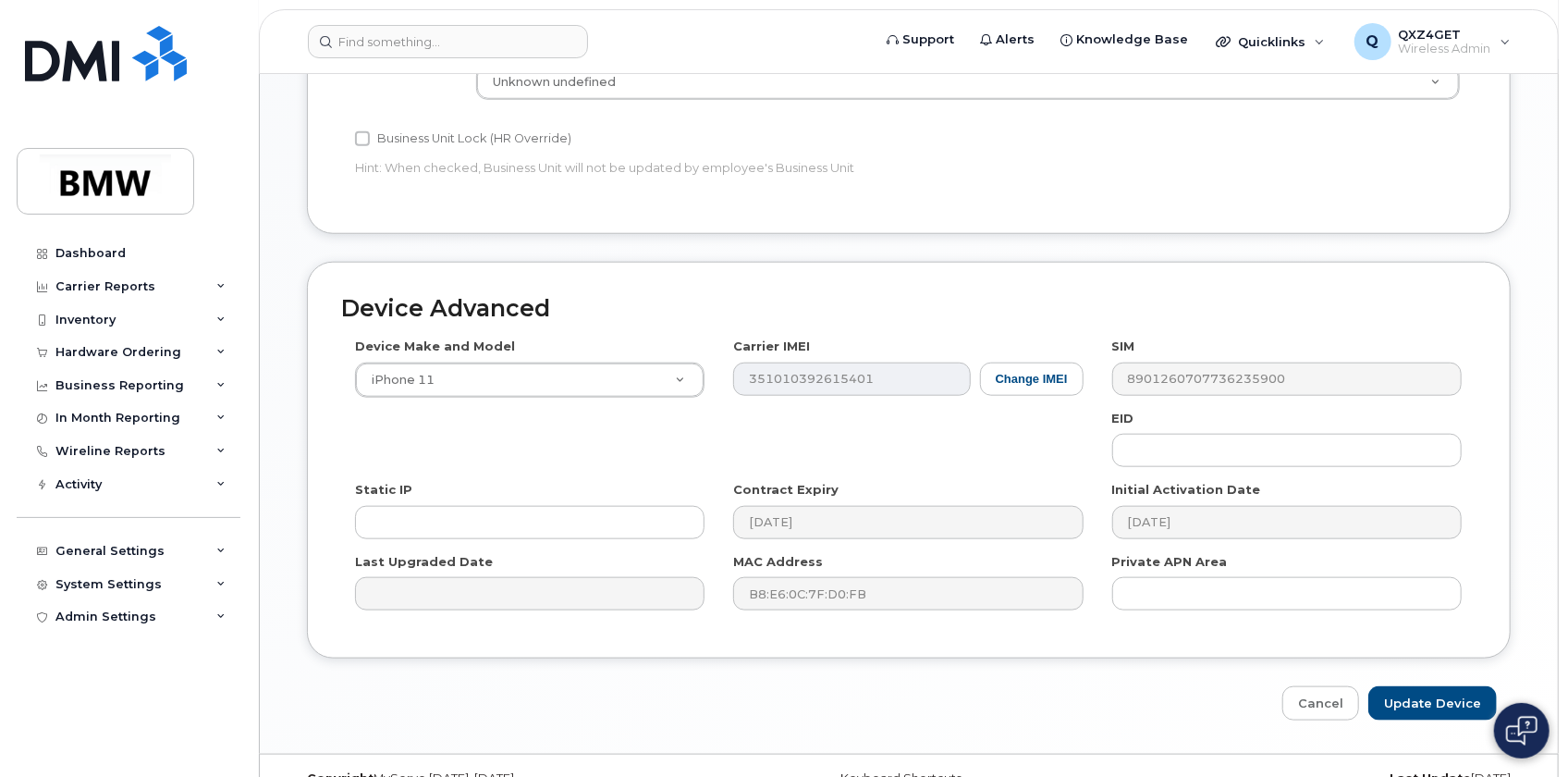
scroll to position [994, 0]
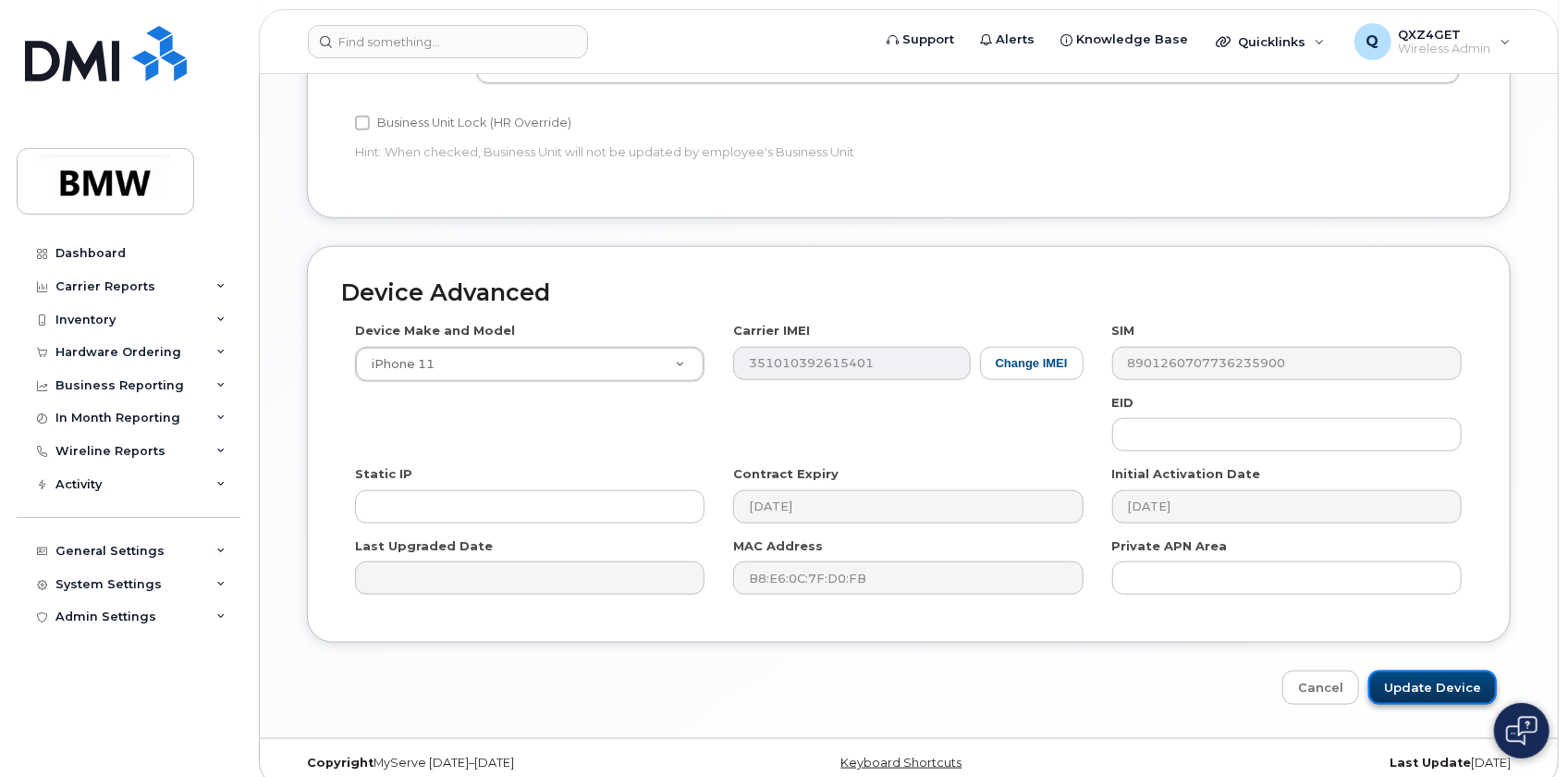
click at [1438, 670] on input "Update Device" at bounding box center [1432, 687] width 129 height 34
type input "Saving..."
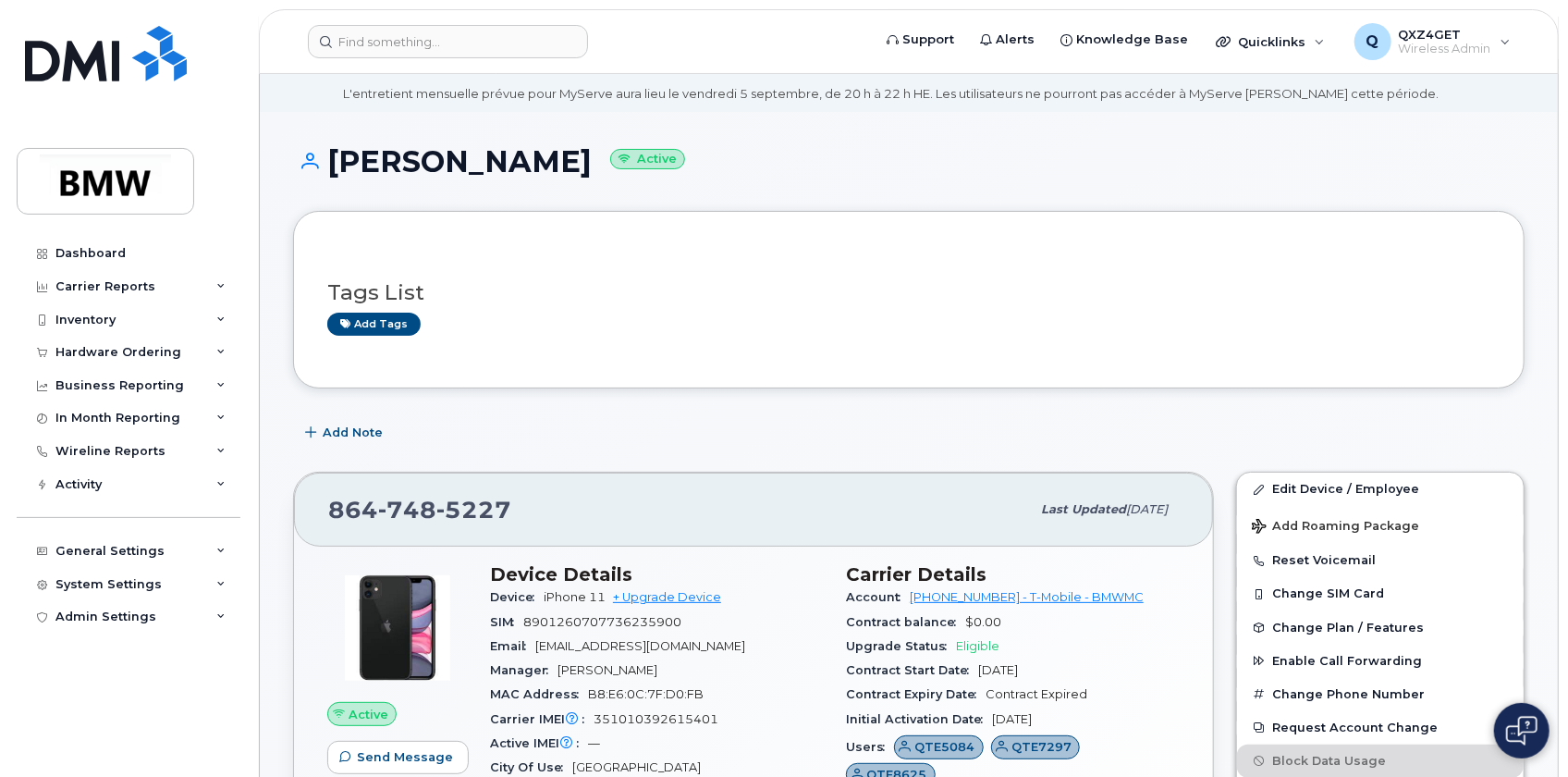
scroll to position [168, 0]
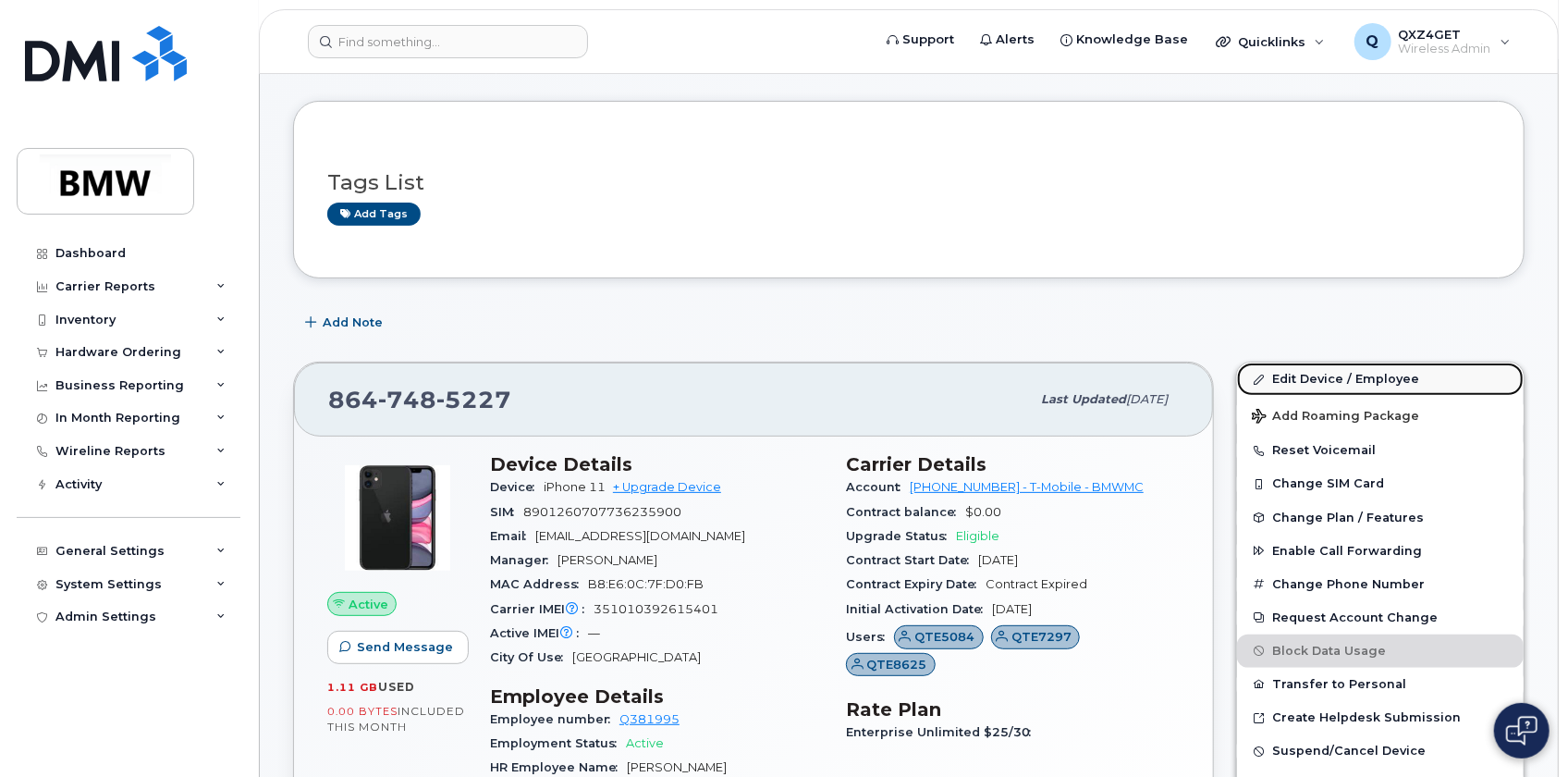
click at [1301, 375] on link "Edit Device / Employee" at bounding box center [1380, 379] width 286 height 33
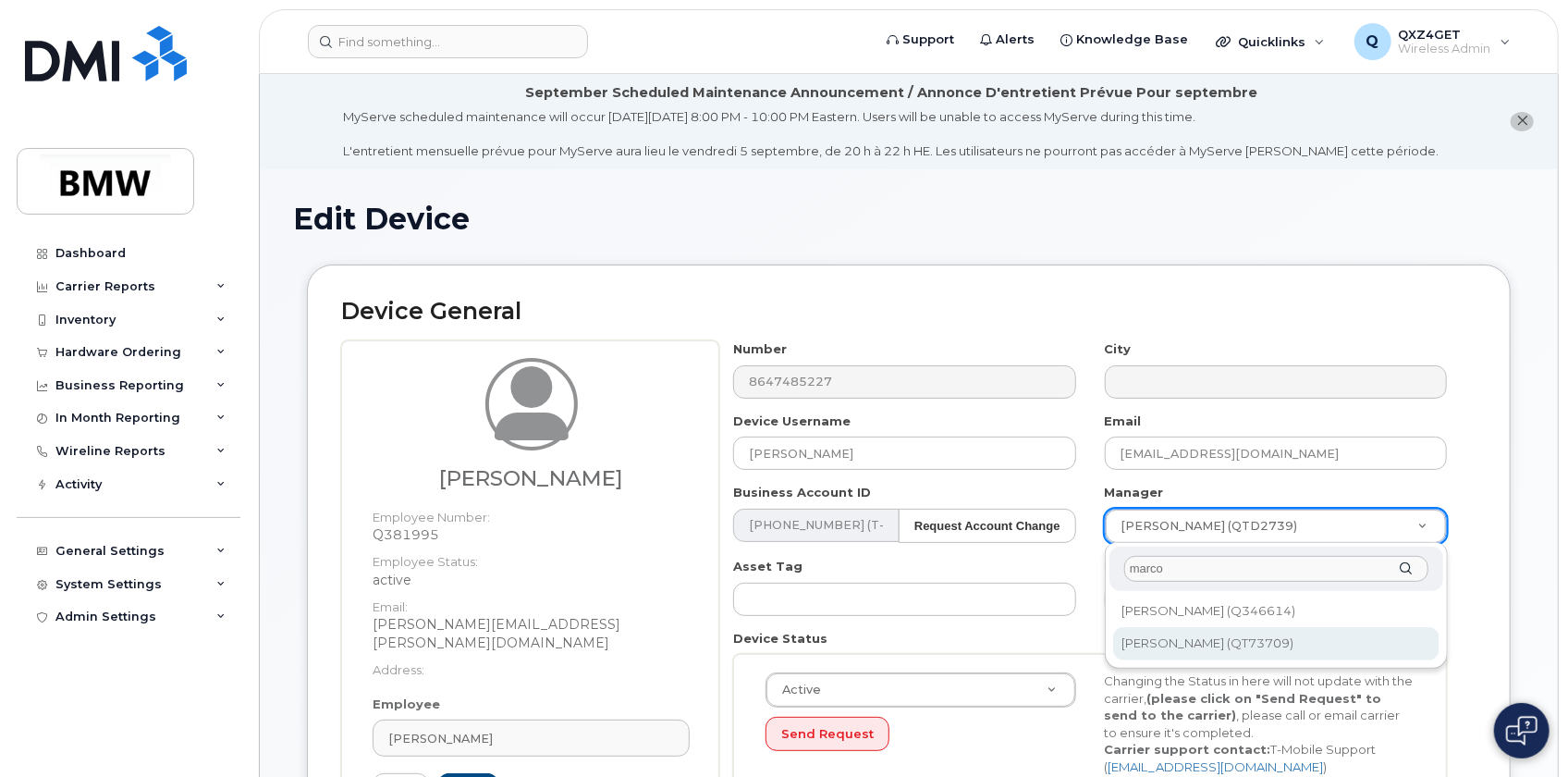
type input "marco"
type input "1895494"
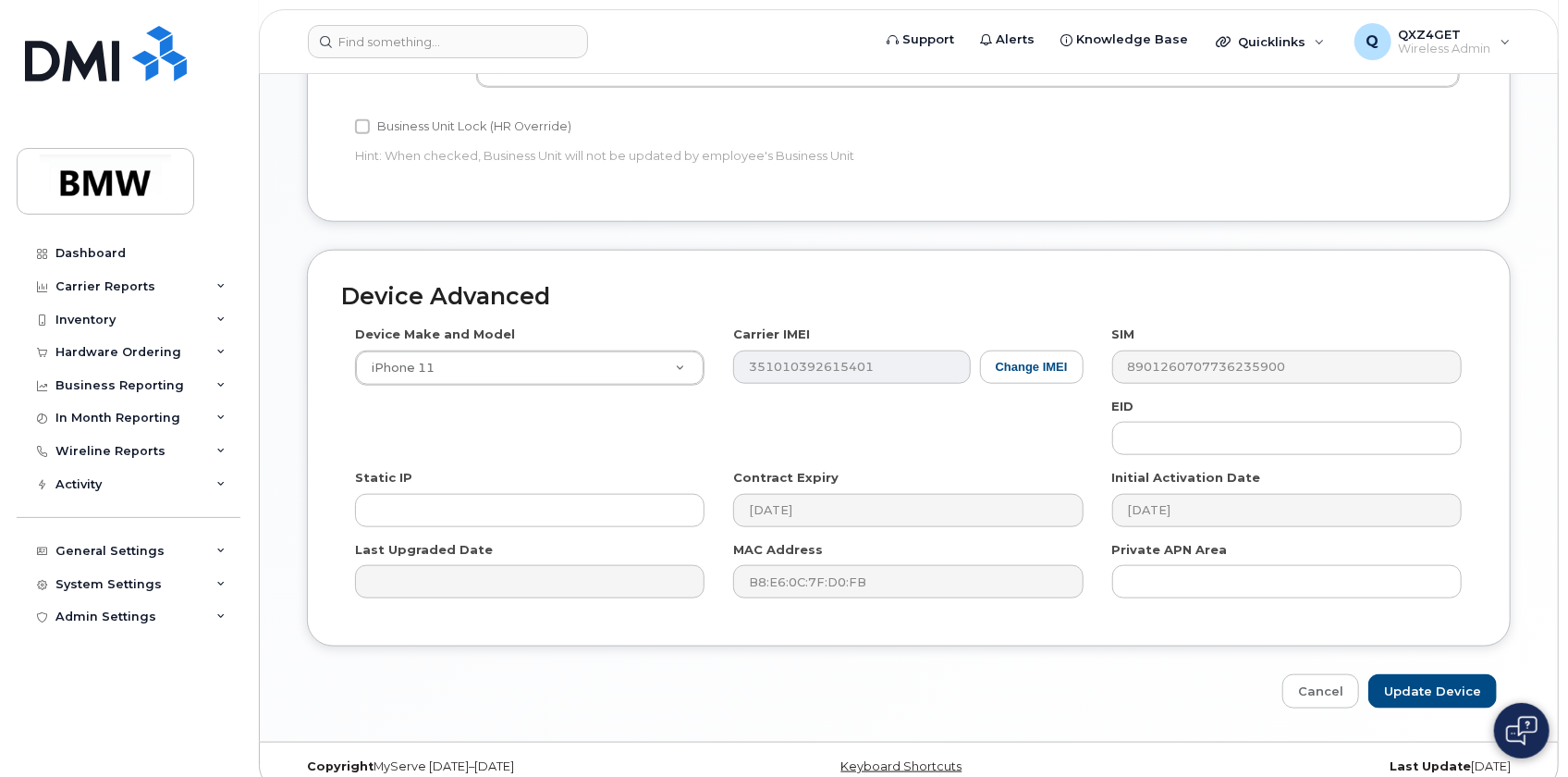
scroll to position [1013, 0]
click at [1433, 670] on input "Update Device" at bounding box center [1432, 687] width 129 height 34
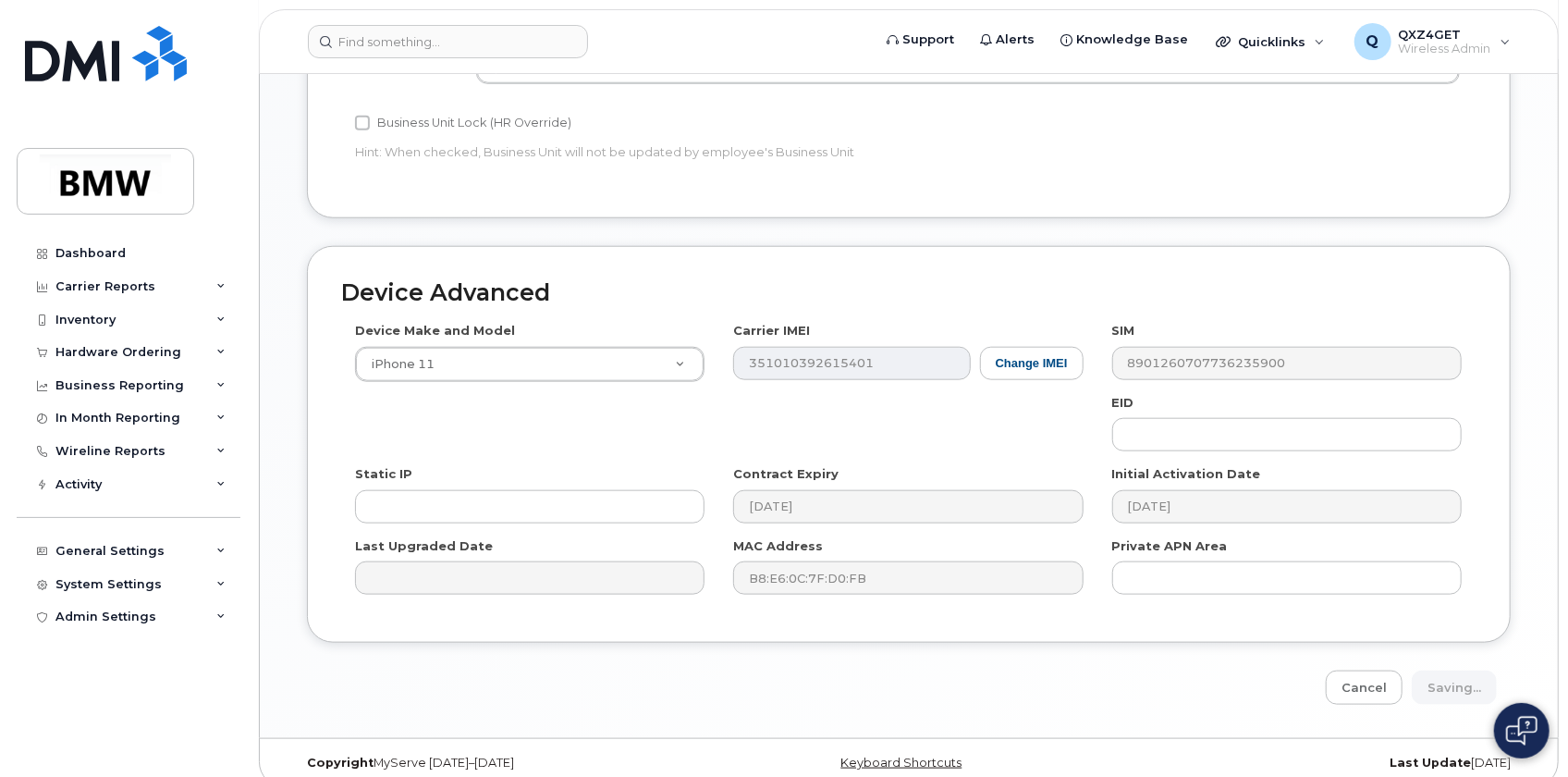
type input "Saving..."
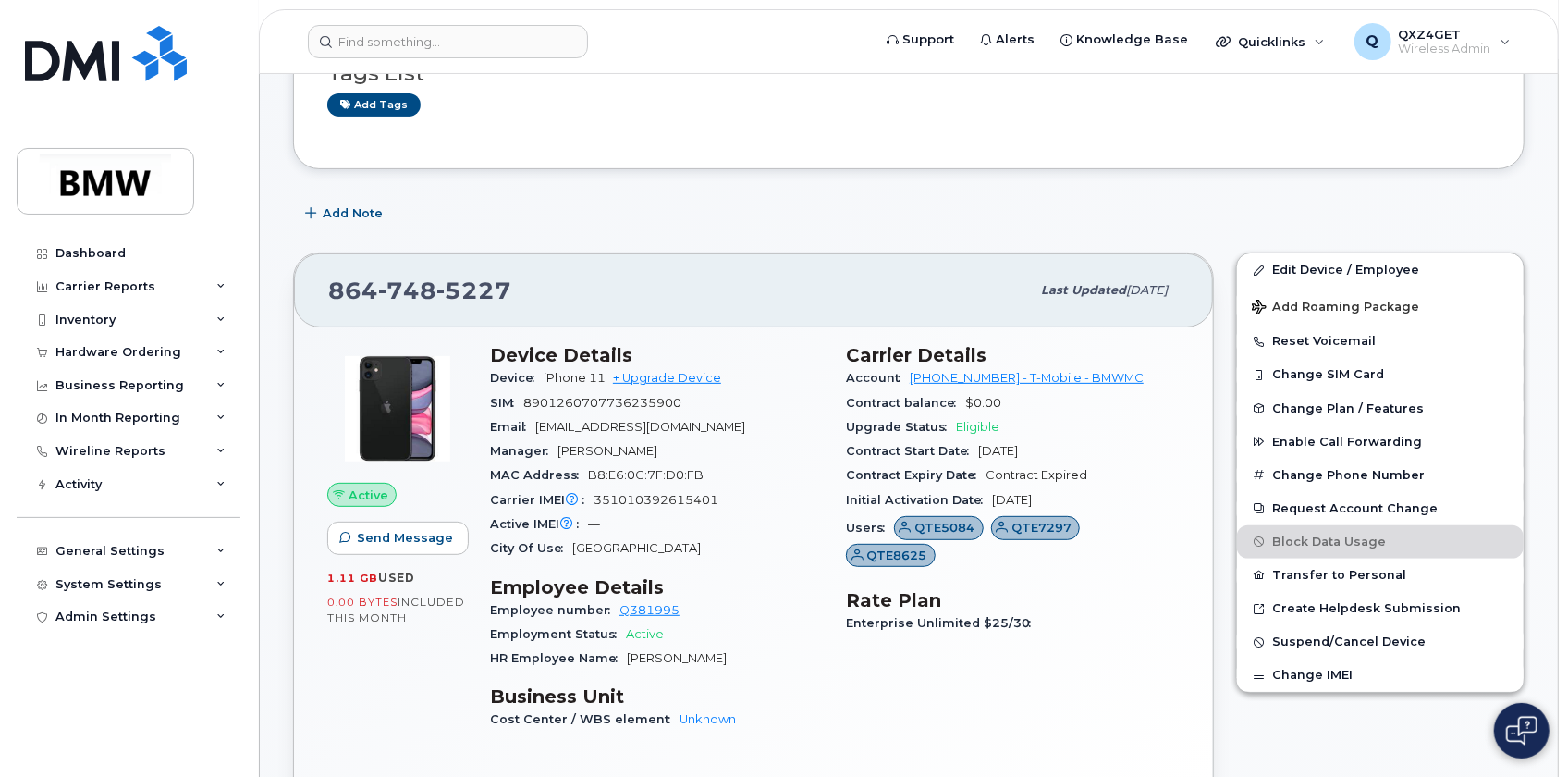
scroll to position [247, 0]
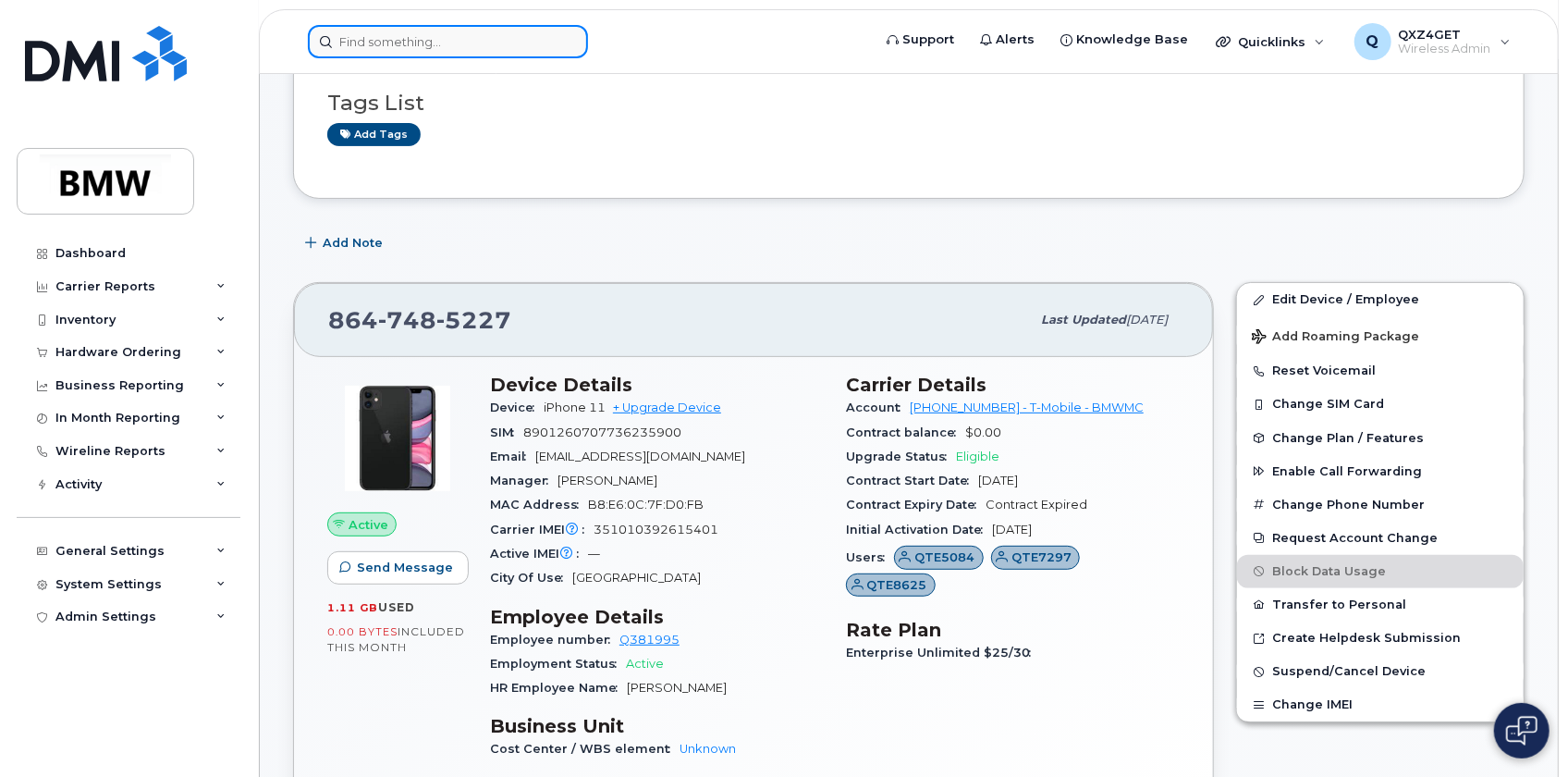
click at [352, 45] on input at bounding box center [448, 42] width 280 height 33
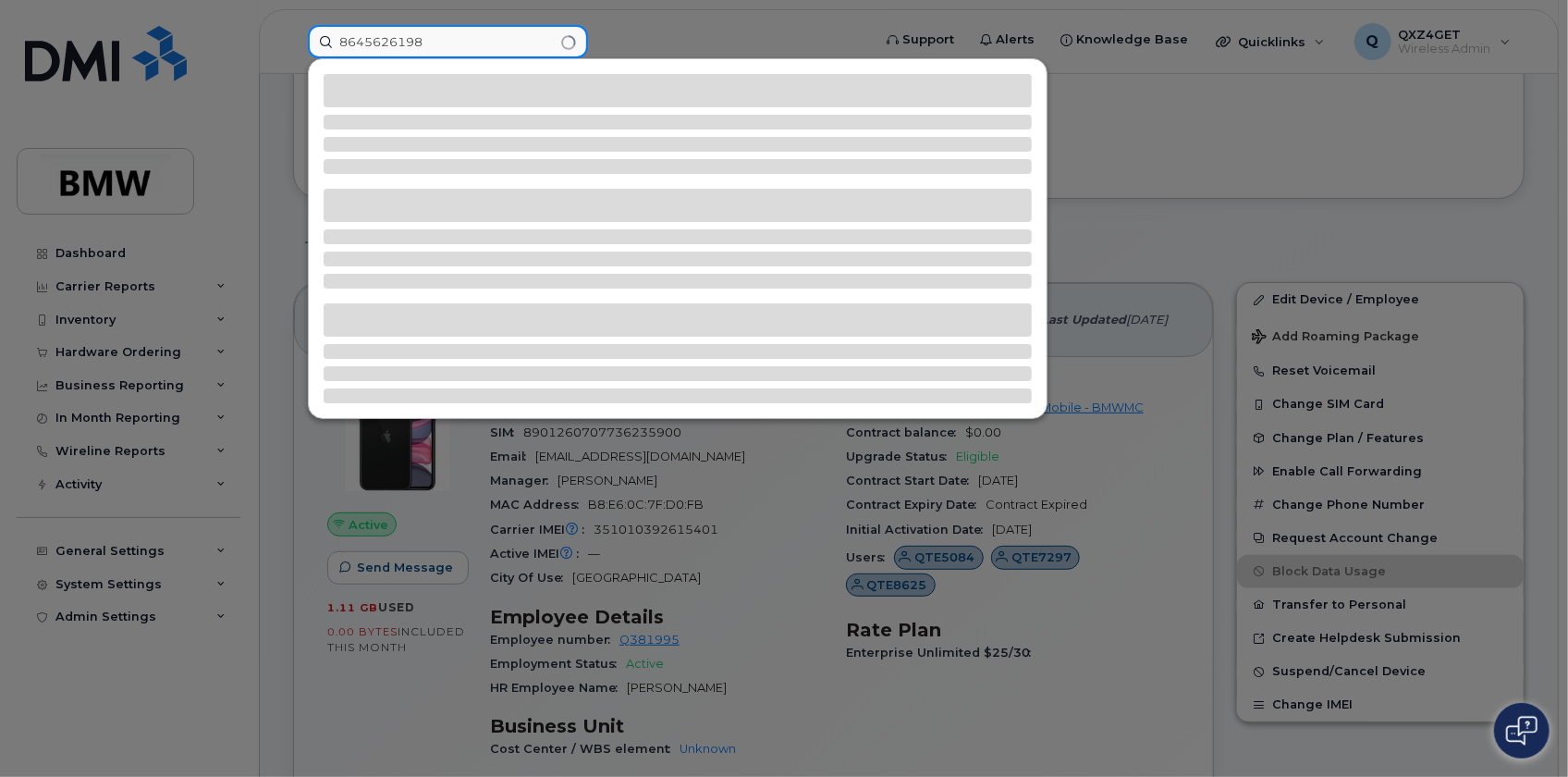
type input "8645626198"
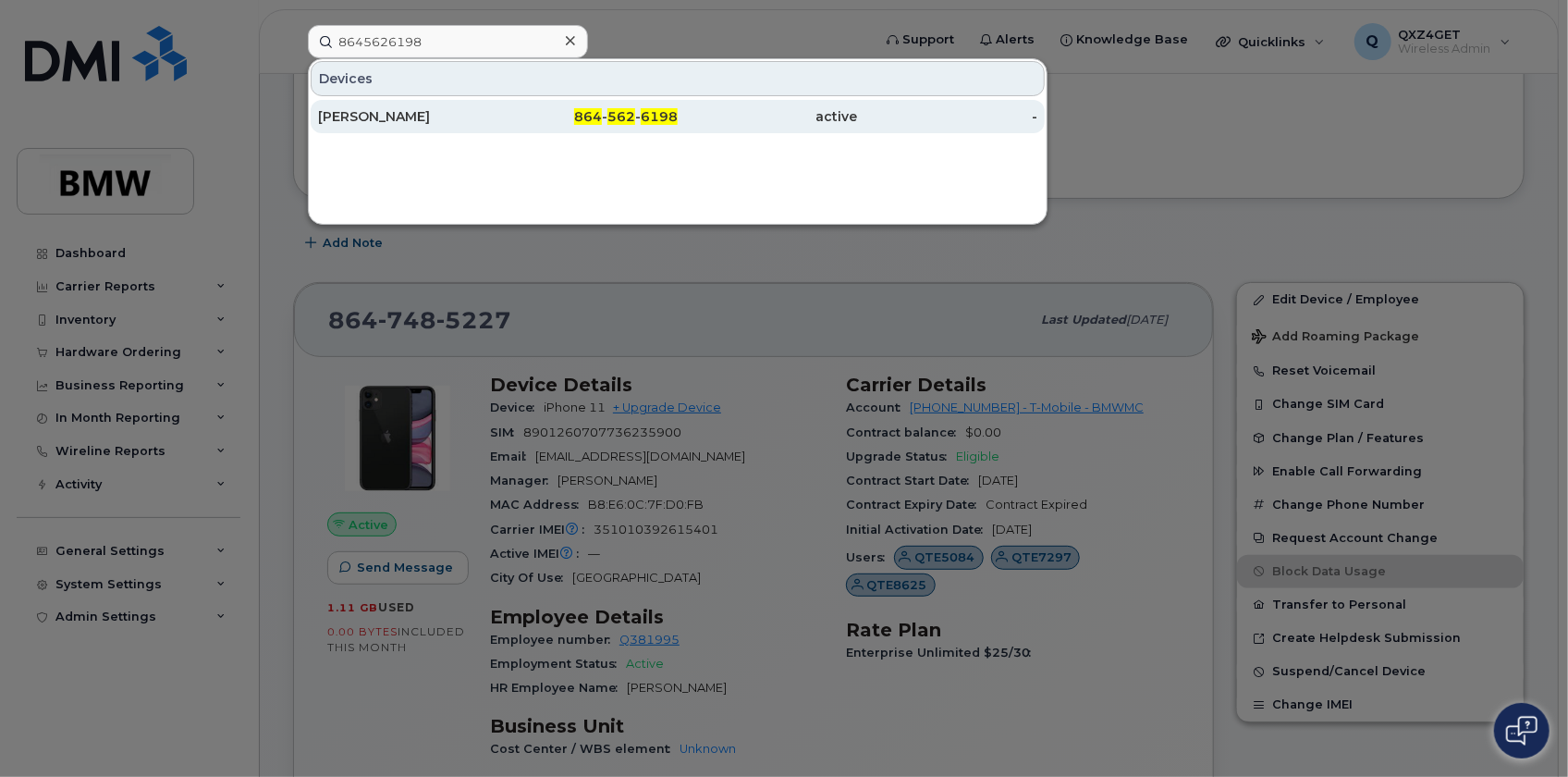
click at [395, 110] on div "[PERSON_NAME]" at bounding box center [408, 117] width 181 height 19
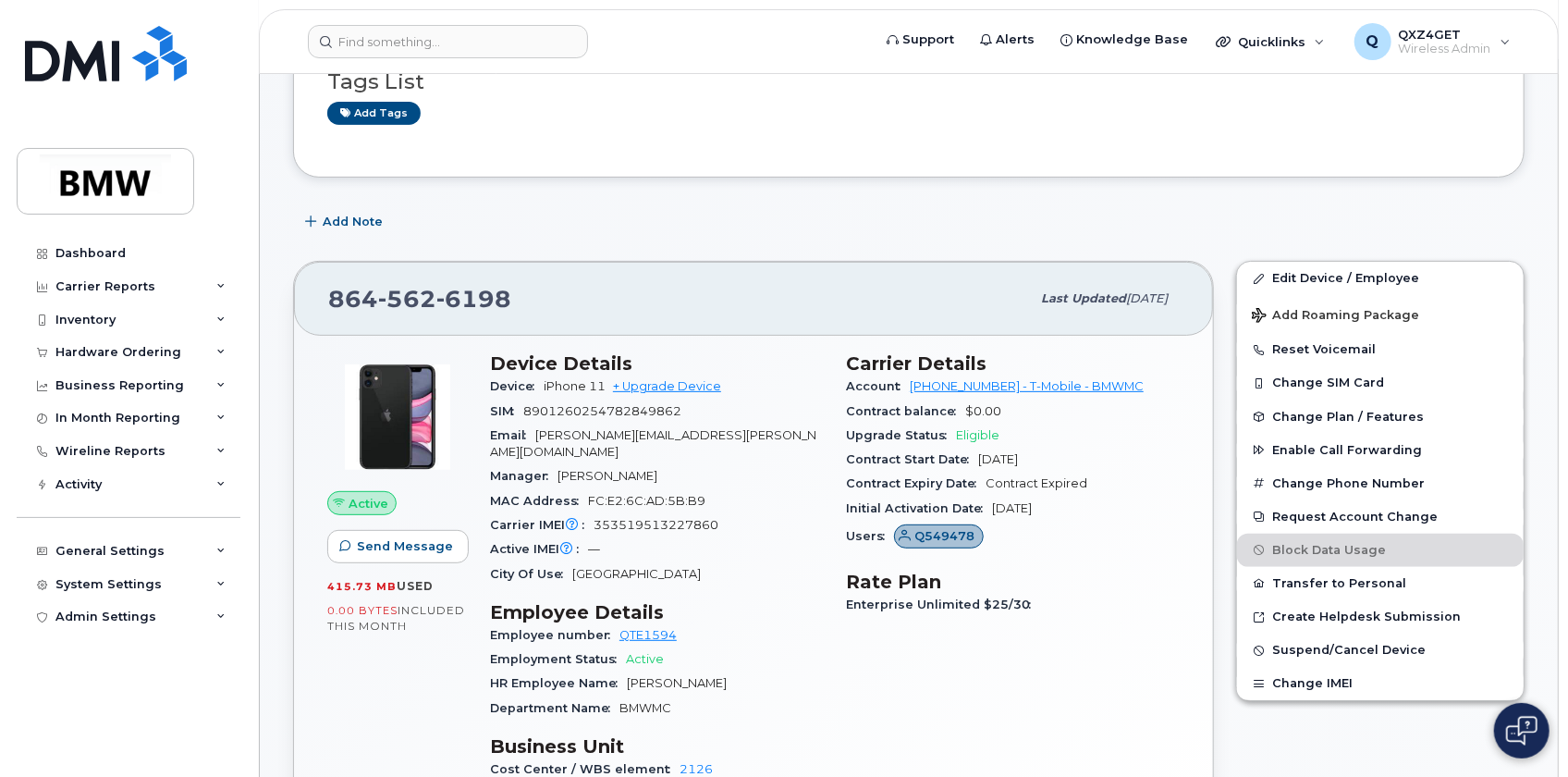
scroll to position [251, 0]
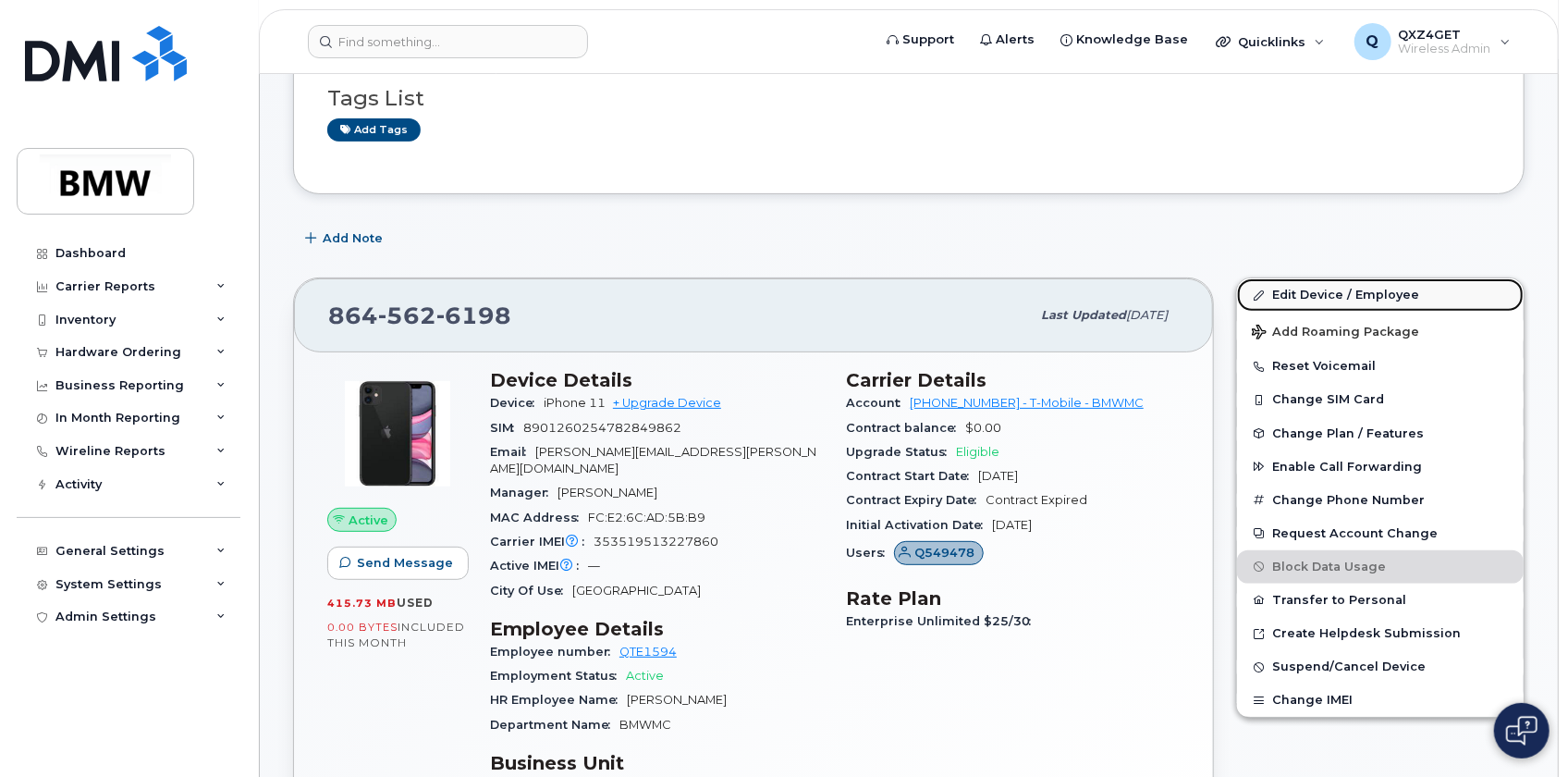
click at [1301, 290] on link "Edit Device / Employee" at bounding box center [1380, 295] width 286 height 33
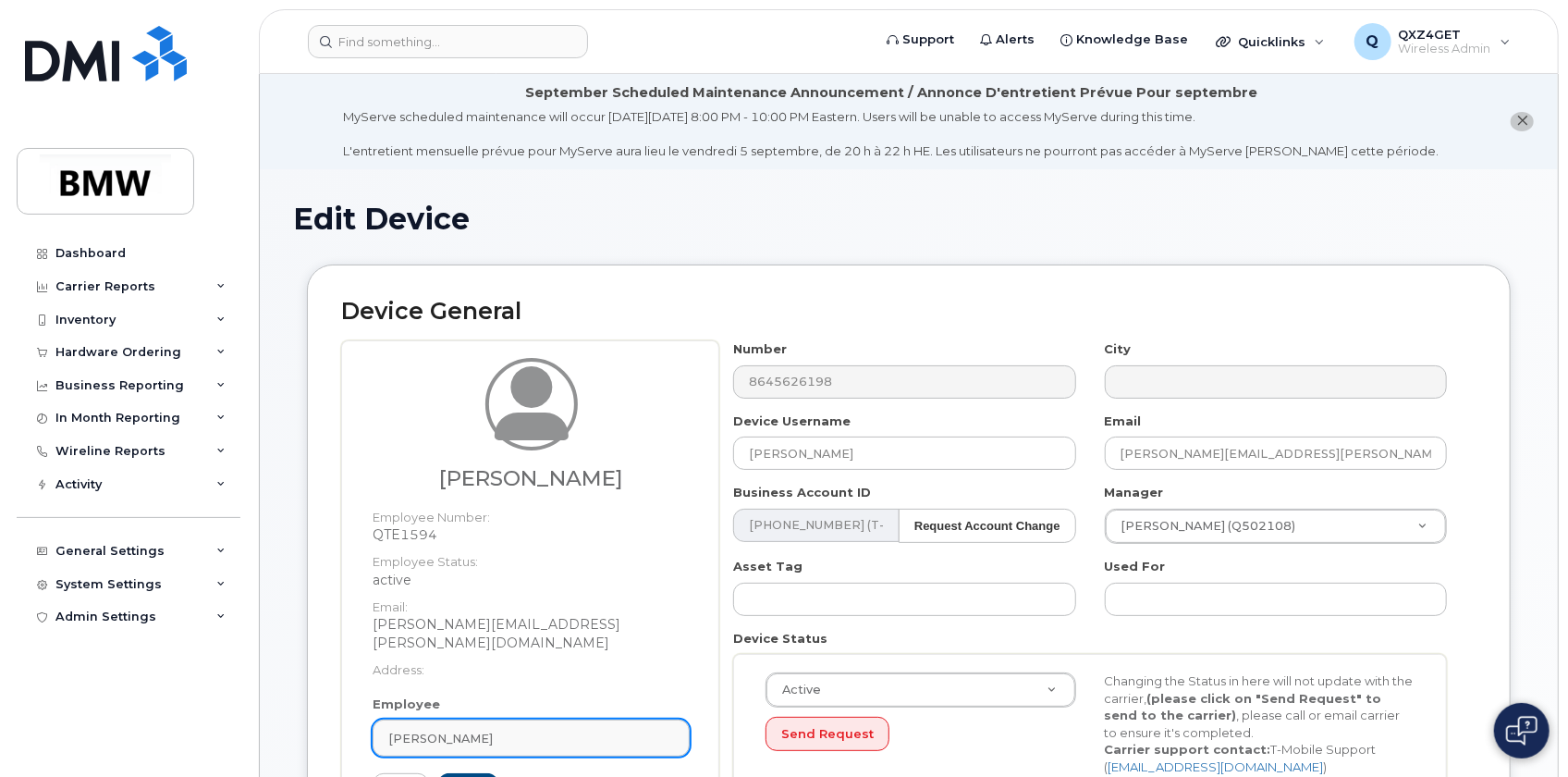
click at [512, 720] on link "[PERSON_NAME]" at bounding box center [531, 738] width 317 height 37
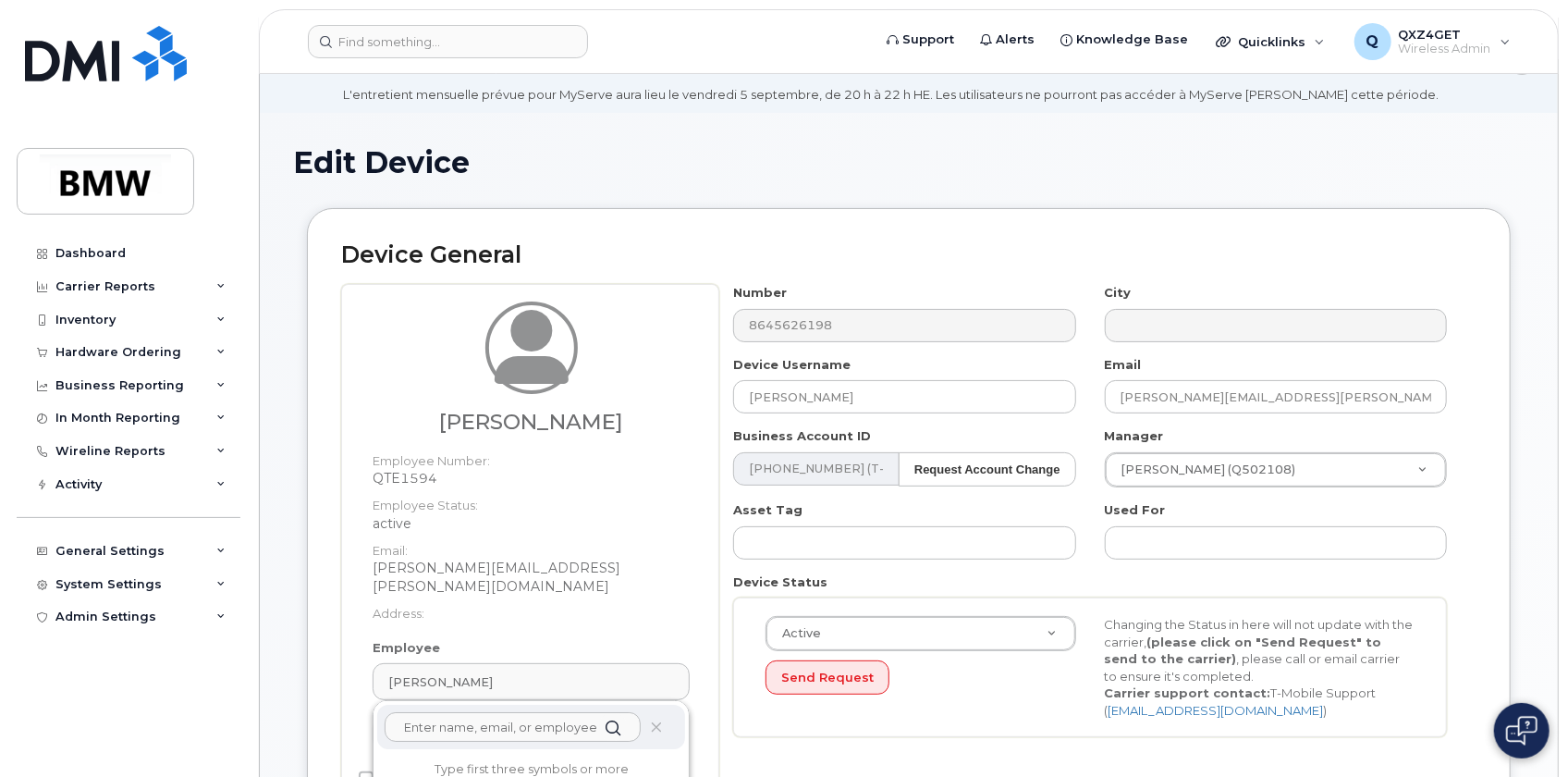
scroll to position [86, 0]
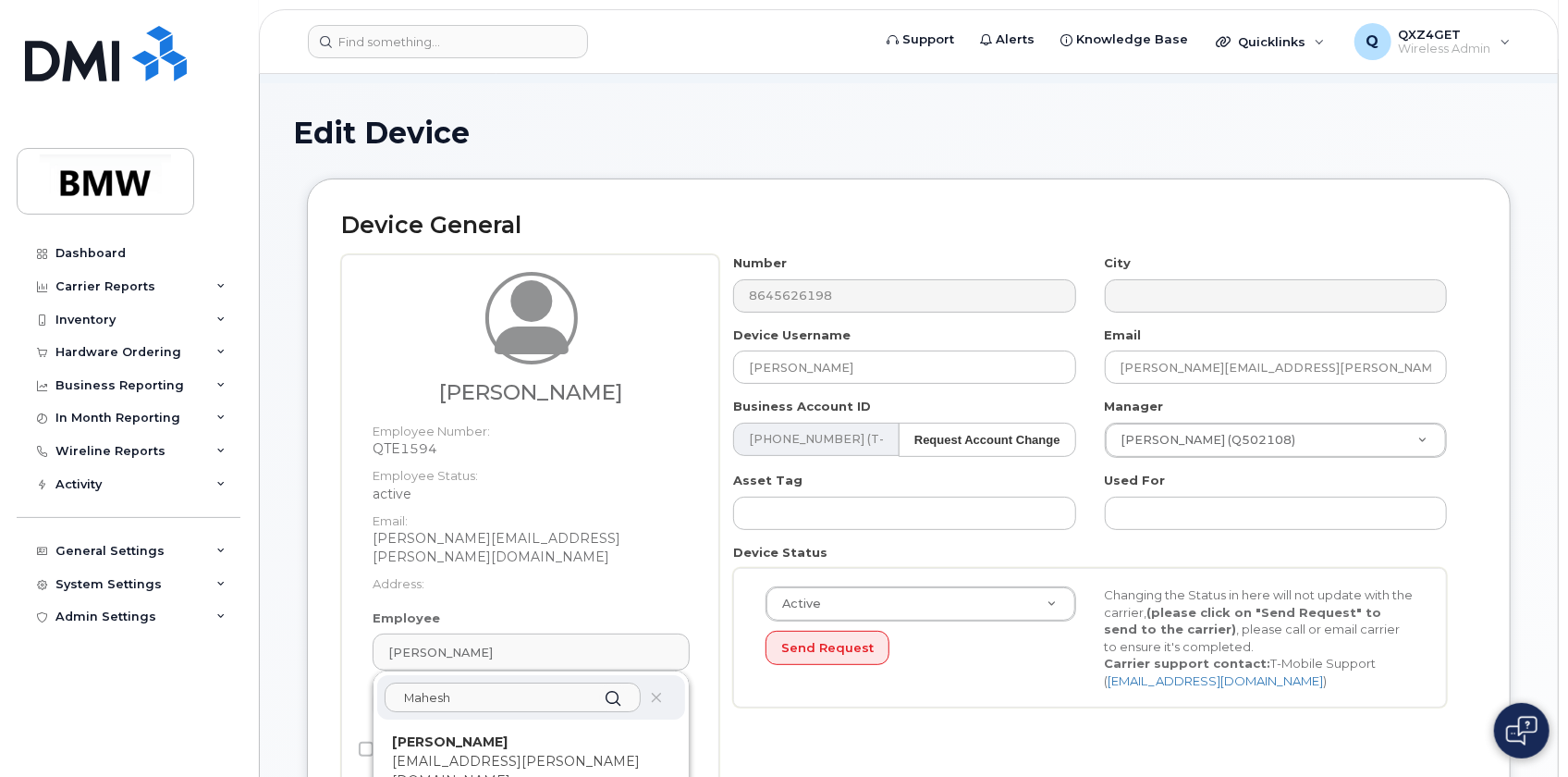
type input "Mahesh"
click at [518, 732] on p "[PERSON_NAME]" at bounding box center [531, 742] width 278 height 19
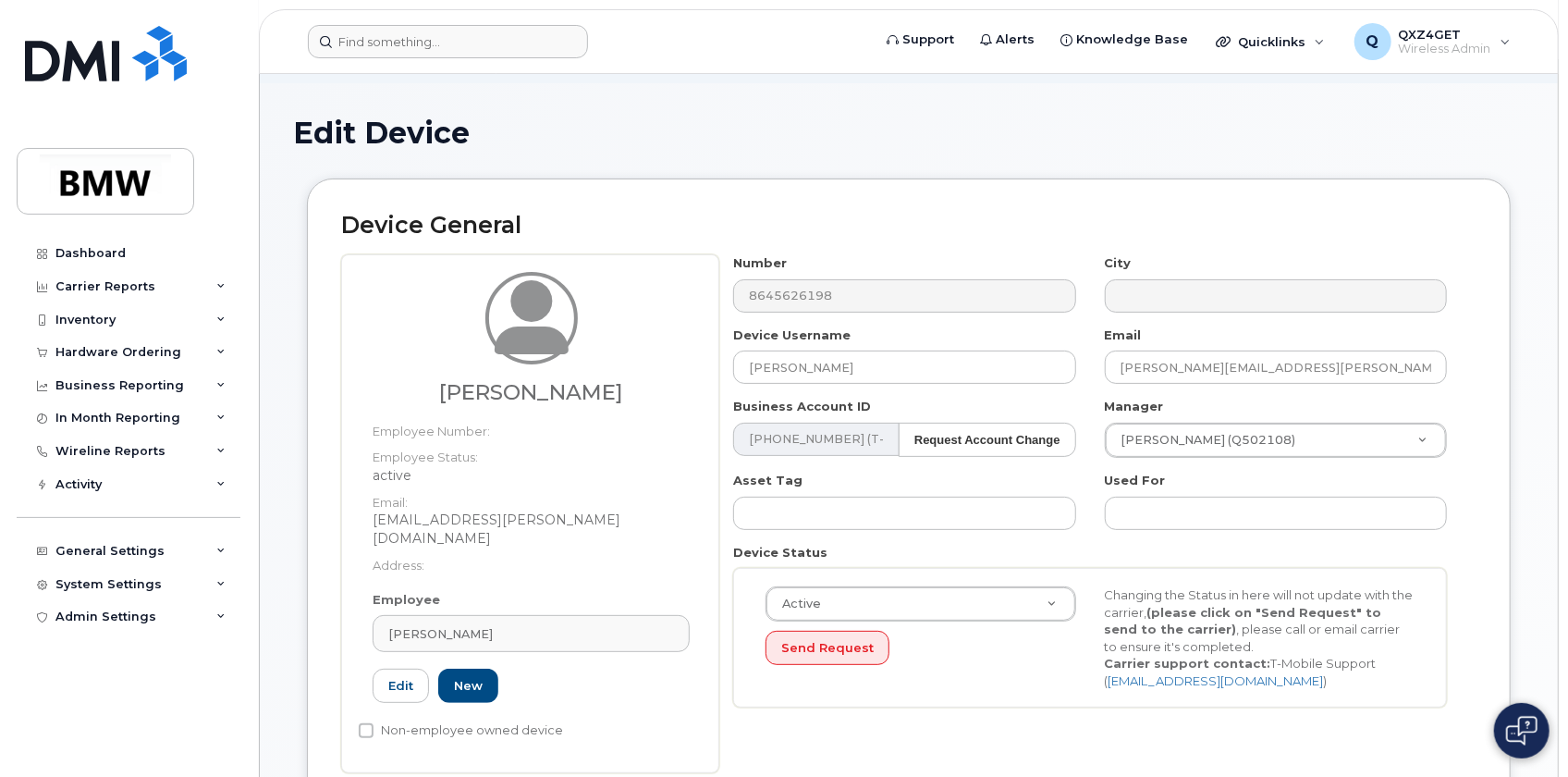
type input "QXZ6H9H"
type input "[PERSON_NAME]"
type input "[EMAIL_ADDRESS][PERSON_NAME][DOMAIN_NAME]"
type input "14966313"
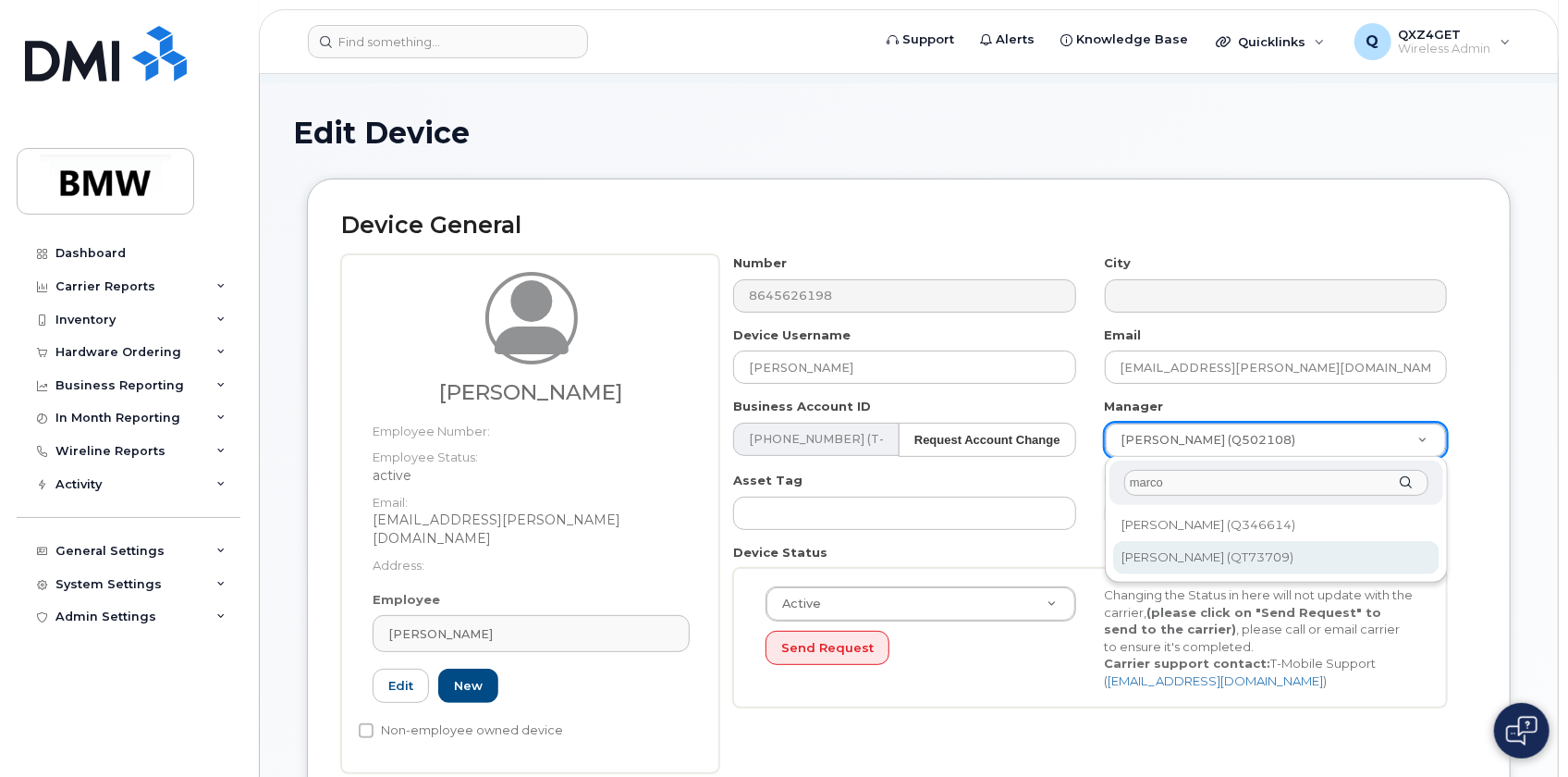
type input "marco"
type input "1895494"
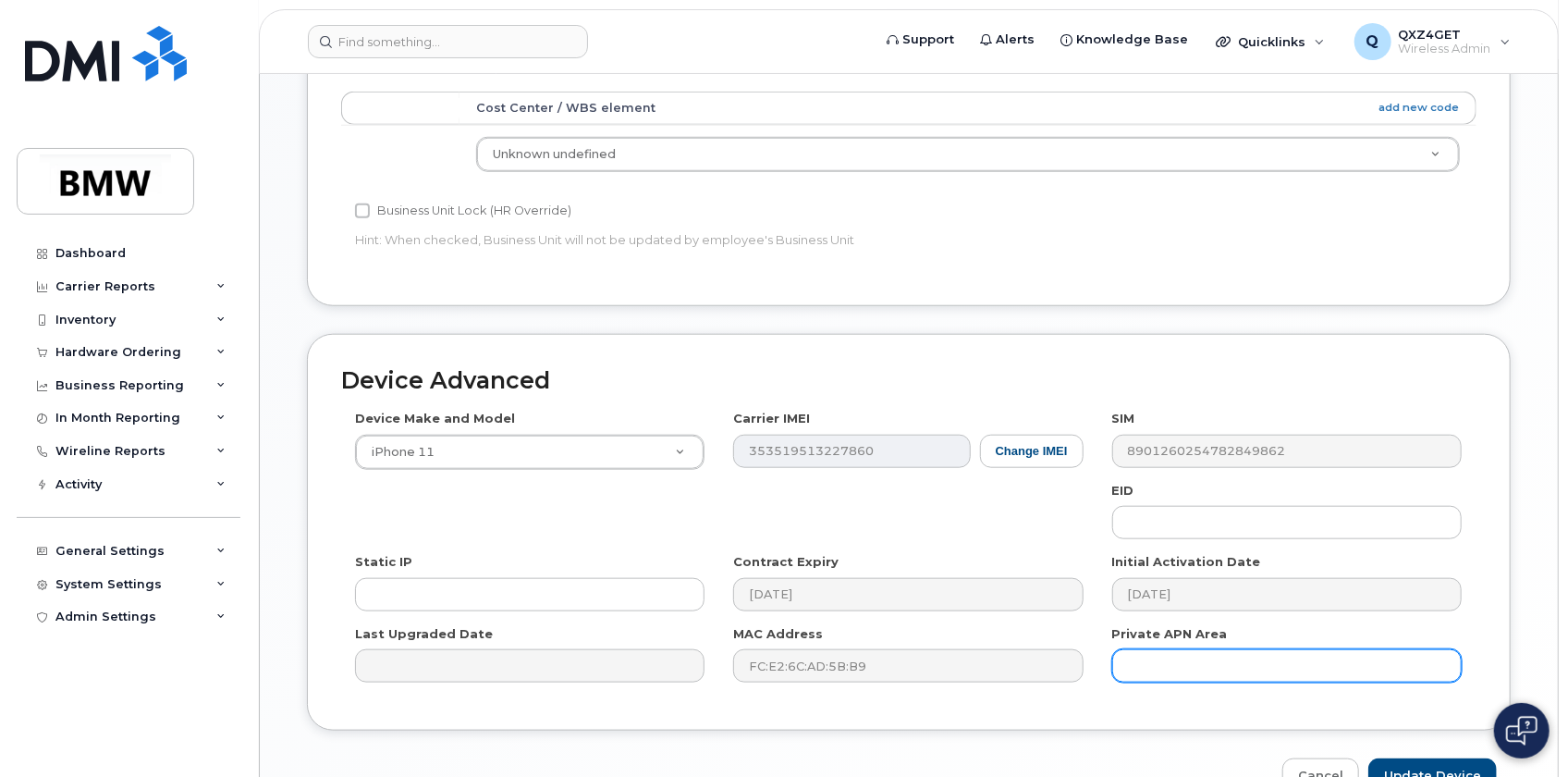
scroll to position [994, 0]
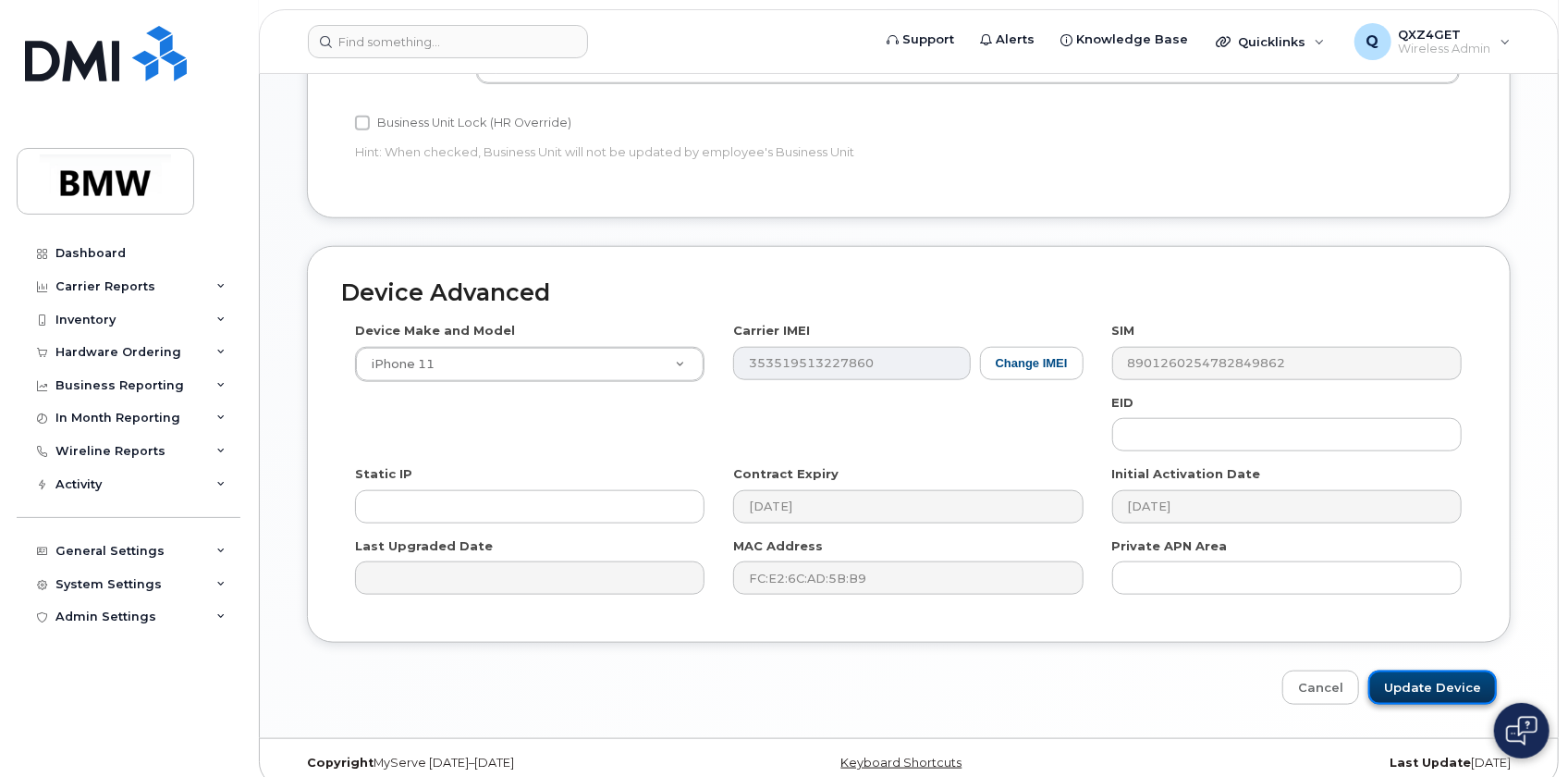
click at [1464, 670] on input "Update Device" at bounding box center [1432, 687] width 129 height 34
type input "Saving..."
